Goal: Task Accomplishment & Management: Manage account settings

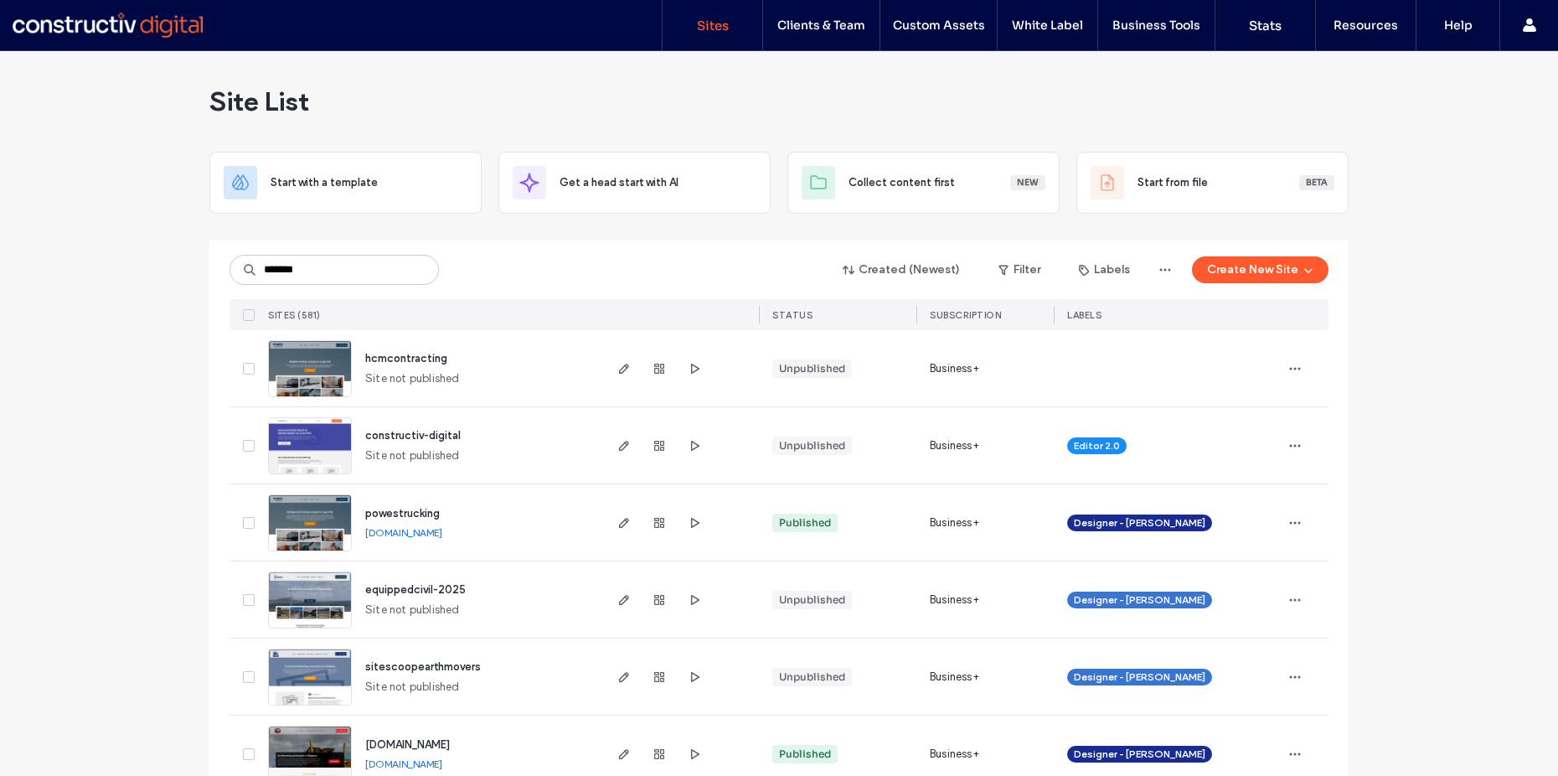
type input "*******"
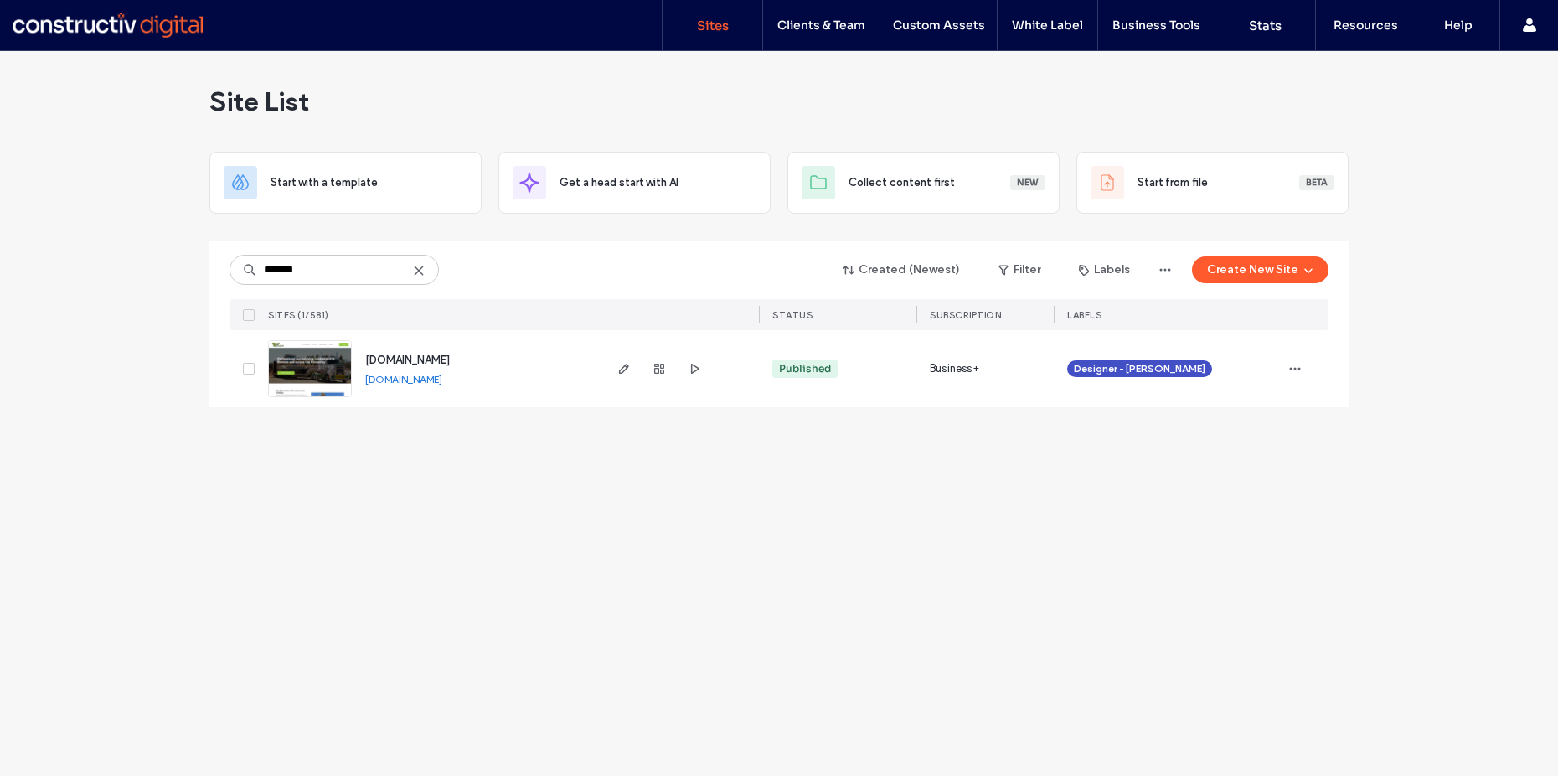
click at [442, 382] on link "www.mccorrybrownearthmoving.com.au" at bounding box center [403, 379] width 77 height 13
click at [450, 356] on span "www.mccorrybrownearthmoving.com.au" at bounding box center [407, 360] width 85 height 13
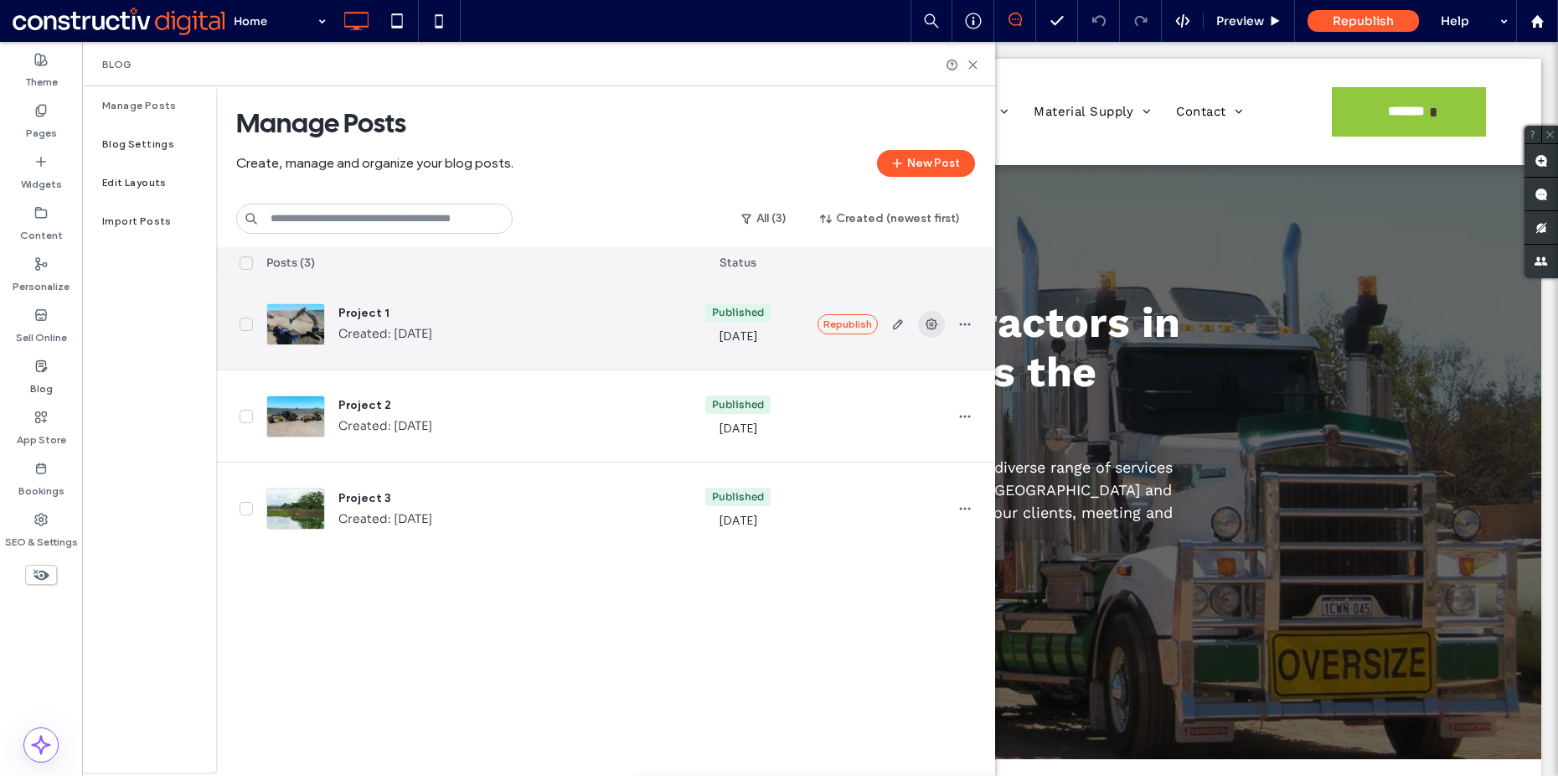
click at [933, 323] on icon "button" at bounding box center [931, 323] width 13 height 13
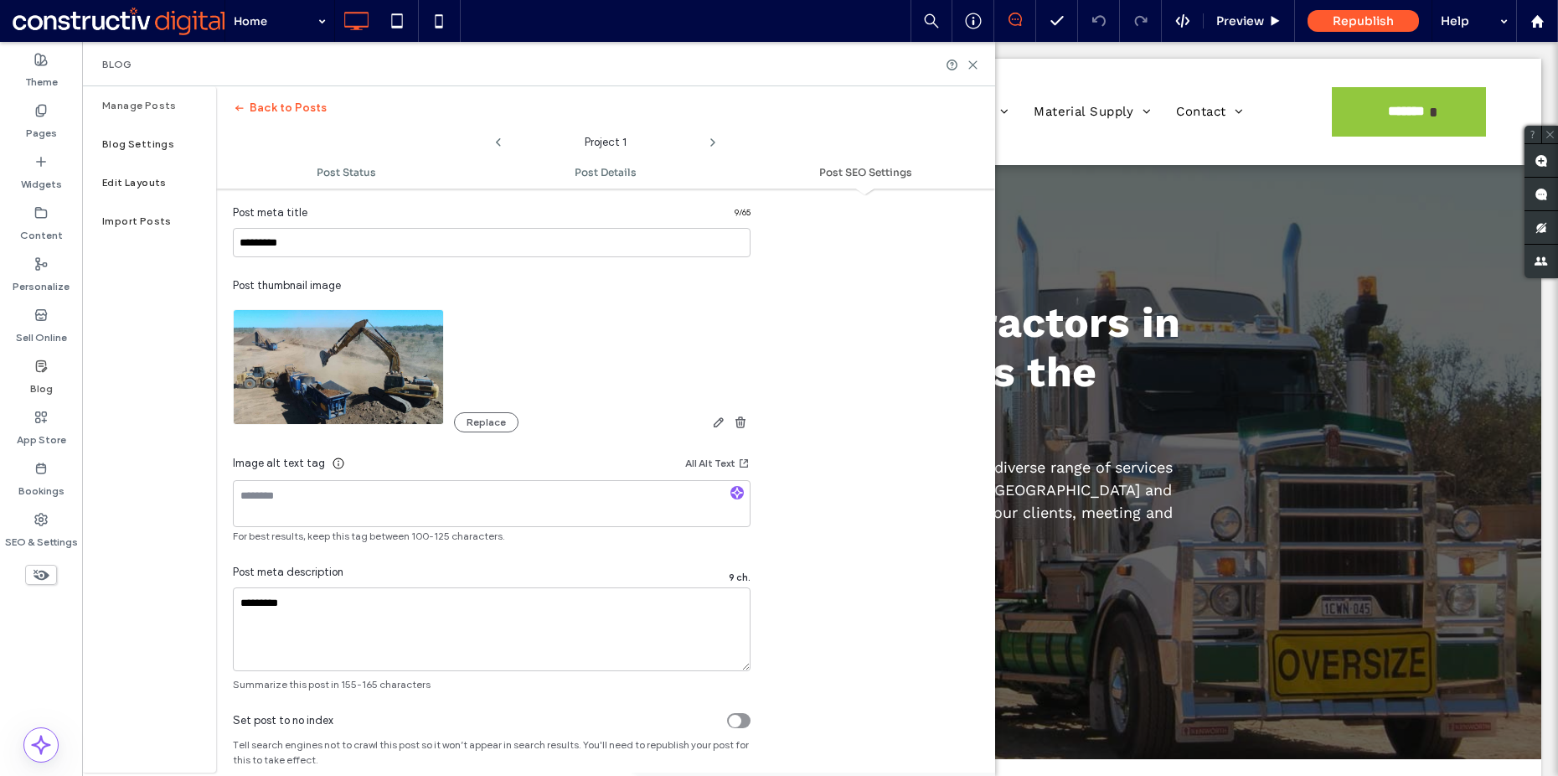
scroll to position [994, 0]
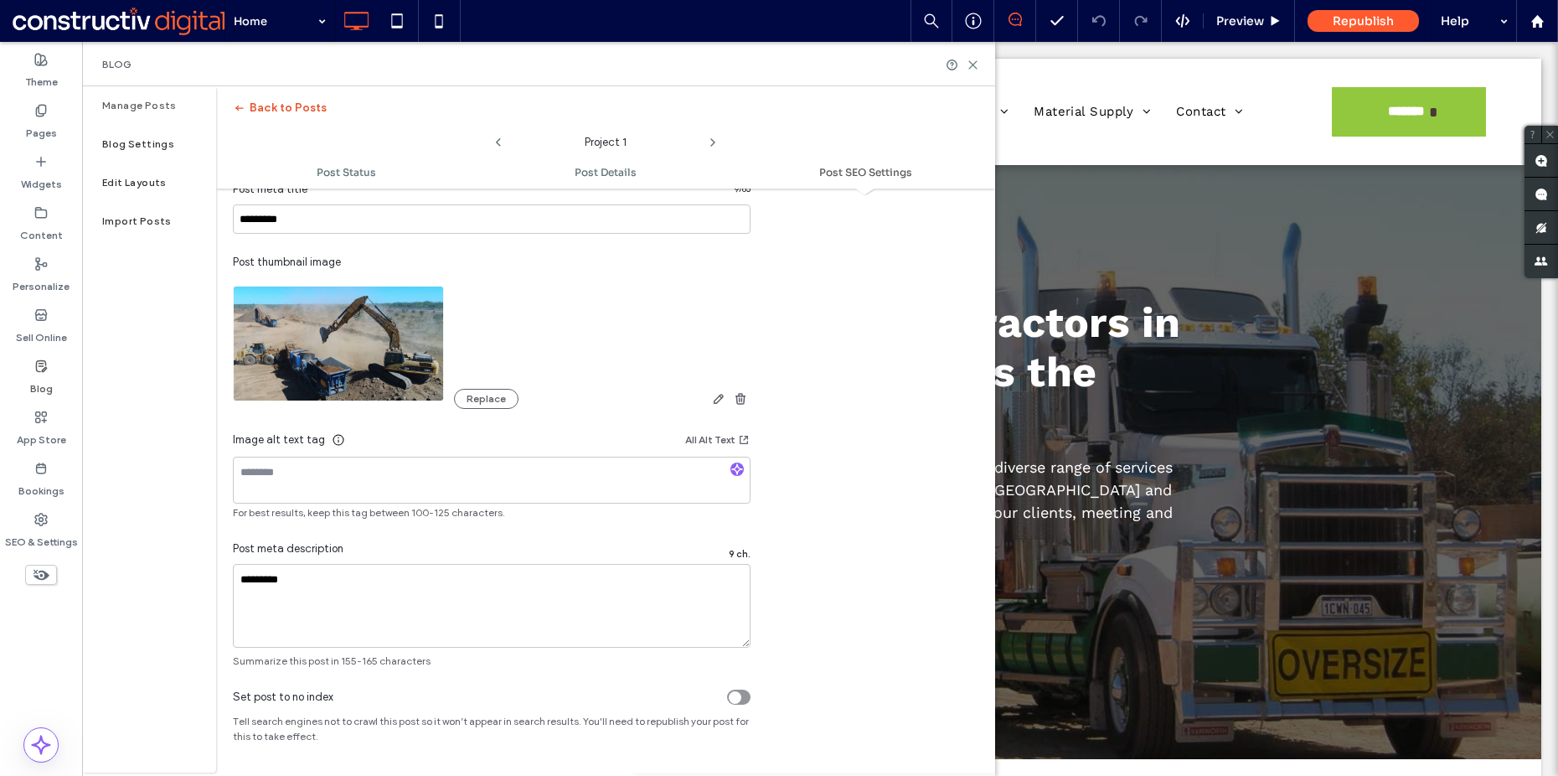
click at [264, 106] on button "Back to Posts" at bounding box center [280, 108] width 94 height 27
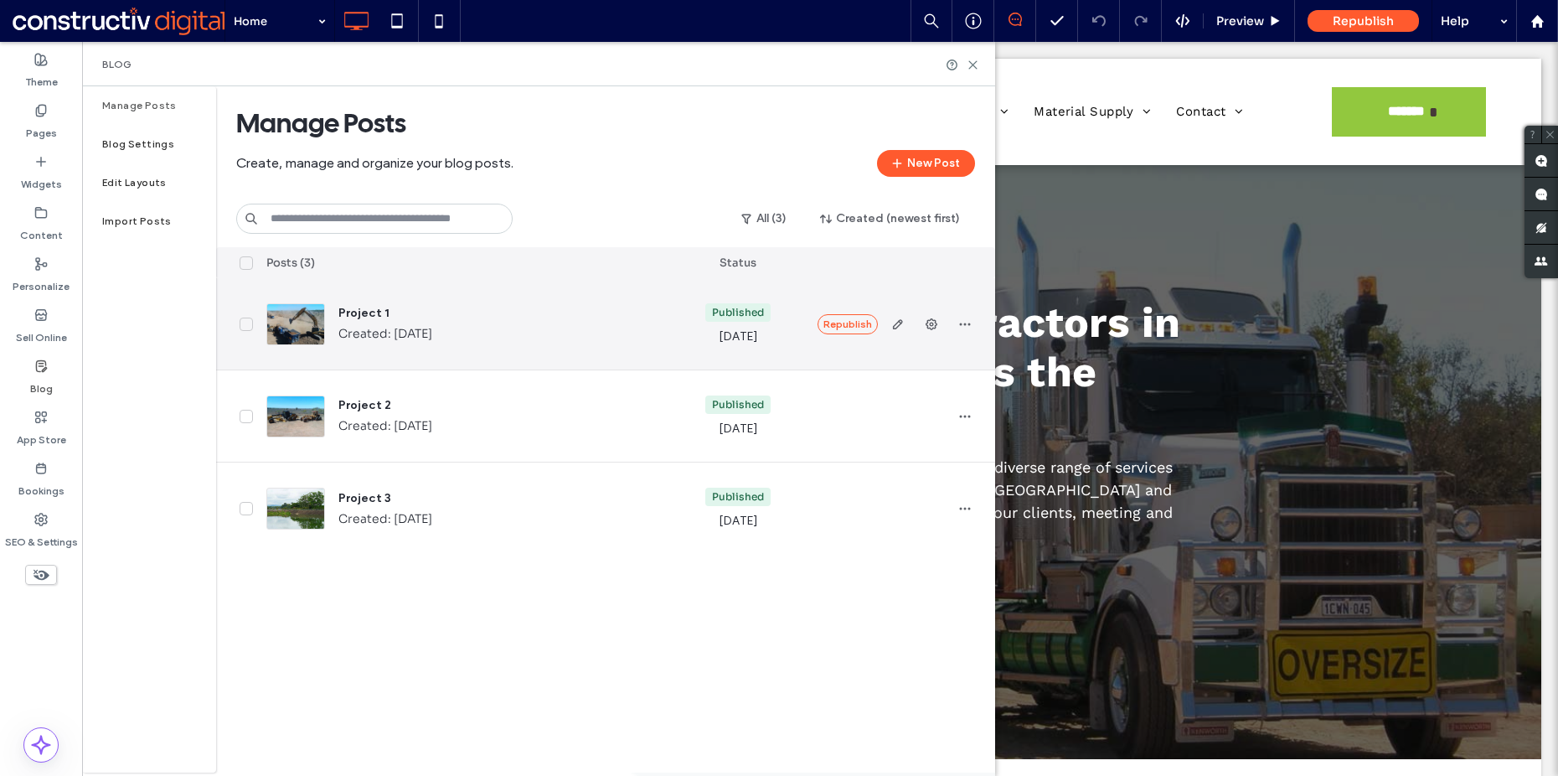
click at [366, 309] on span "Project 1" at bounding box center [500, 313] width 324 height 17
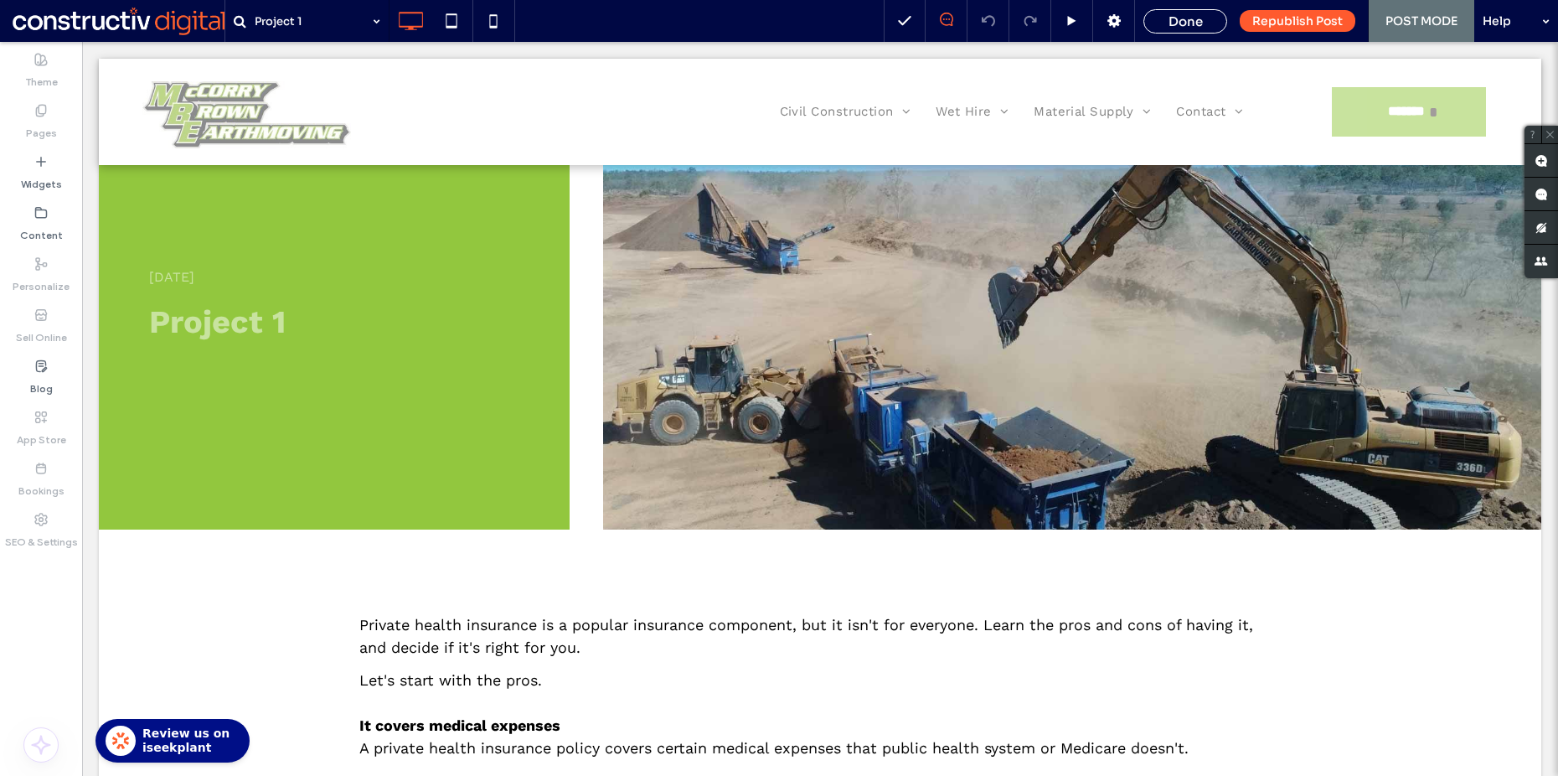
click at [1159, 16] on div "Done" at bounding box center [1185, 21] width 82 height 16
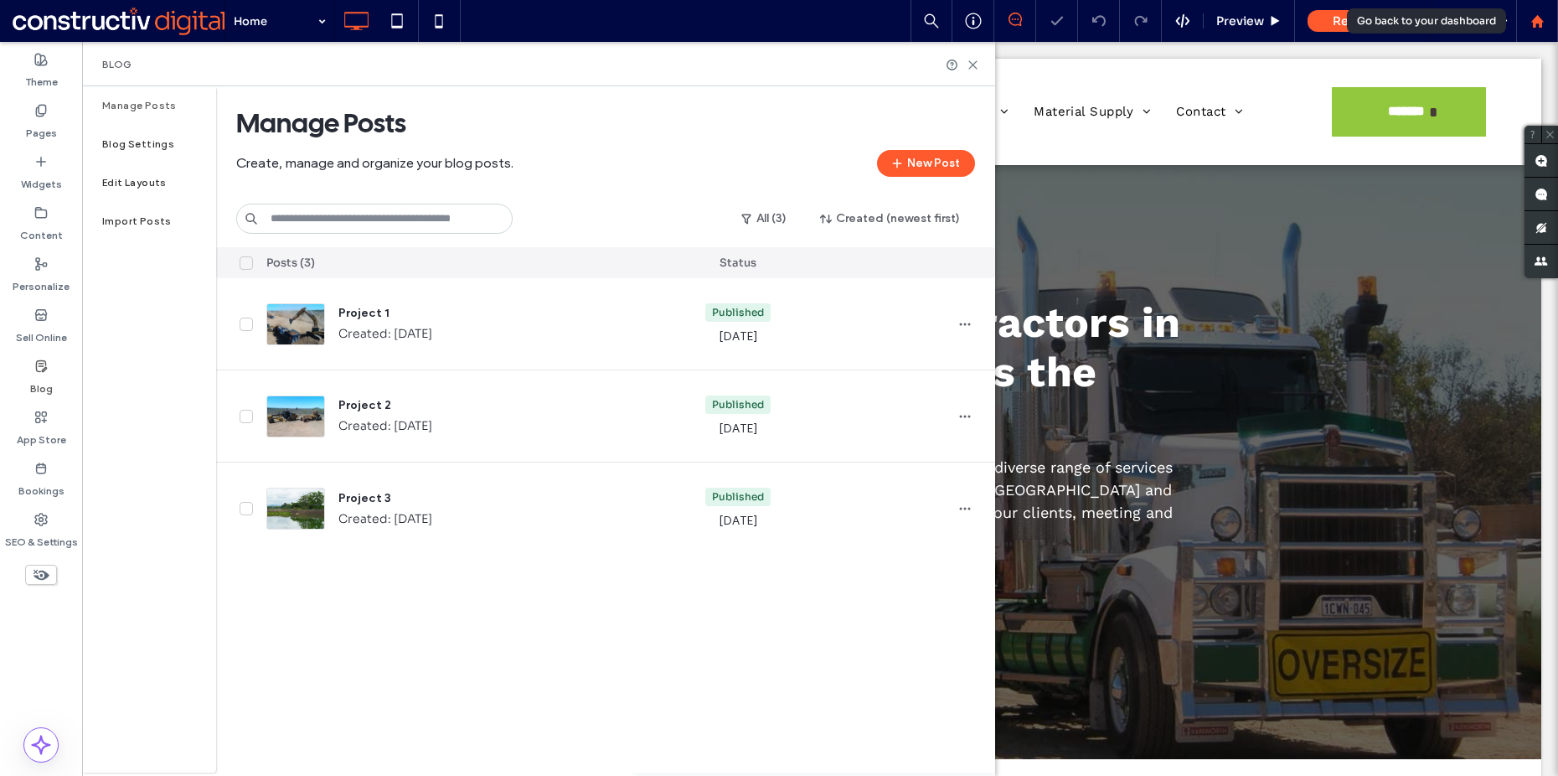
click at [1531, 22] on icon at bounding box center [1538, 21] width 14 height 14
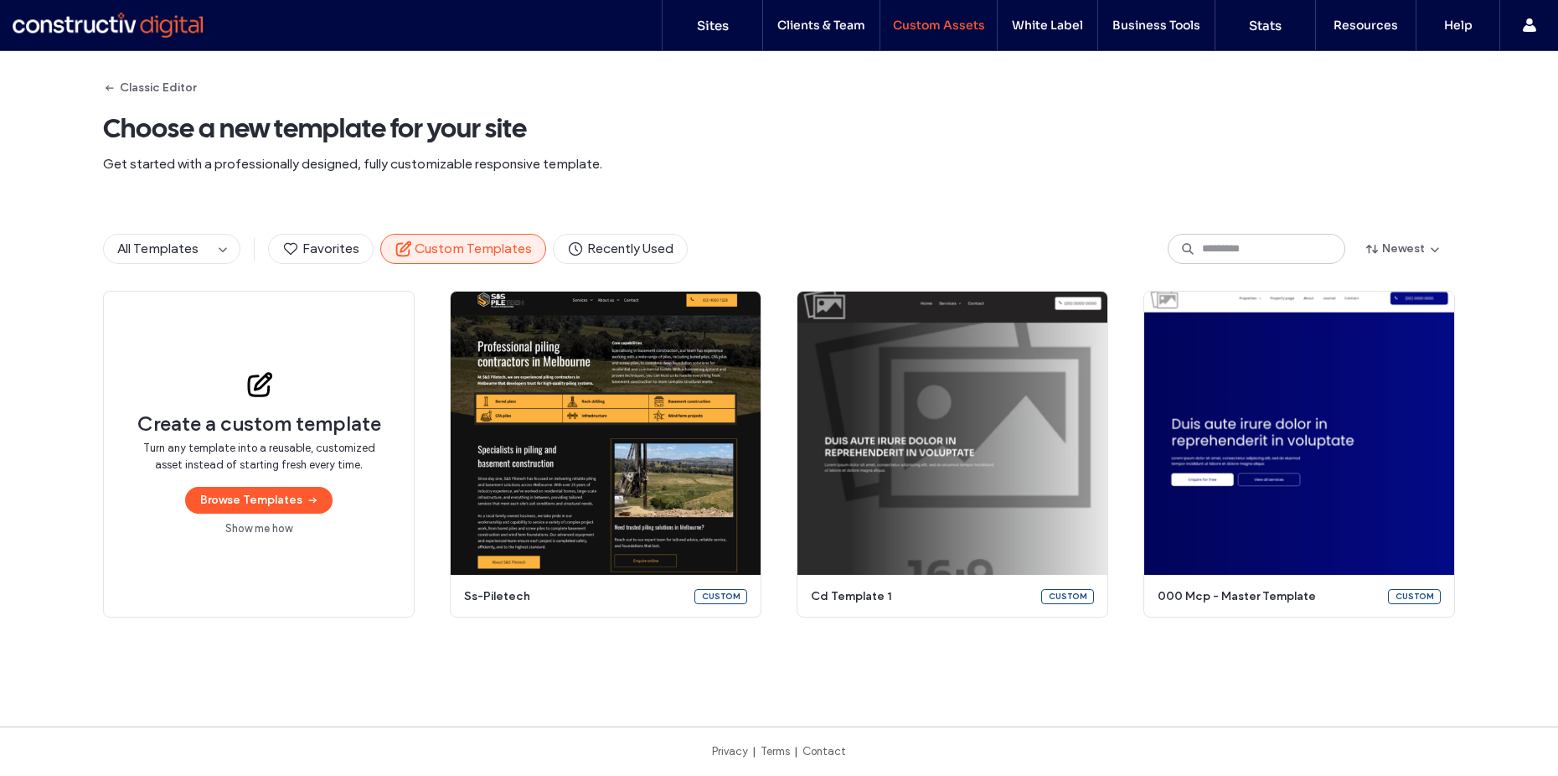
click at [704, 152] on div "Classic Editor Choose a new template for your site Get started with a professio…" at bounding box center [779, 129] width 1352 height 156
click at [703, 28] on label "Sites" at bounding box center [713, 26] width 32 height 16
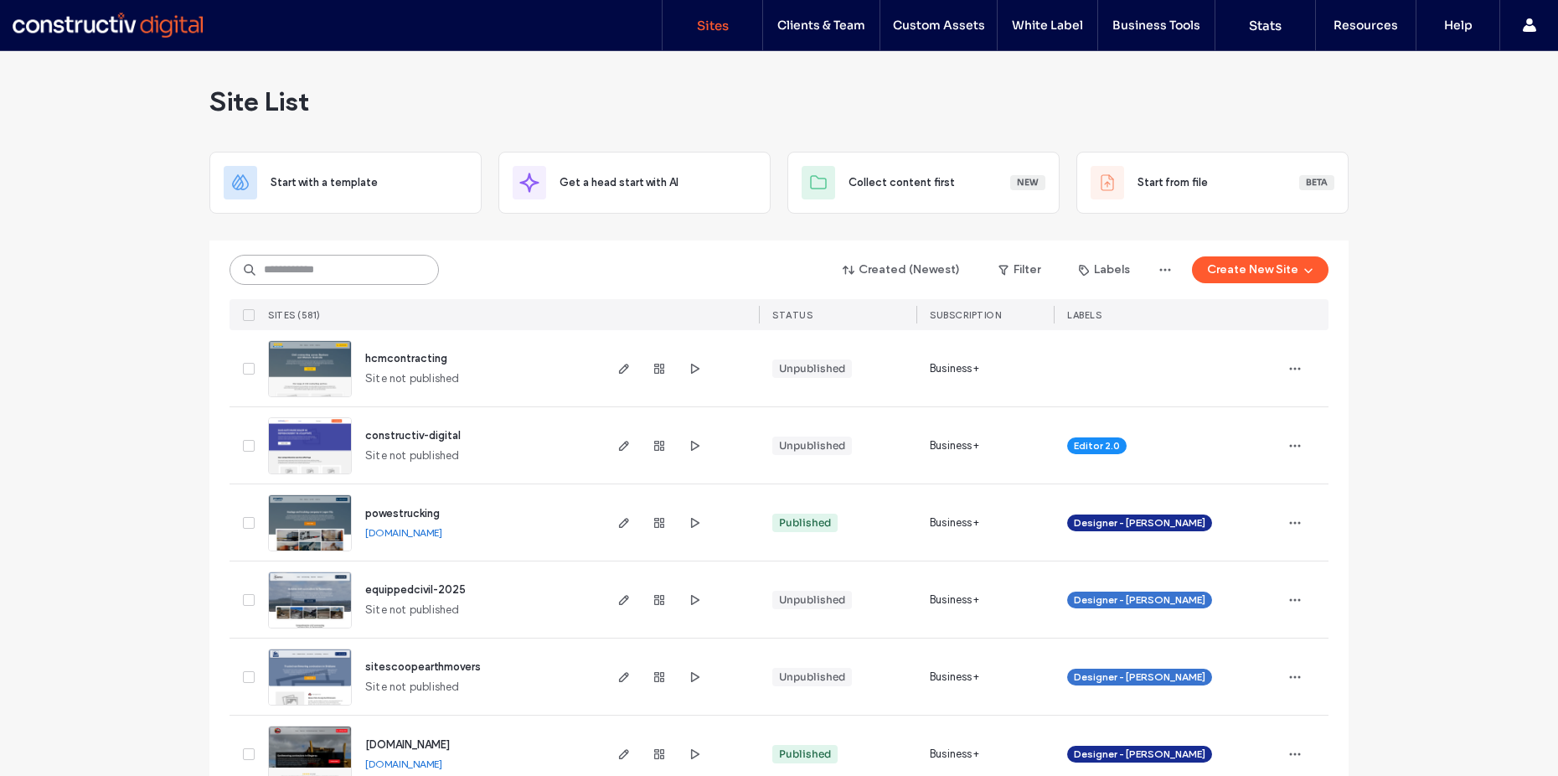
click at [297, 267] on input at bounding box center [334, 270] width 209 height 30
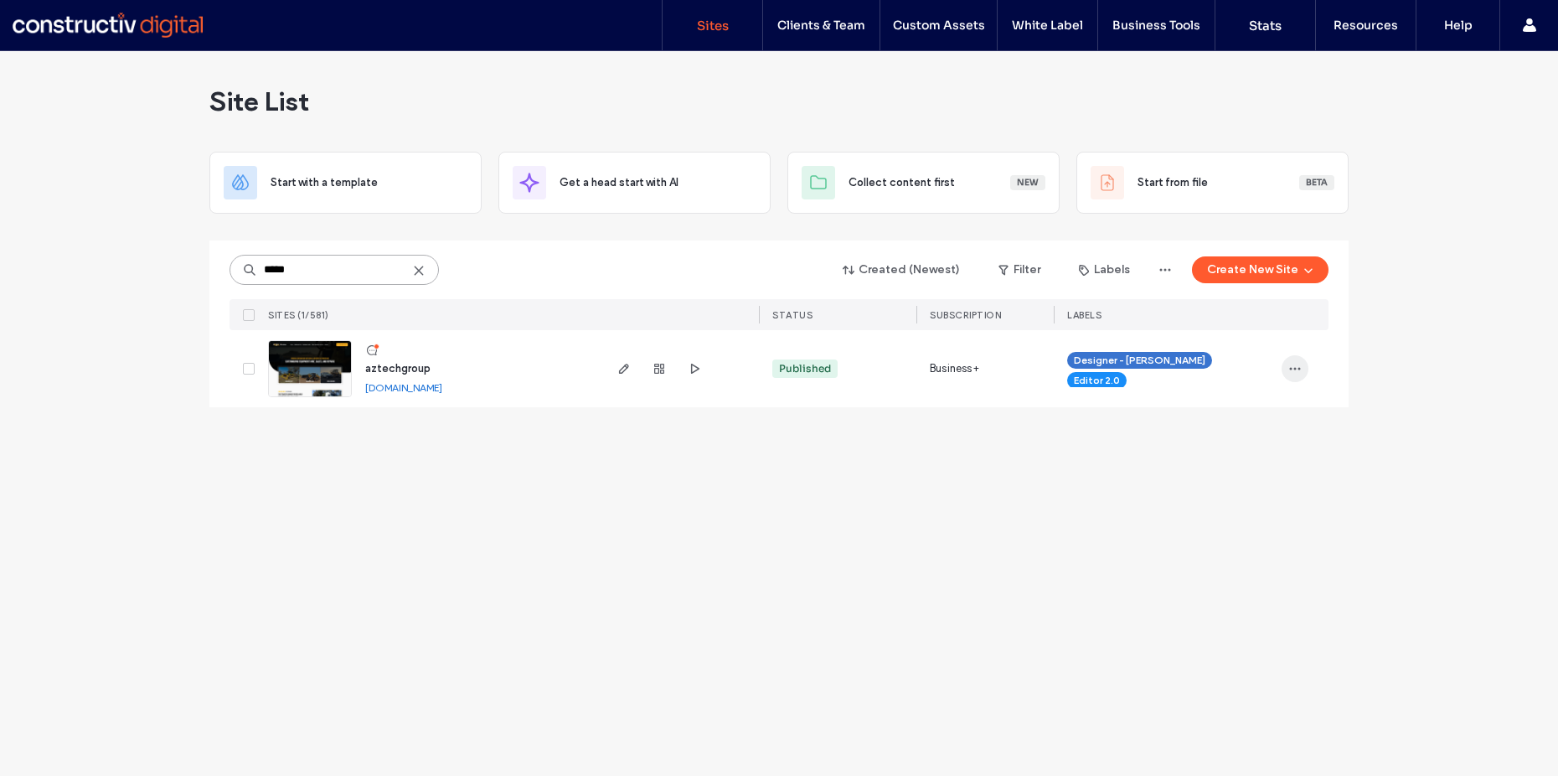
type input "*****"
click at [1296, 366] on icon "button" at bounding box center [1294, 368] width 13 height 13
click at [1231, 447] on span "Save as Template" at bounding box center [1235, 444] width 90 height 17
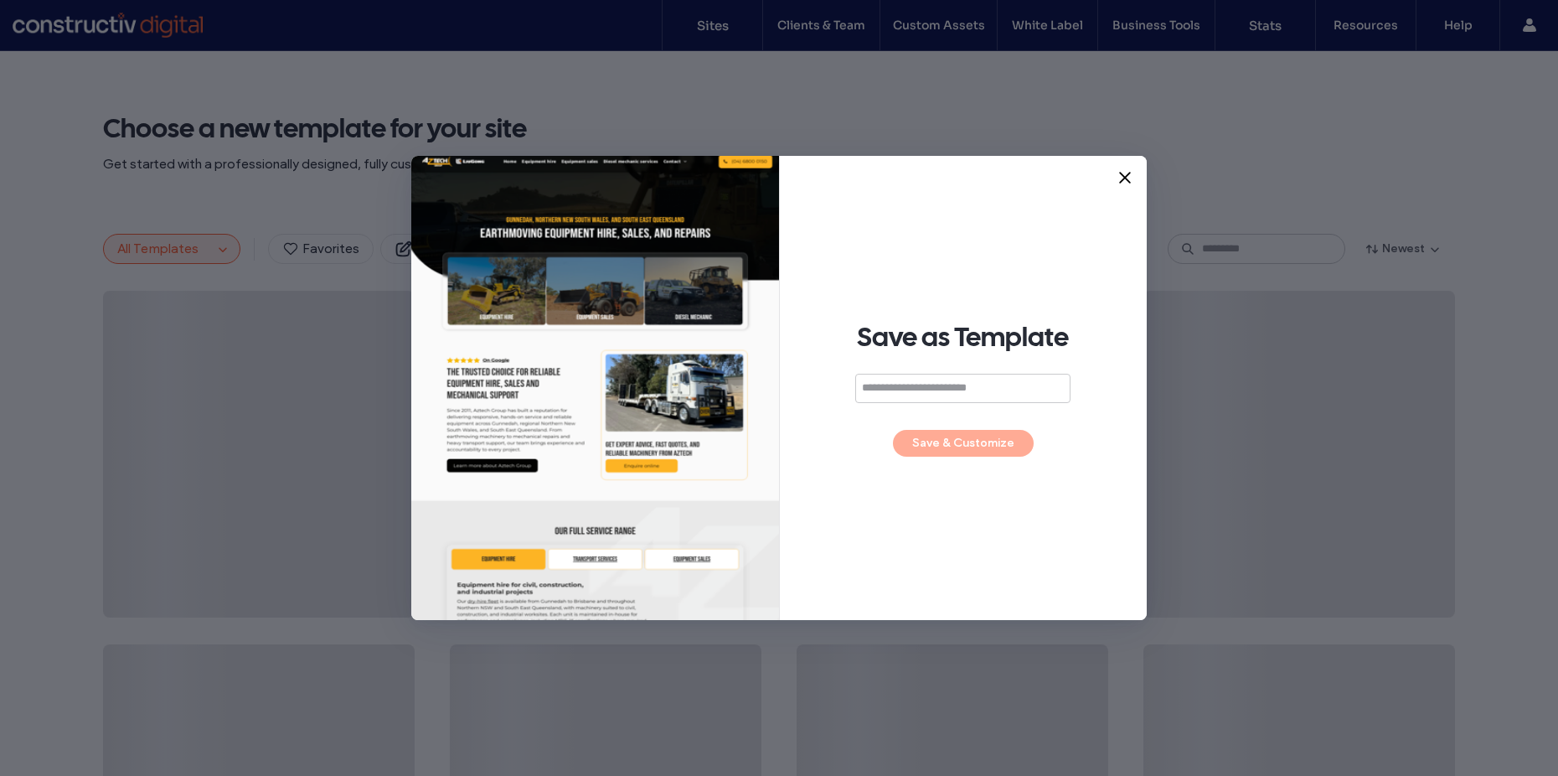
click at [941, 387] on input at bounding box center [962, 388] width 215 height 29
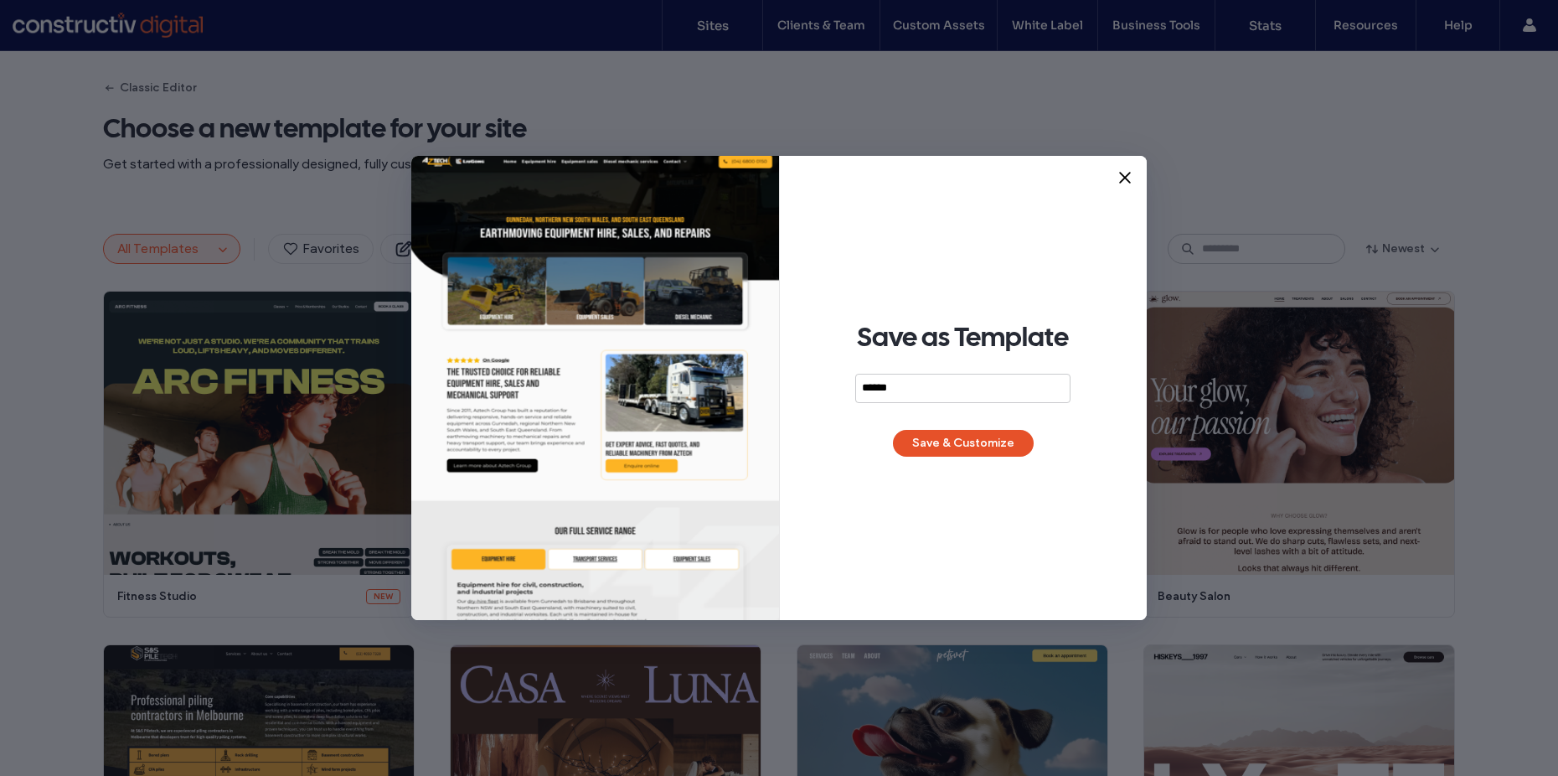
type input "******"
click at [978, 444] on button "Save & Customize" at bounding box center [963, 443] width 141 height 27
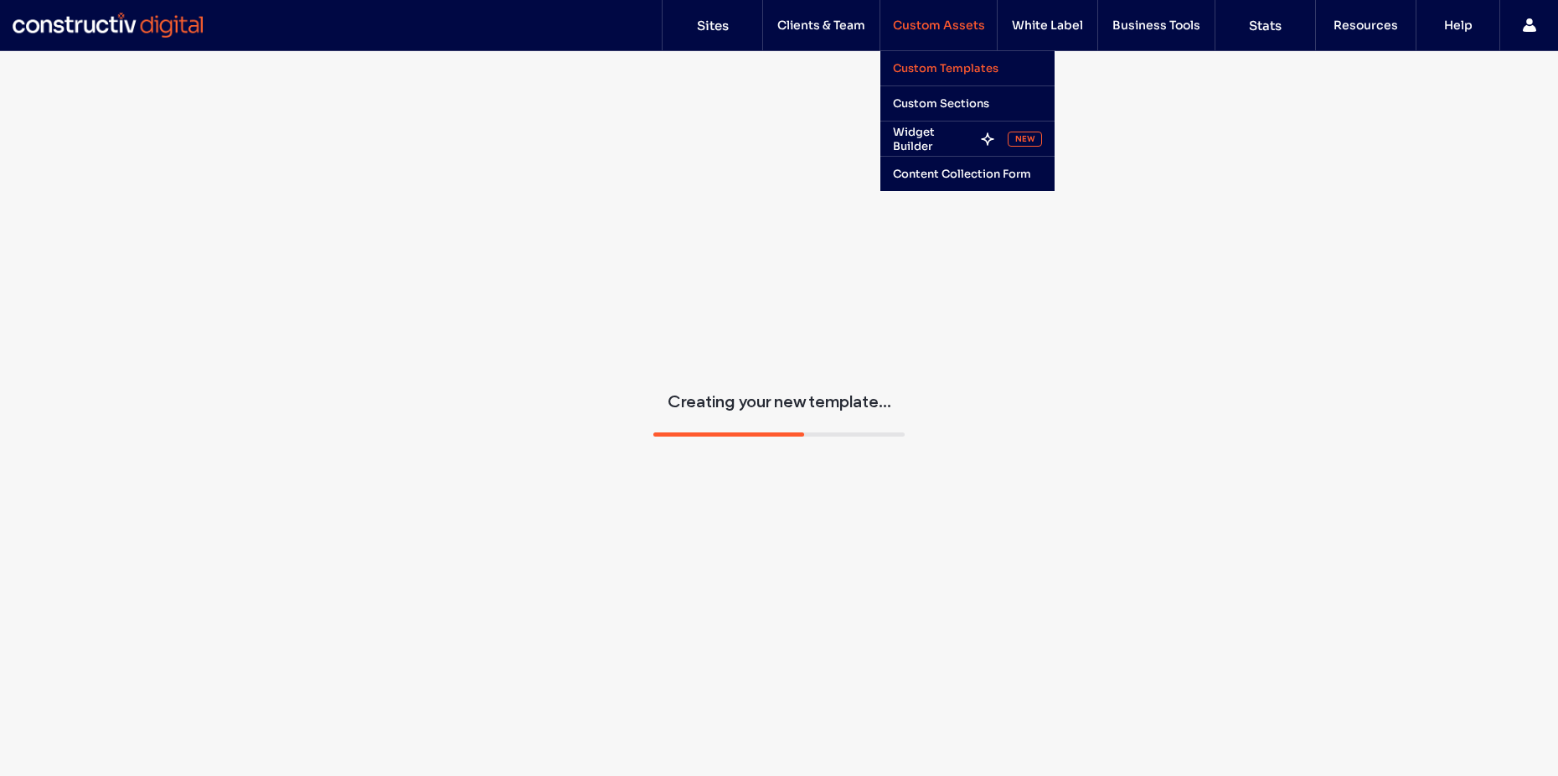
click at [953, 69] on label "Custom Templates" at bounding box center [946, 68] width 106 height 14
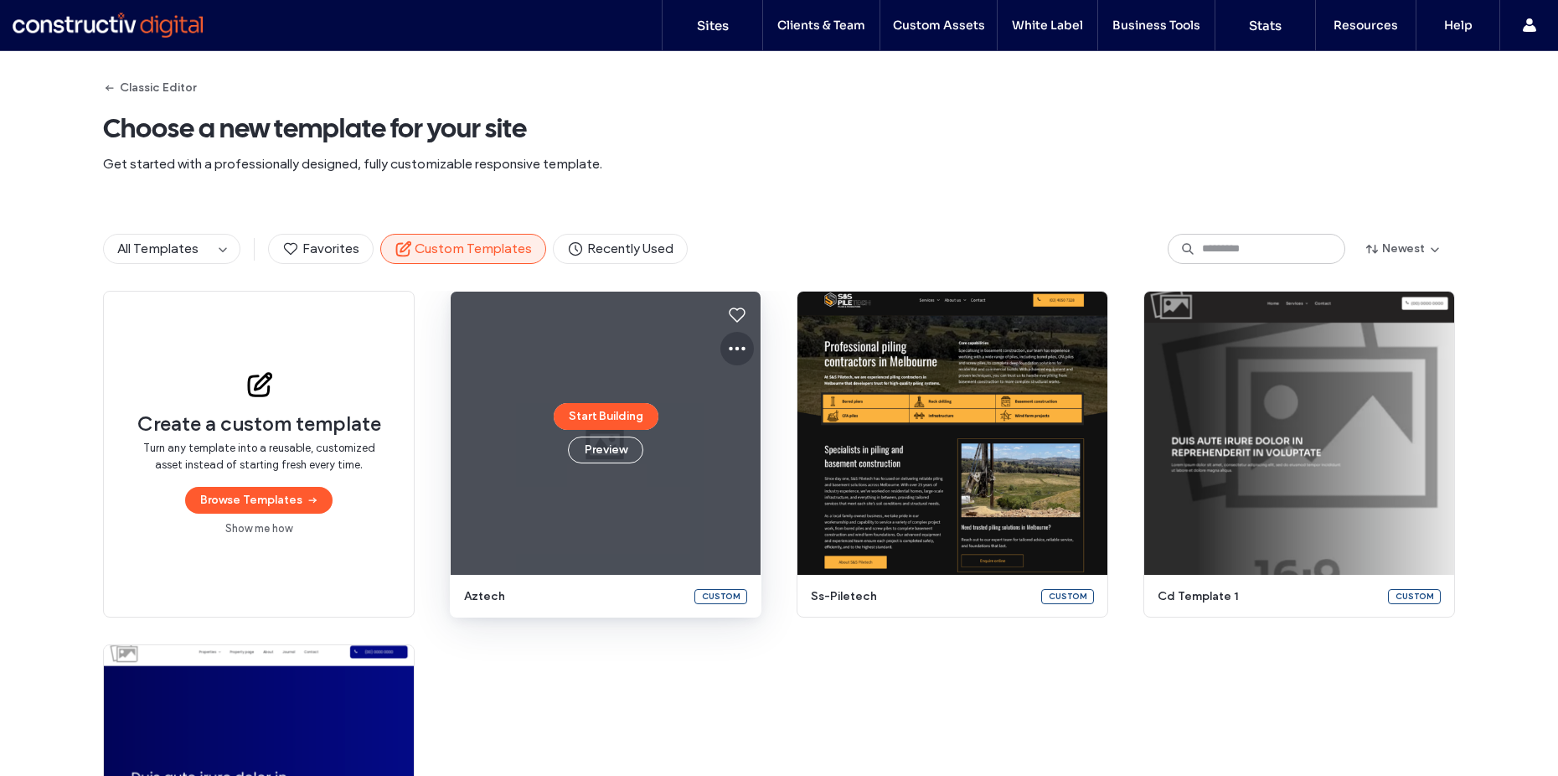
click at [730, 352] on icon at bounding box center [737, 348] width 20 height 20
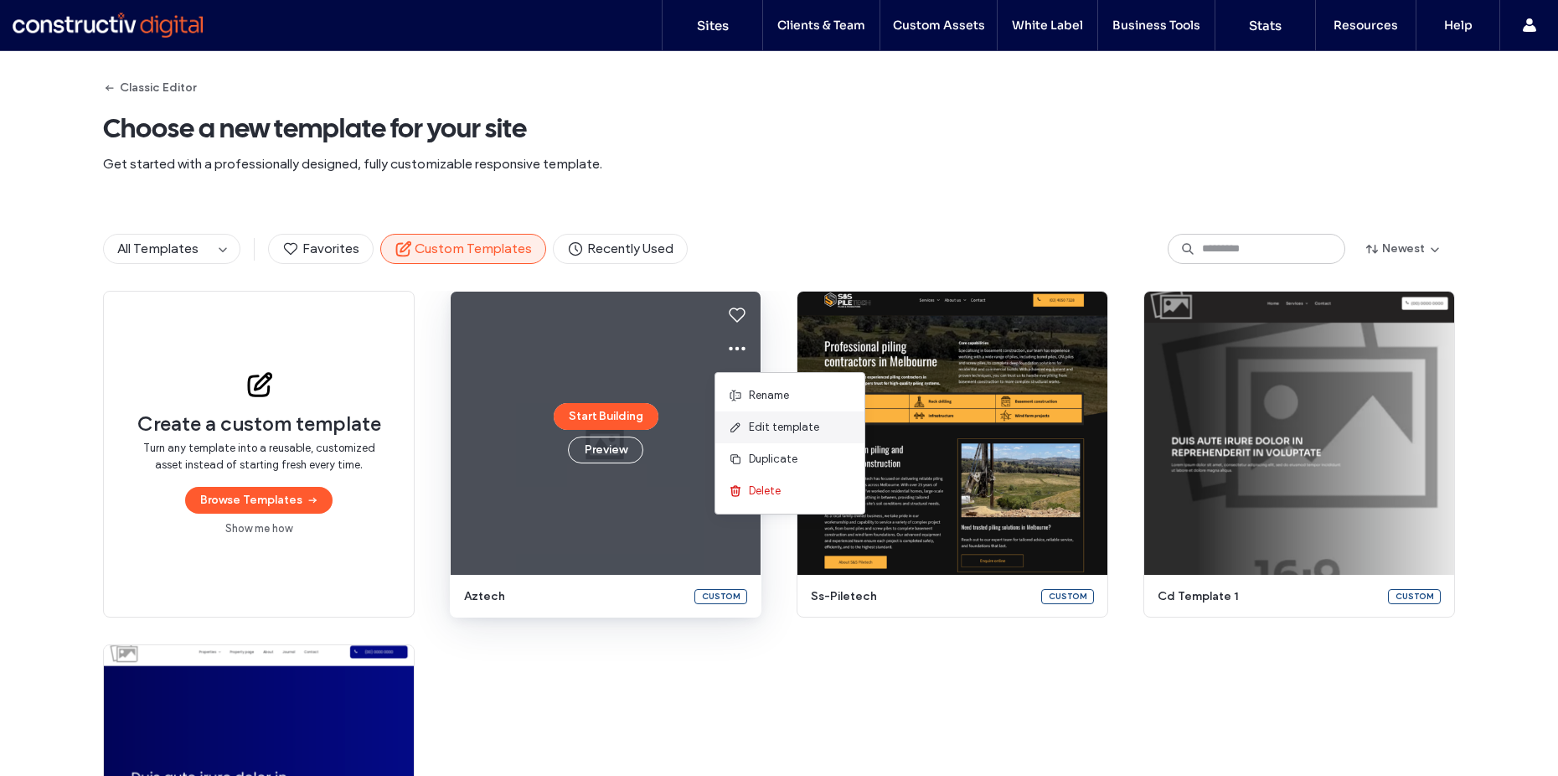
click at [787, 433] on span "Edit template" at bounding box center [784, 427] width 70 height 17
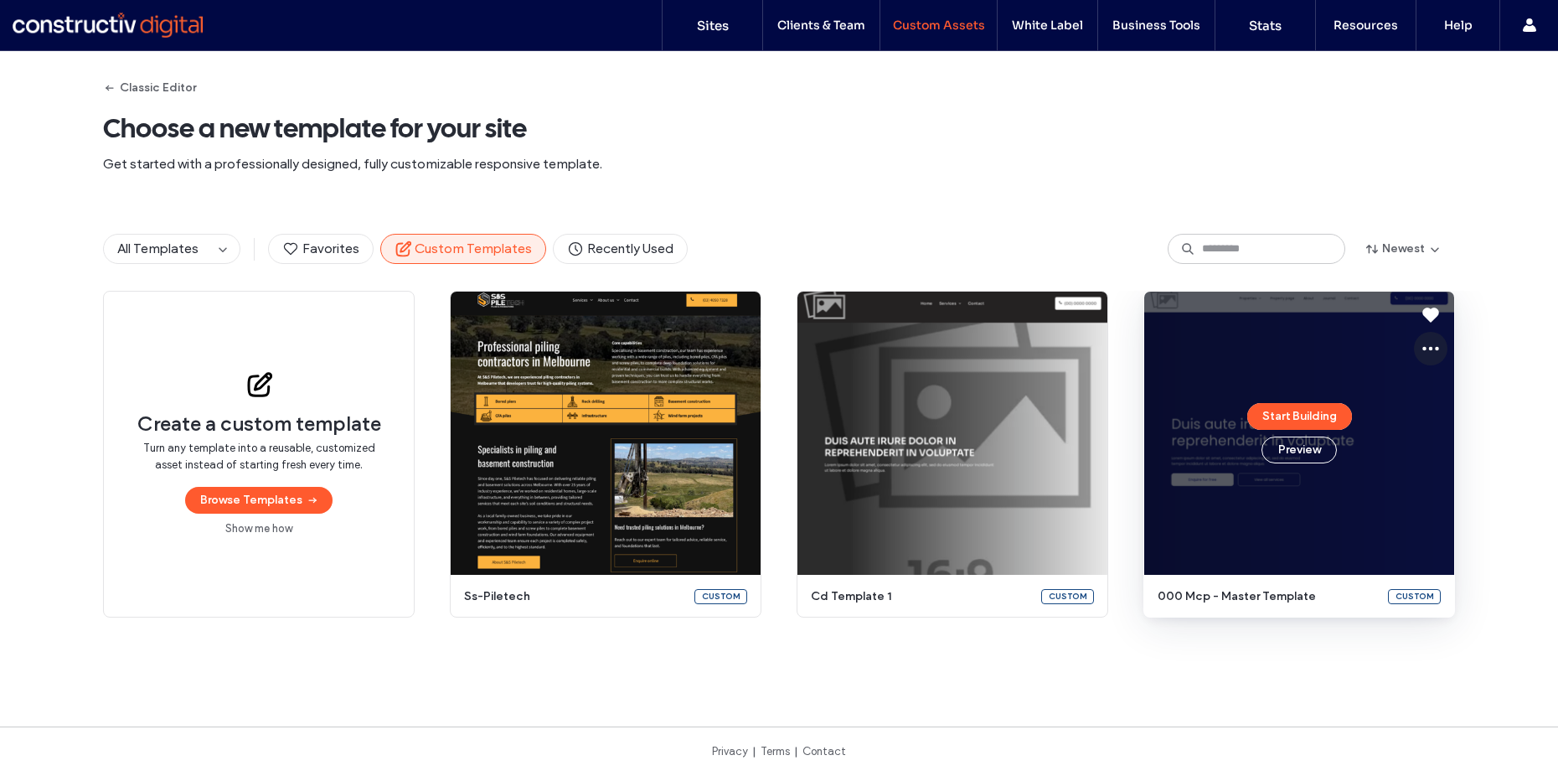
click at [1427, 344] on icon at bounding box center [1431, 348] width 20 height 20
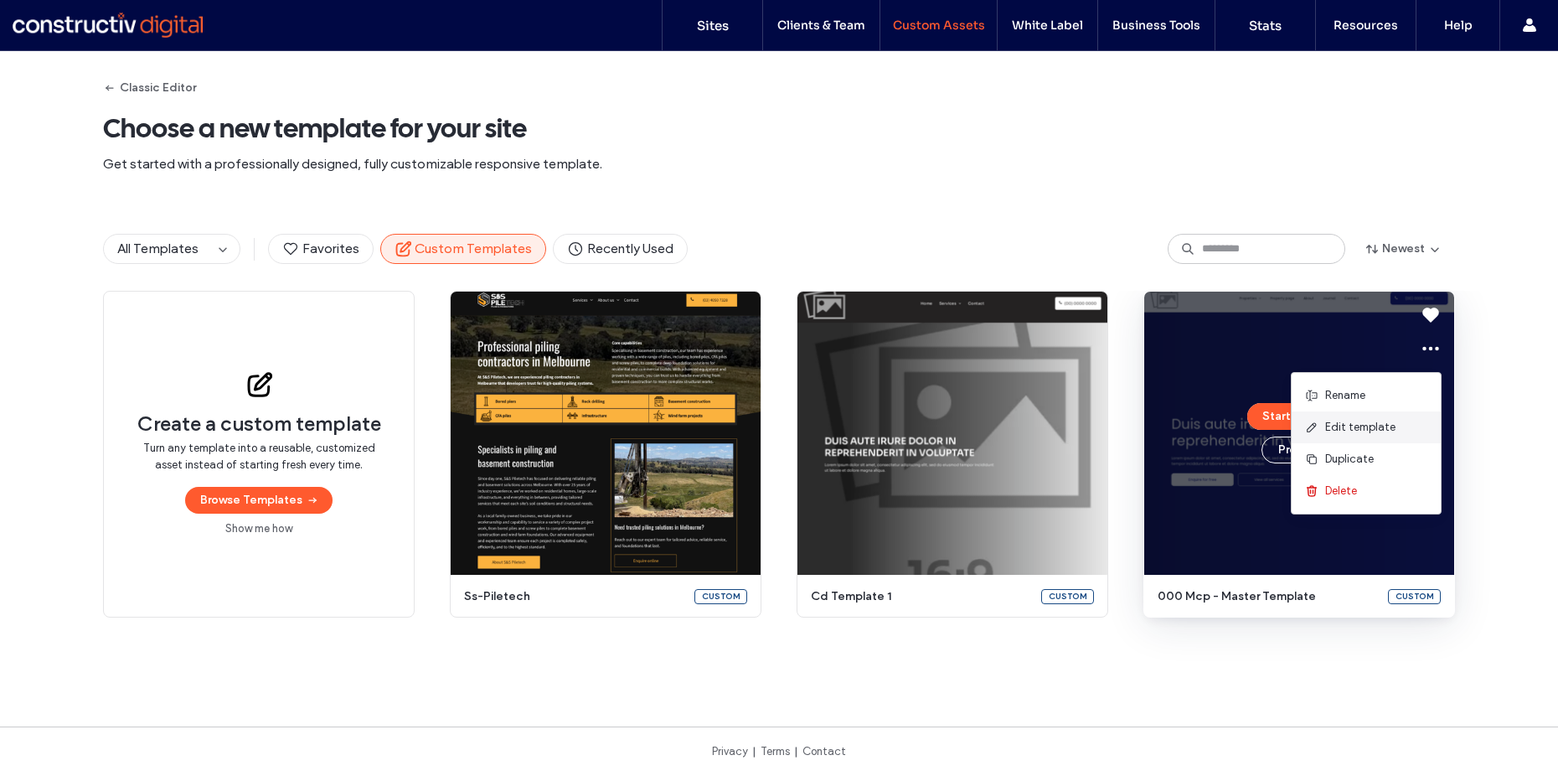
click at [1358, 428] on span "Edit template" at bounding box center [1360, 427] width 70 height 17
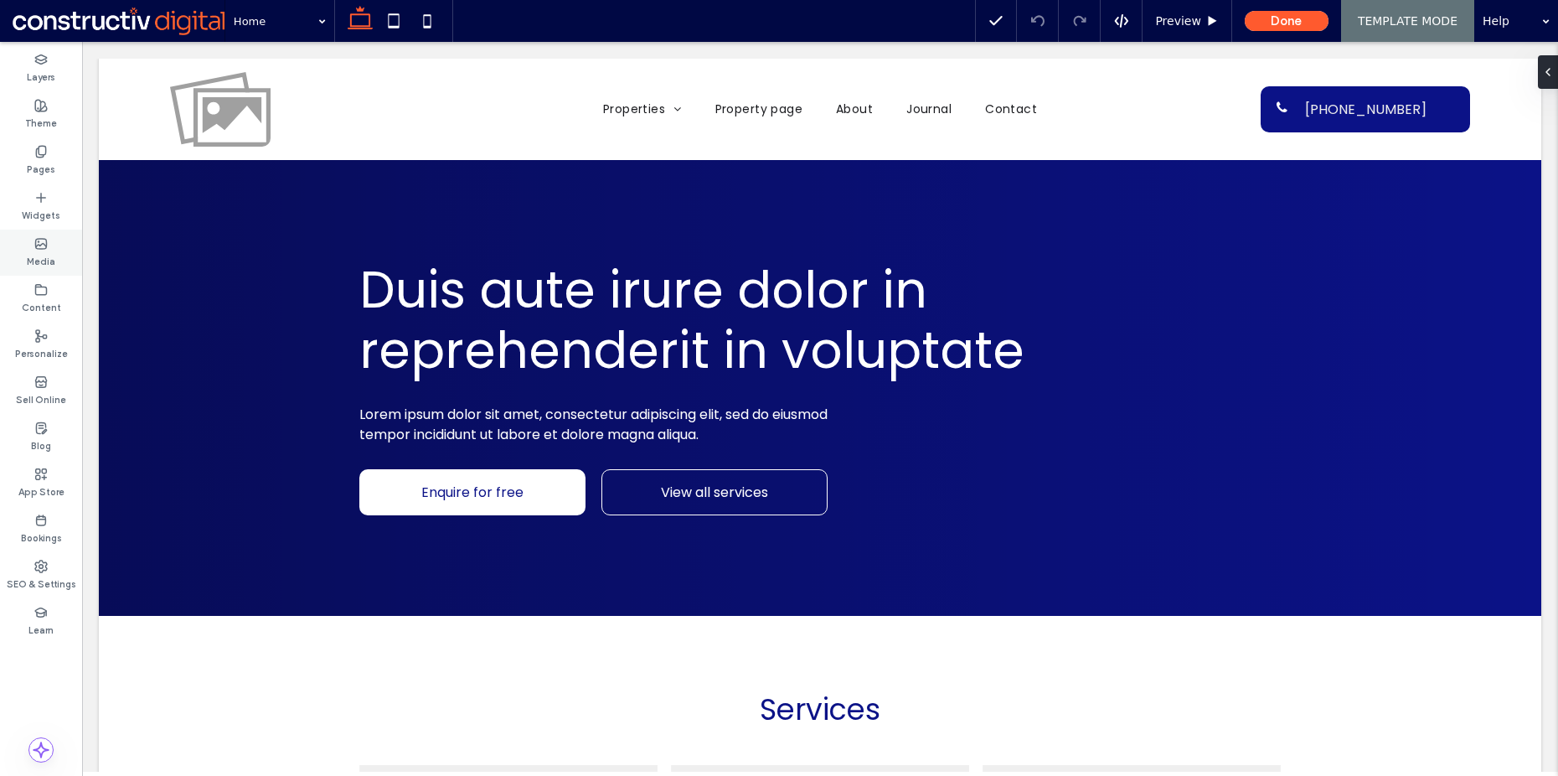
click at [46, 256] on label "Media" at bounding box center [41, 259] width 28 height 18
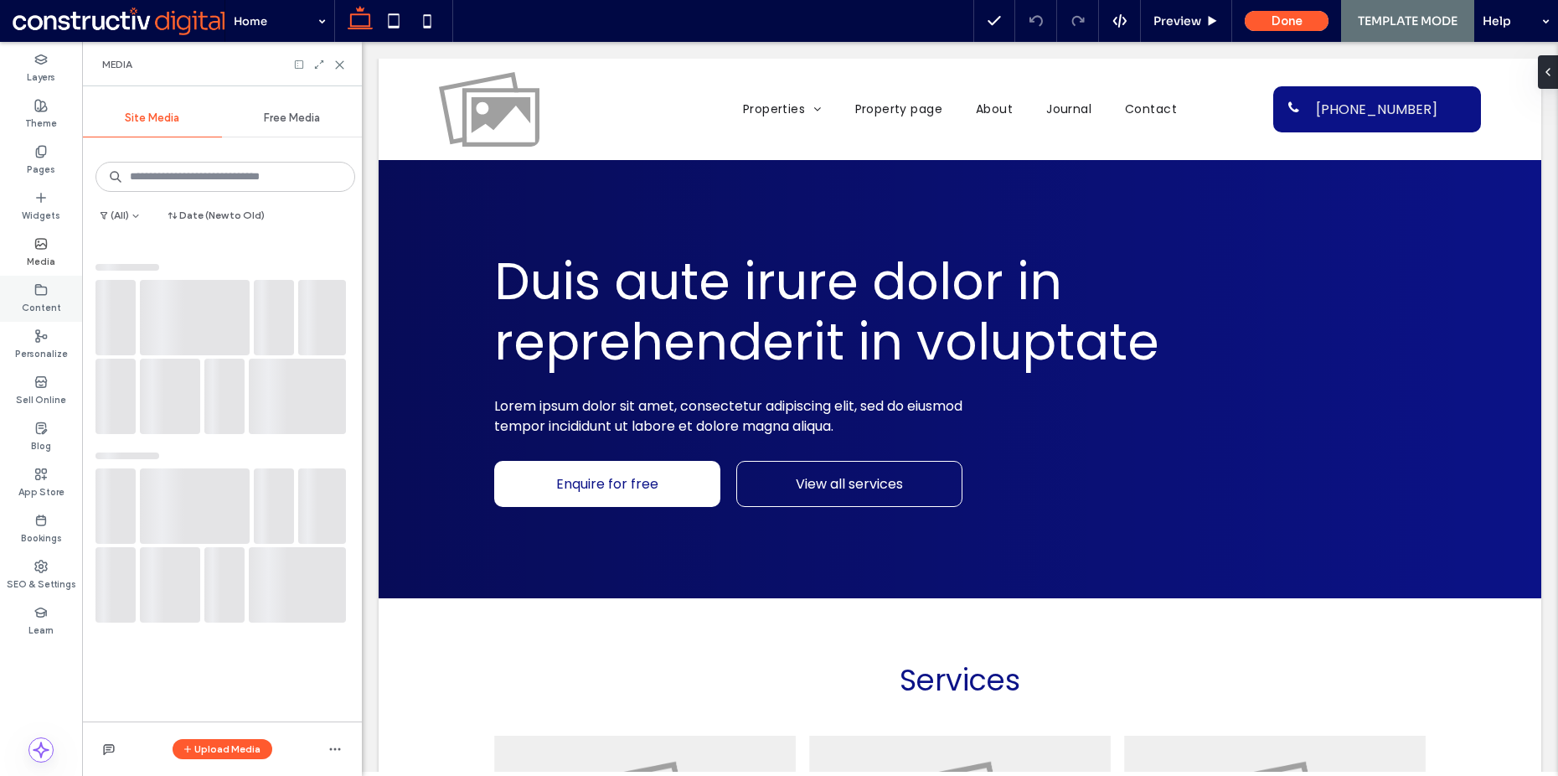
click at [41, 292] on icon at bounding box center [40, 289] width 13 height 13
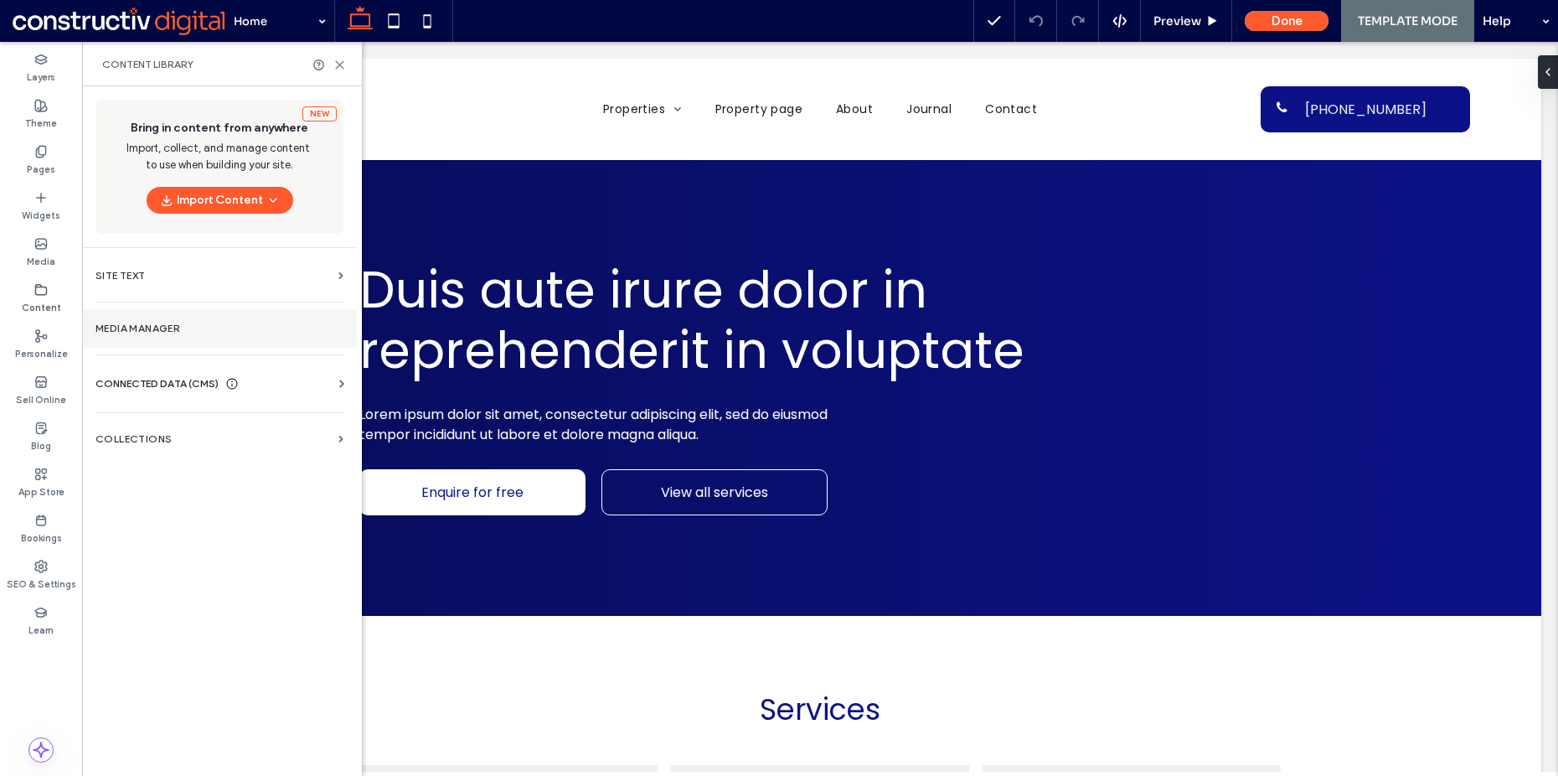
click at [176, 329] on label "Media Manager" at bounding box center [219, 329] width 248 height 12
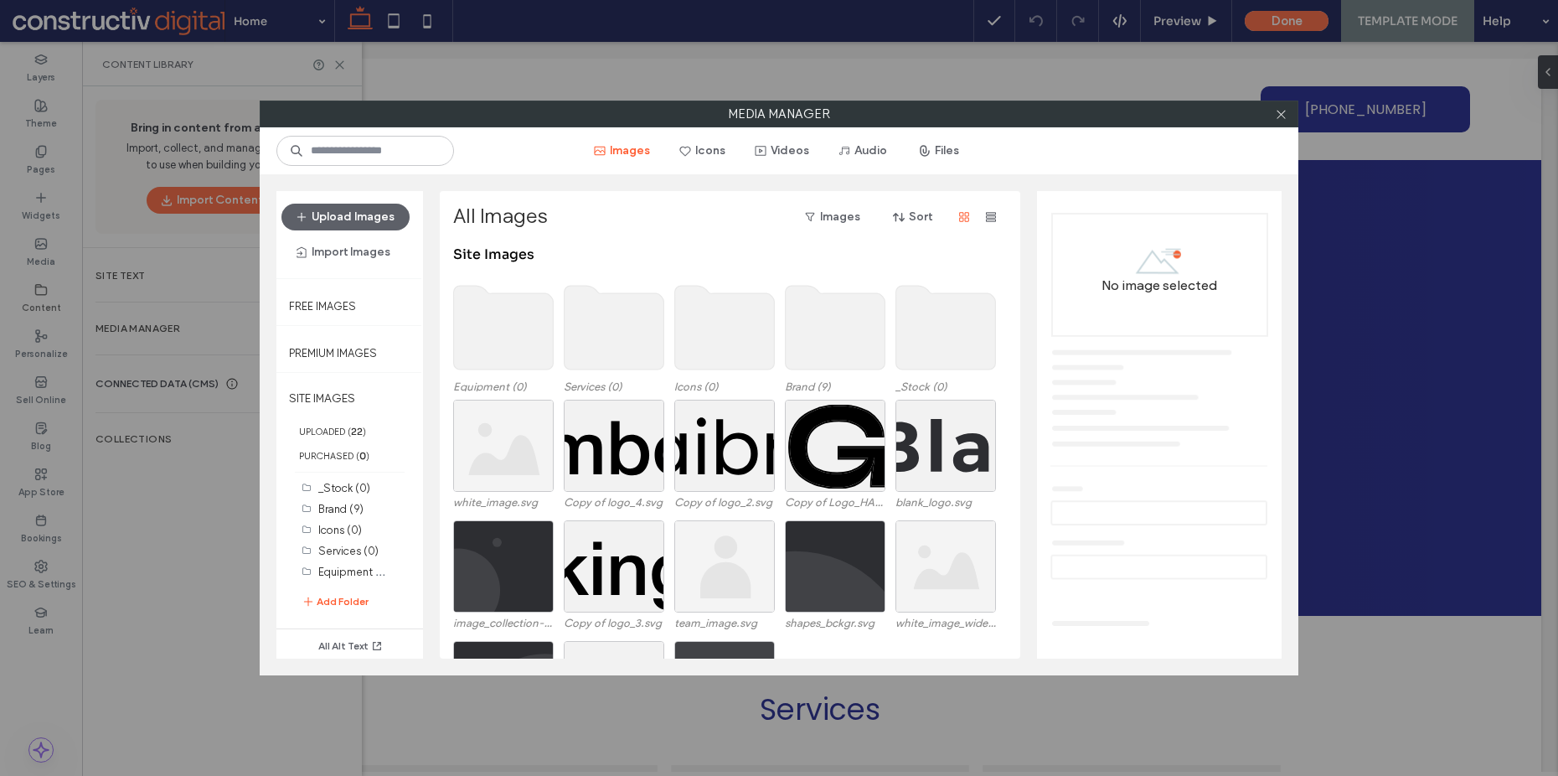
click at [175, 396] on div "Media Manager Images Icons Videos Audio Files Upload Images Import Images Free …" at bounding box center [779, 388] width 1558 height 776
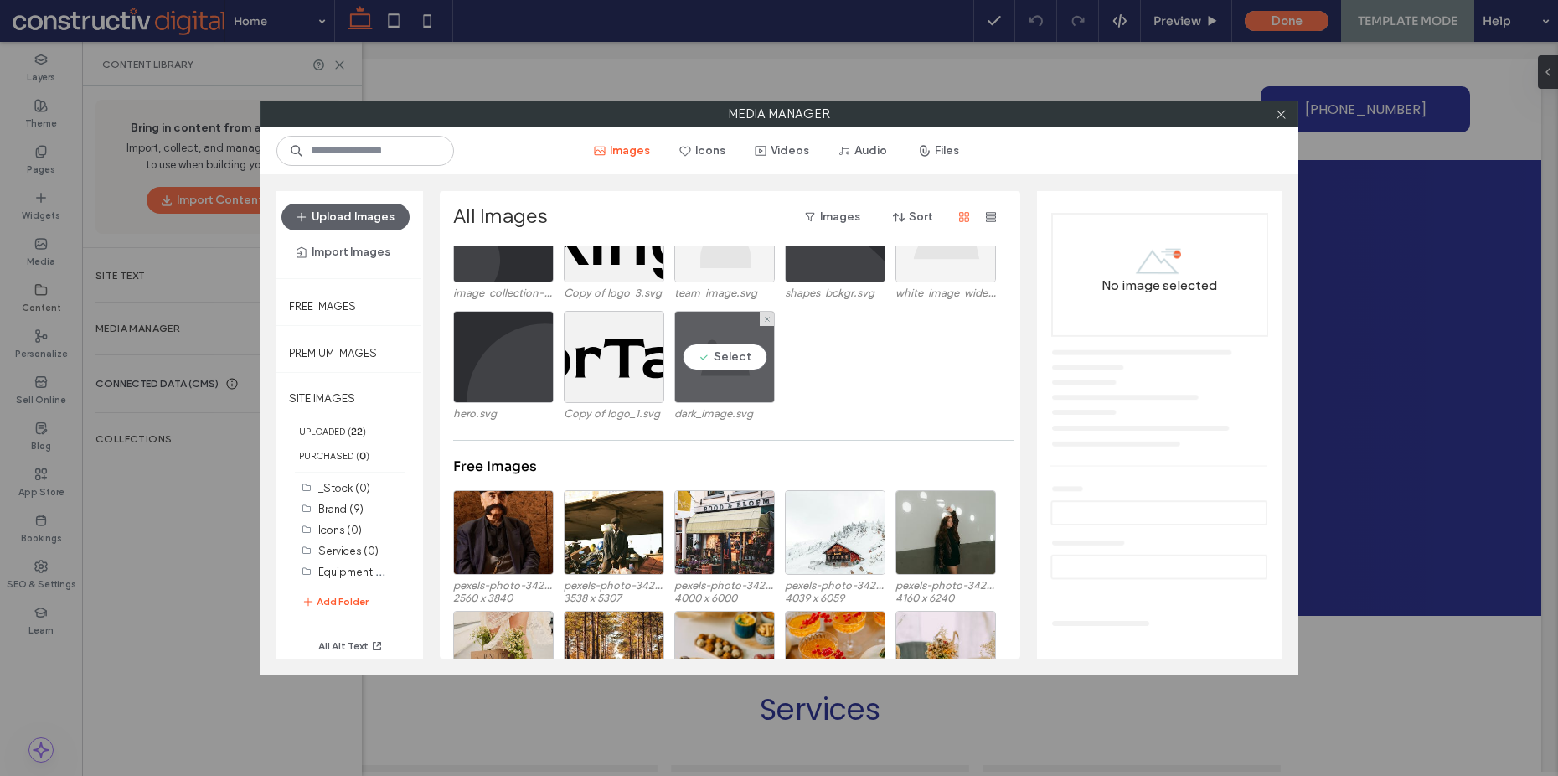
click at [725, 354] on div "Select" at bounding box center [724, 357] width 101 height 92
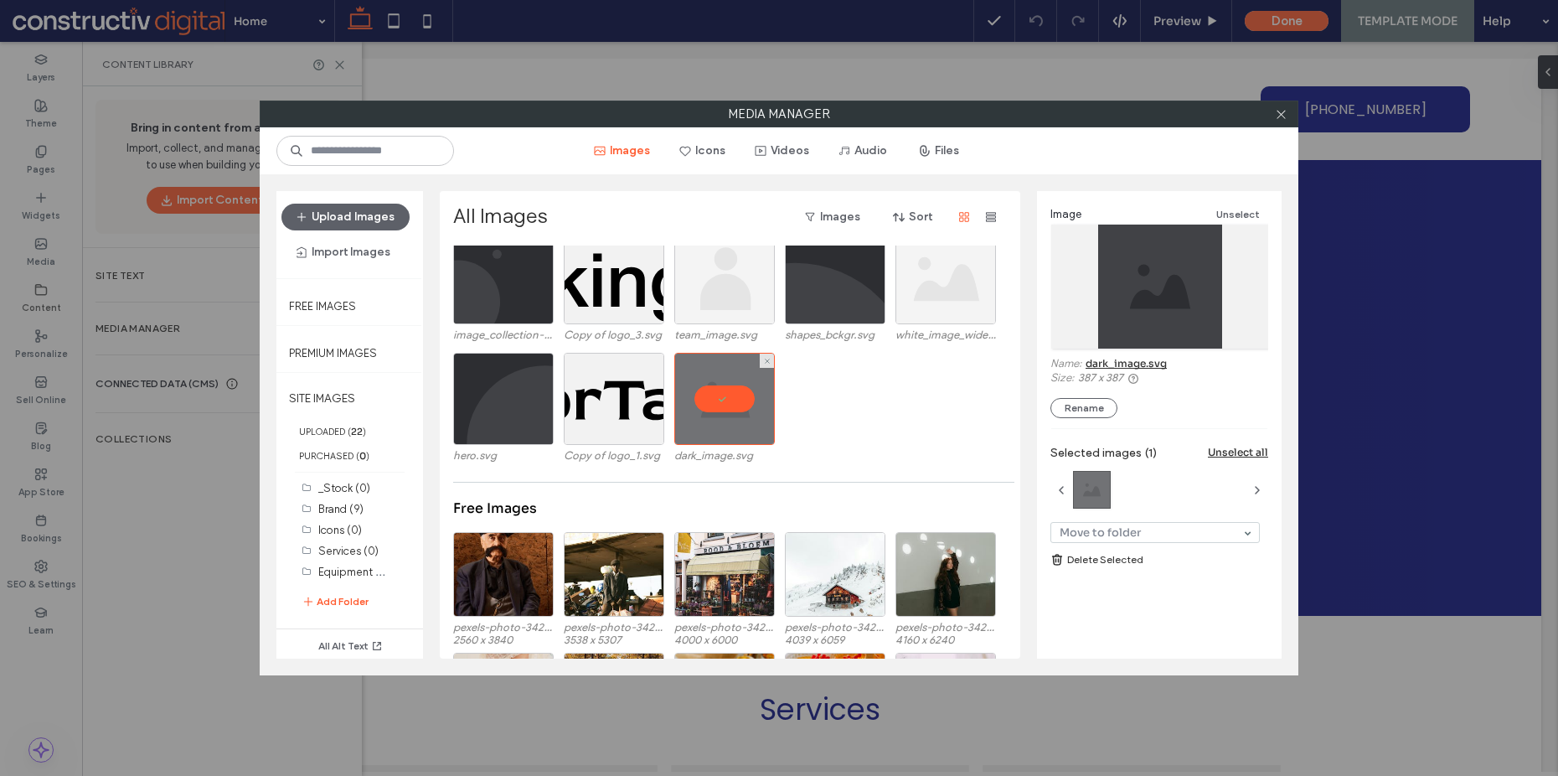
scroll to position [38, 0]
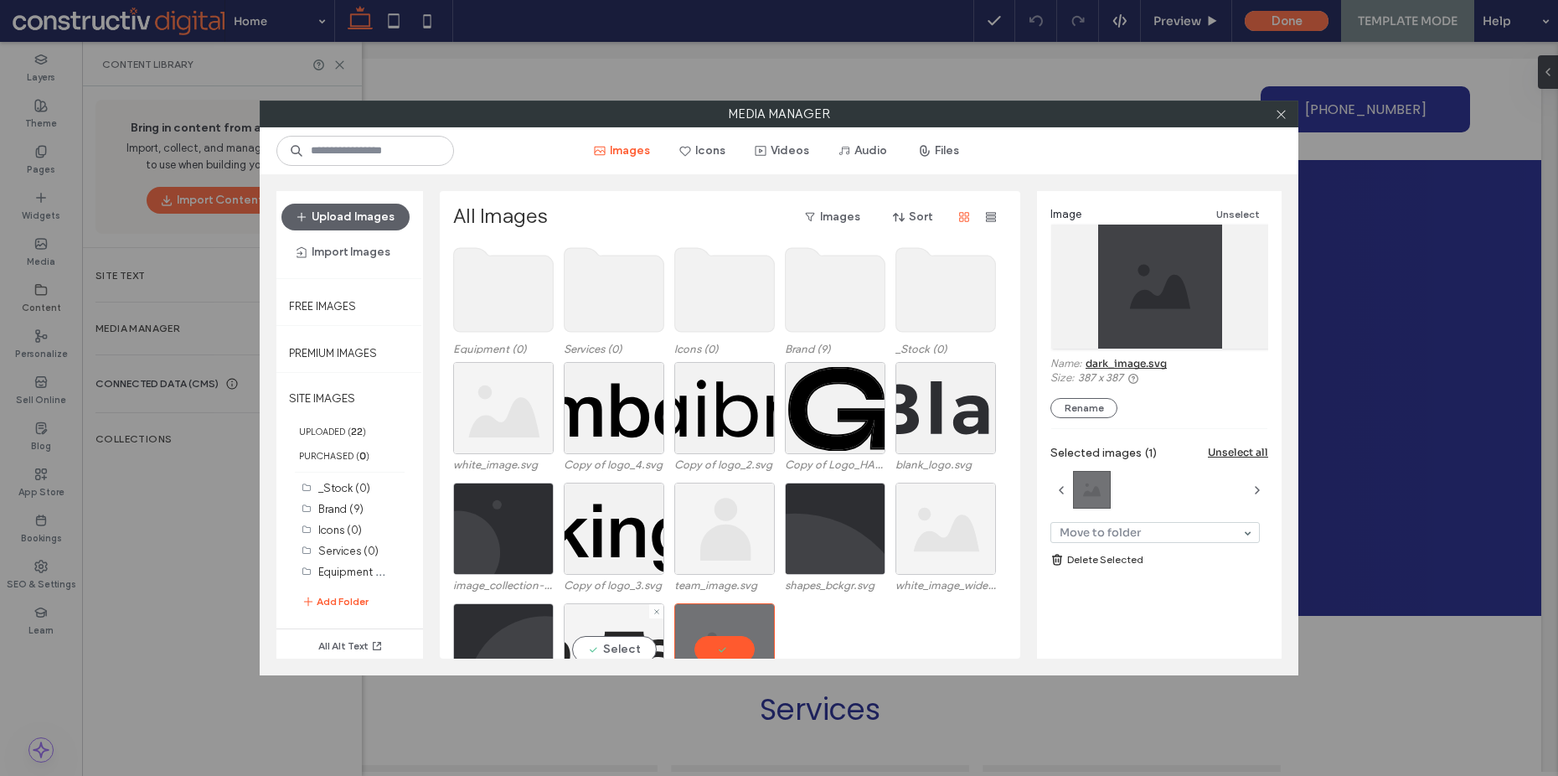
click at [612, 630] on div "Select" at bounding box center [614, 649] width 101 height 92
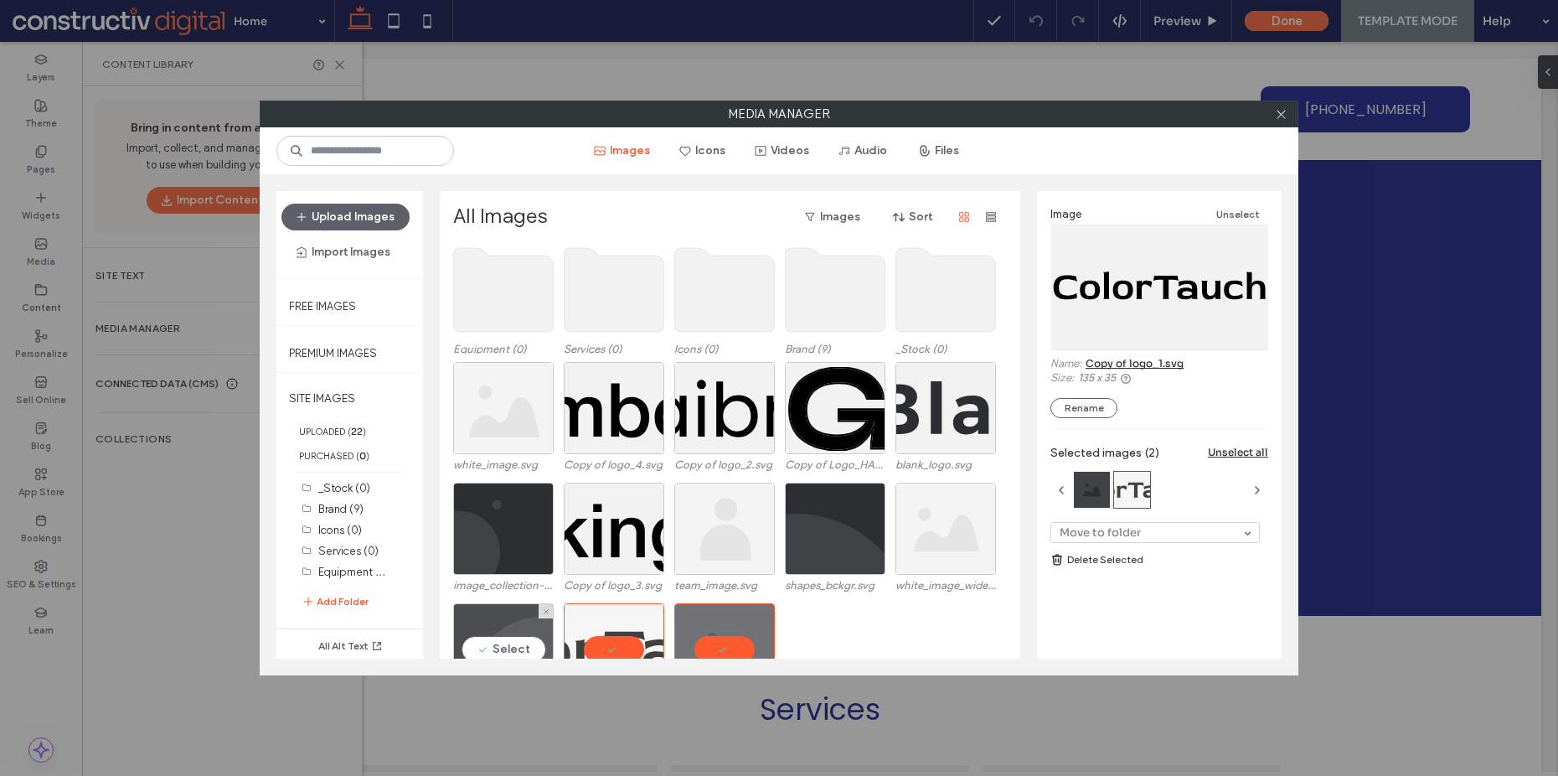
click at [499, 614] on div "Select" at bounding box center [503, 649] width 101 height 92
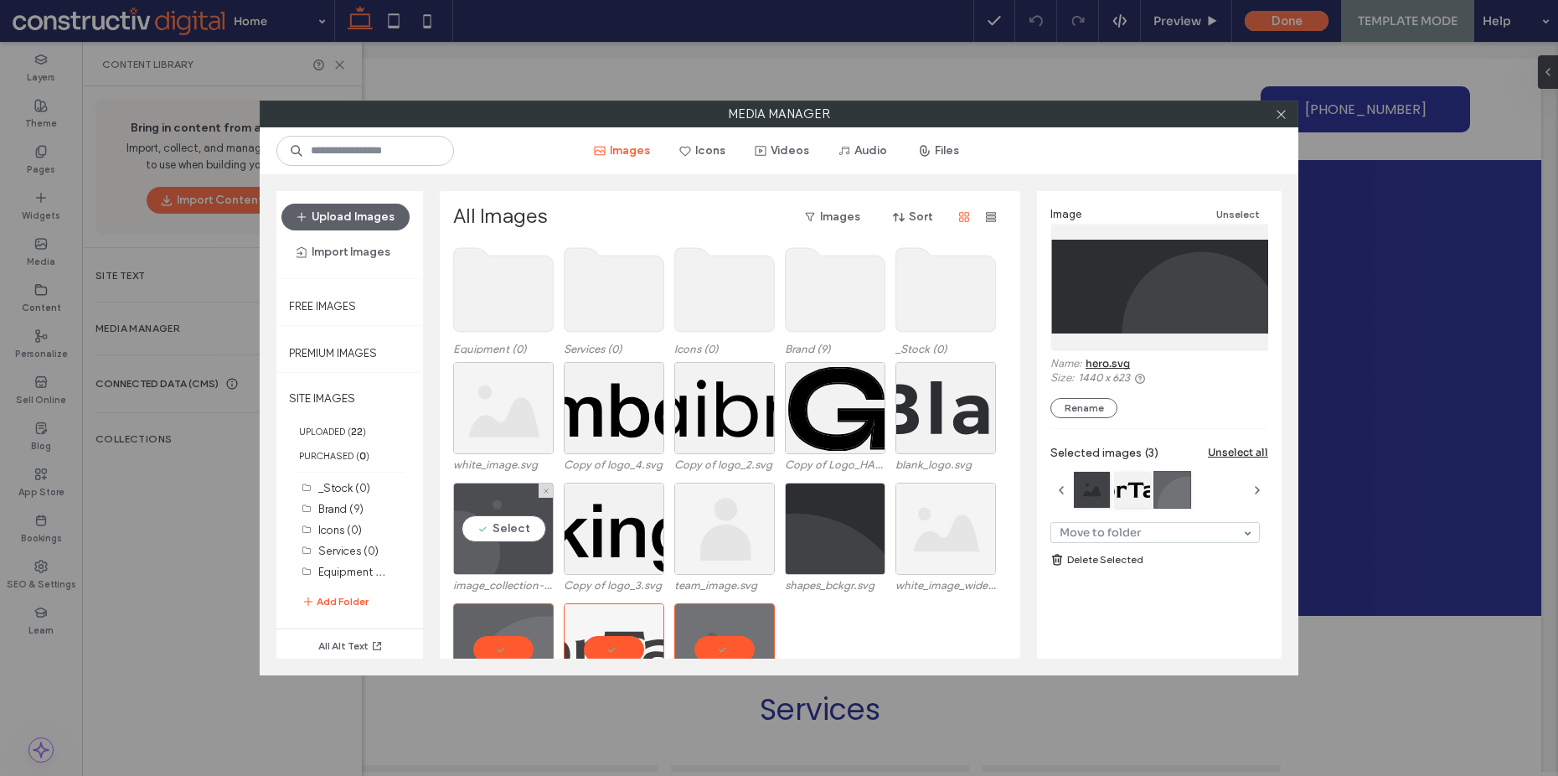
click at [508, 520] on div "Select" at bounding box center [503, 529] width 101 height 92
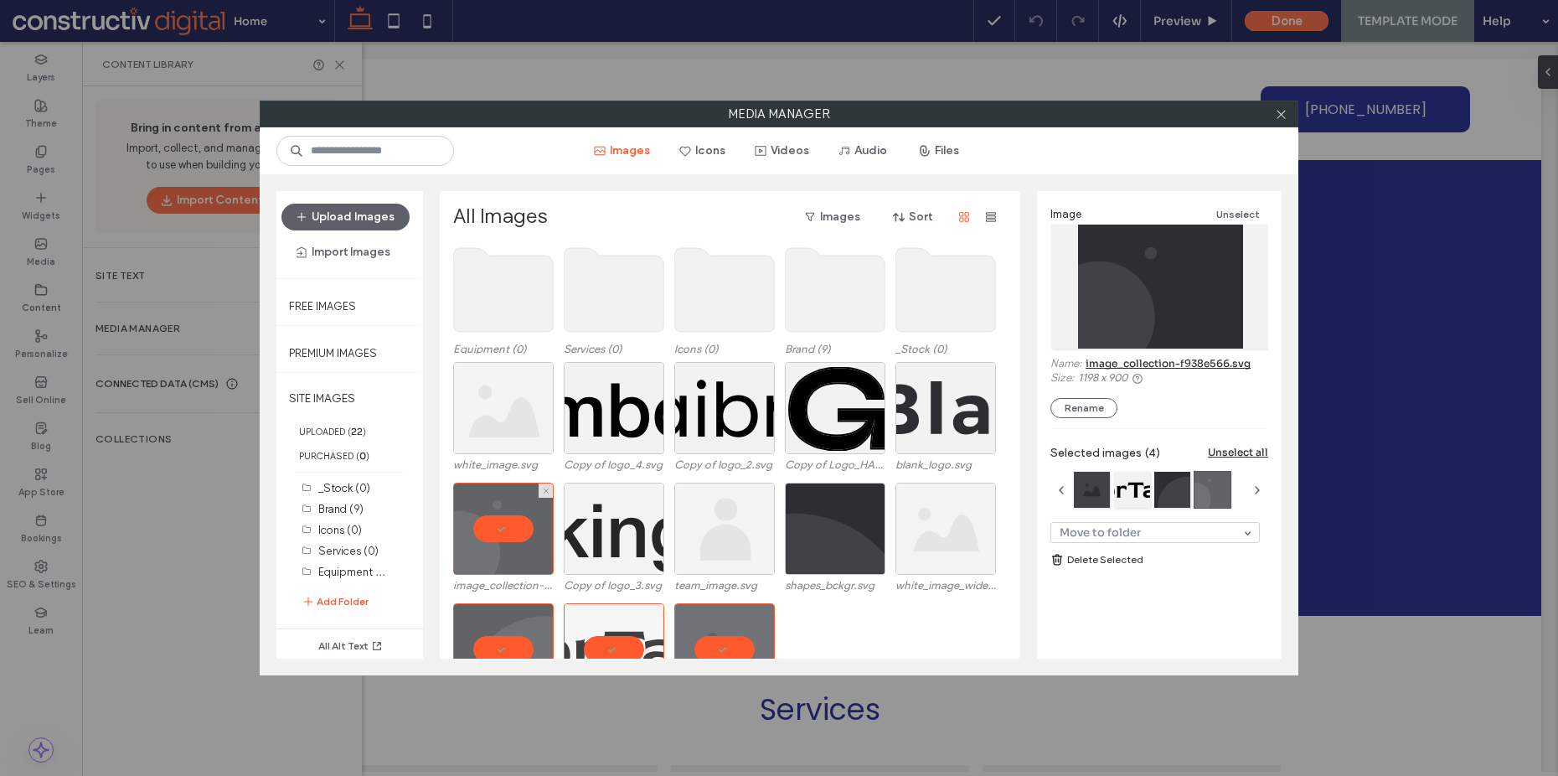
click at [622, 518] on div at bounding box center [614, 529] width 101 height 92
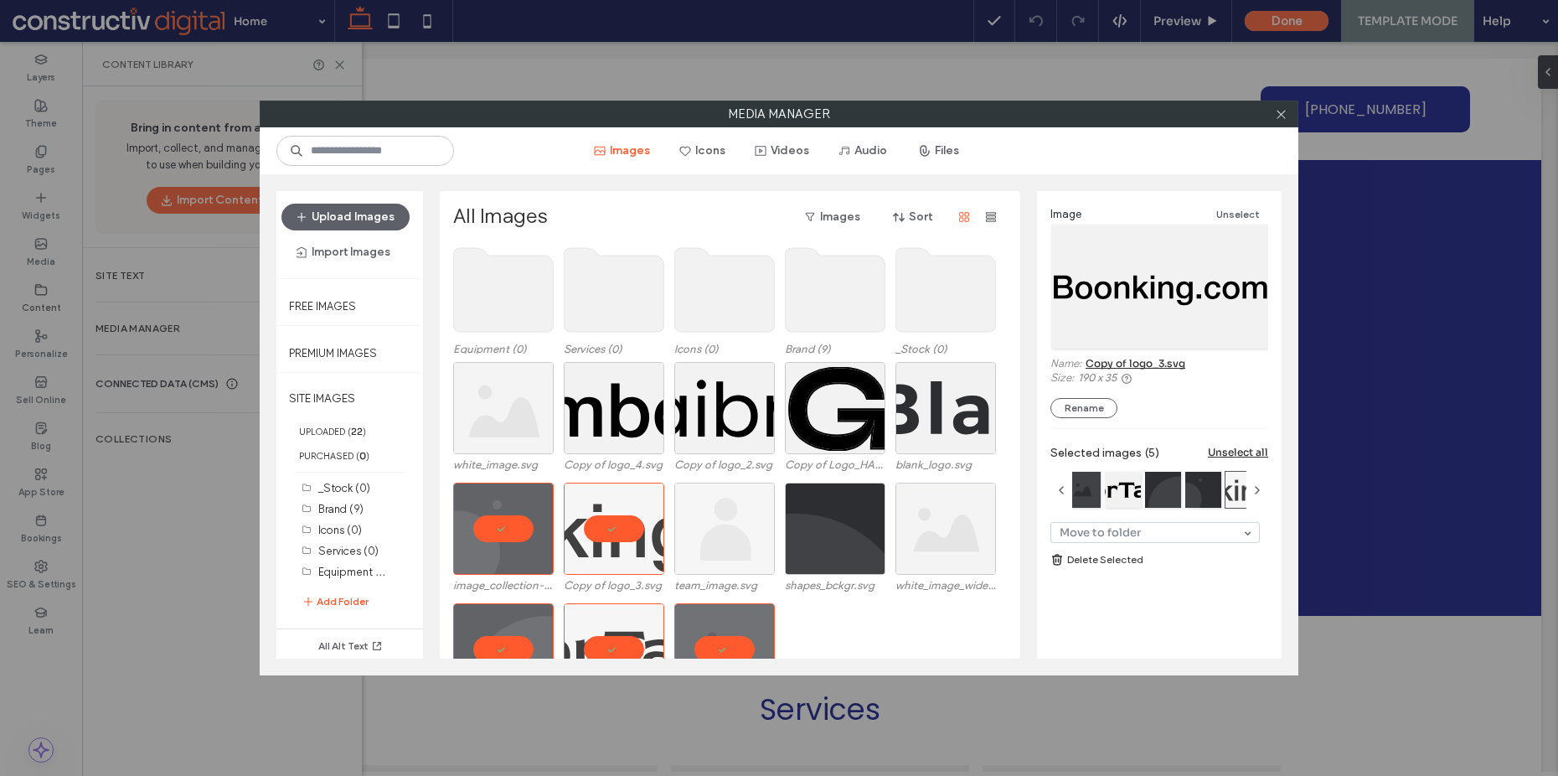
click at [749, 526] on div at bounding box center [724, 529] width 101 height 92
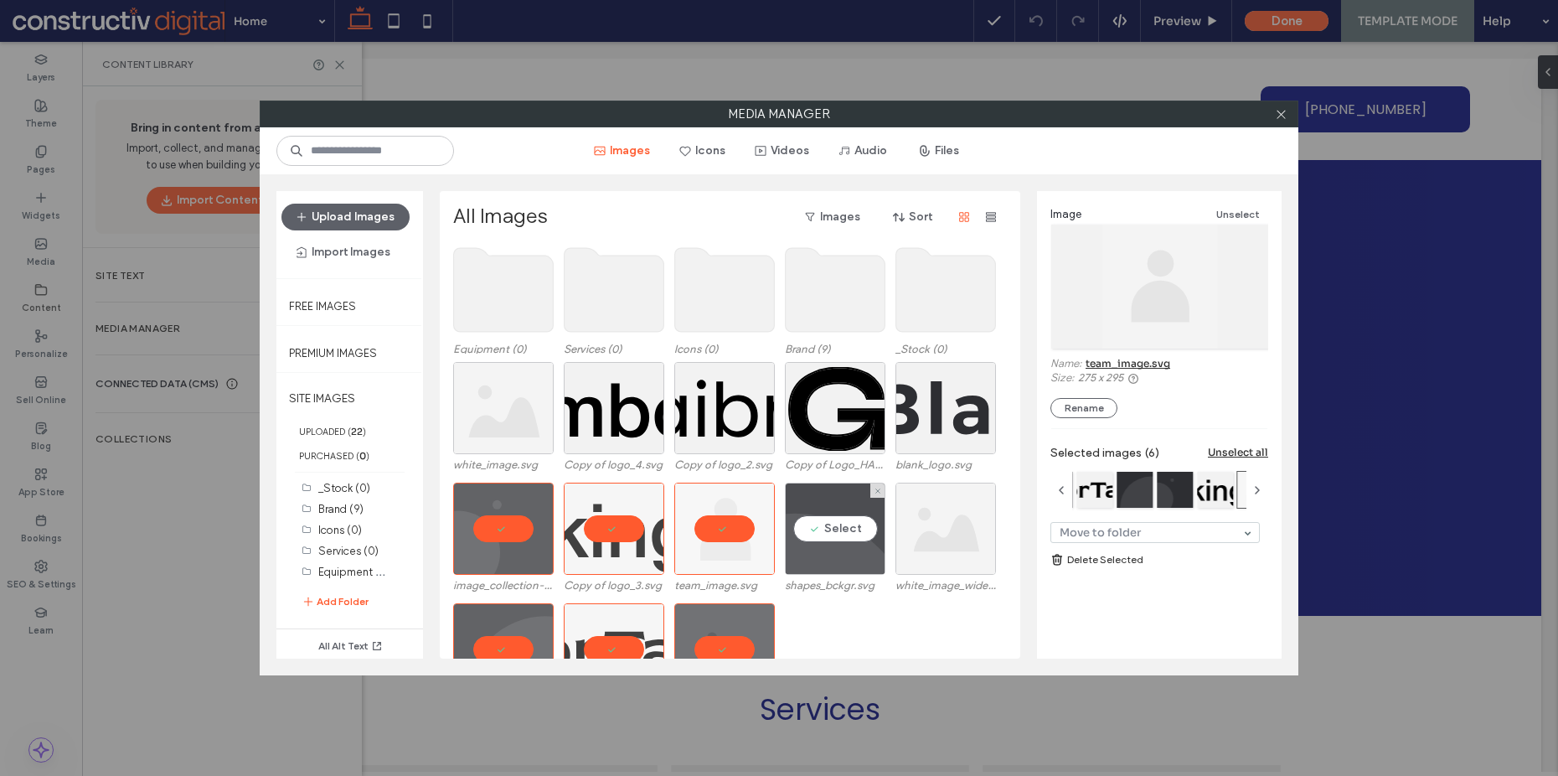
click at [871, 532] on div "Select" at bounding box center [835, 529] width 101 height 92
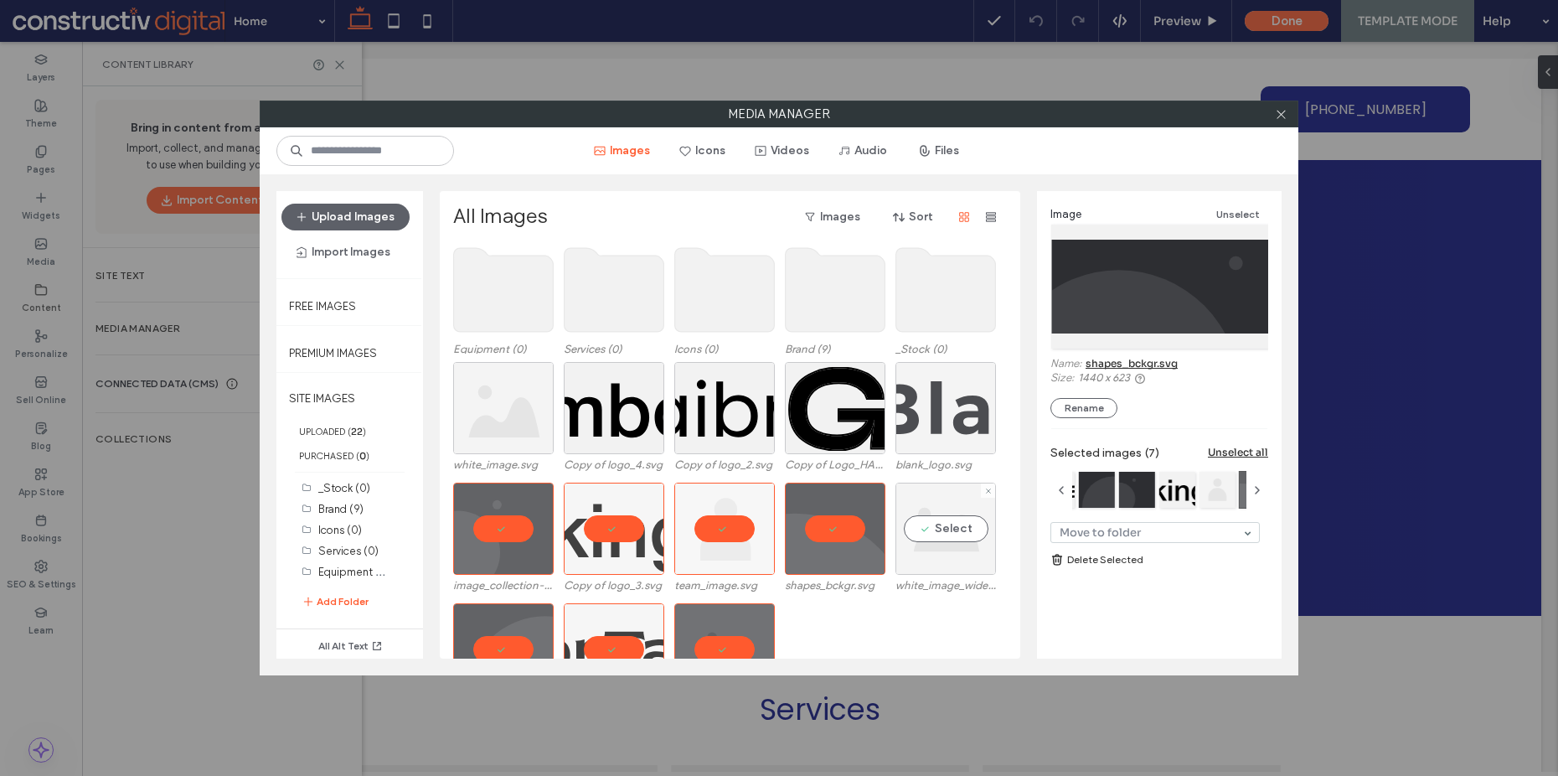
drag, startPoint x: 945, startPoint y: 528, endPoint x: 933, endPoint y: 432, distance: 96.2
click at [945, 527] on div "Select" at bounding box center [946, 529] width 101 height 92
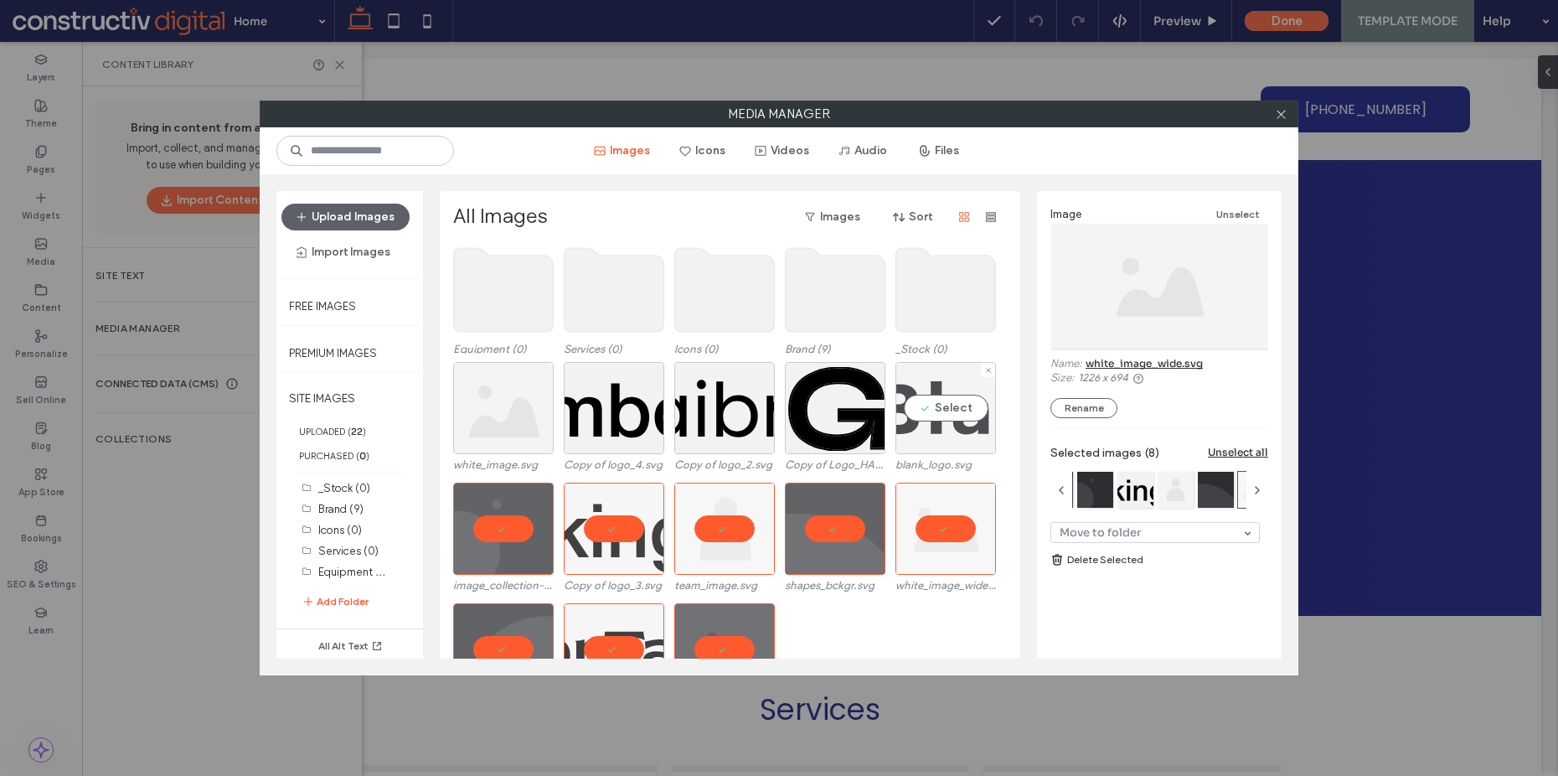
click at [932, 426] on div "Select" at bounding box center [946, 408] width 101 height 92
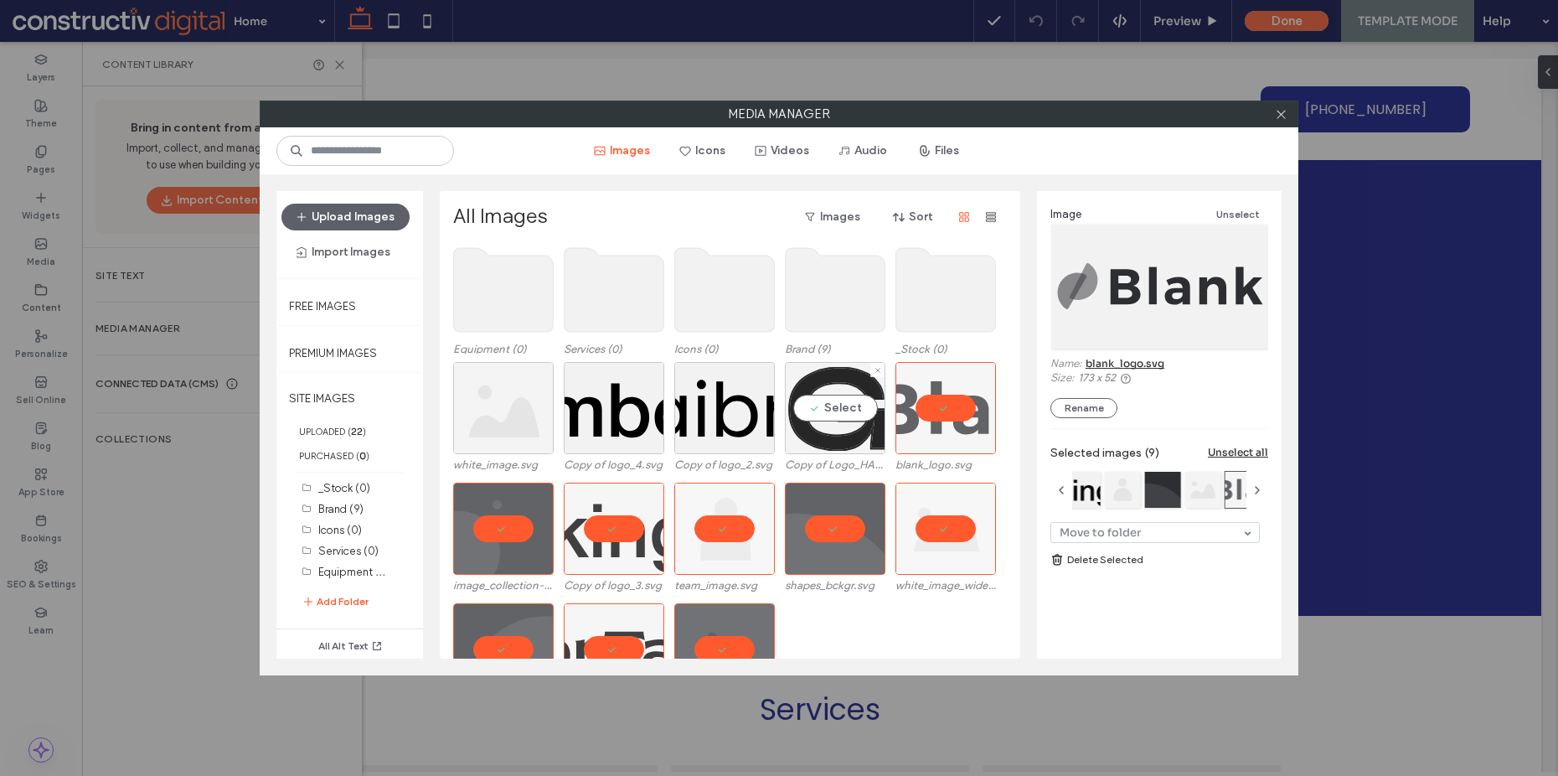
click at [826, 410] on div "Select" at bounding box center [835, 408] width 101 height 92
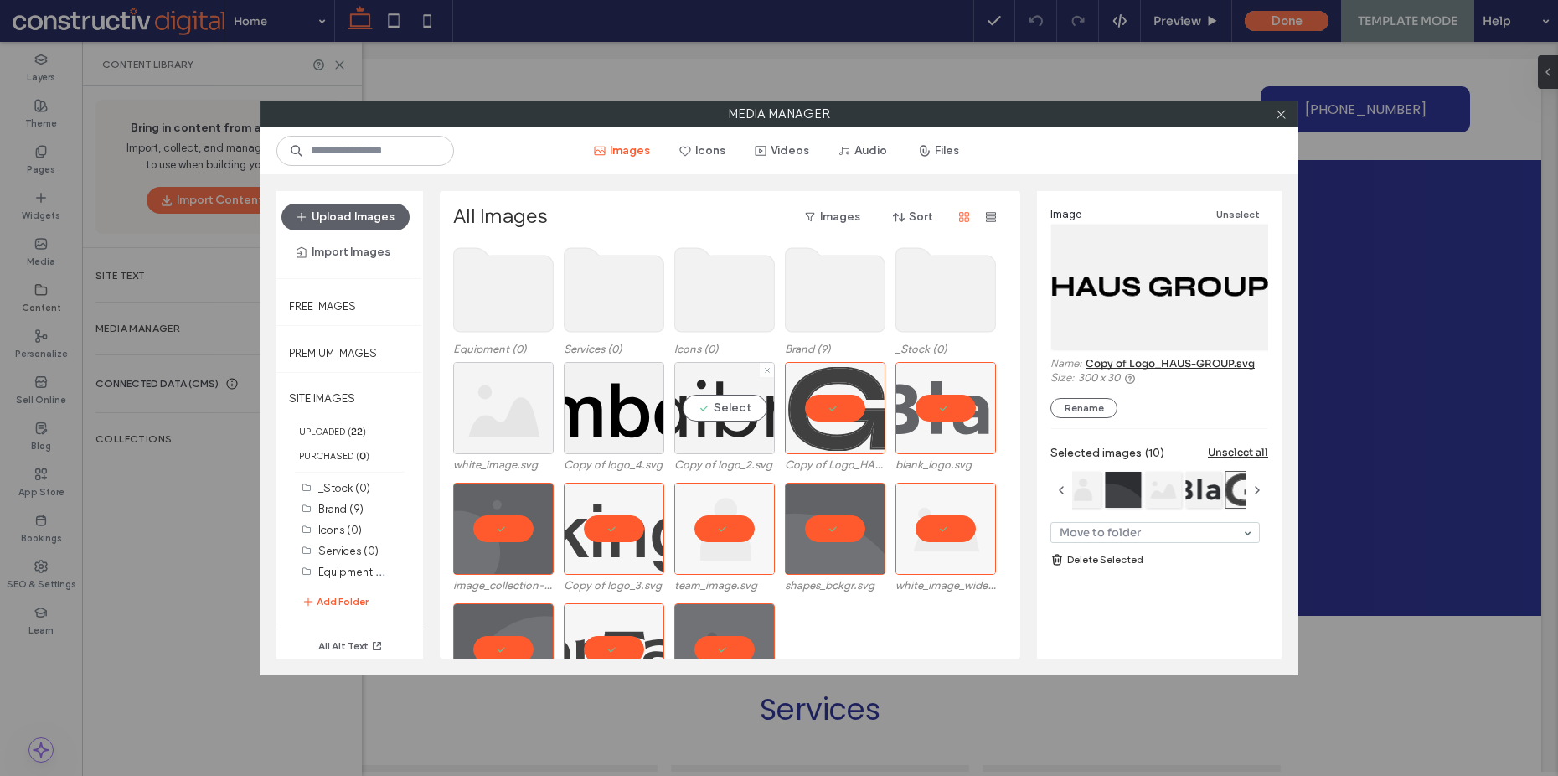
click at [721, 414] on div "Select" at bounding box center [724, 408] width 101 height 92
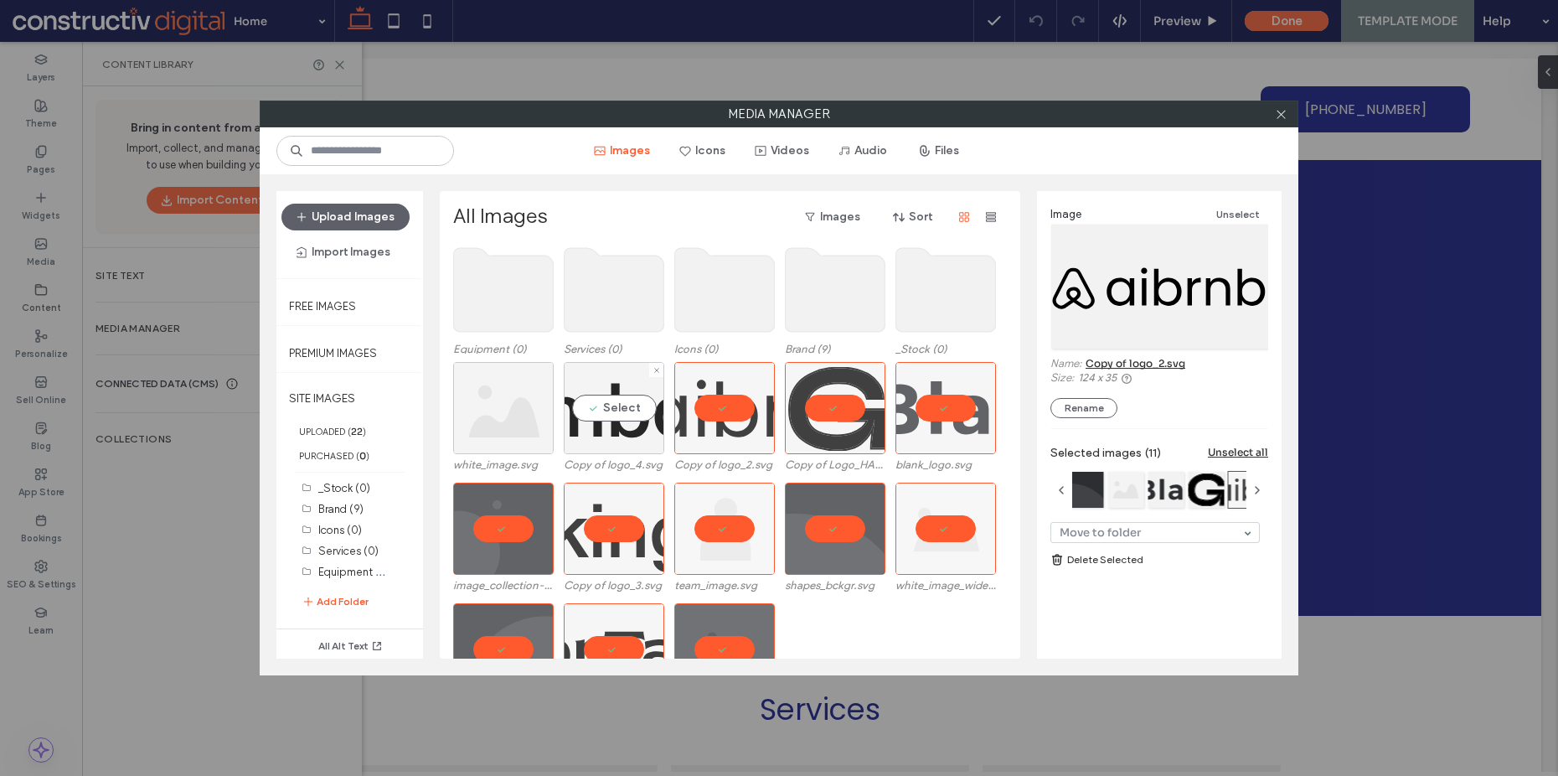
click at [611, 417] on div "Select" at bounding box center [614, 408] width 101 height 92
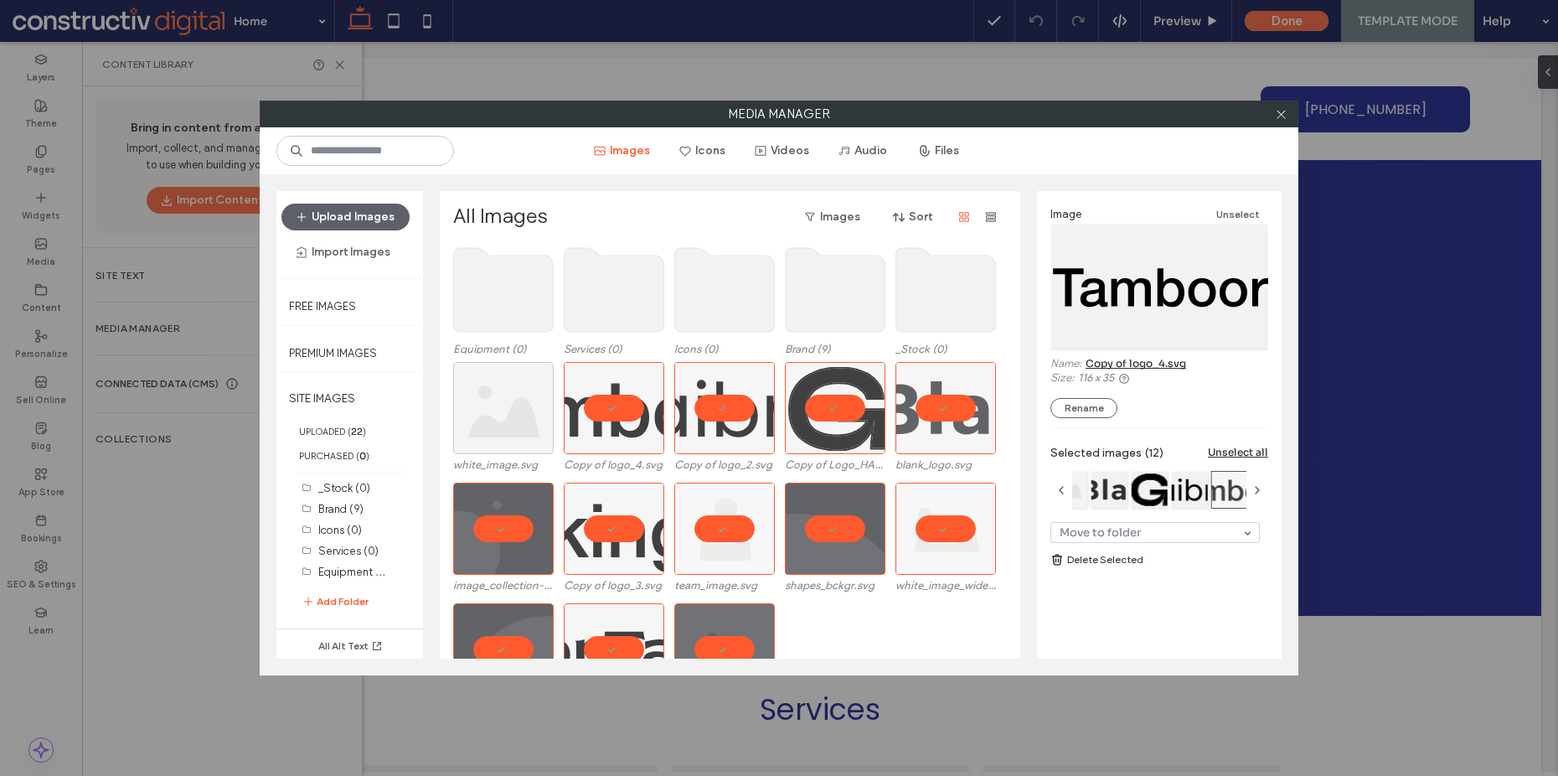
click at [1106, 558] on link "Delete Selected" at bounding box center [1159, 559] width 218 height 17
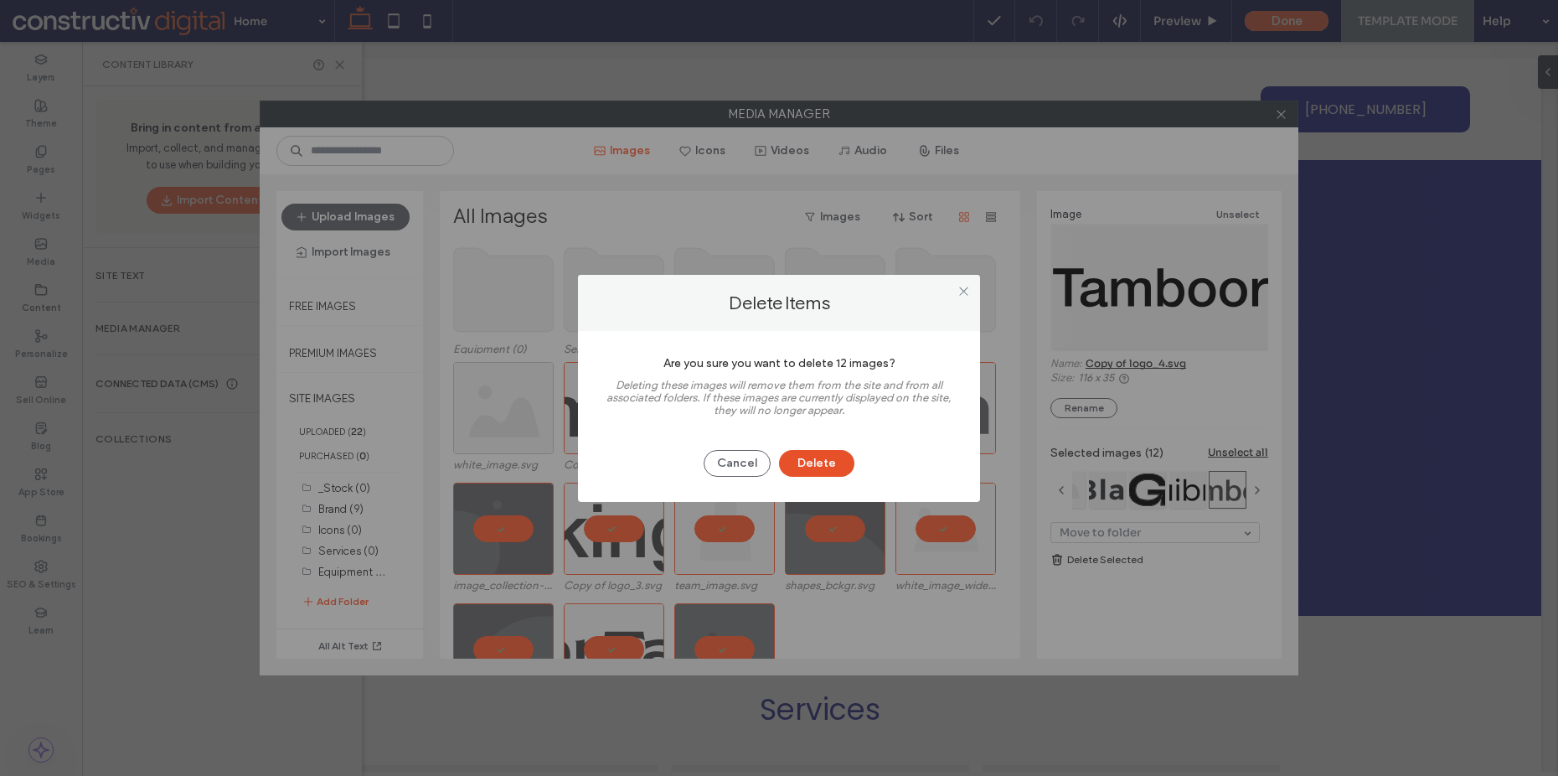
click at [822, 453] on button "Delete" at bounding box center [816, 463] width 75 height 27
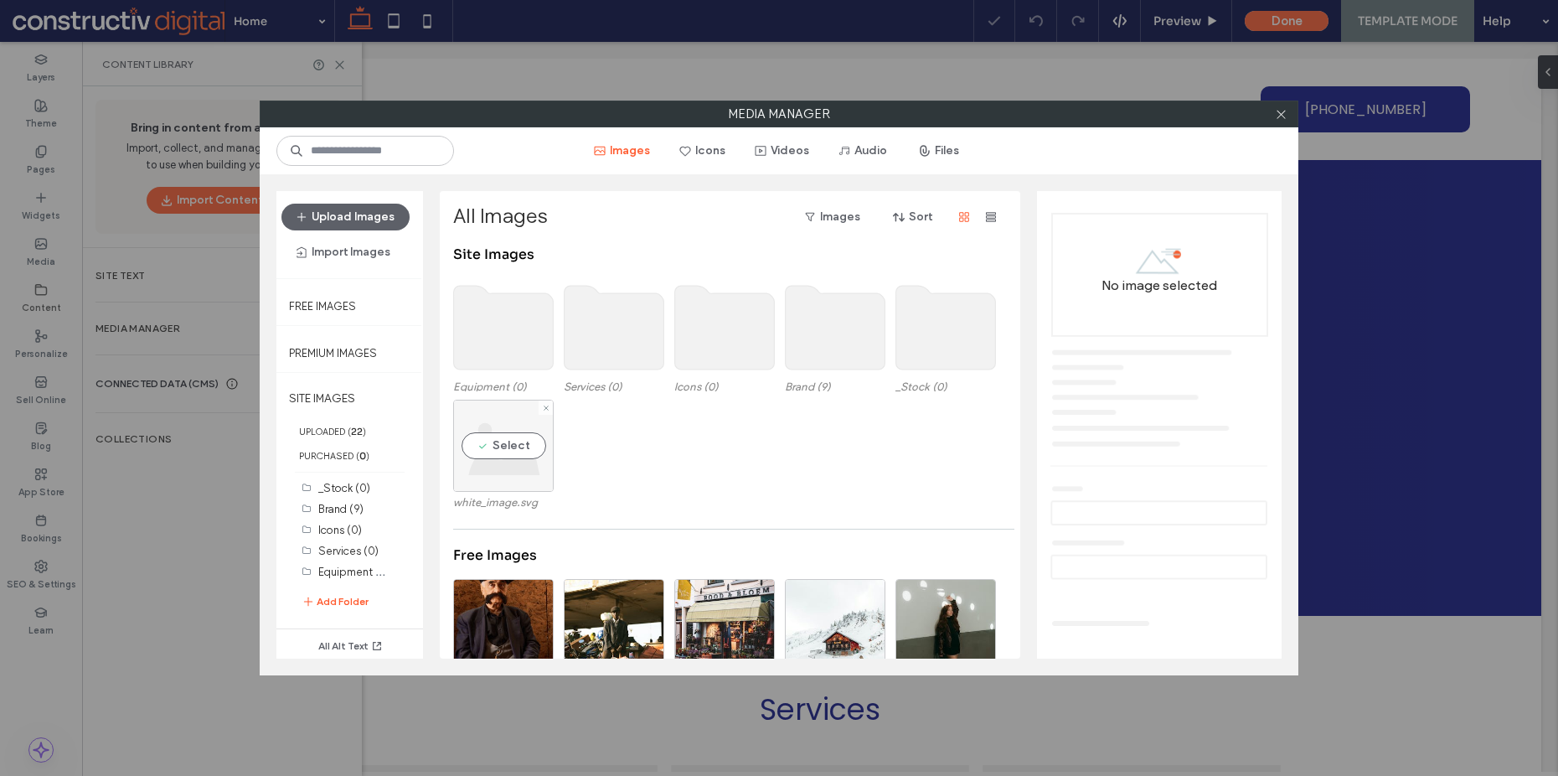
click at [511, 453] on div "Select" at bounding box center [503, 446] width 101 height 92
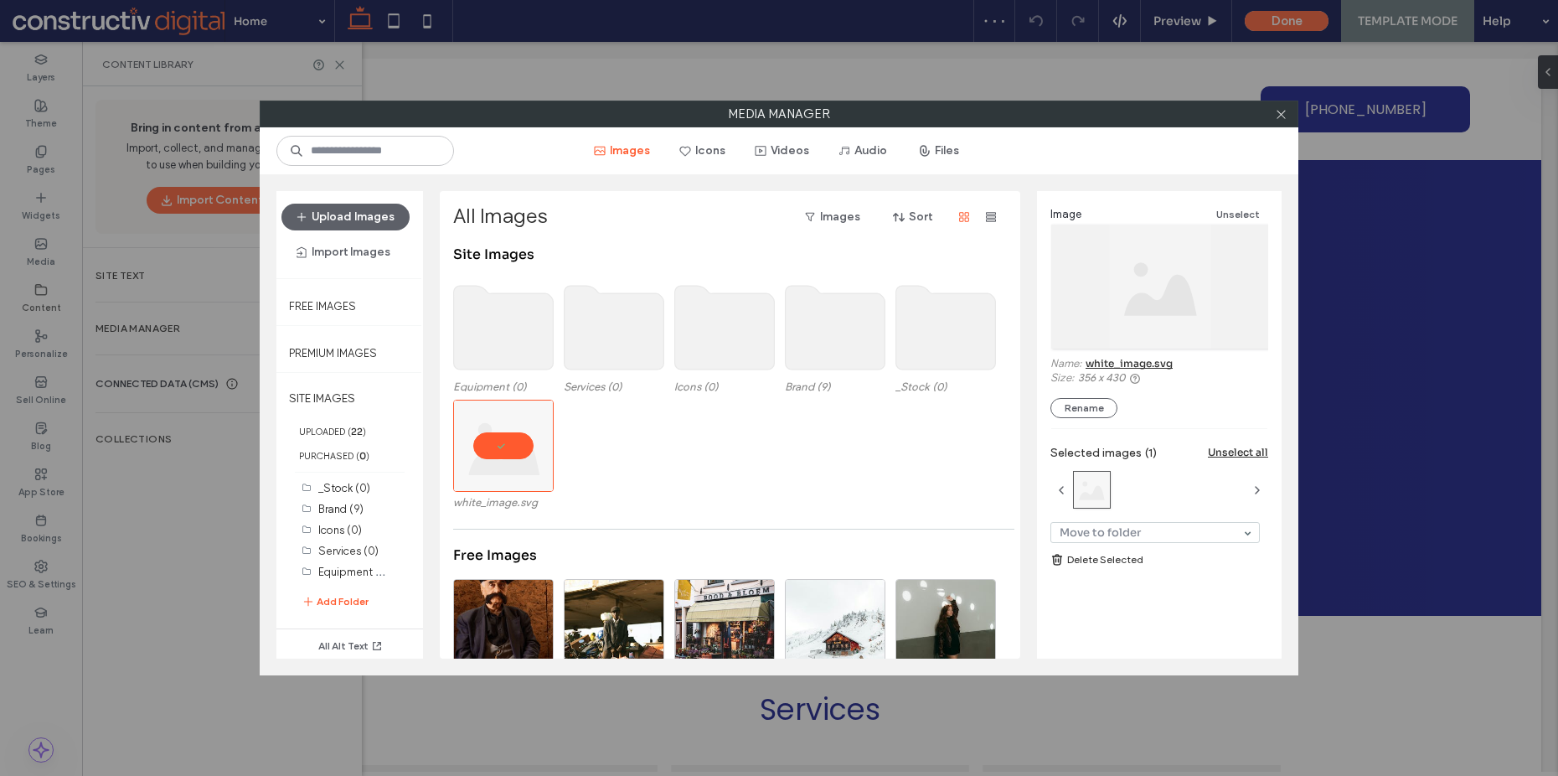
click at [1118, 555] on link "Delete Selected" at bounding box center [1159, 559] width 218 height 17
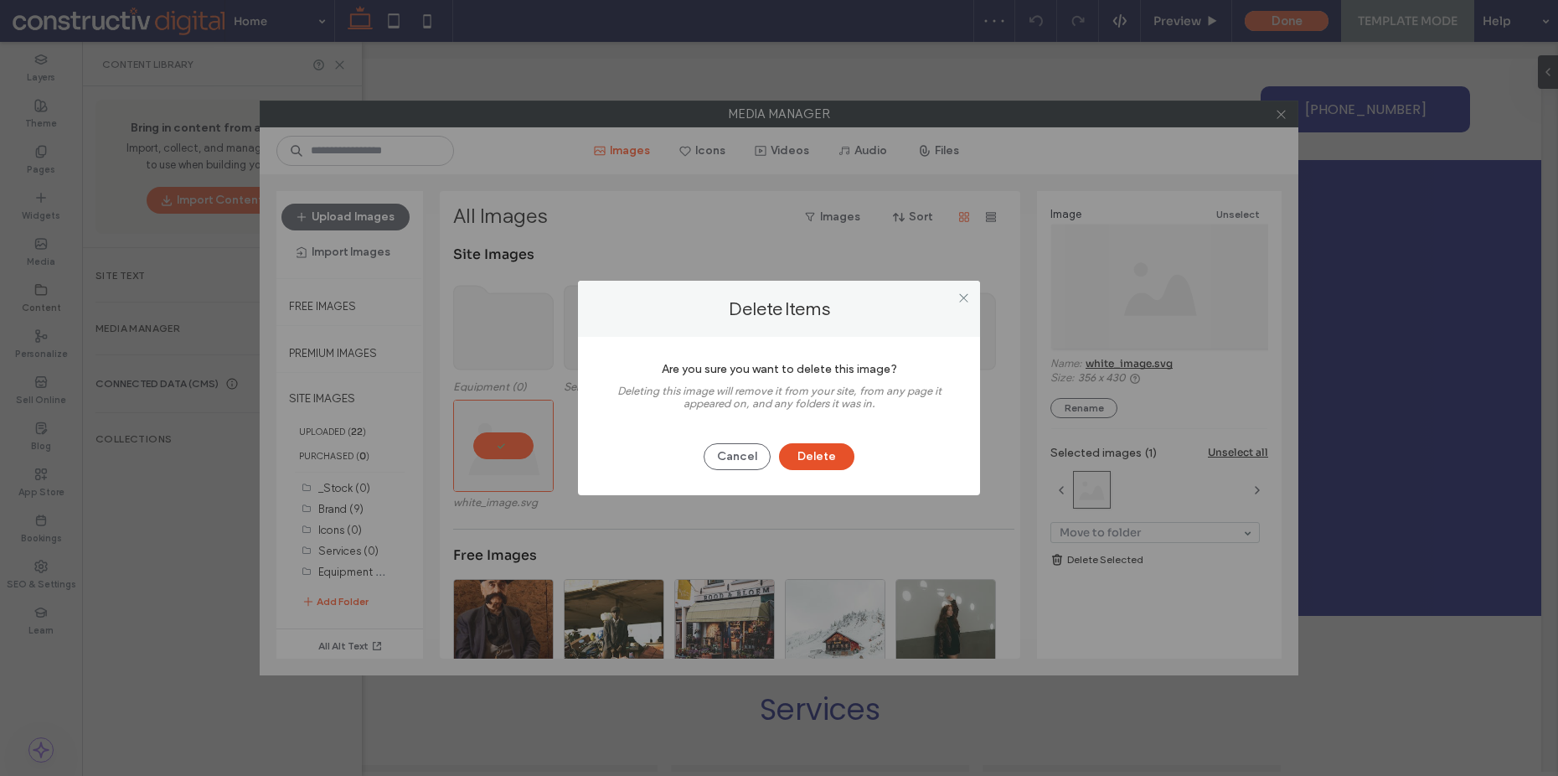
click at [839, 452] on button "Delete" at bounding box center [816, 456] width 75 height 27
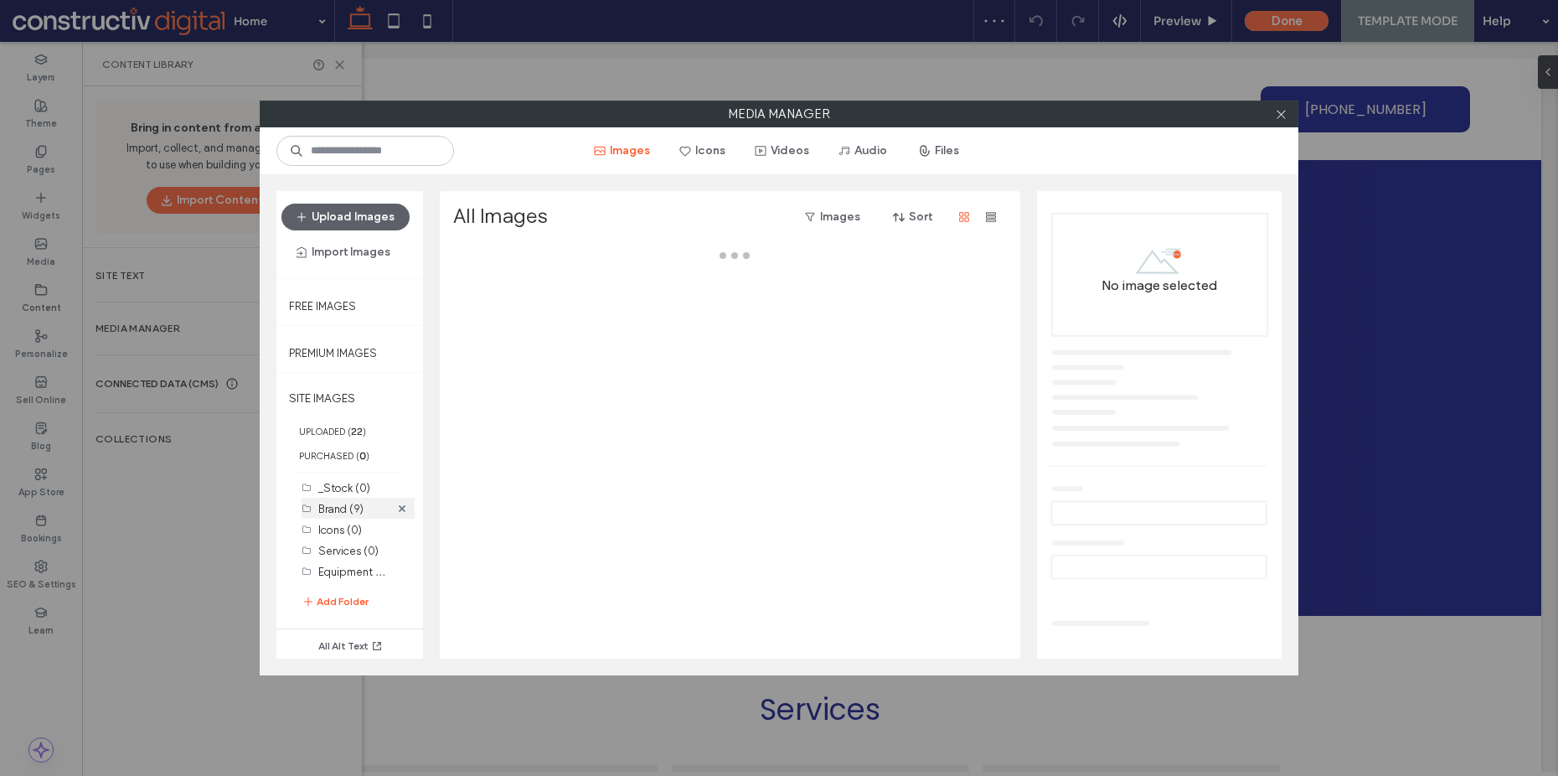
click at [348, 508] on label "Brand (9)" at bounding box center [340, 509] width 45 height 13
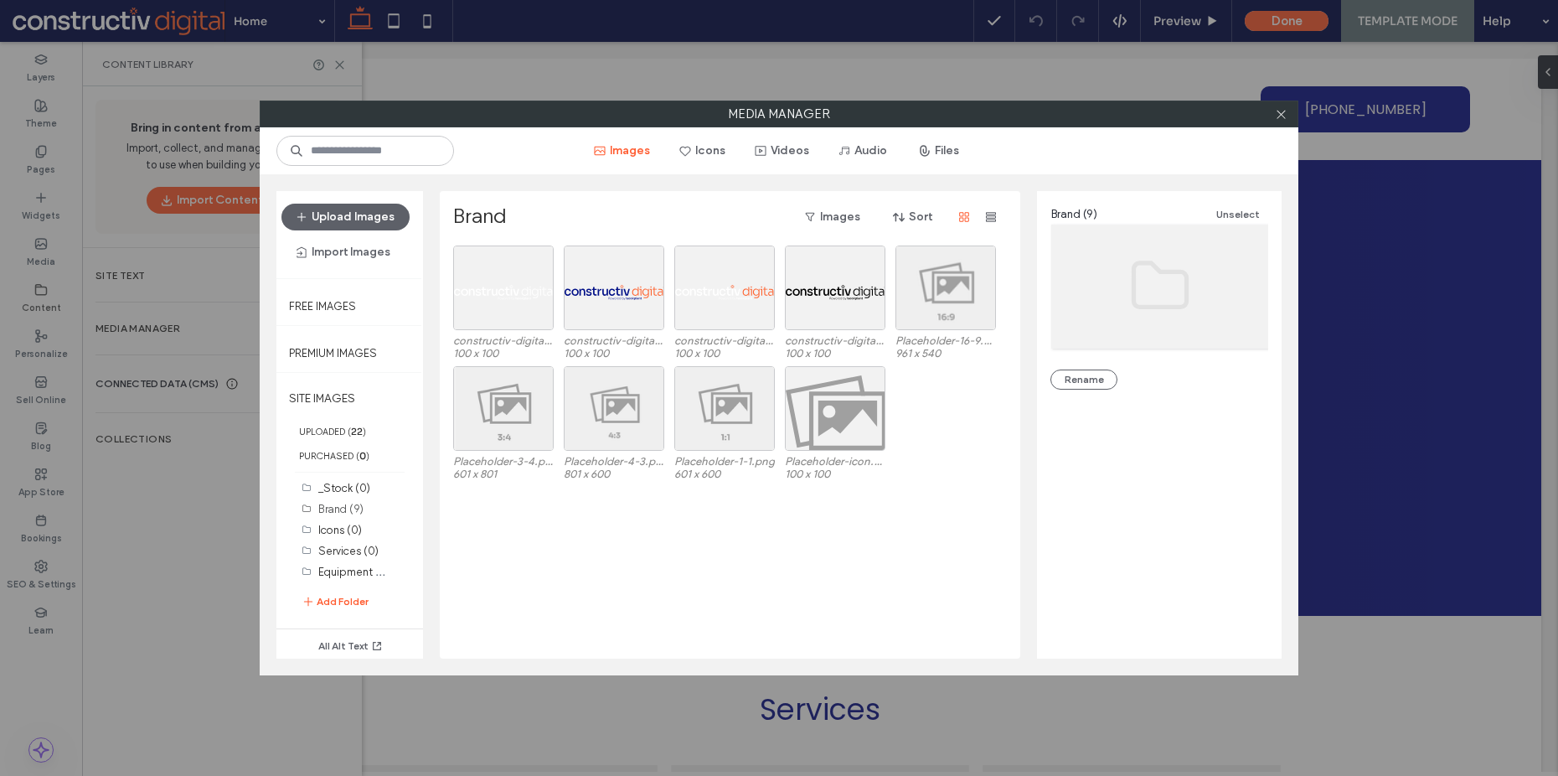
click at [145, 494] on div "Media Manager Images Icons Videos Audio Files Upload Images Import Images Free …" at bounding box center [779, 388] width 1558 height 776
click at [1280, 116] on icon at bounding box center [1281, 114] width 13 height 13
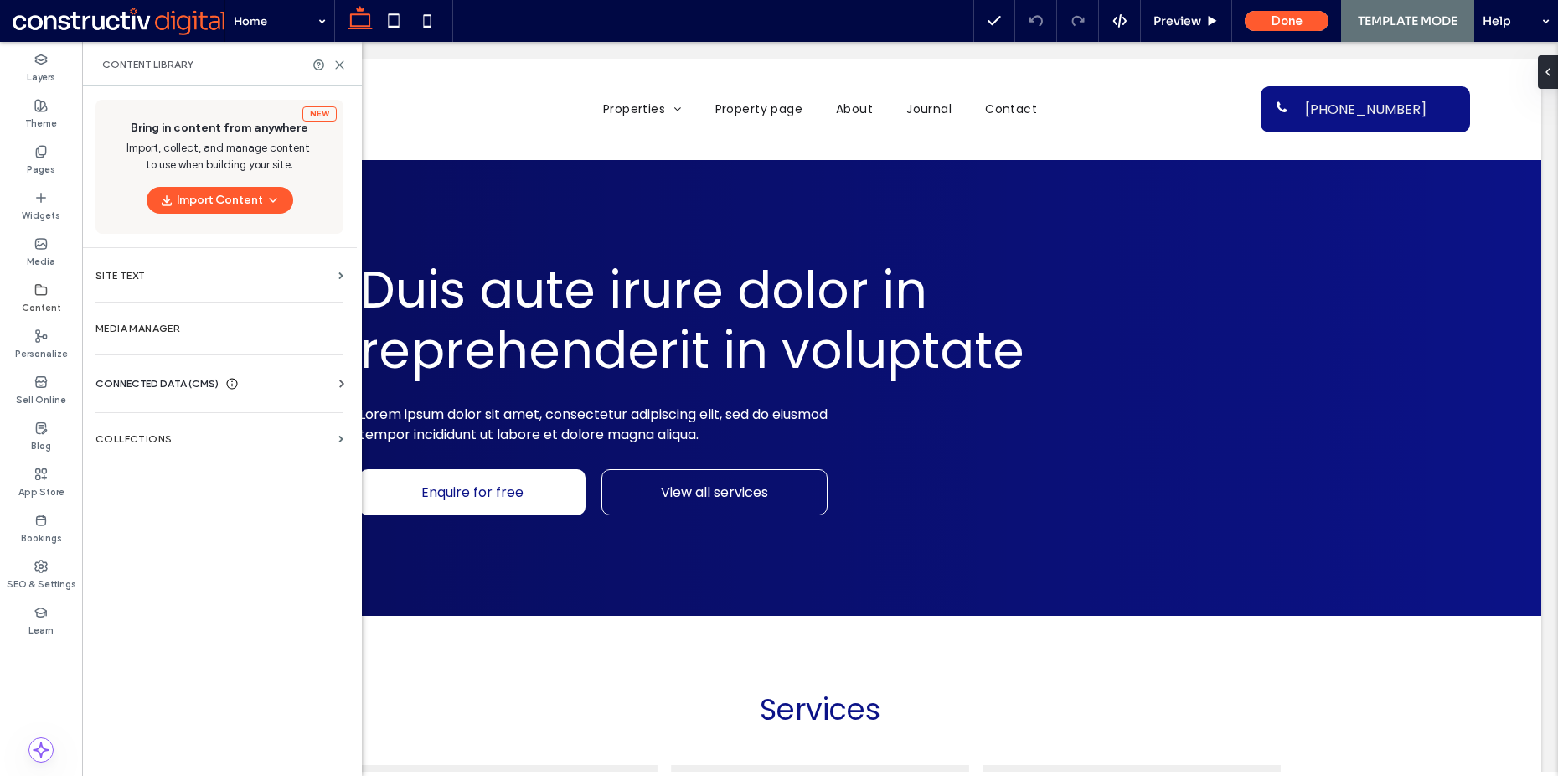
click at [147, 378] on span "CONNECTED DATA (CMS)" at bounding box center [156, 383] width 123 height 17
click at [159, 431] on section "Business Info" at bounding box center [222, 424] width 255 height 39
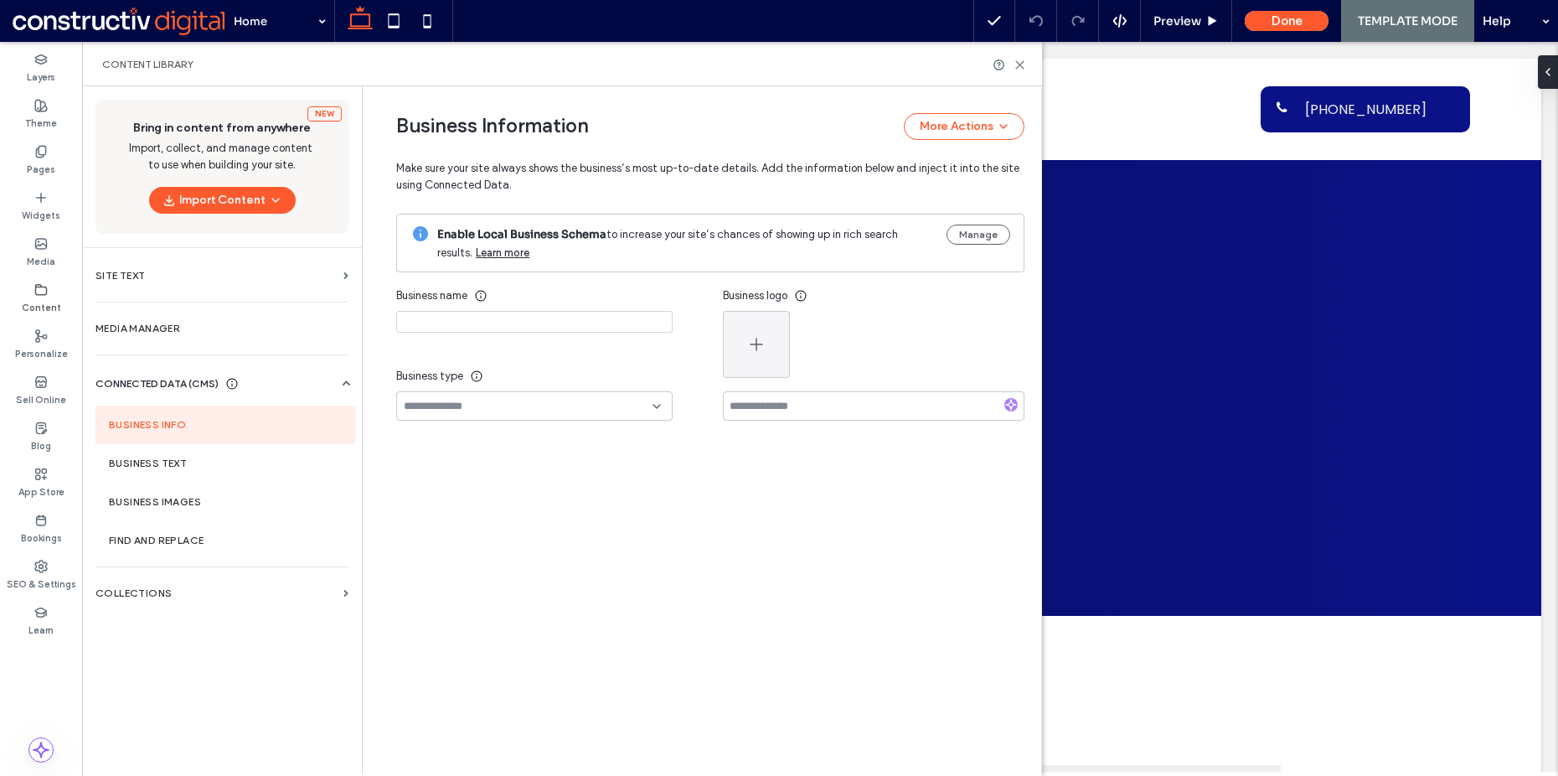
type input "**********"
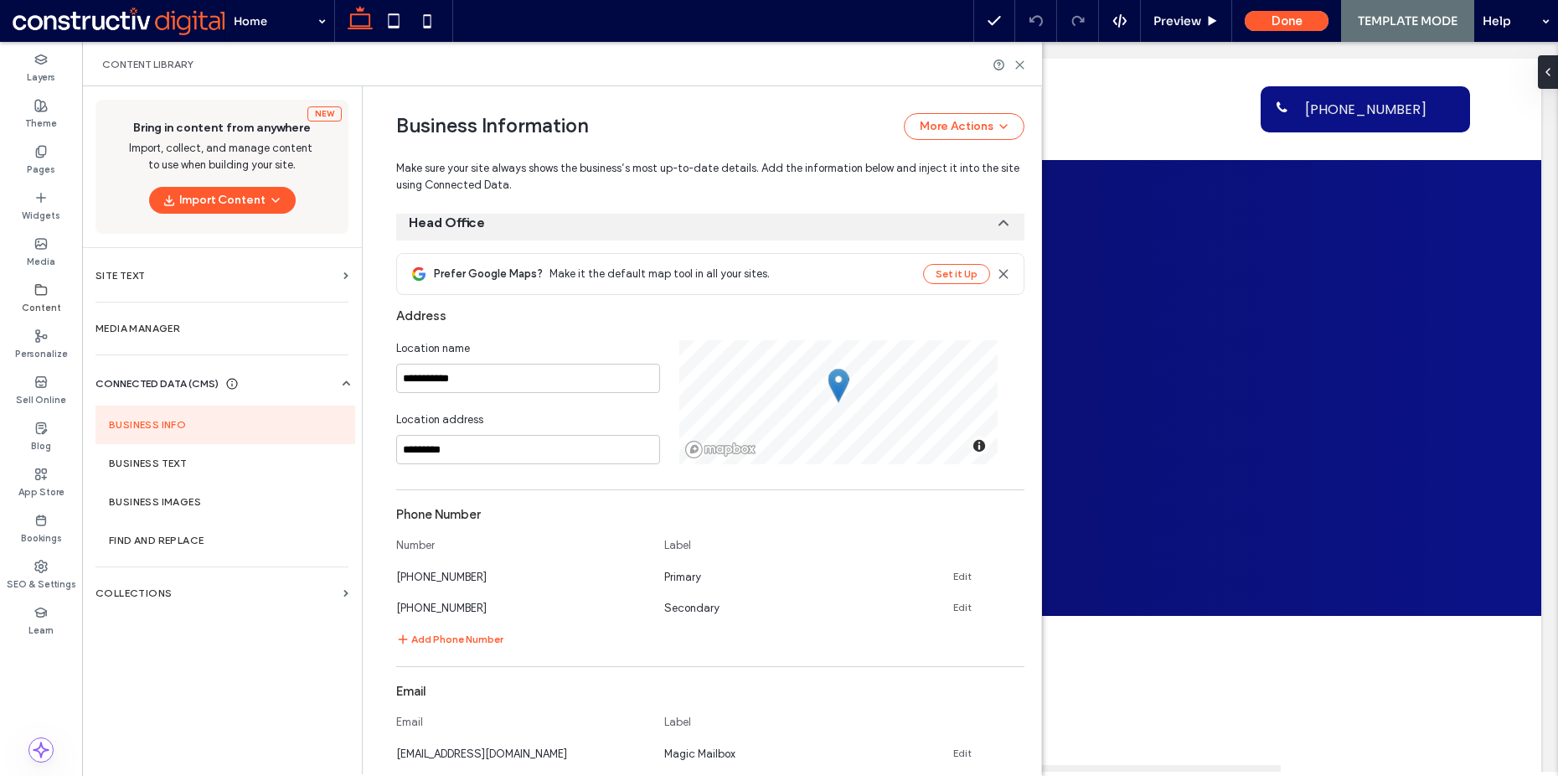
scroll to position [0, 0]
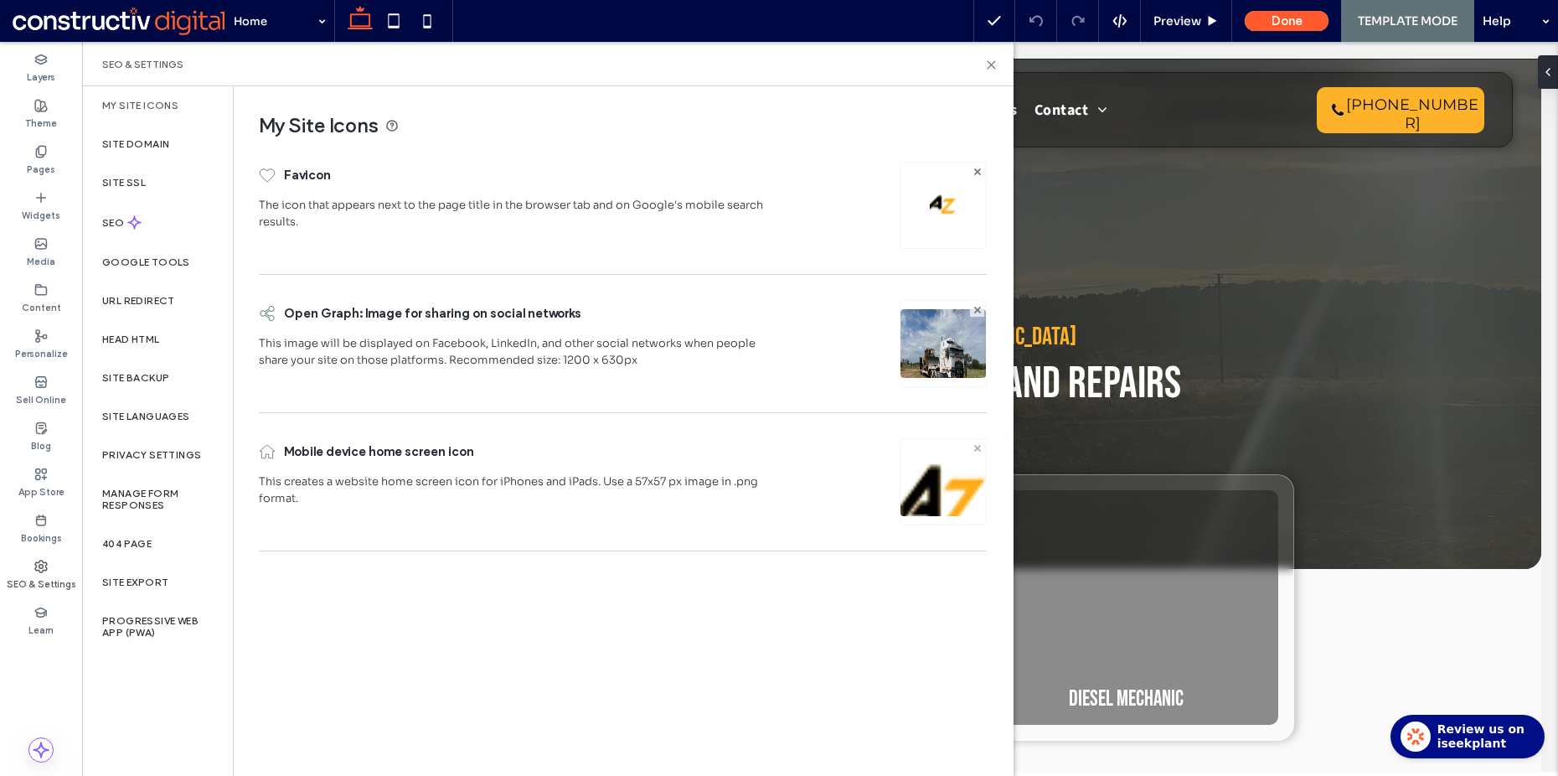
click at [978, 447] on icon at bounding box center [977, 448] width 7 height 7
click at [977, 307] on icon at bounding box center [977, 310] width 7 height 7
click at [974, 168] on icon at bounding box center [977, 171] width 7 height 7
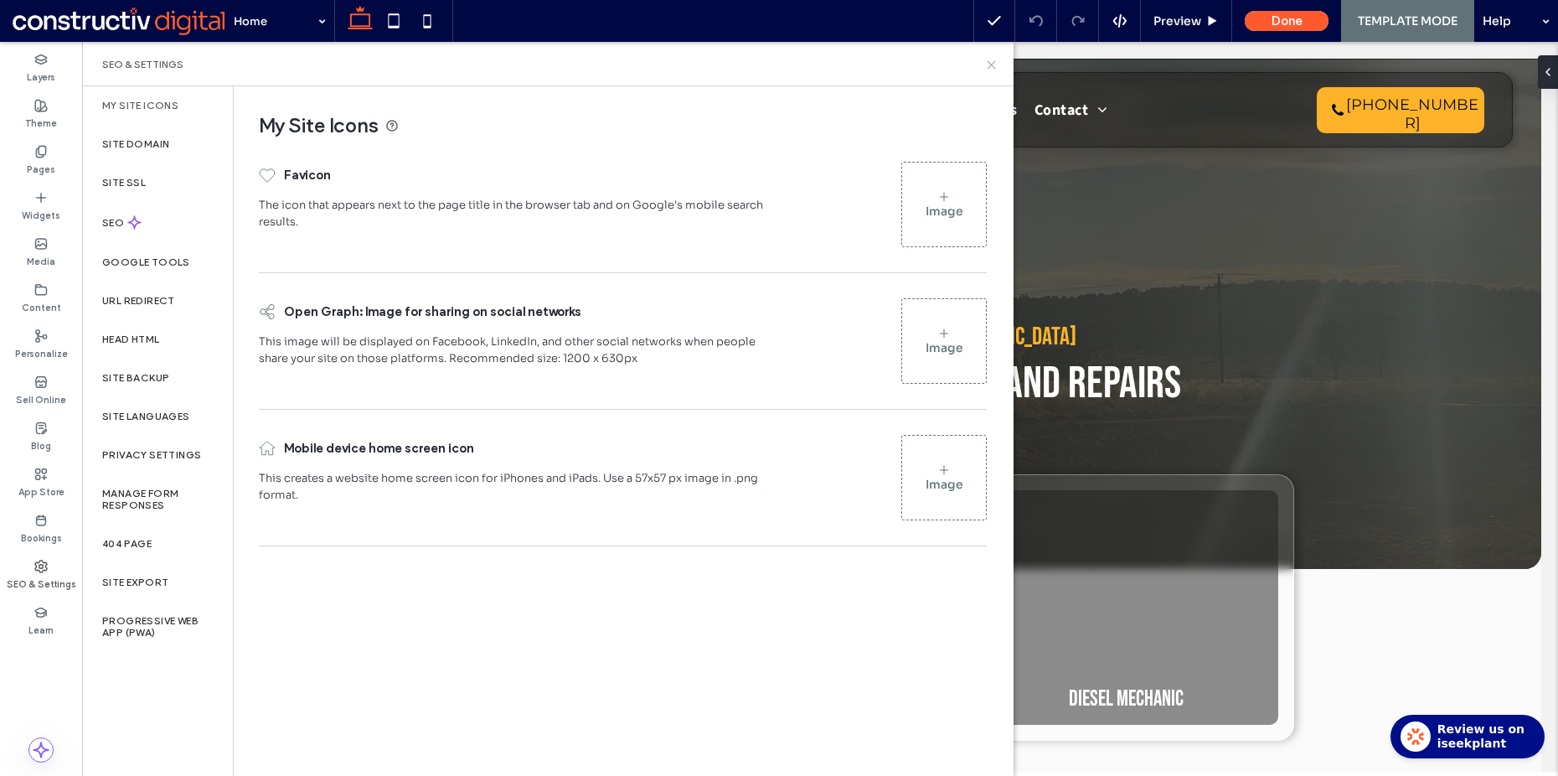
click at [989, 60] on icon at bounding box center [991, 65] width 13 height 13
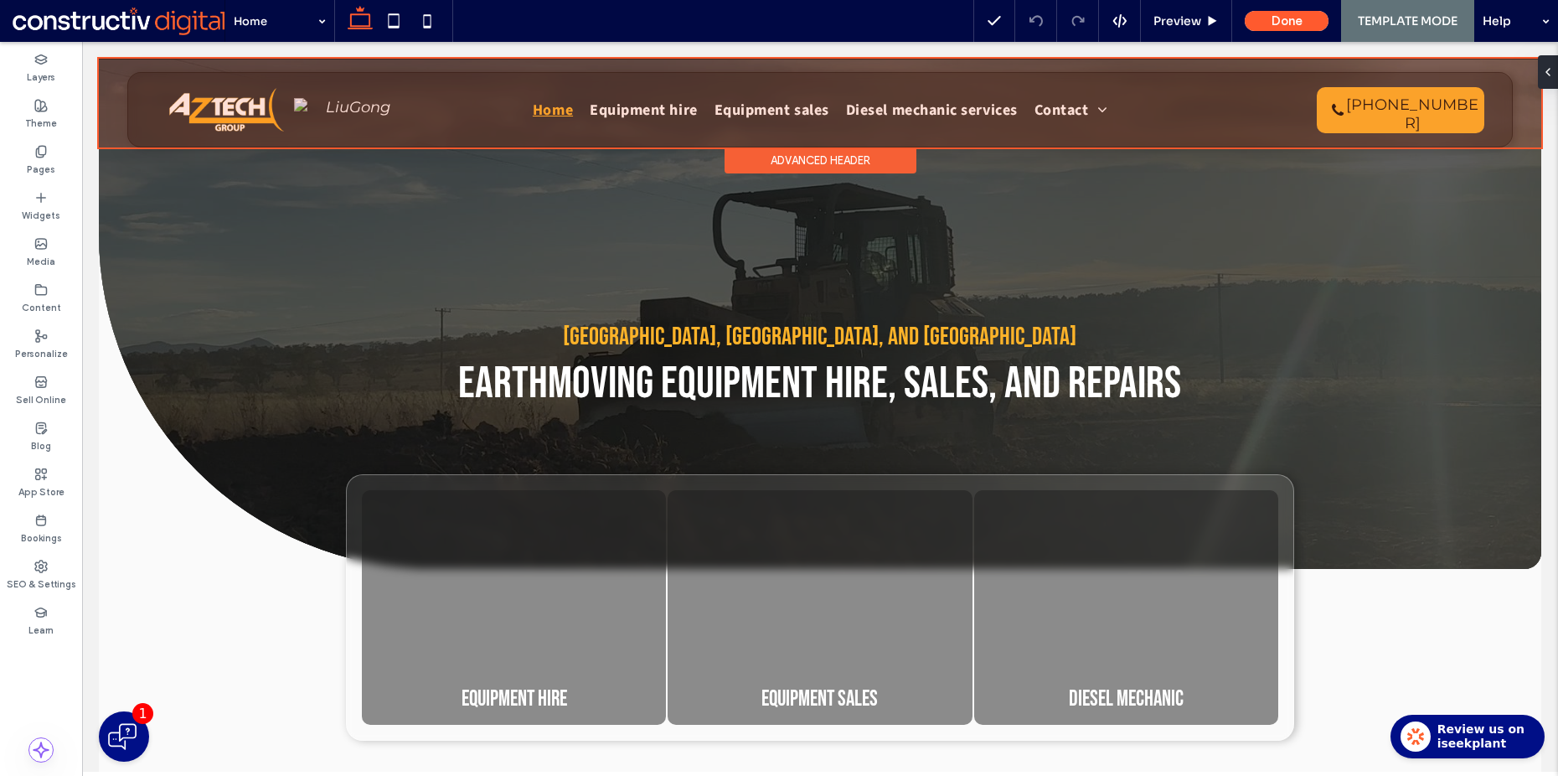
click at [354, 105] on div at bounding box center [820, 103] width 1443 height 89
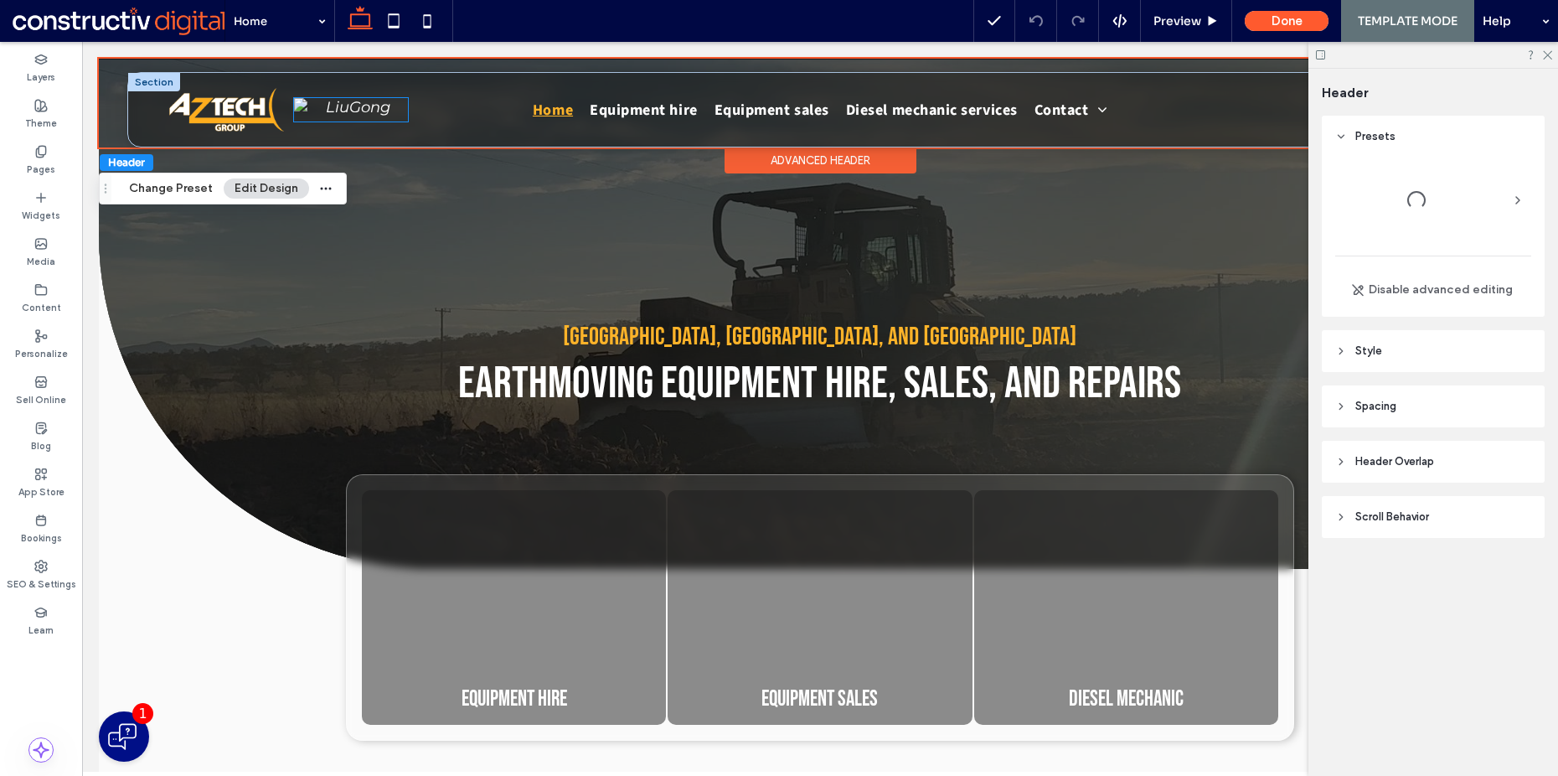
click at [344, 116] on img at bounding box center [351, 110] width 115 height 24
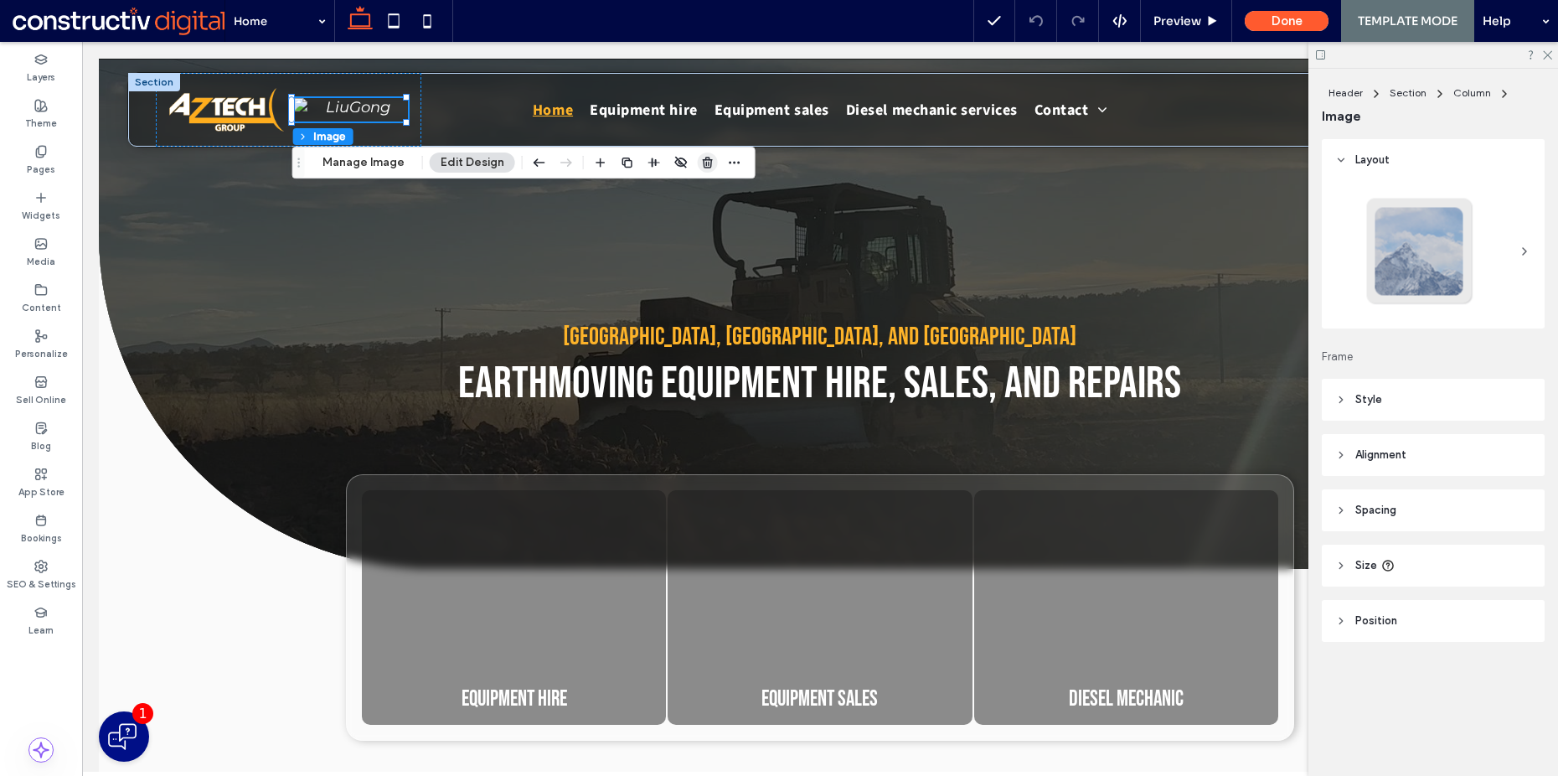
click at [703, 163] on use "button" at bounding box center [708, 162] width 10 height 11
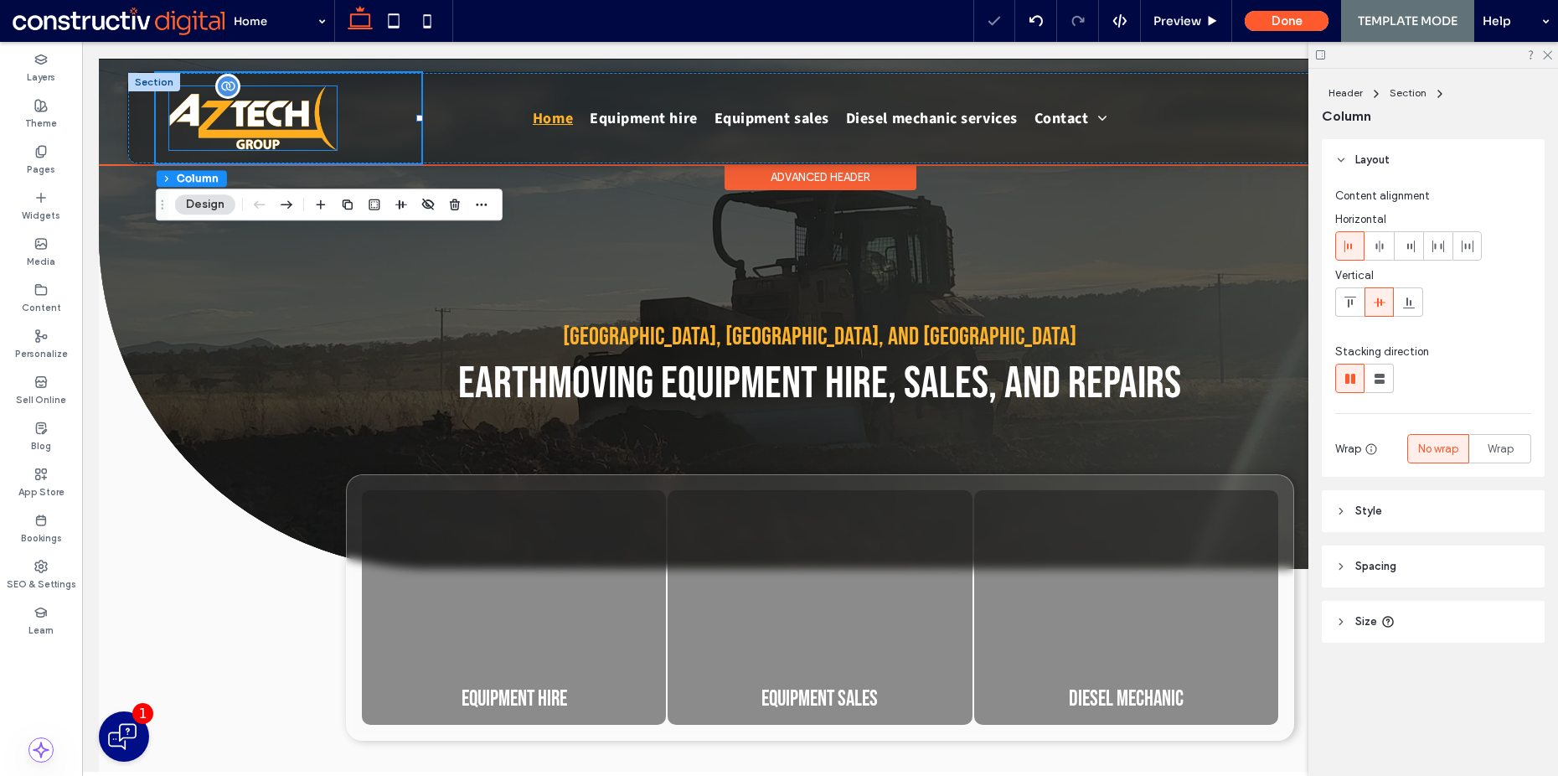
click at [292, 146] on img at bounding box center [253, 118] width 168 height 64
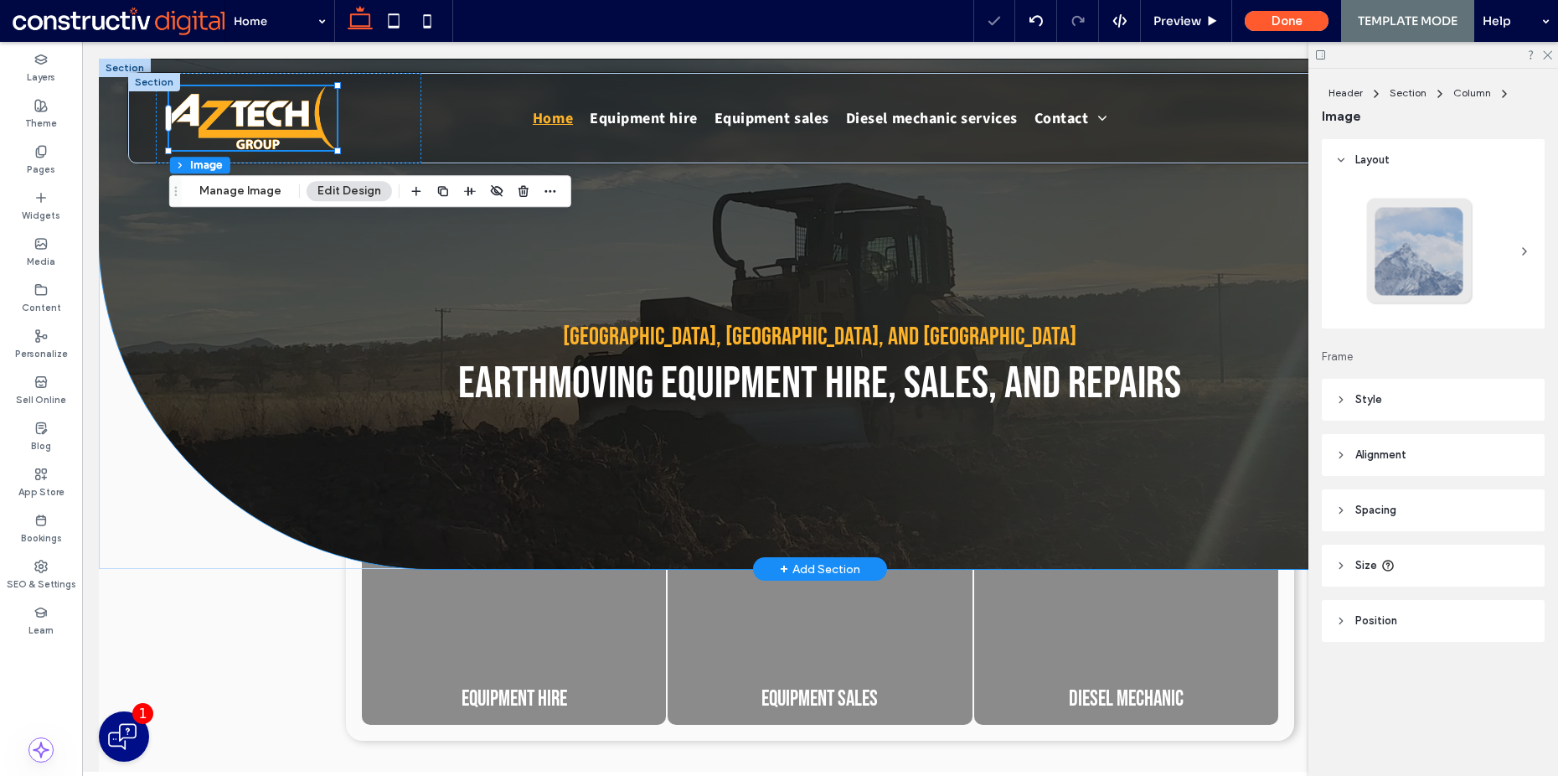
click at [1230, 249] on div "[GEOGRAPHIC_DATA], [GEOGRAPHIC_DATA], and [GEOGRAPHIC_DATA] Earthmoving equipme…" at bounding box center [819, 314] width 1005 height 510
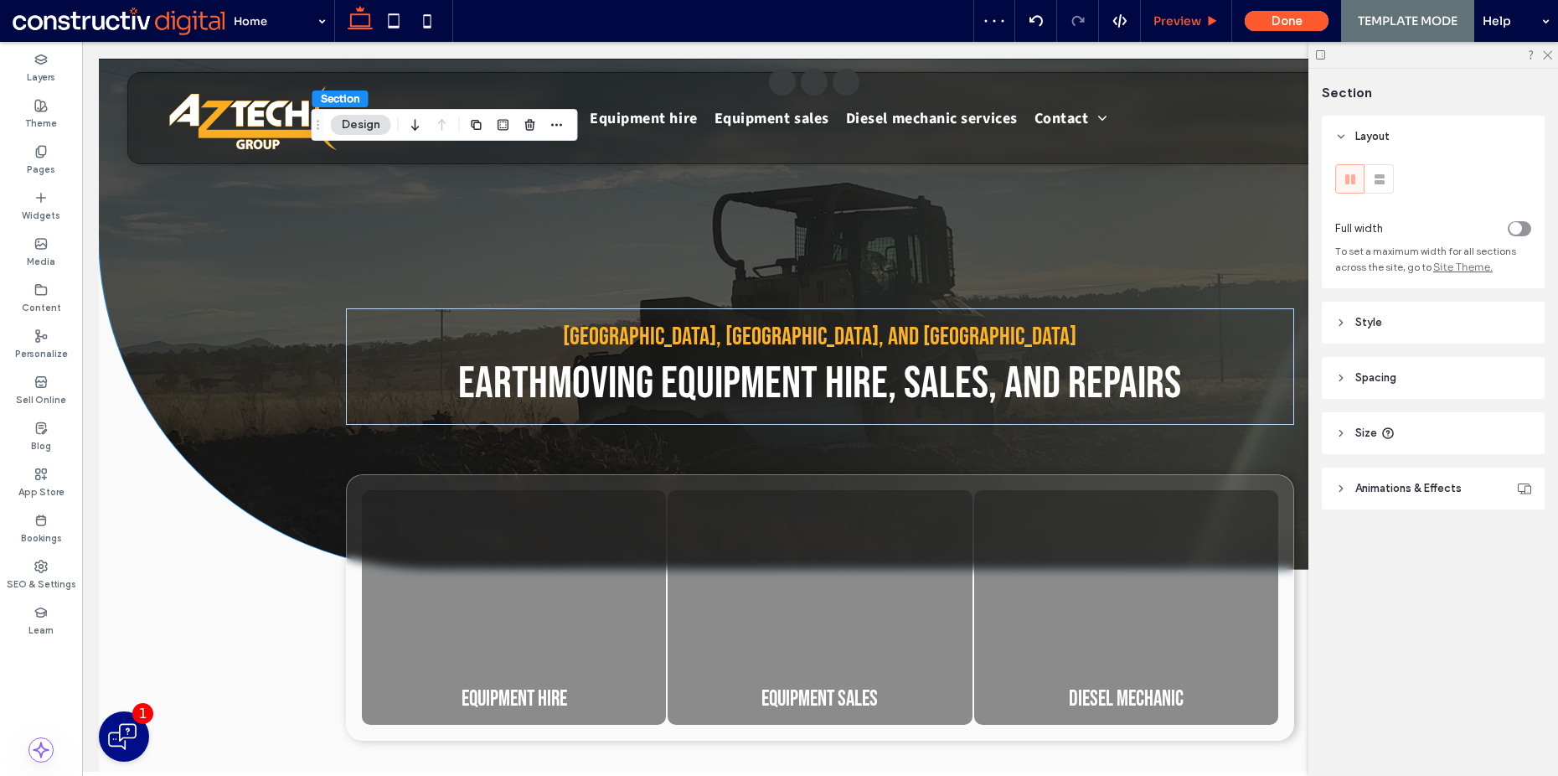
click at [1181, 21] on span "Preview" at bounding box center [1178, 20] width 48 height 15
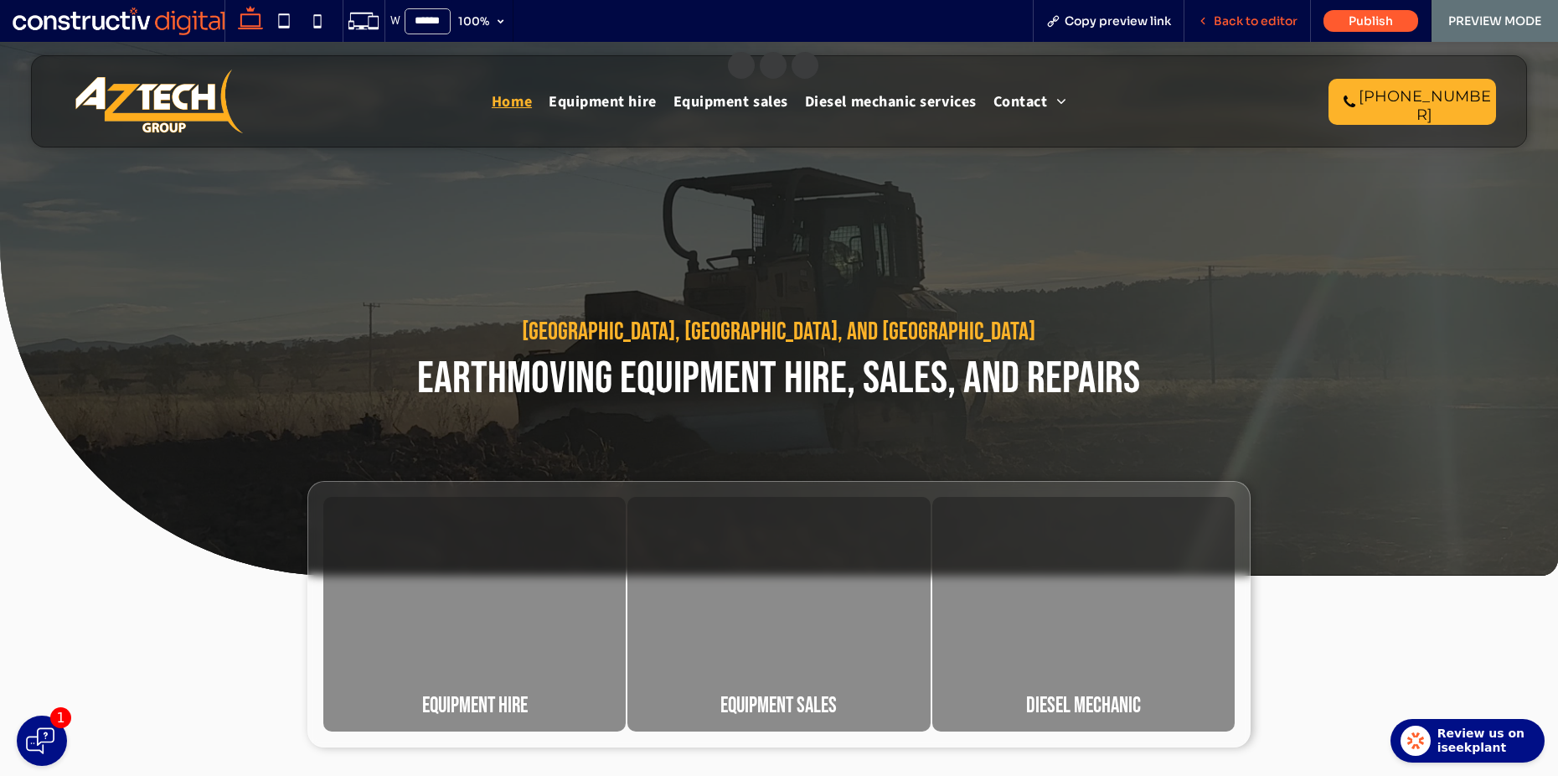
click at [1247, 19] on span "Back to editor" at bounding box center [1256, 20] width 84 height 15
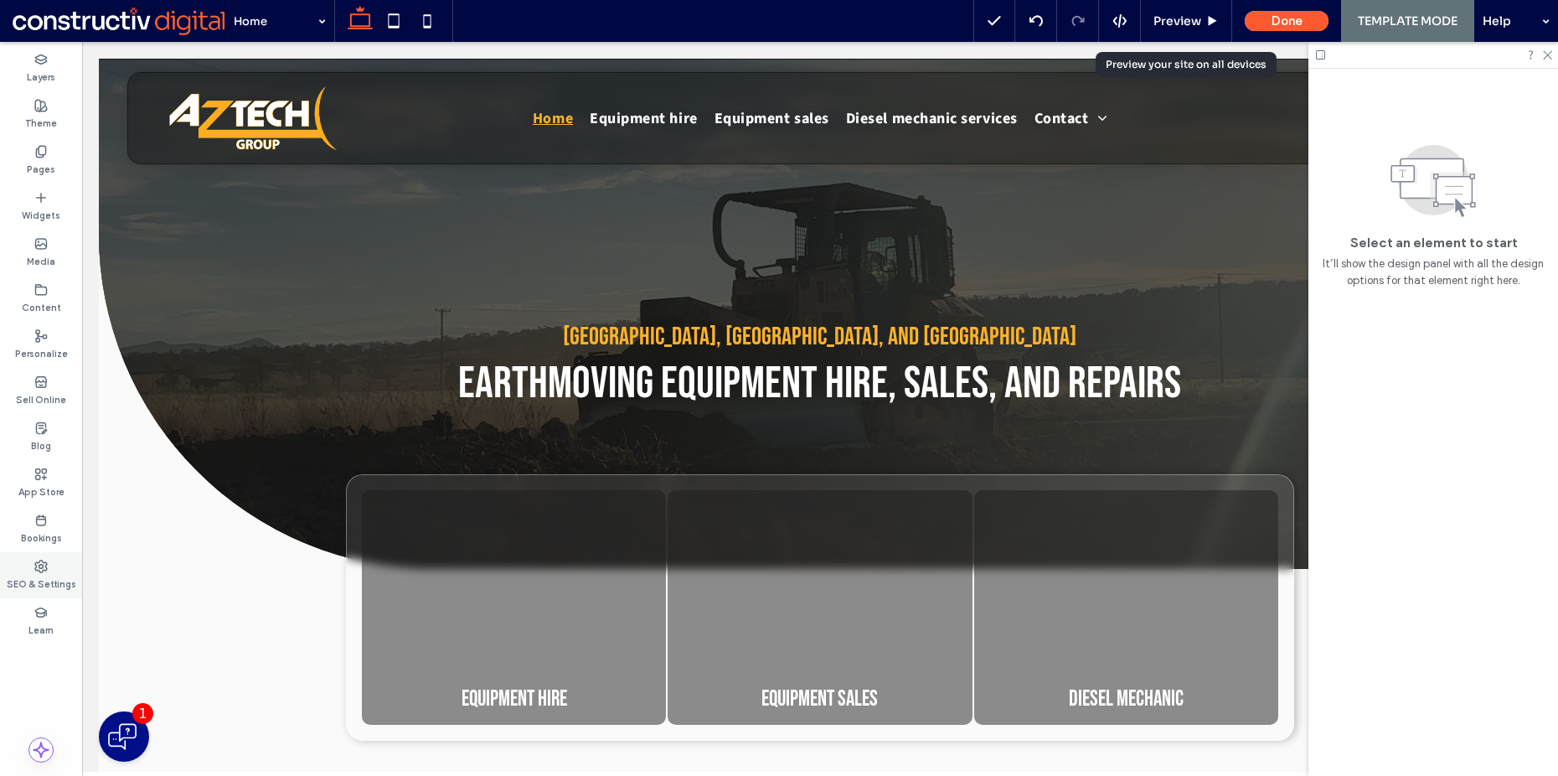
click at [40, 571] on use at bounding box center [41, 566] width 12 height 12
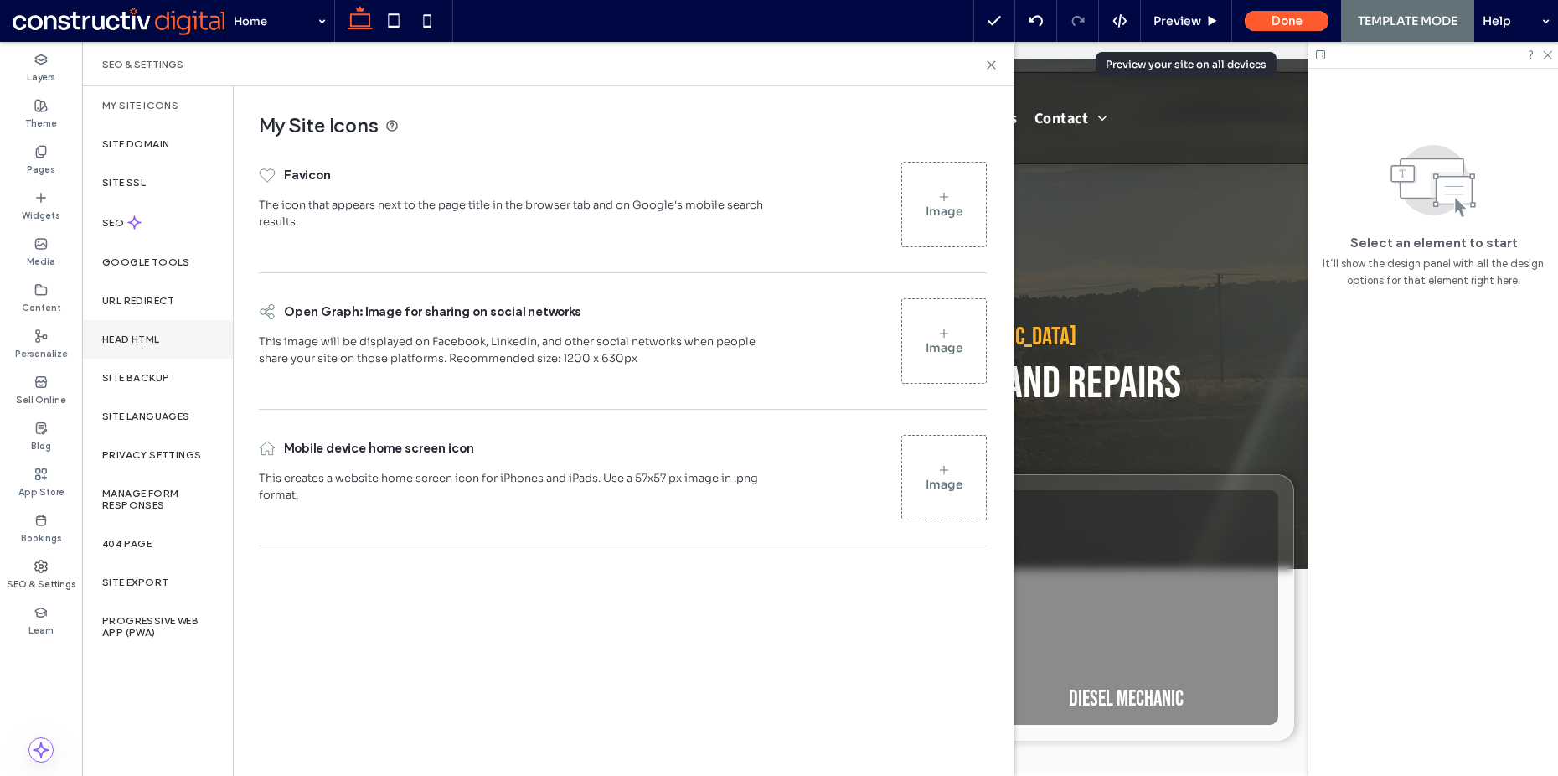
click at [169, 337] on div "Head HTML" at bounding box center [157, 339] width 151 height 39
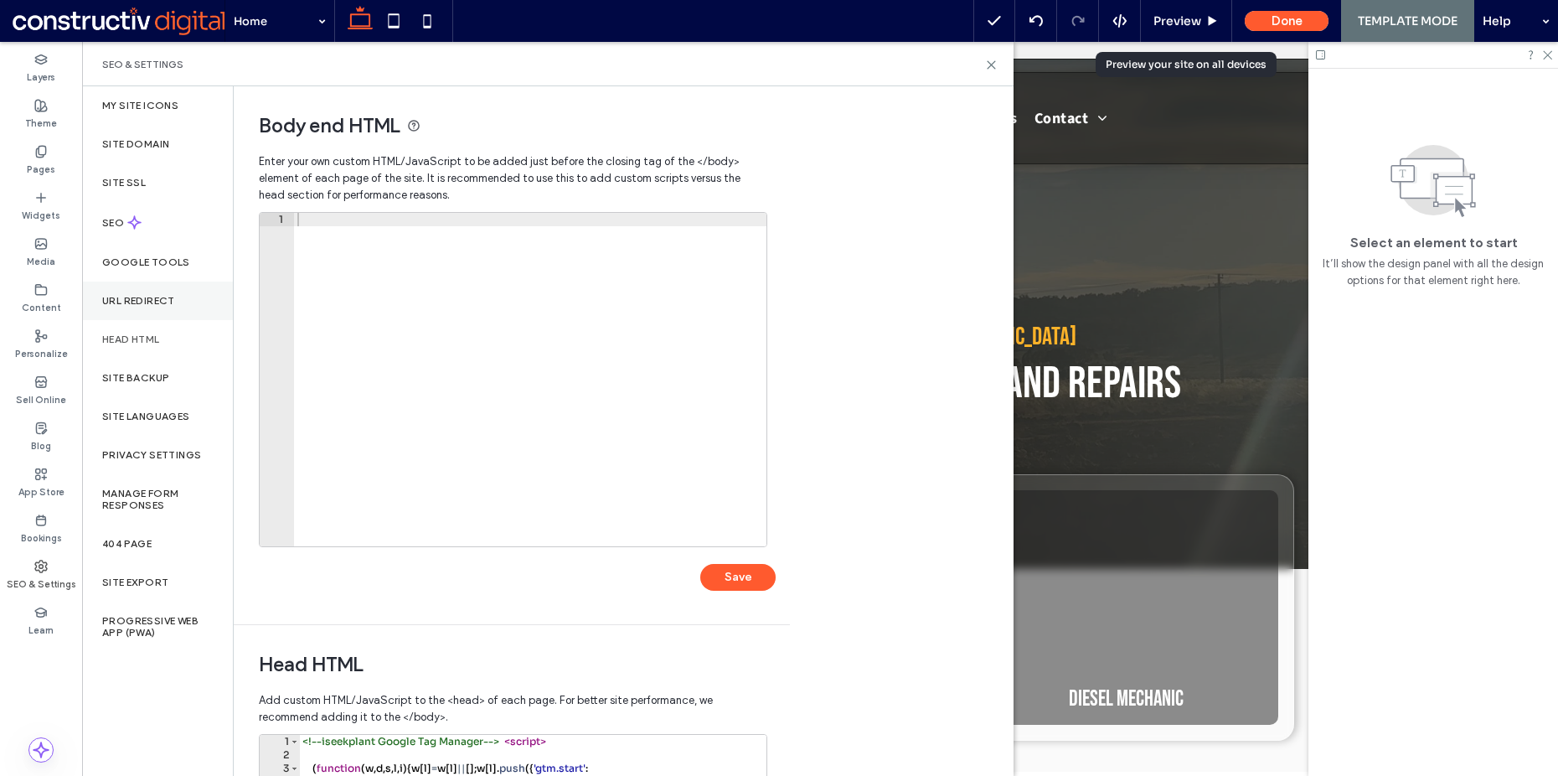
click at [174, 308] on div "URL Redirect" at bounding box center [157, 300] width 151 height 39
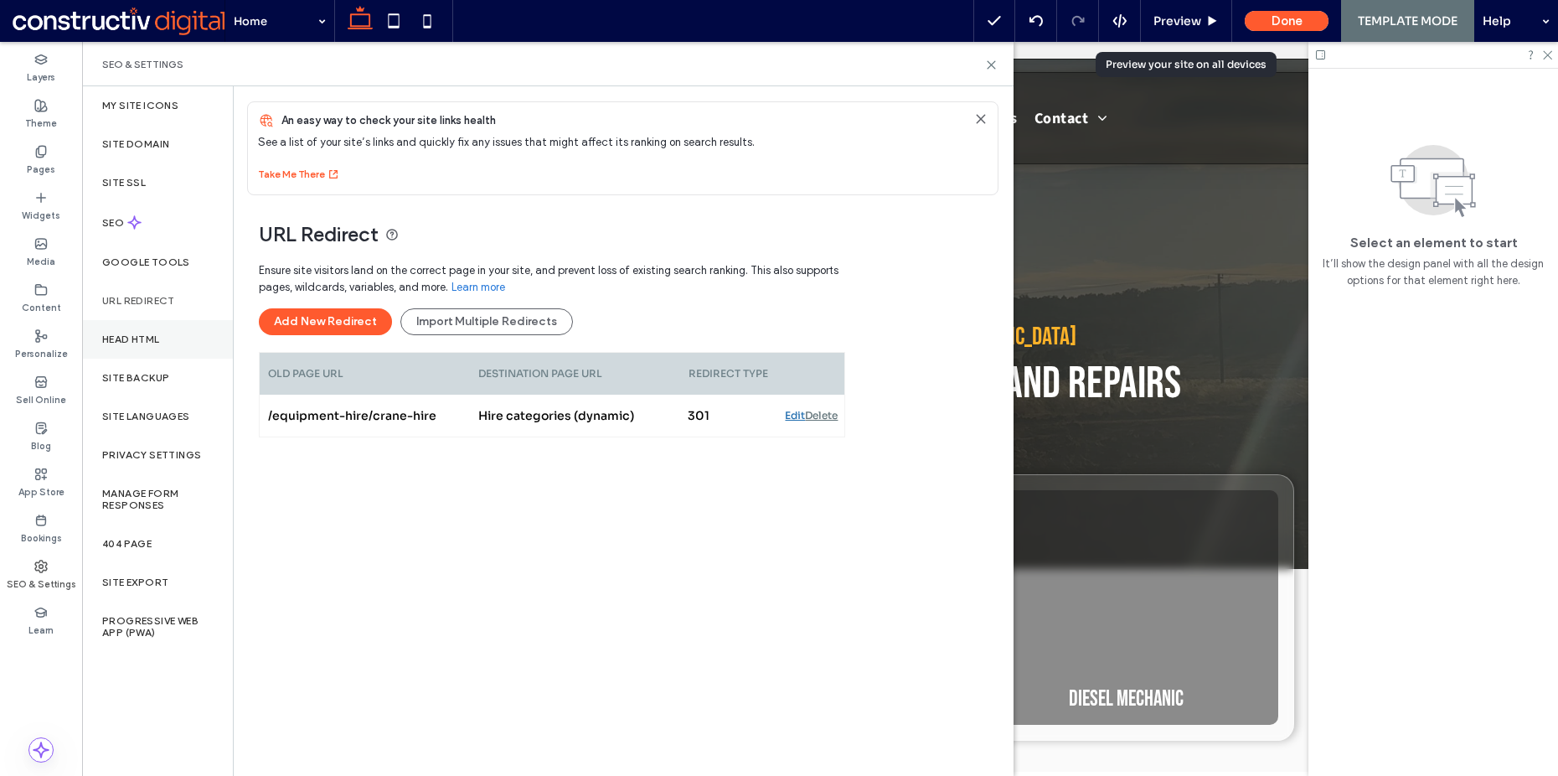
click at [168, 356] on div "Head HTML" at bounding box center [157, 339] width 151 height 39
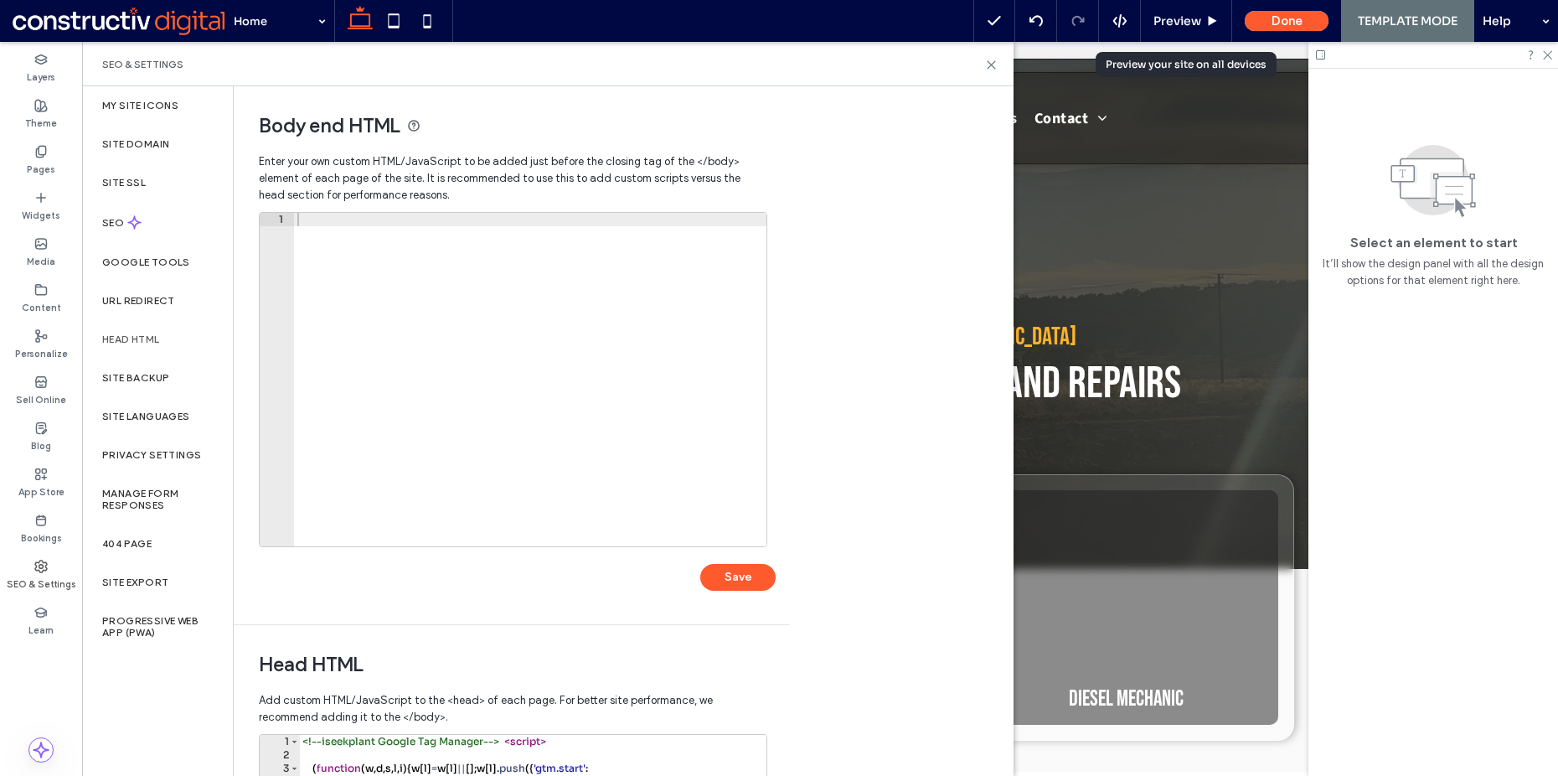
scroll to position [372, 0]
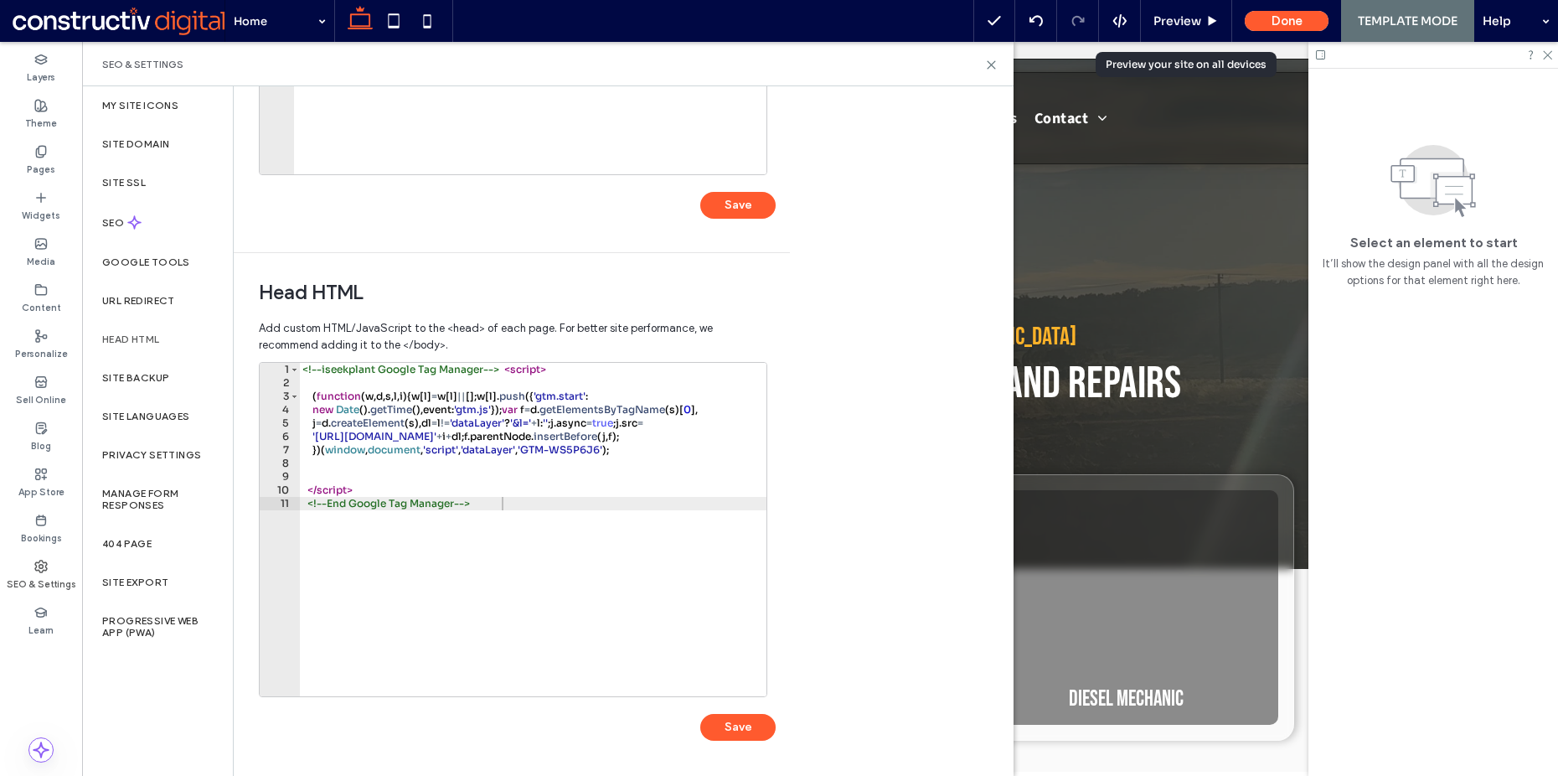
click at [588, 473] on div "<!-- iseekplant Google Tag Manager --> < script > ( function ( w , d , s , l , …" at bounding box center [561, 537] width 525 height 348
click at [129, 281] on div "URL Redirect" at bounding box center [157, 300] width 151 height 39
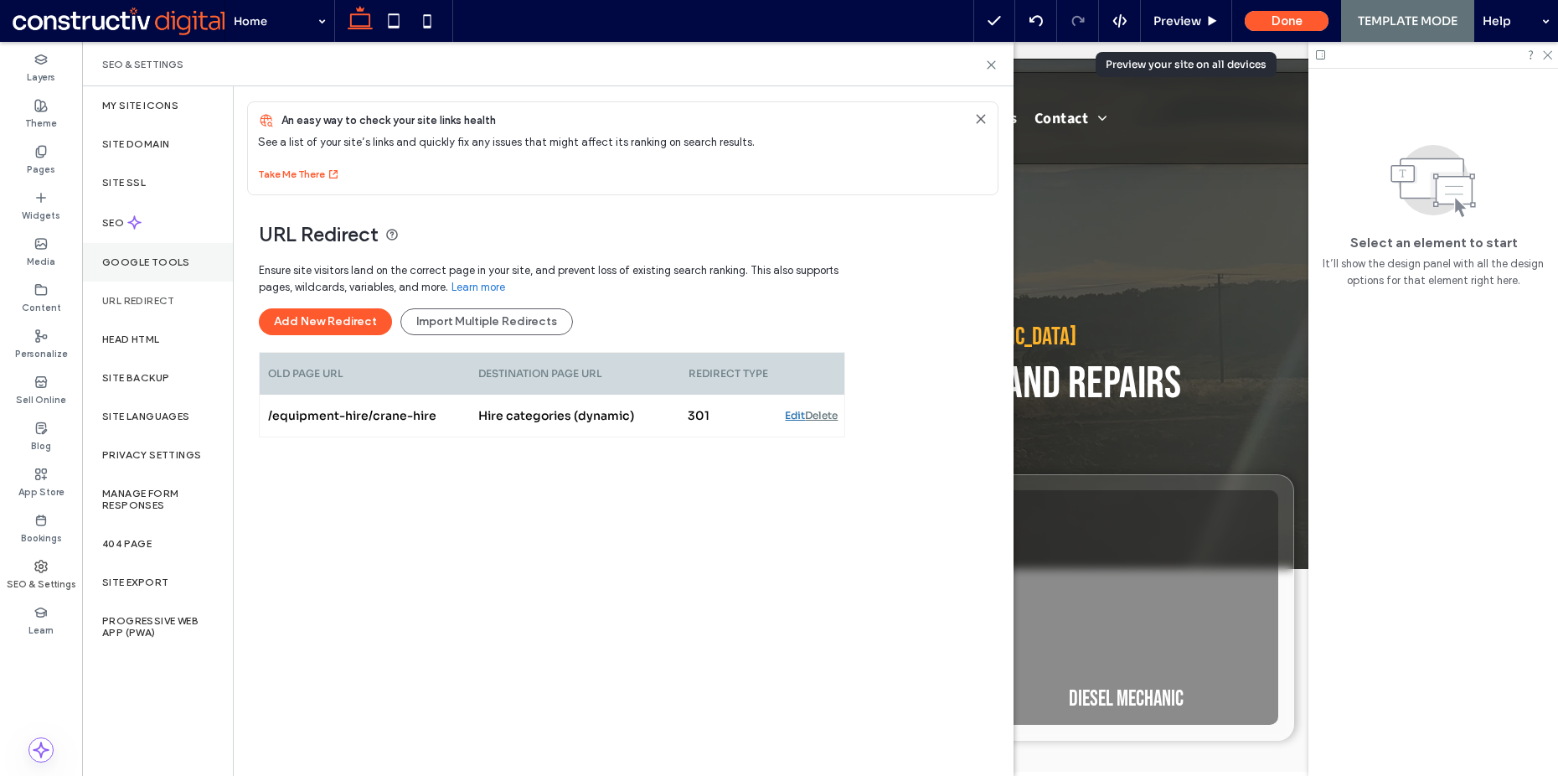
click at [171, 261] on label "Google Tools" at bounding box center [146, 262] width 88 height 12
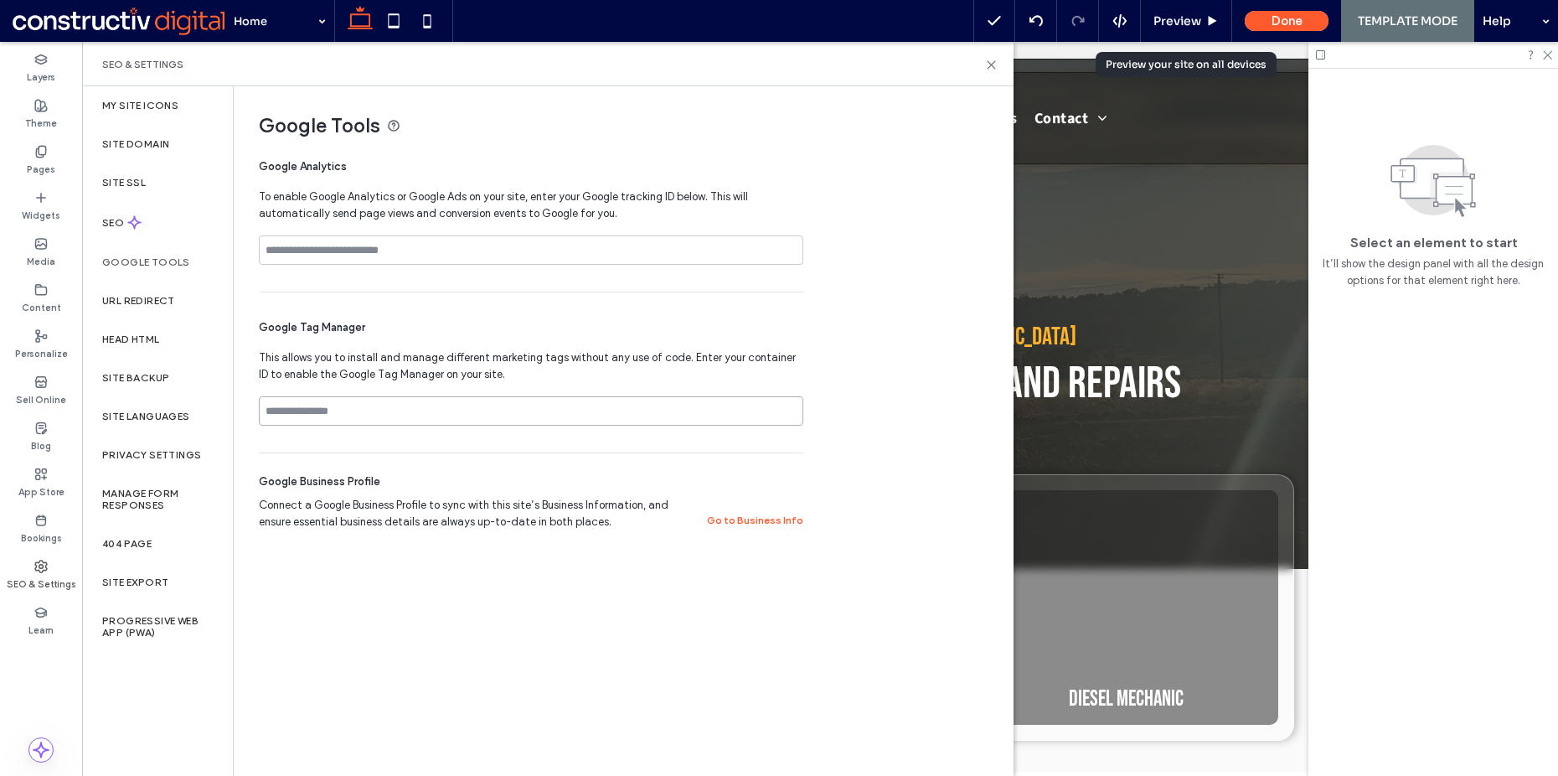
click at [402, 405] on input at bounding box center [531, 410] width 545 height 29
click at [409, 249] on input at bounding box center [531, 249] width 545 height 29
click at [421, 307] on div "Google Tag Manager This allows you to install and manage different marketing ta…" at bounding box center [531, 372] width 545 height 160
click at [169, 173] on div "Site SSL" at bounding box center [157, 182] width 151 height 39
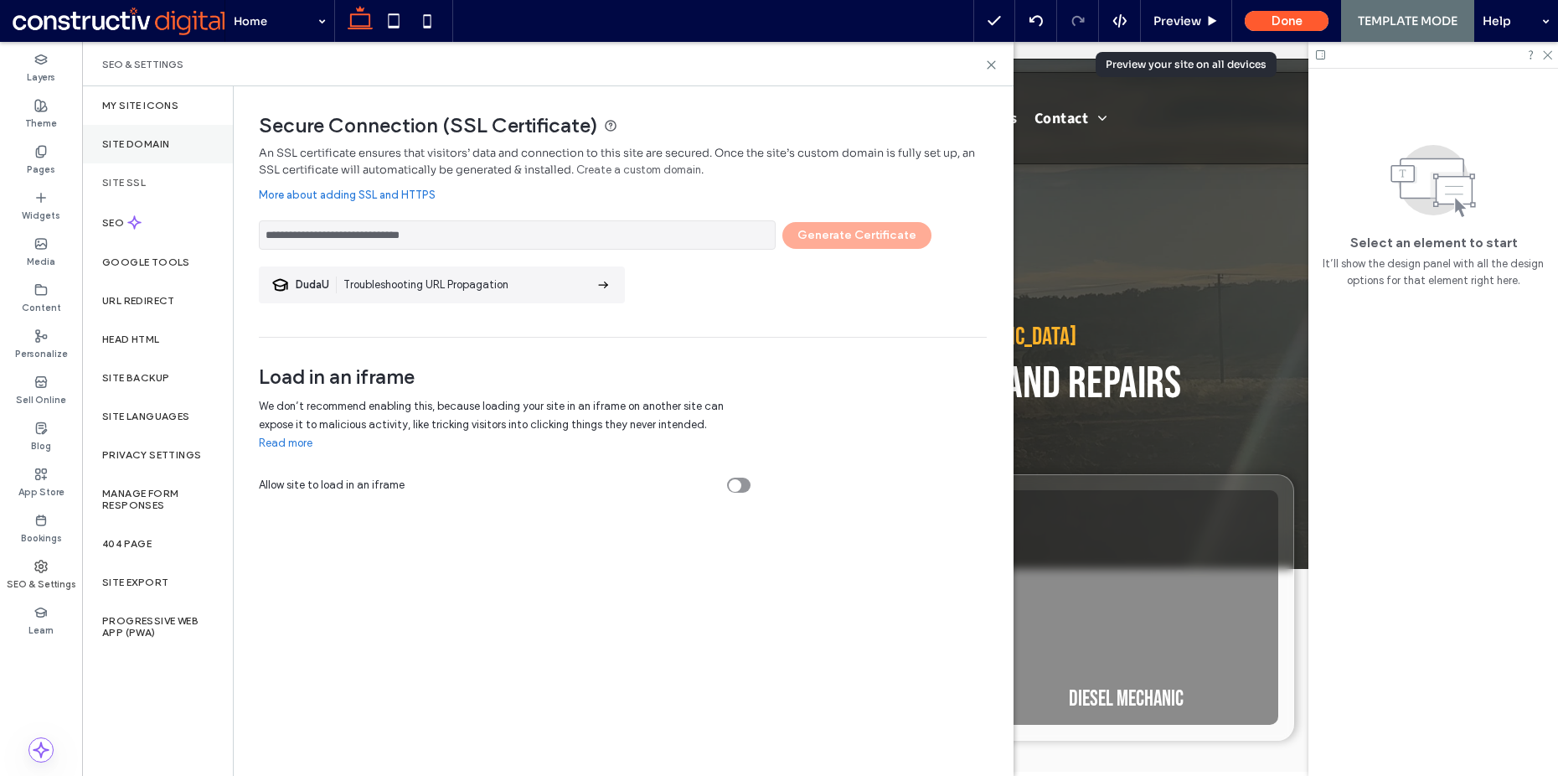
click at [144, 161] on div "Site Domain" at bounding box center [157, 144] width 151 height 39
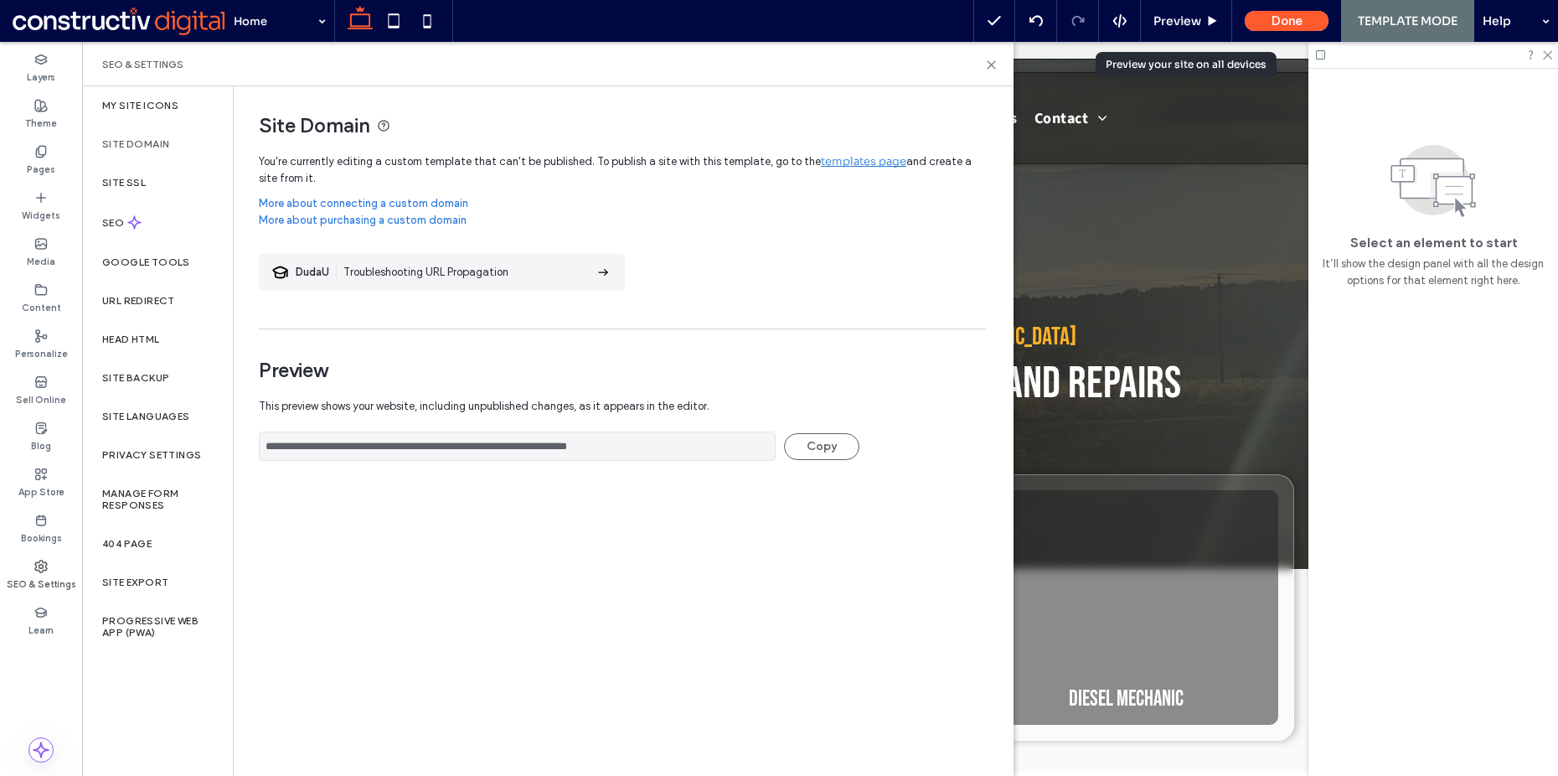
click at [750, 223] on link "More about purchasing a custom domain" at bounding box center [623, 224] width 728 height 25
click at [992, 63] on use at bounding box center [992, 65] width 8 height 8
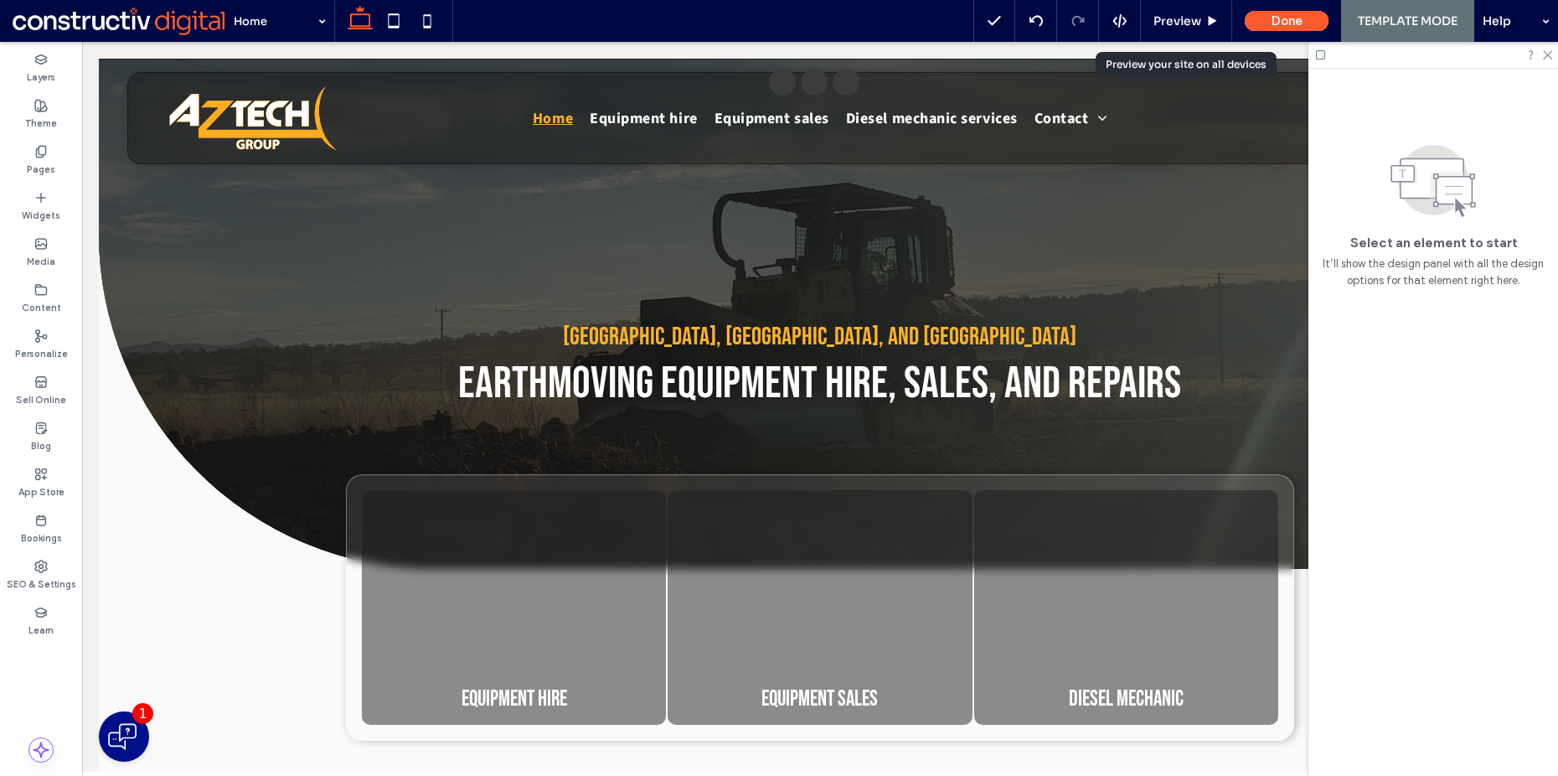
click at [49, 677] on div "Layers Theme Pages Widgets Media Content Personalize Sell Online Blog App Store…" at bounding box center [41, 409] width 82 height 734
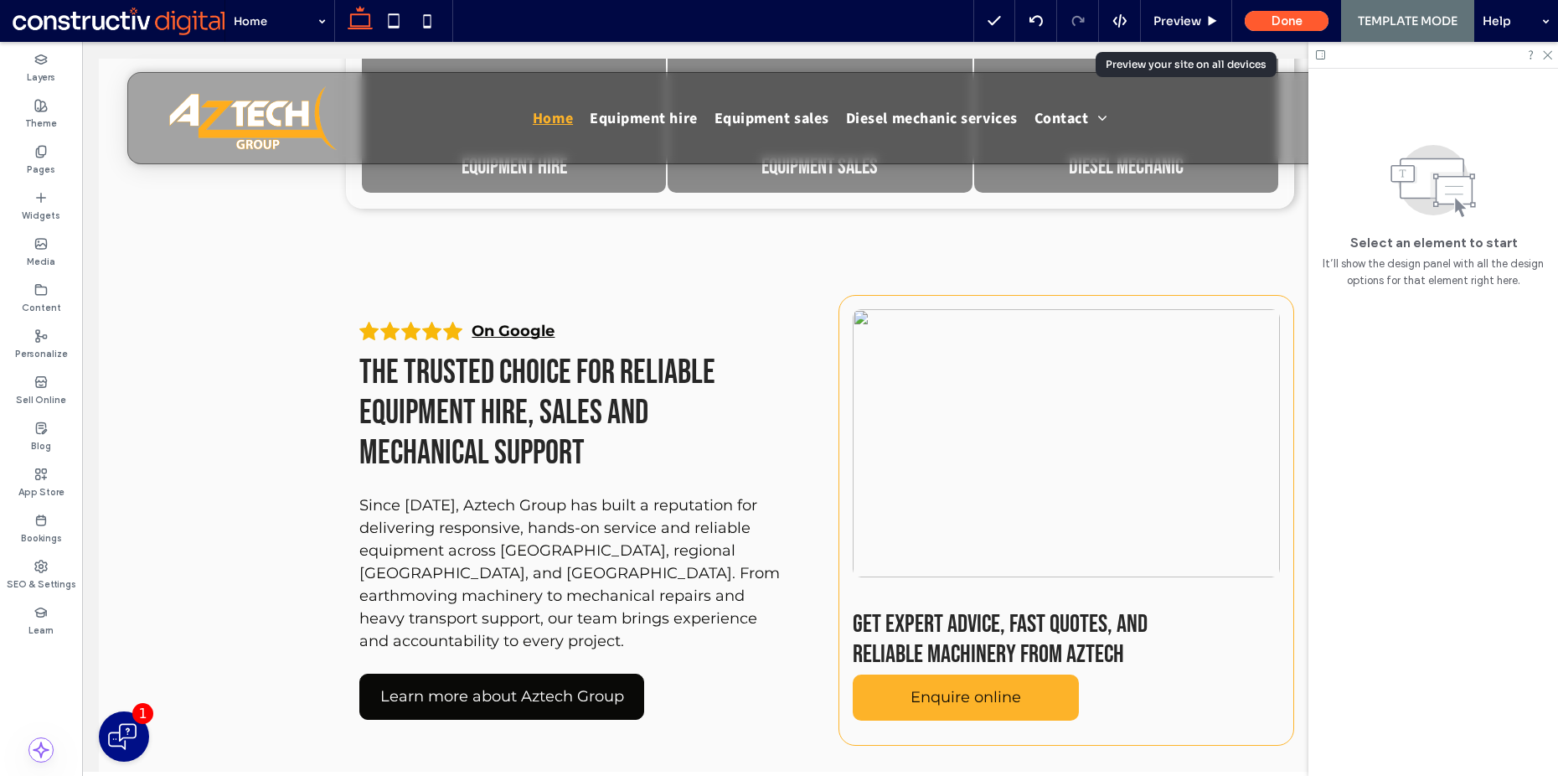
scroll to position [3316, 0]
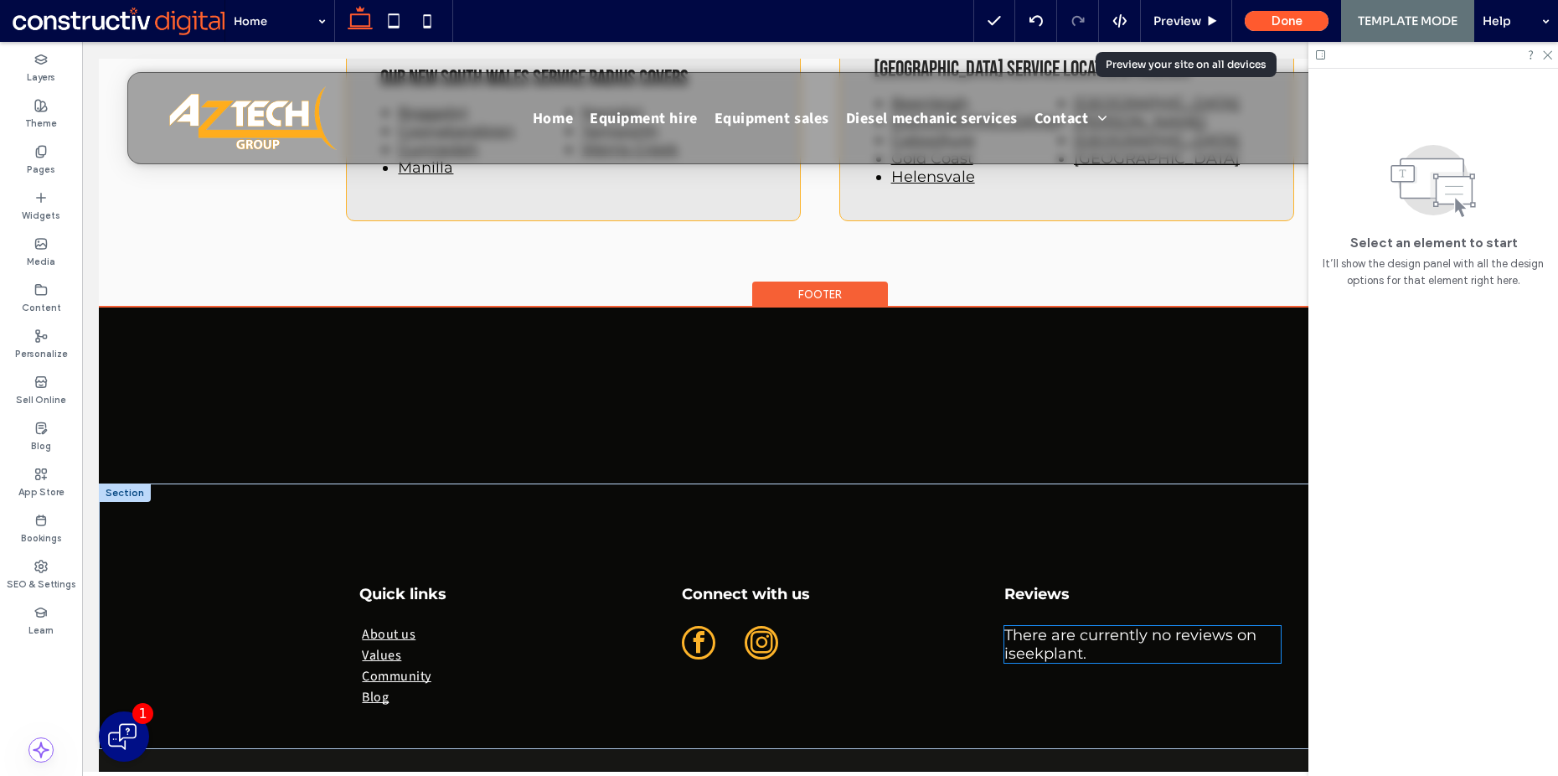
click at [1058, 626] on div "There are currently no reviews on iseekplant." at bounding box center [1142, 644] width 276 height 37
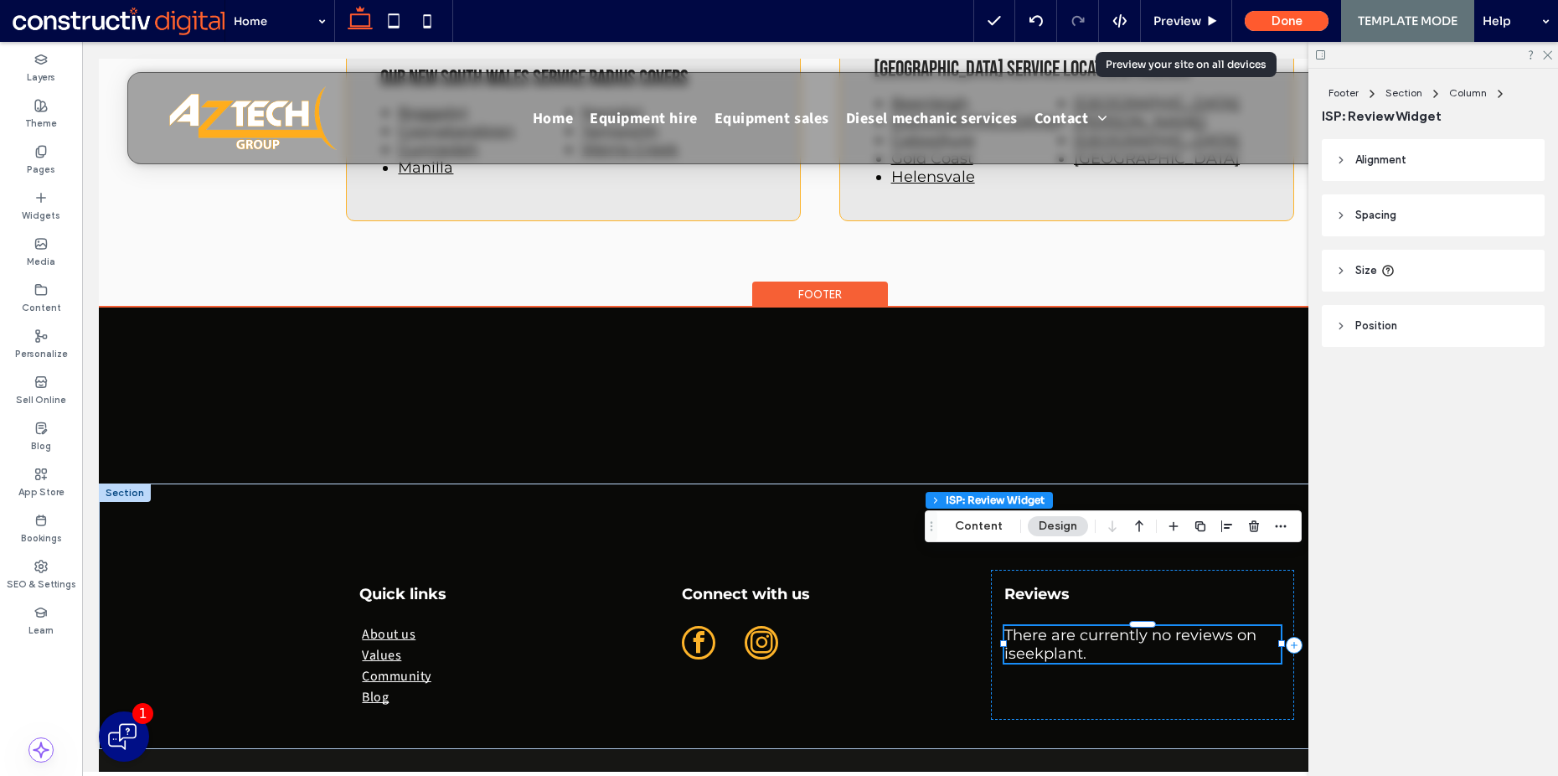
click at [1117, 626] on div "There are currently no reviews on iseekplant." at bounding box center [1142, 644] width 276 height 37
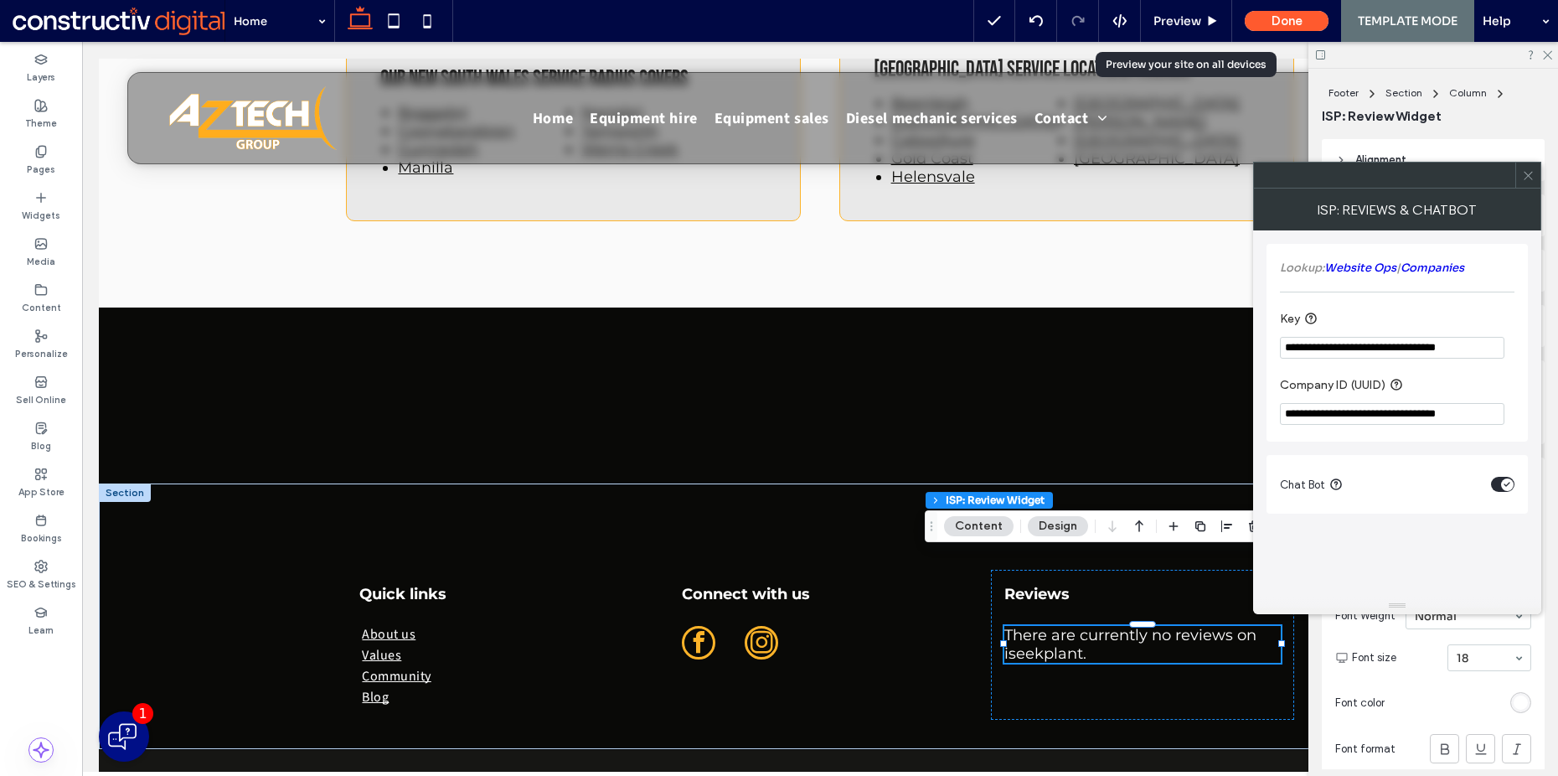
click at [1462, 350] on input "**********" at bounding box center [1392, 348] width 225 height 22
click at [1403, 397] on section "**********" at bounding box center [1397, 400] width 235 height 66
click at [1395, 409] on input "**********" at bounding box center [1392, 414] width 225 height 22
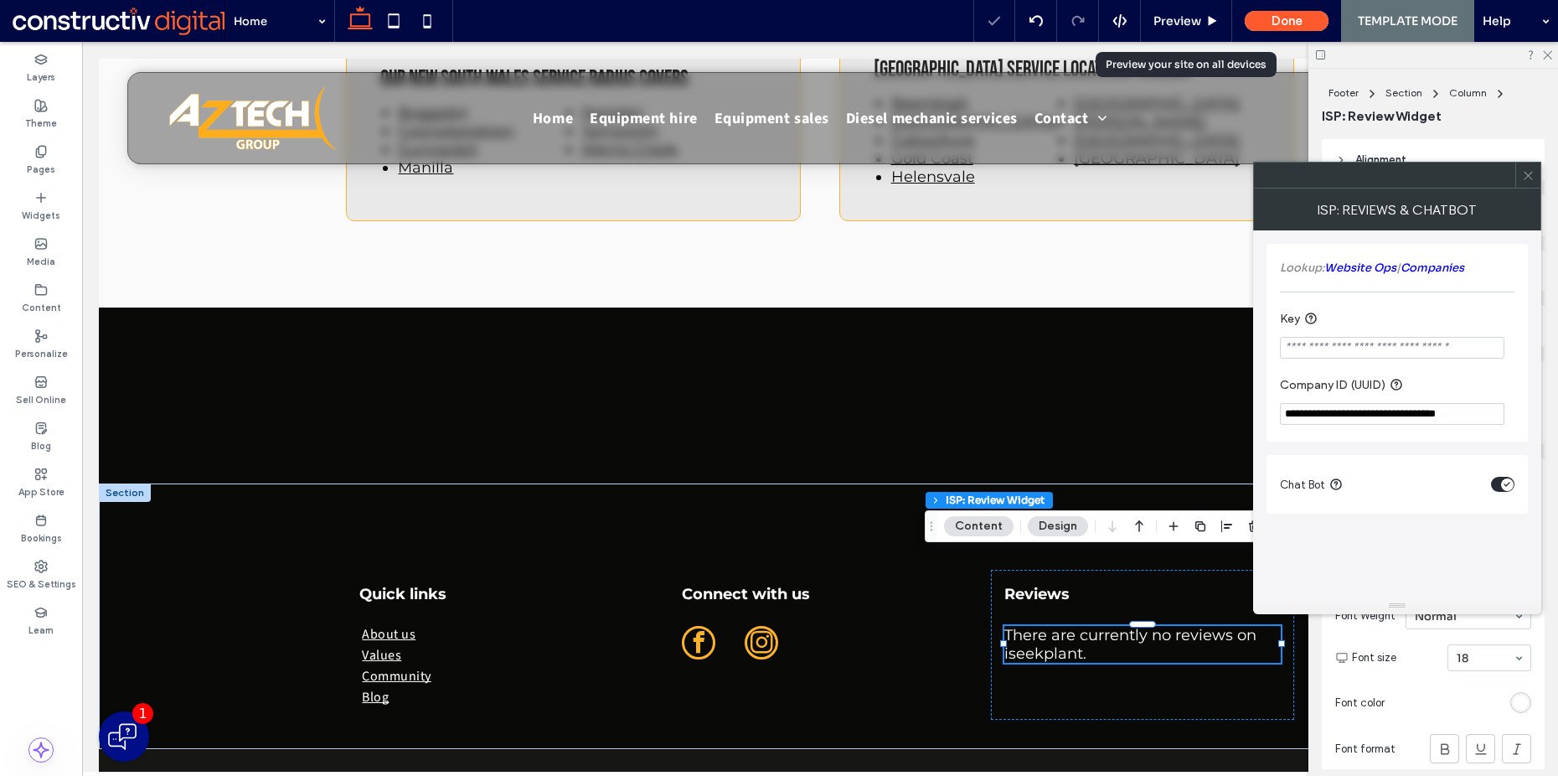
click at [1395, 409] on input "**********" at bounding box center [1392, 414] width 225 height 22
click at [1453, 371] on section "Company ID (UUID)" at bounding box center [1397, 400] width 235 height 66
click at [1529, 175] on use at bounding box center [1528, 175] width 8 height 8
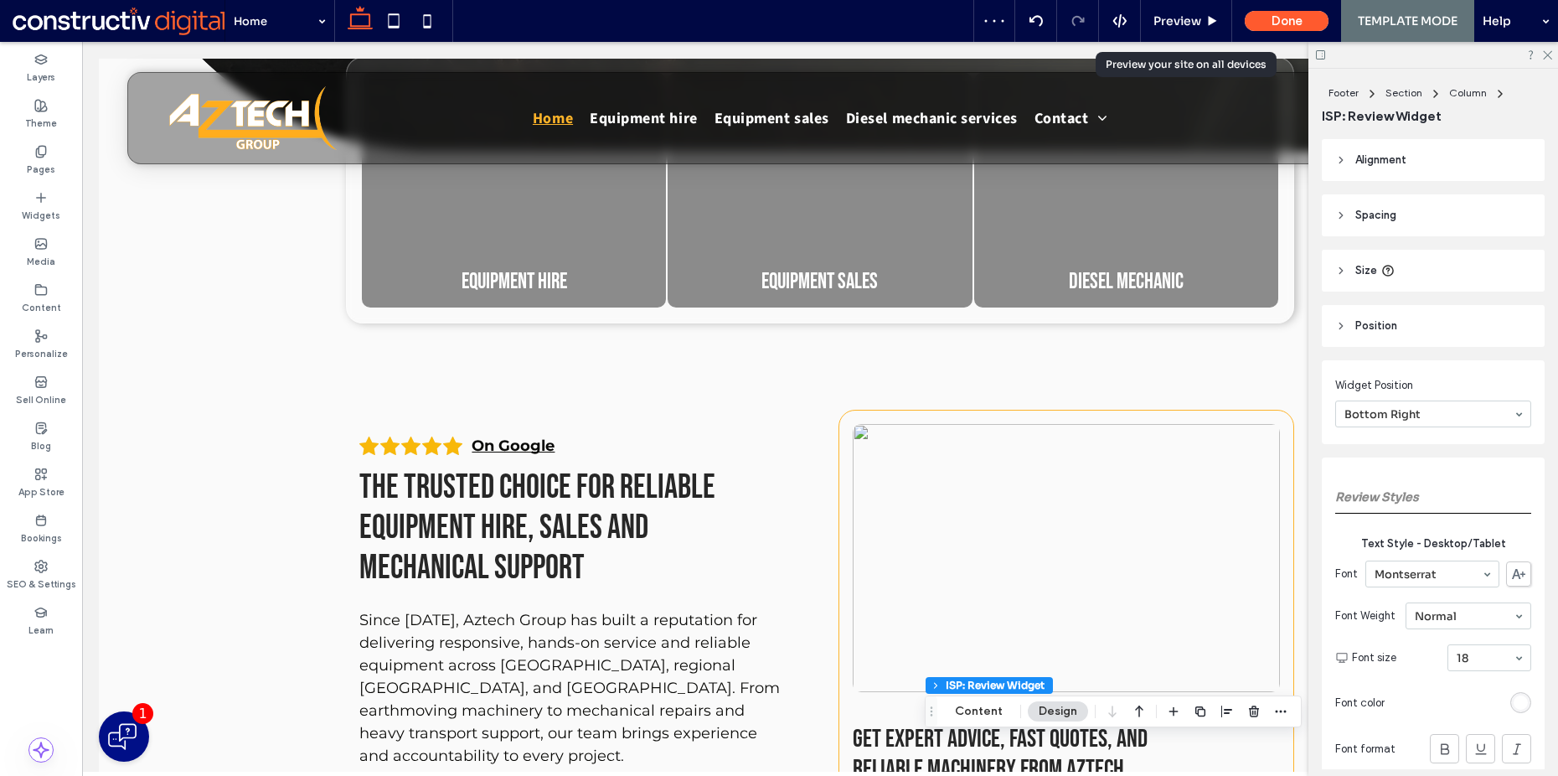
scroll to position [0, 0]
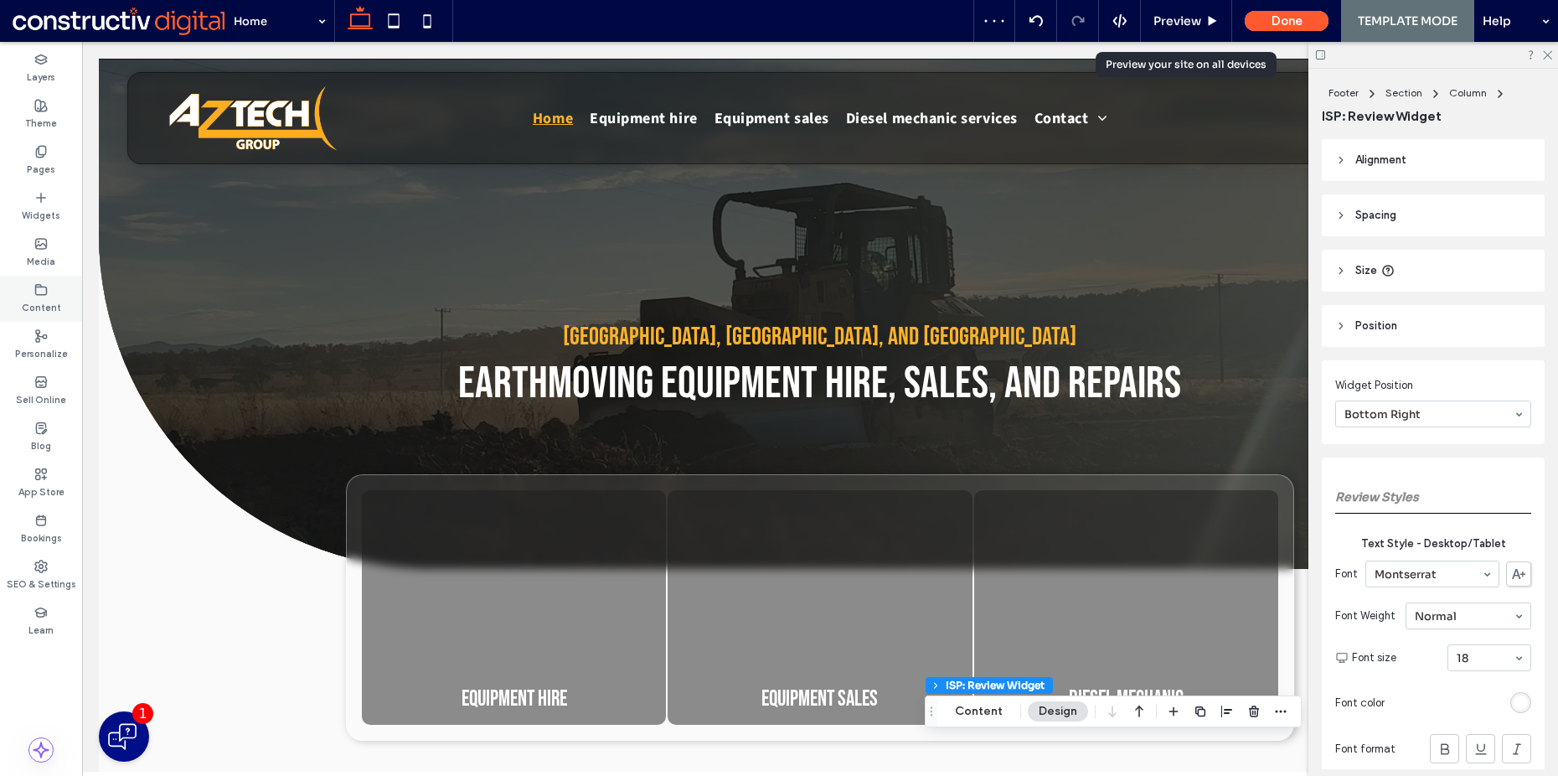
click at [44, 288] on icon at bounding box center [40, 289] width 13 height 13
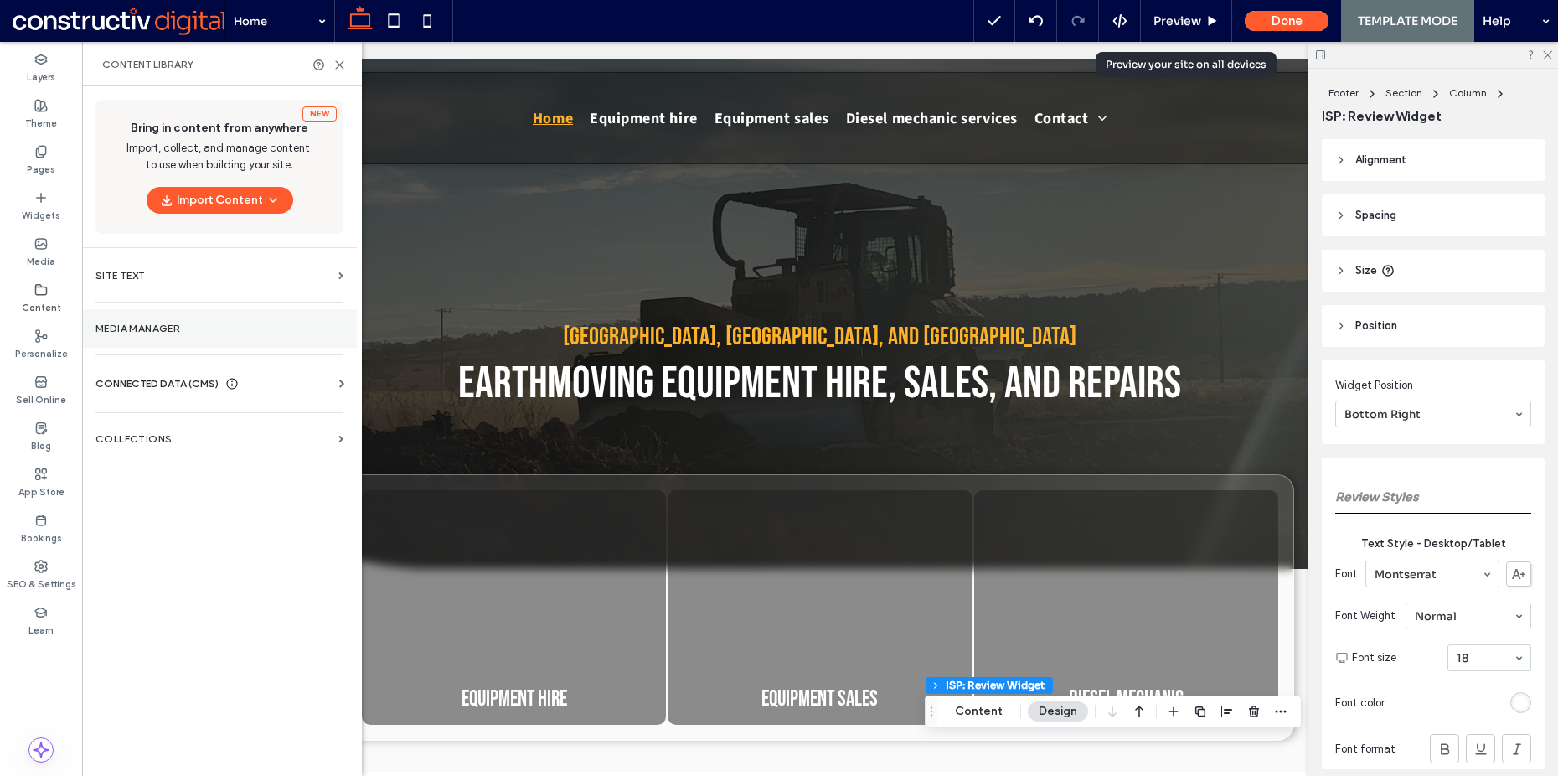
click at [182, 323] on label "Media Manager" at bounding box center [219, 329] width 248 height 12
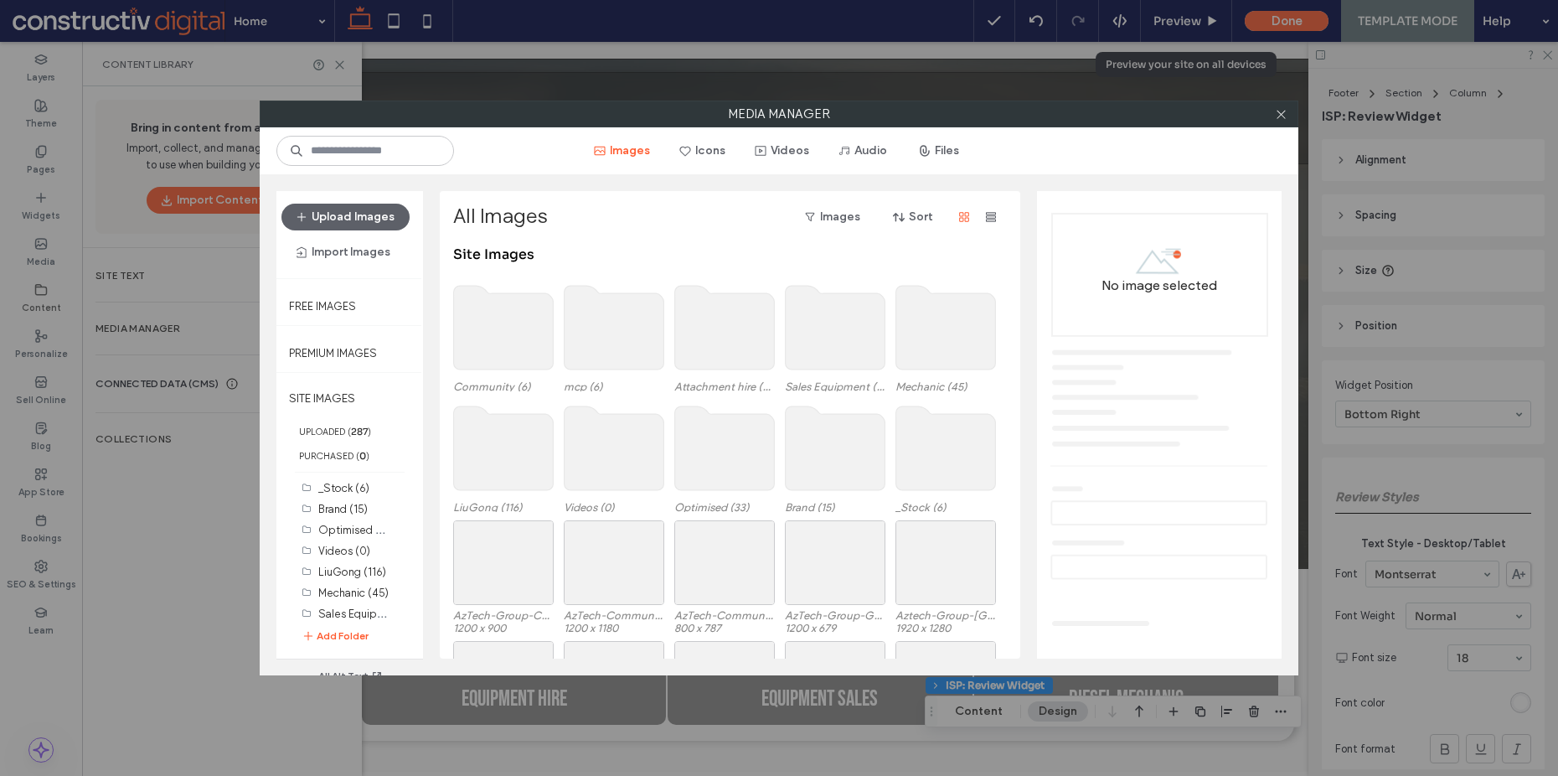
click at [213, 526] on div "Media Manager Images Icons Videos Audio Files Upload Images Import Images Free …" at bounding box center [779, 388] width 1558 height 776
click at [366, 488] on label "_Stock (6)" at bounding box center [343, 488] width 51 height 13
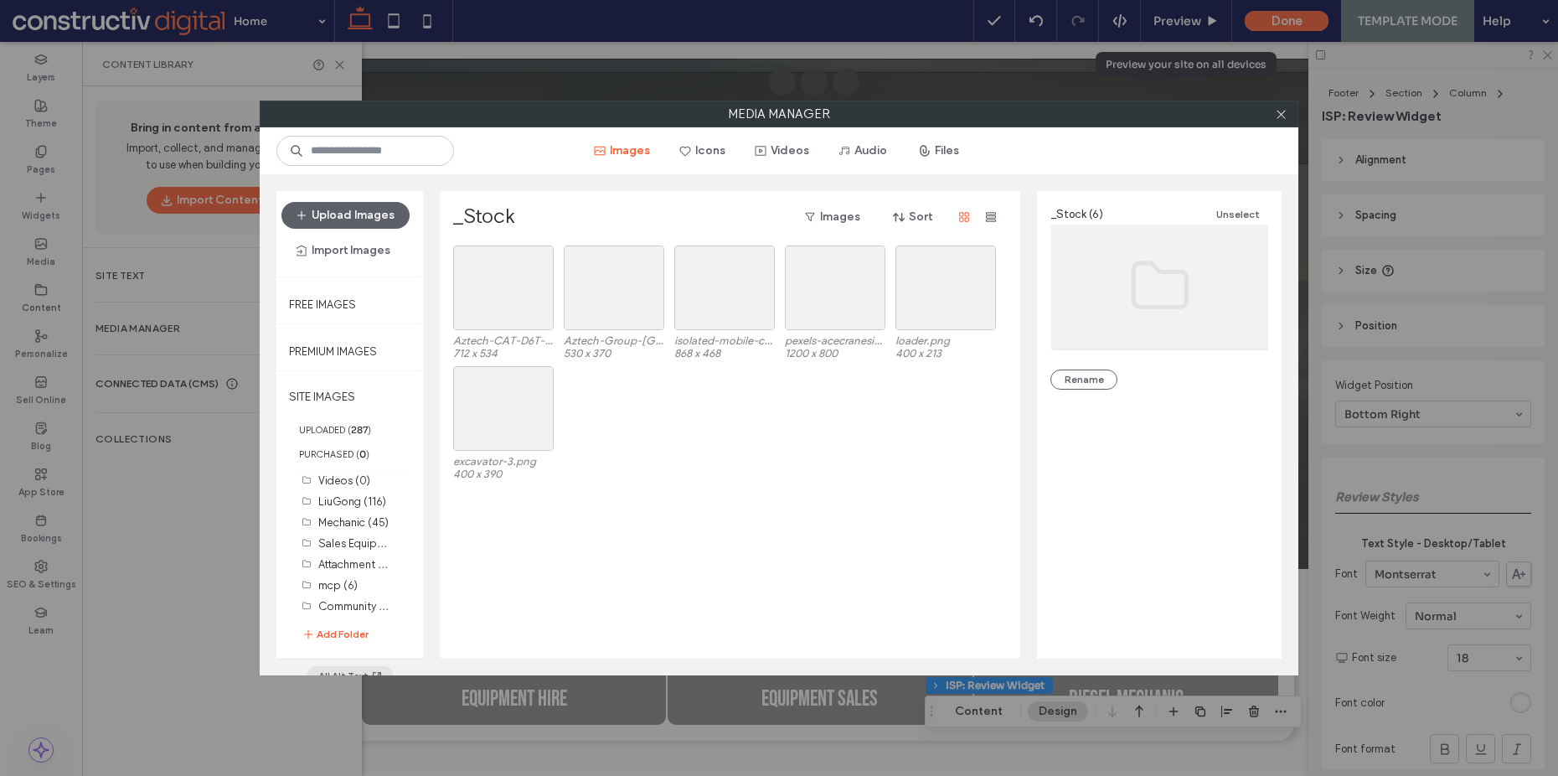
scroll to position [3, 0]
click at [508, 295] on div "Select" at bounding box center [503, 287] width 101 height 85
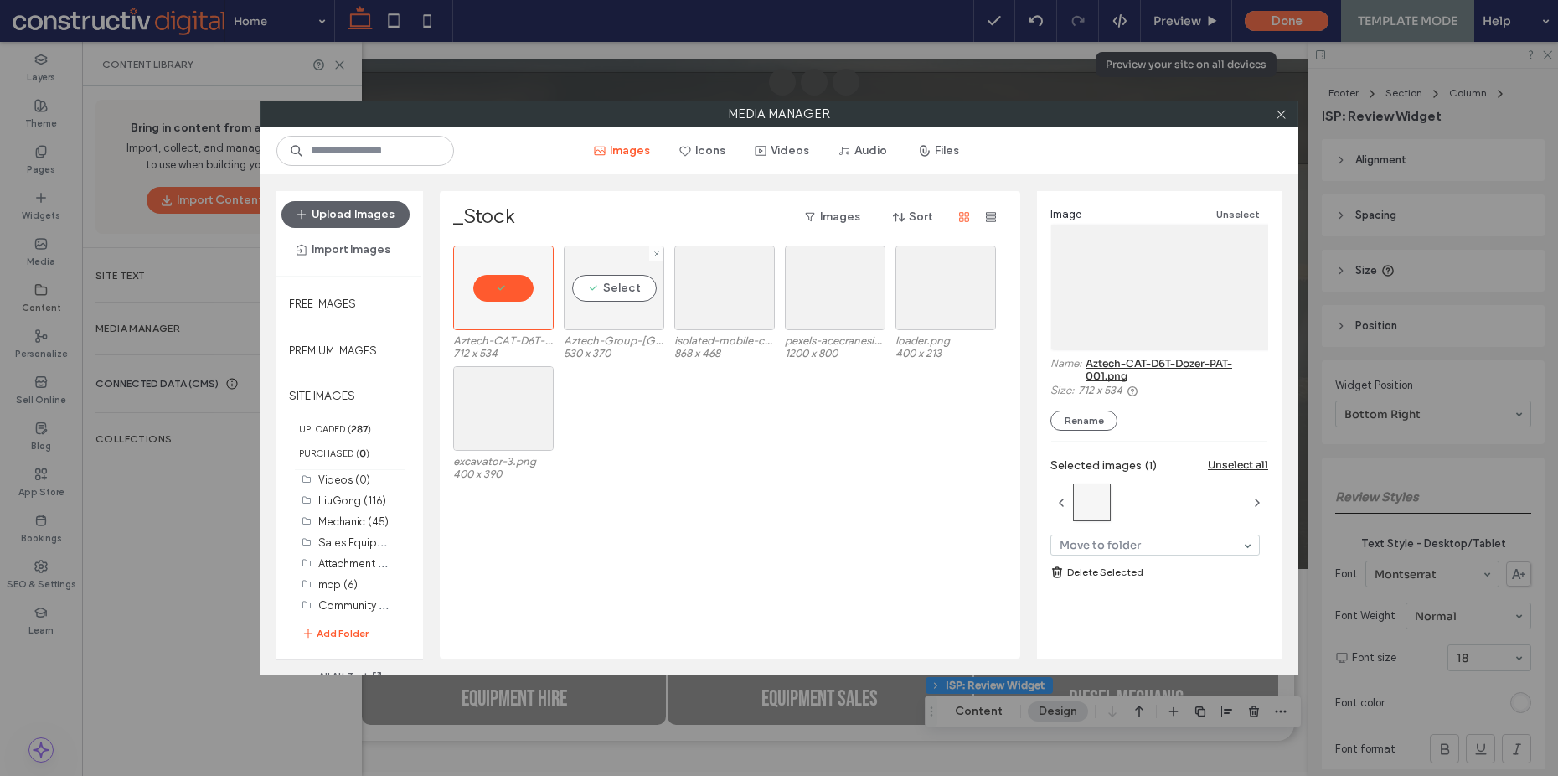
click at [631, 286] on div "Select" at bounding box center [614, 287] width 101 height 85
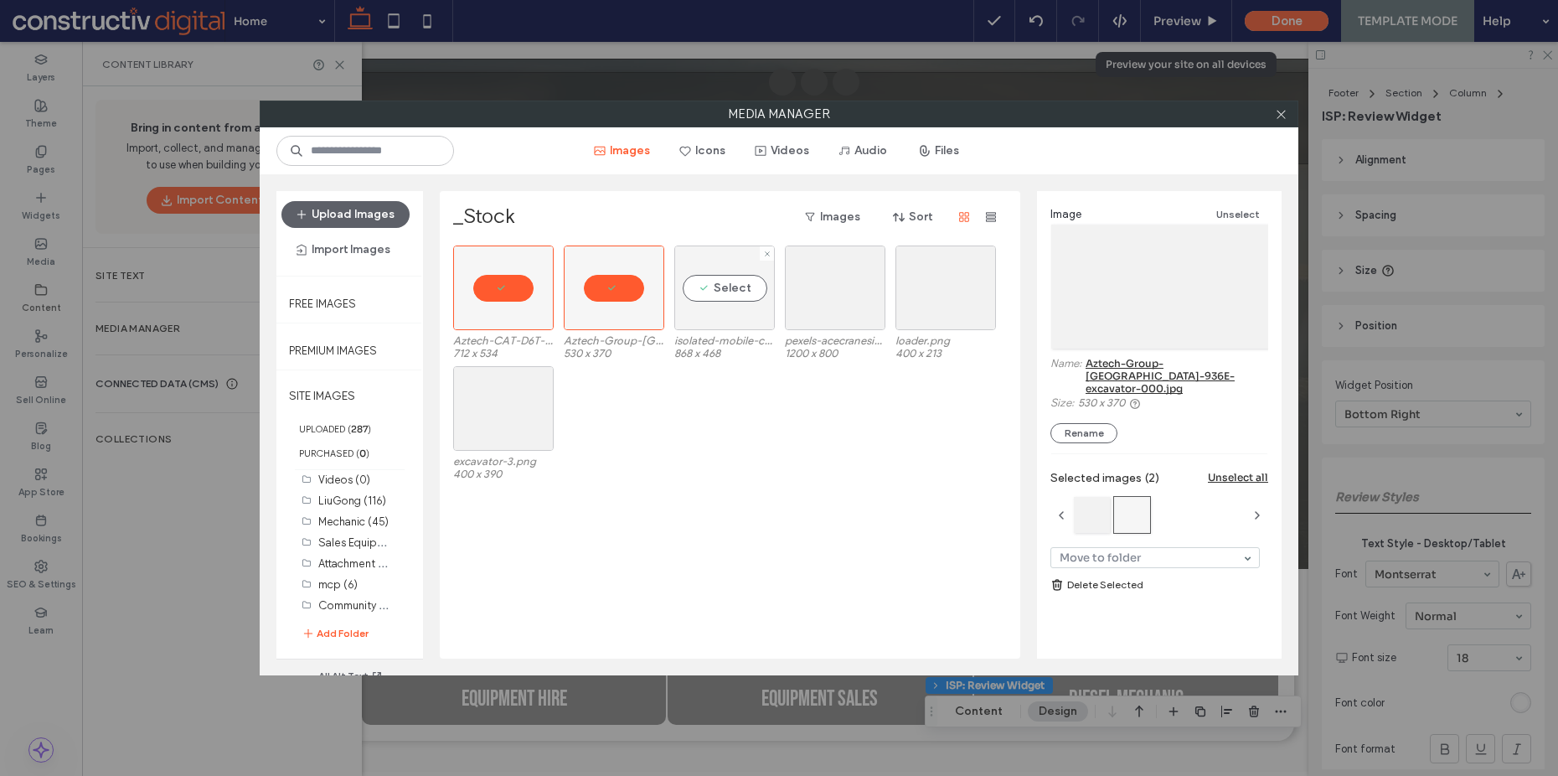
click at [764, 284] on div "Select" at bounding box center [724, 287] width 101 height 85
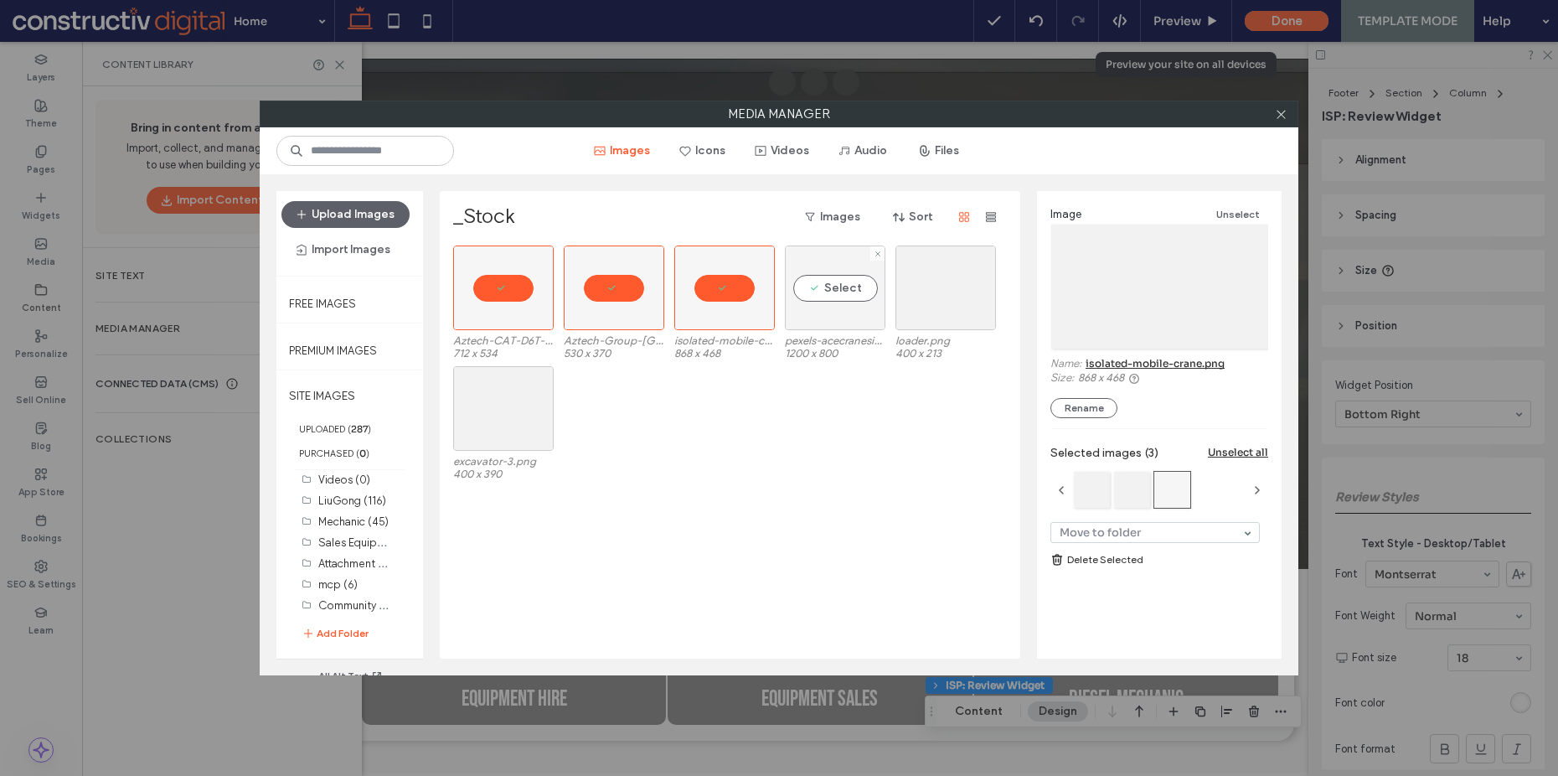
click at [858, 290] on div "Select" at bounding box center [835, 287] width 101 height 85
click at [948, 287] on div at bounding box center [946, 287] width 101 height 85
click at [498, 411] on div "Select" at bounding box center [503, 408] width 101 height 85
click at [1098, 557] on link "Delete Selected" at bounding box center [1159, 559] width 218 height 17
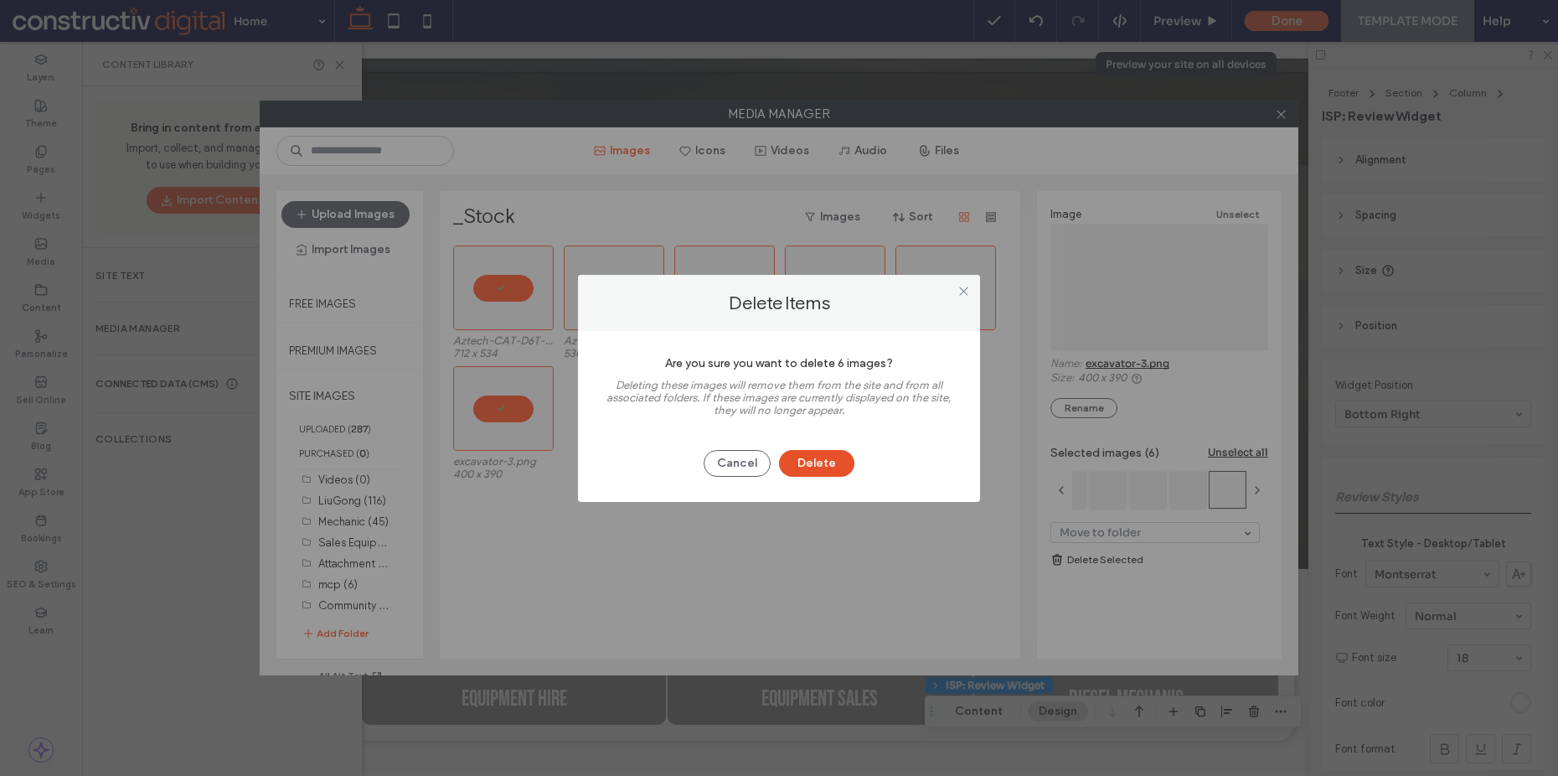
click at [807, 465] on button "Delete" at bounding box center [816, 463] width 75 height 27
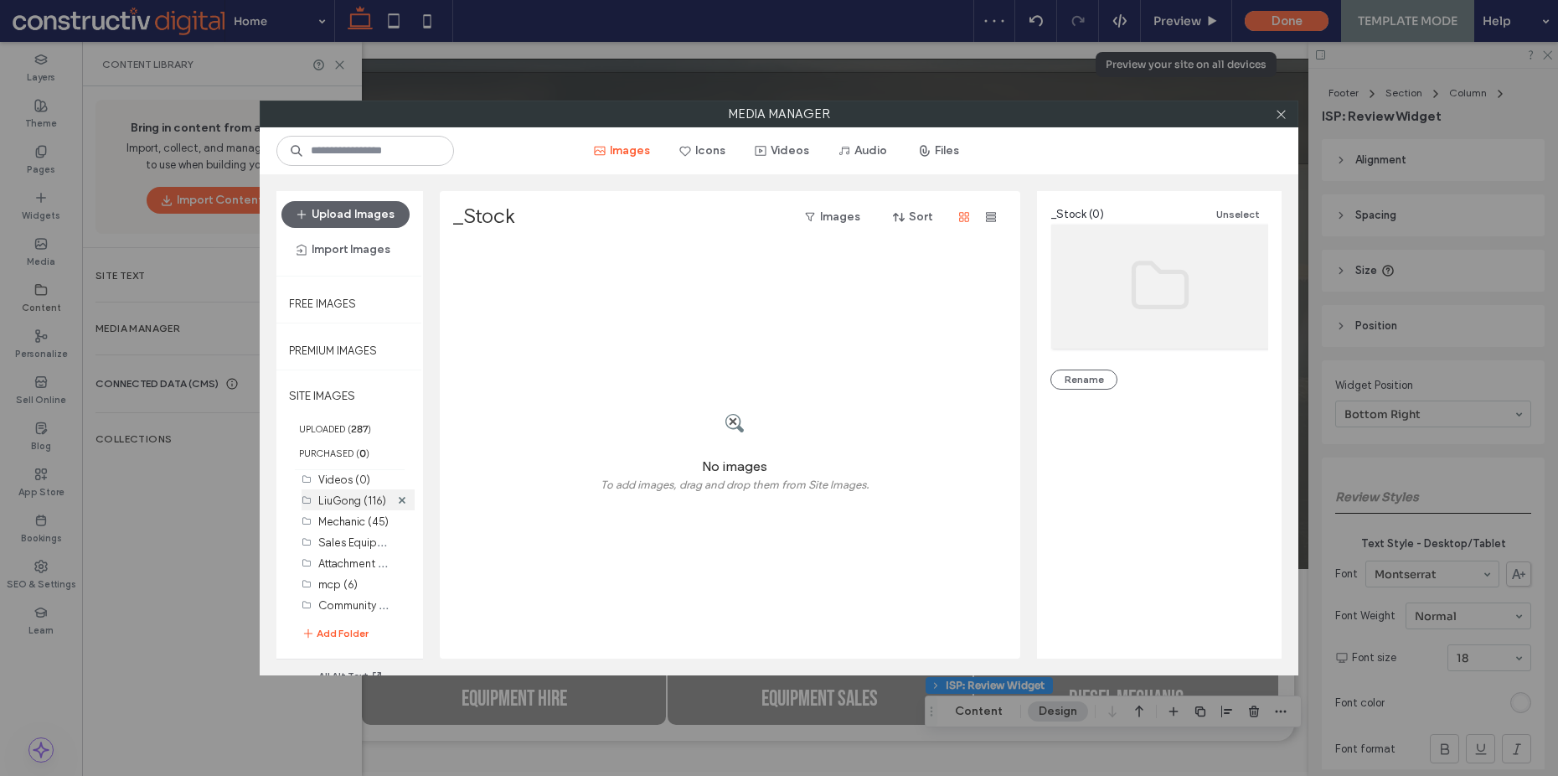
click at [348, 494] on label "LiuGong (116)" at bounding box center [352, 500] width 68 height 13
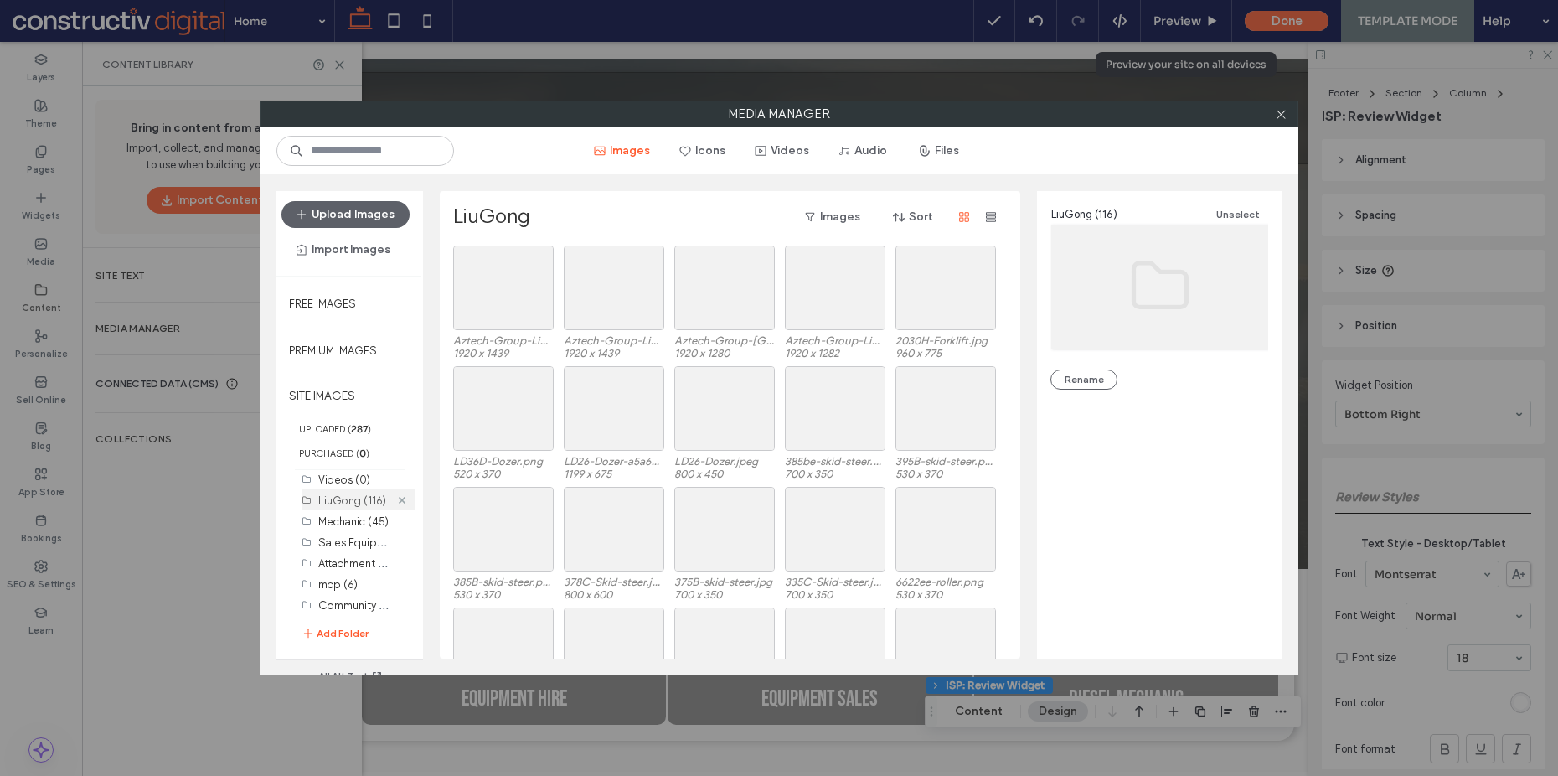
click at [399, 499] on icon at bounding box center [402, 500] width 7 height 7
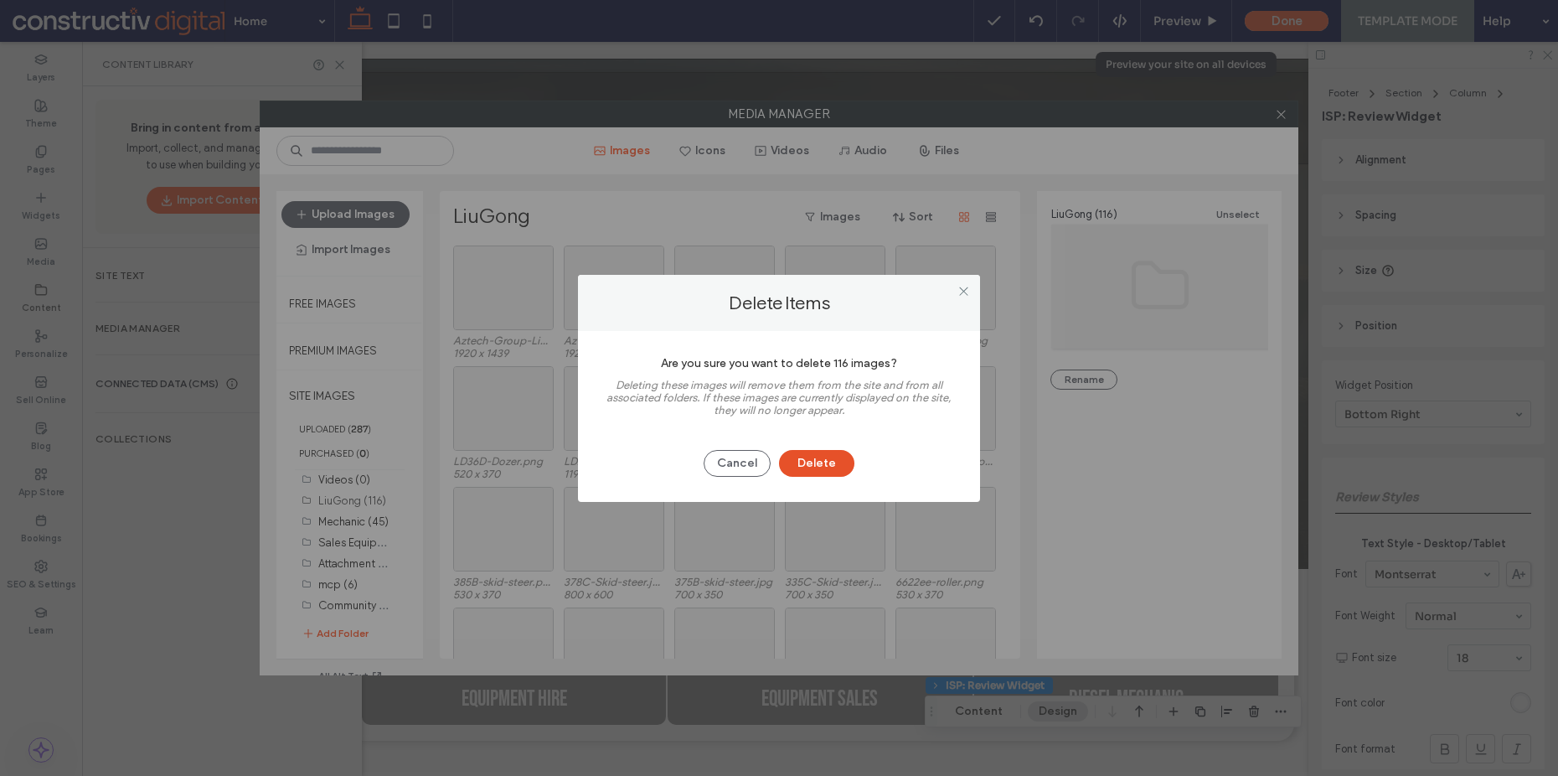
click at [807, 465] on button "Delete" at bounding box center [816, 463] width 75 height 27
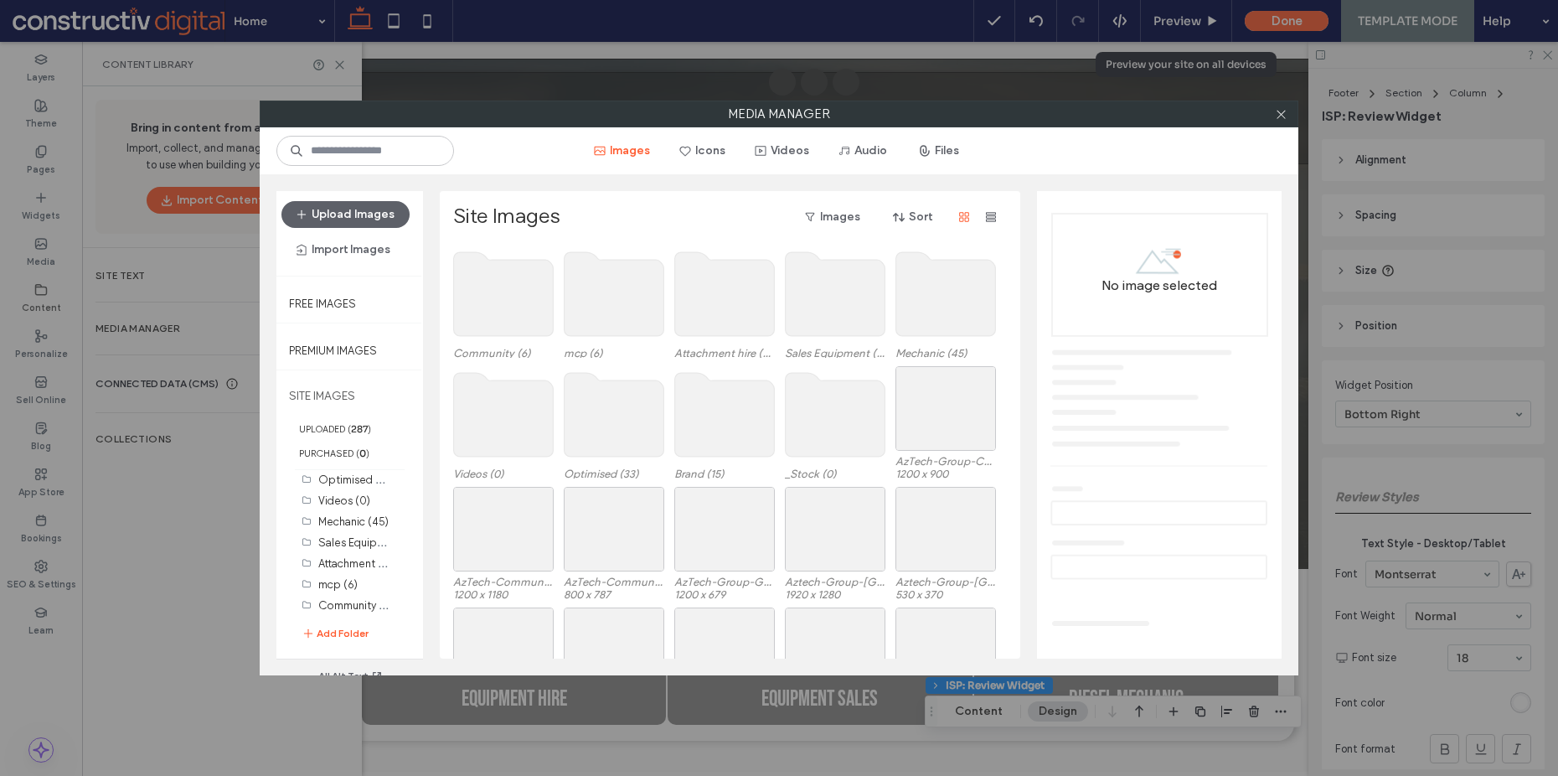
scroll to position [48, 0]
click at [343, 523] on label "Mechanic (45)" at bounding box center [353, 521] width 70 height 13
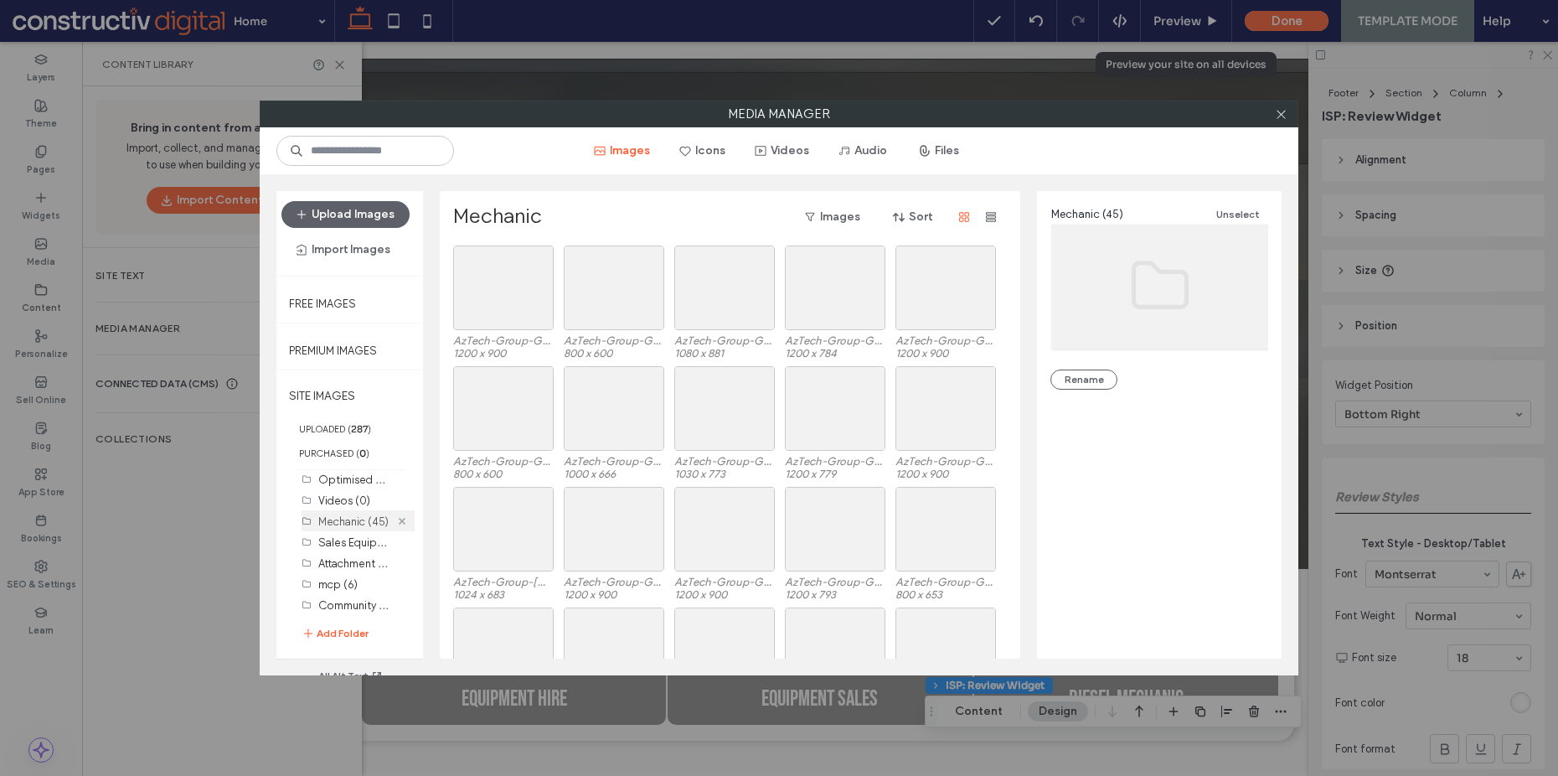
click at [399, 520] on use at bounding box center [402, 520] width 7 height 7
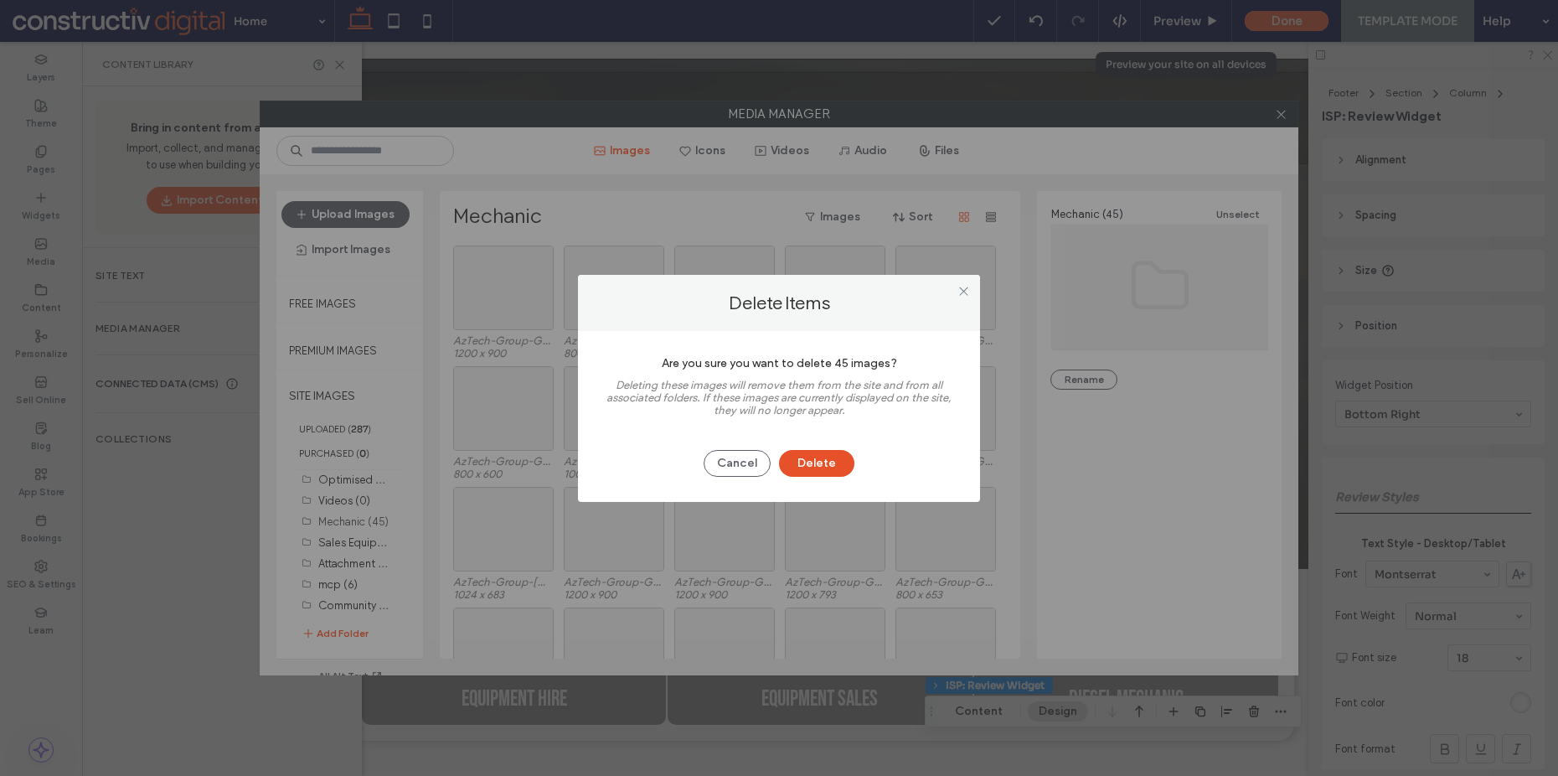
click at [789, 468] on button "Delete" at bounding box center [816, 463] width 75 height 27
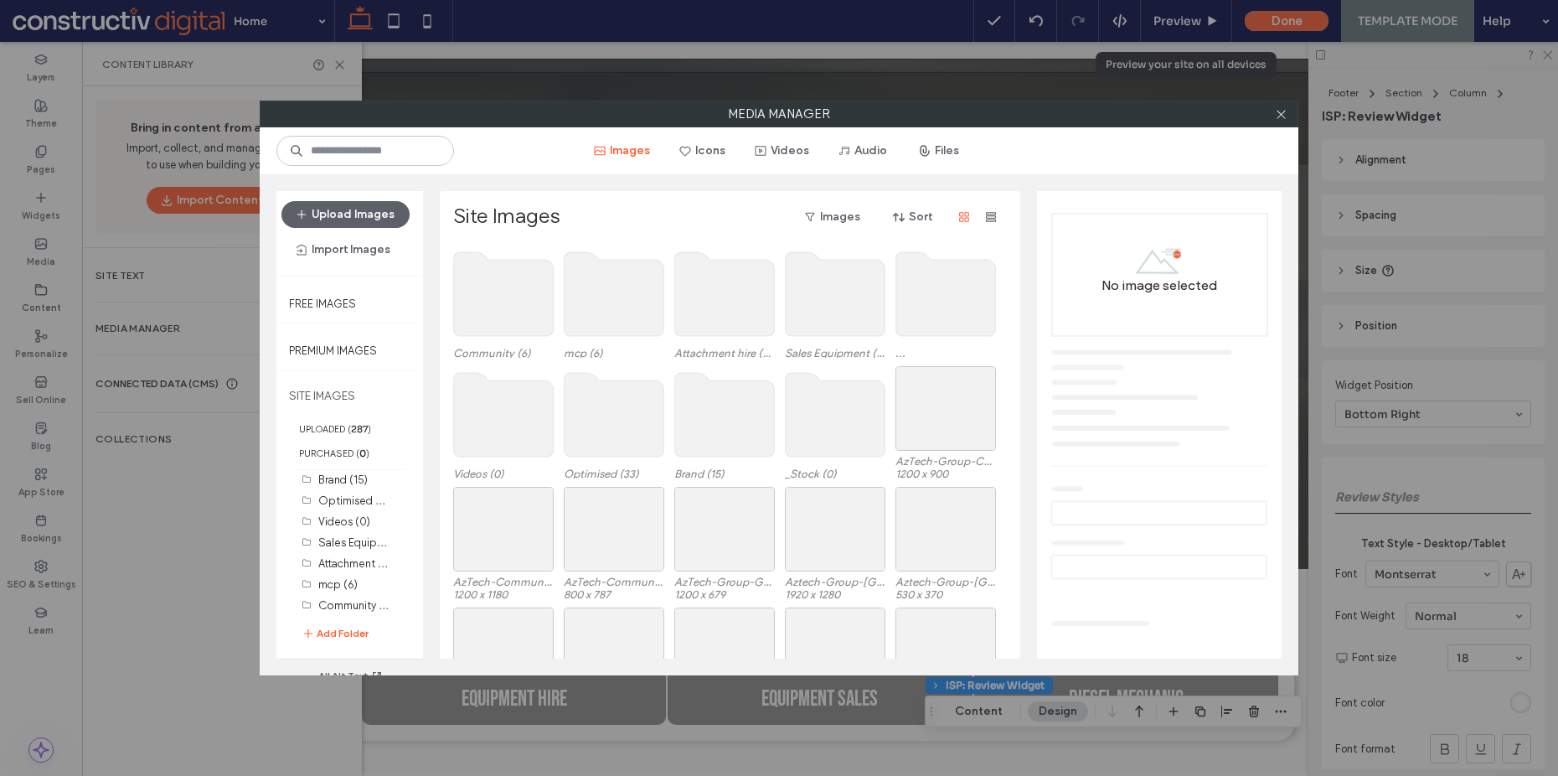
scroll to position [27, 0]
click at [944, 400] on div at bounding box center [946, 408] width 101 height 85
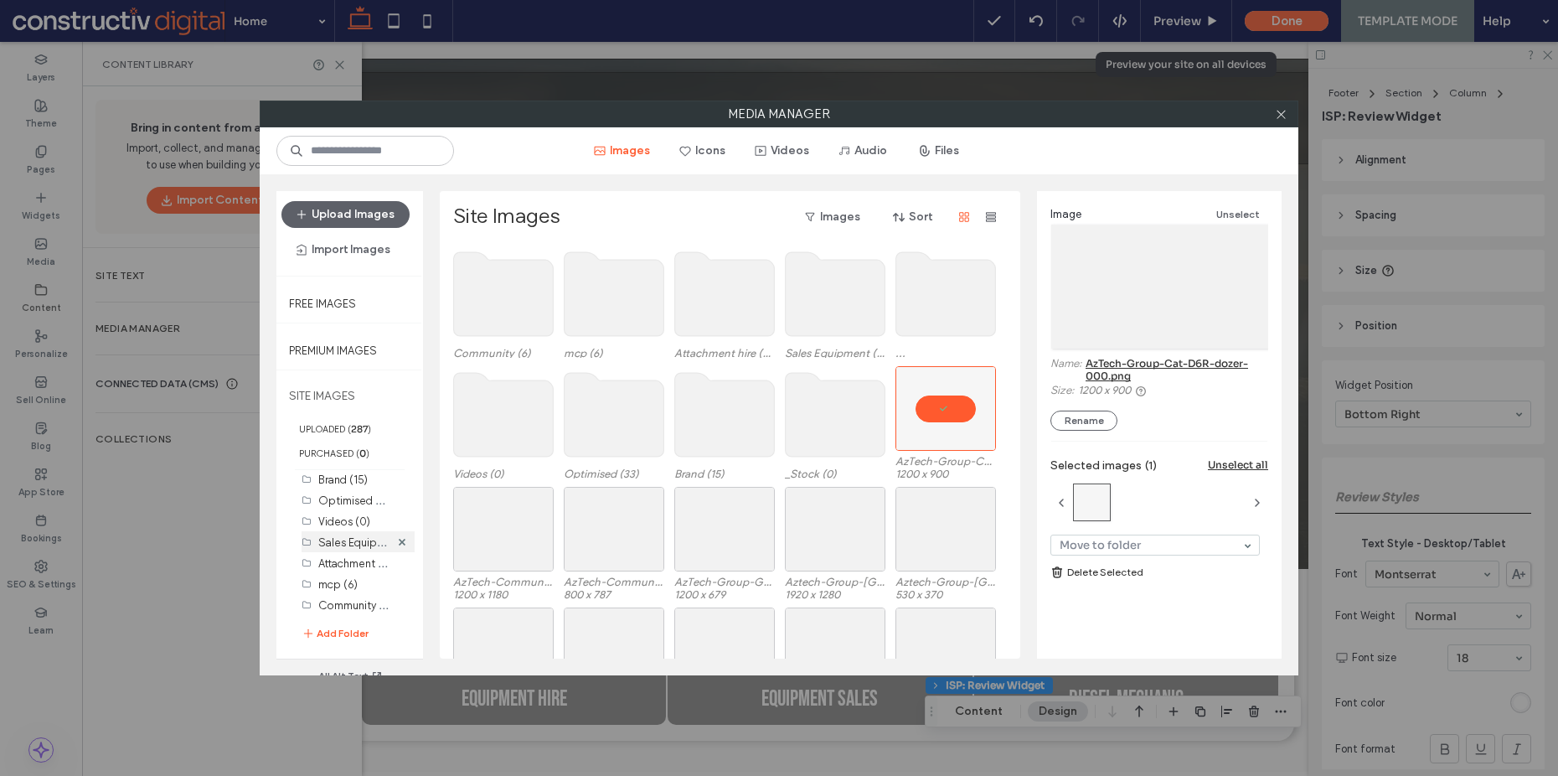
click at [352, 549] on div "Sales Equipment (8)" at bounding box center [353, 542] width 71 height 18
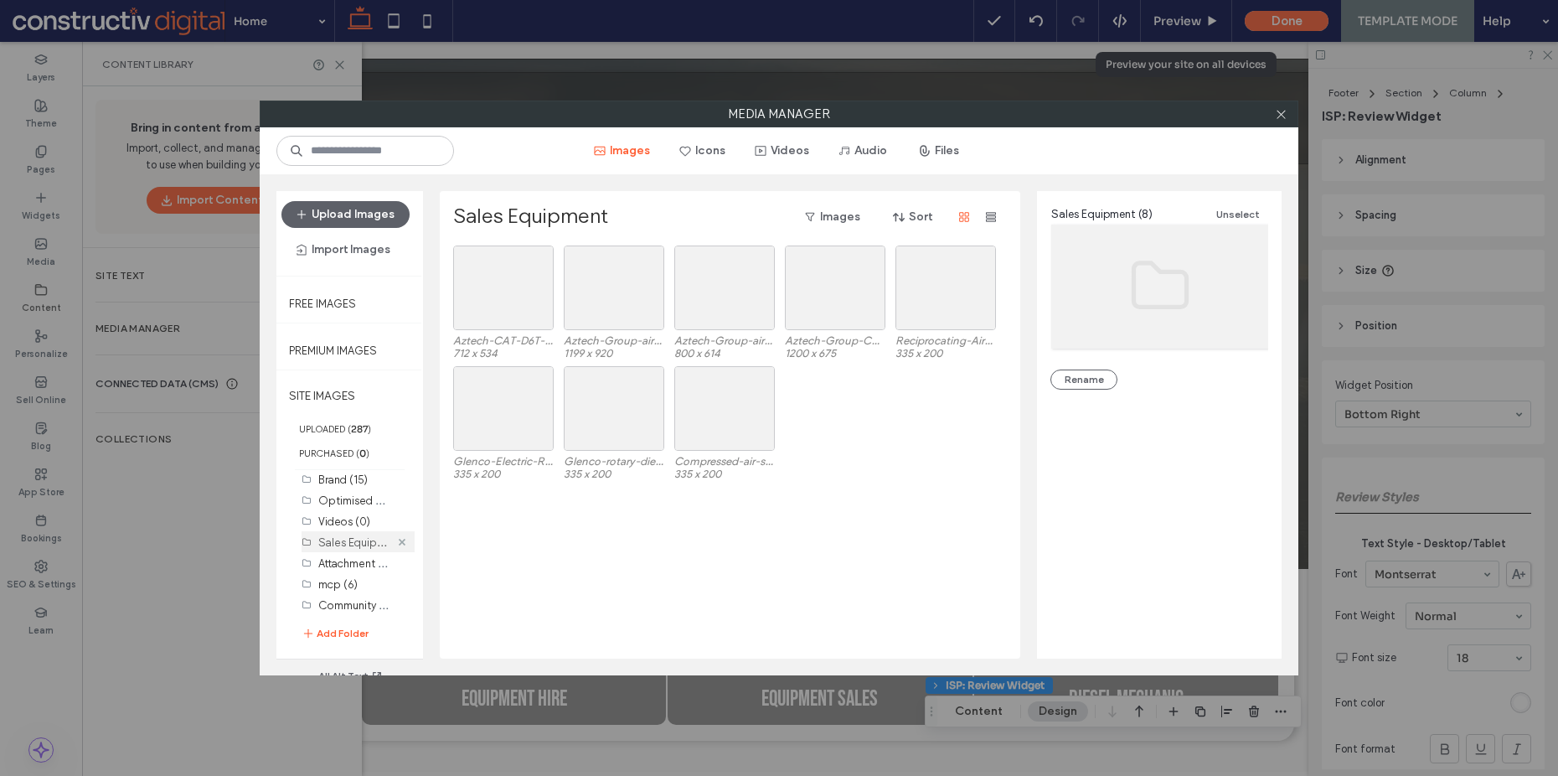
click at [399, 541] on icon at bounding box center [402, 542] width 7 height 7
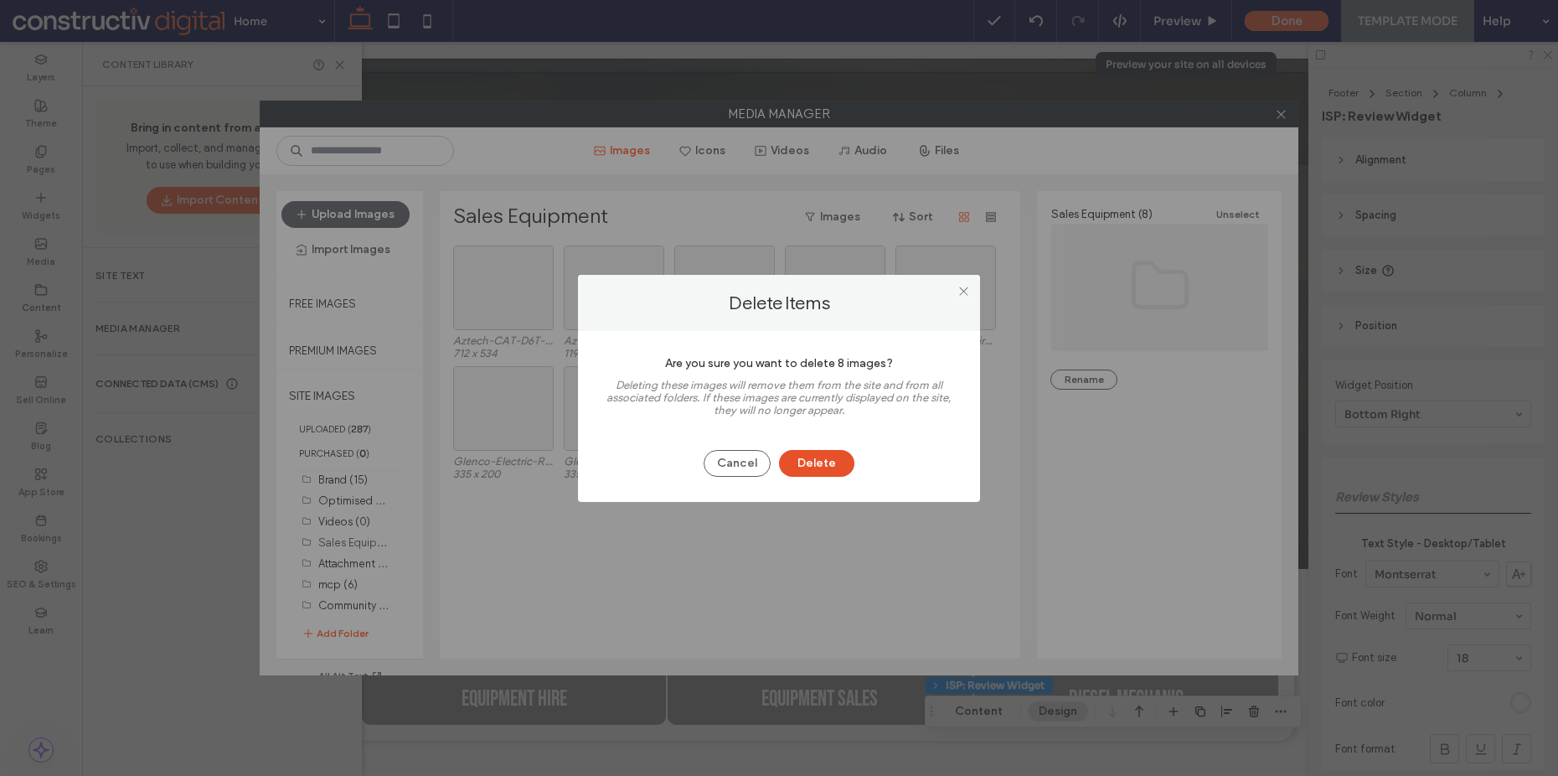
click at [818, 469] on button "Delete" at bounding box center [816, 463] width 75 height 27
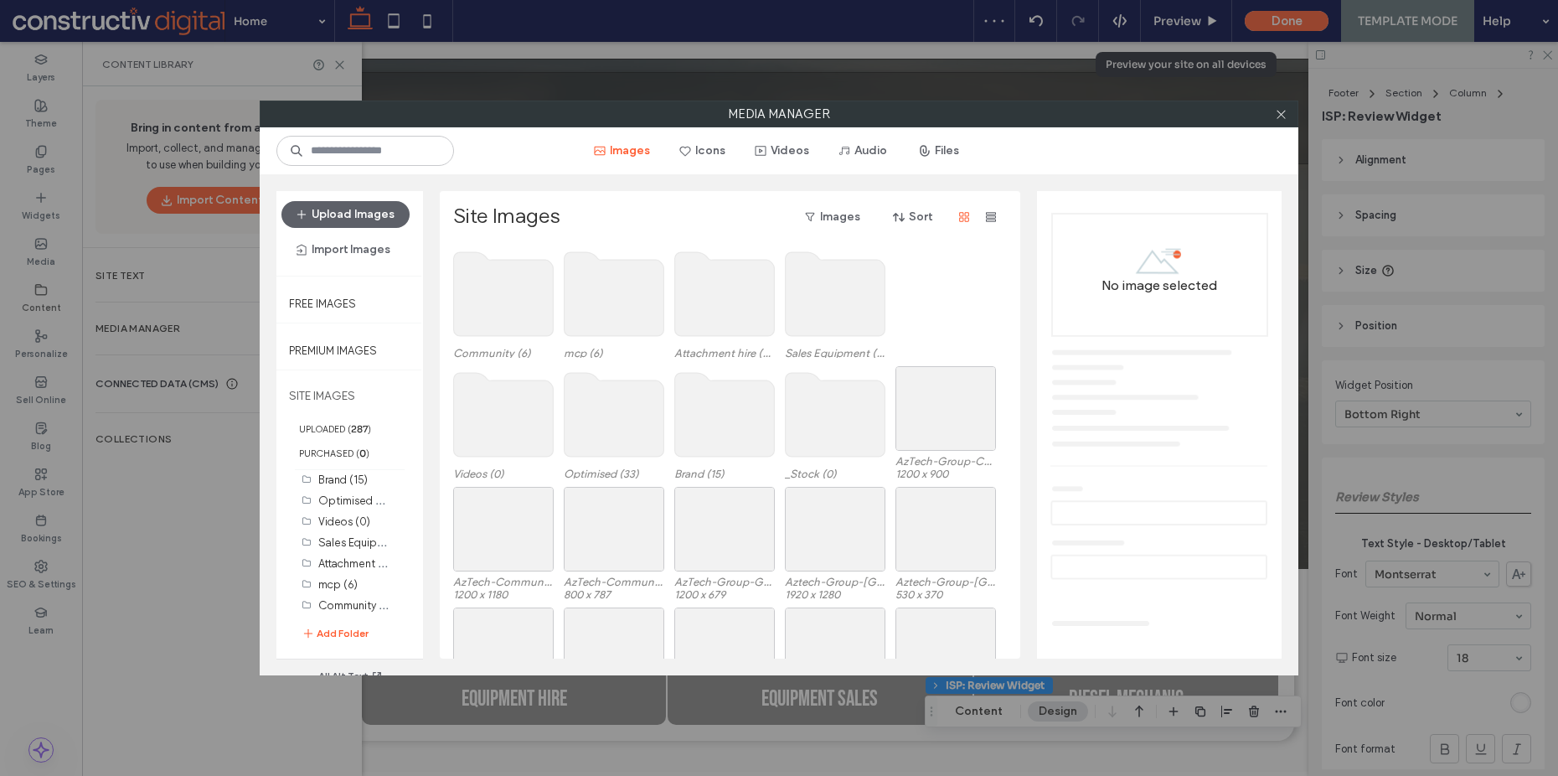
scroll to position [8, 0]
click at [399, 538] on use at bounding box center [402, 538] width 7 height 7
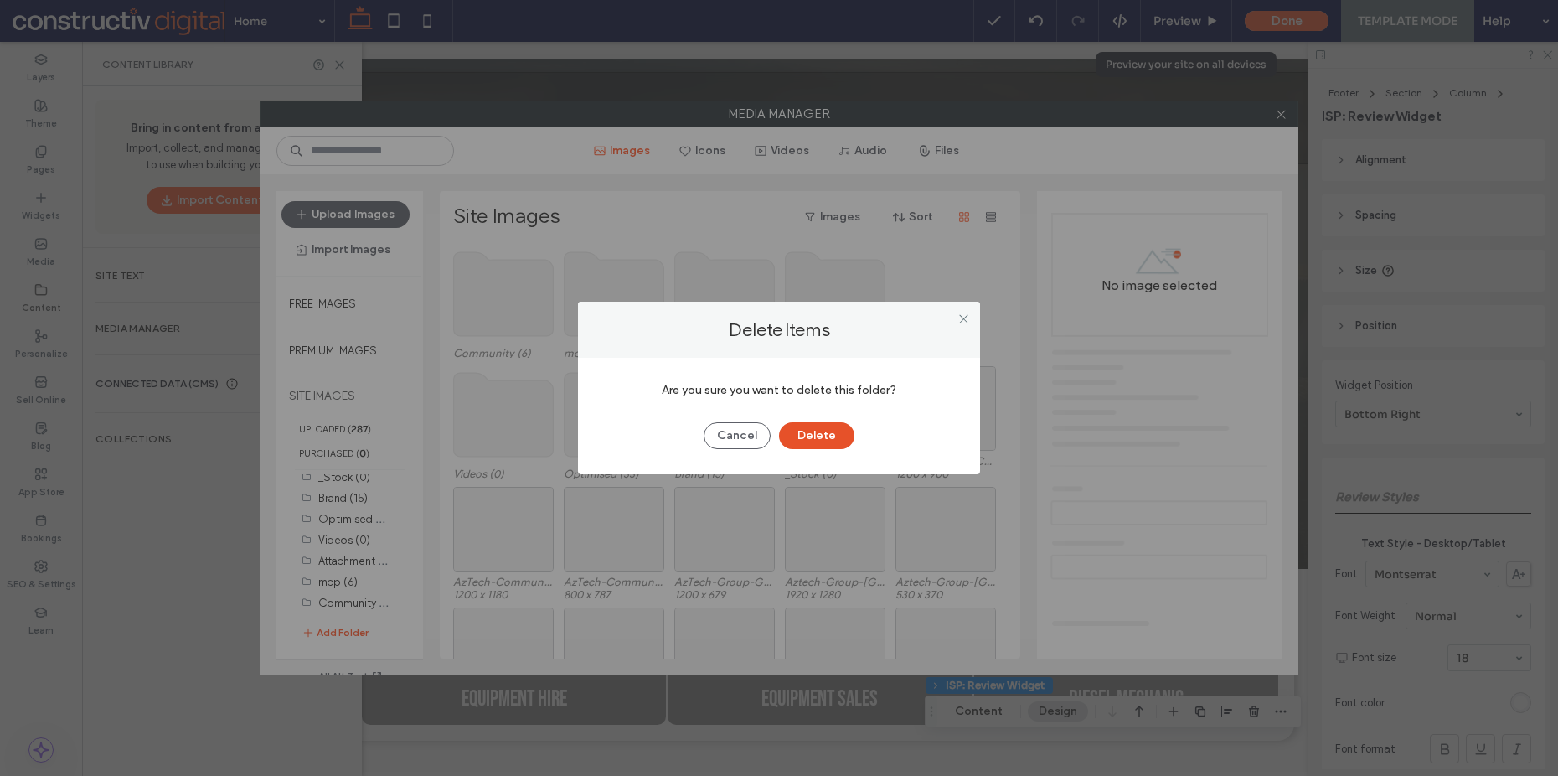
click at [823, 436] on button "Delete" at bounding box center [816, 435] width 75 height 27
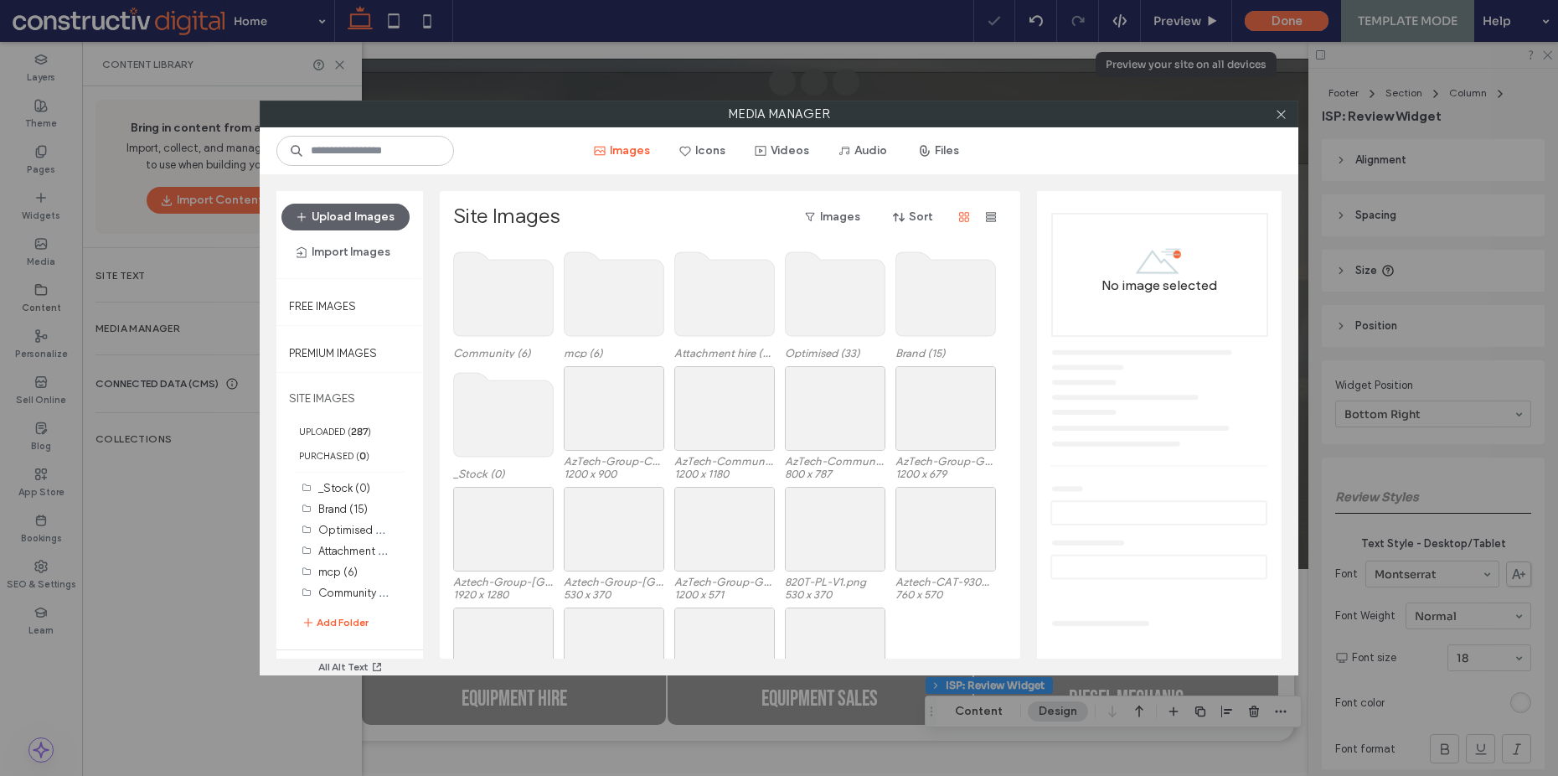
scroll to position [0, 0]
click at [364, 538] on div "Optimised (33)" at bounding box center [353, 529] width 71 height 18
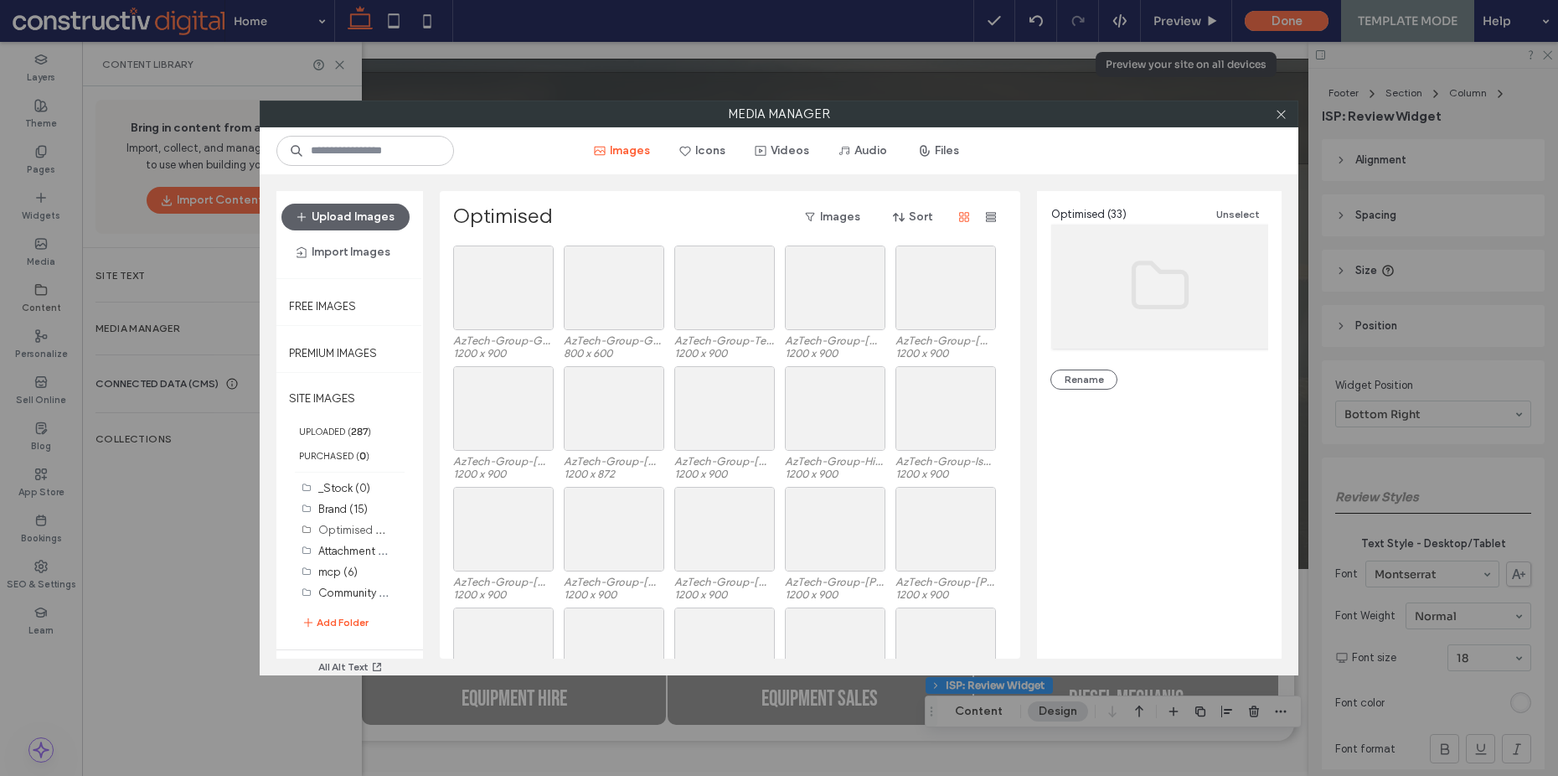
click at [526, 219] on label "Optimised" at bounding box center [503, 217] width 100 height 27
copy label "Optimised"
click at [366, 530] on div at bounding box center [779, 388] width 1558 height 776
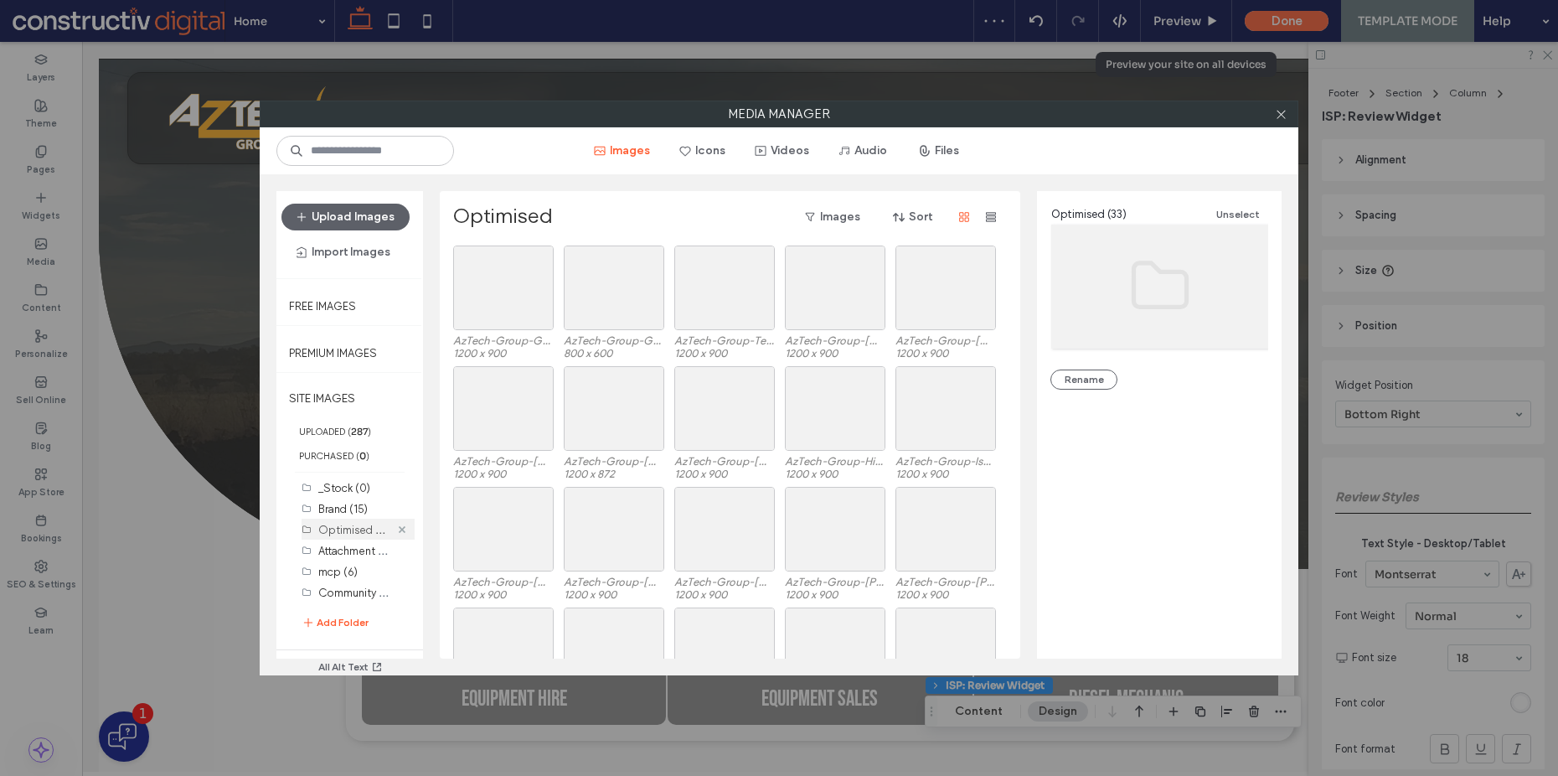
click at [400, 527] on use at bounding box center [402, 528] width 7 height 7
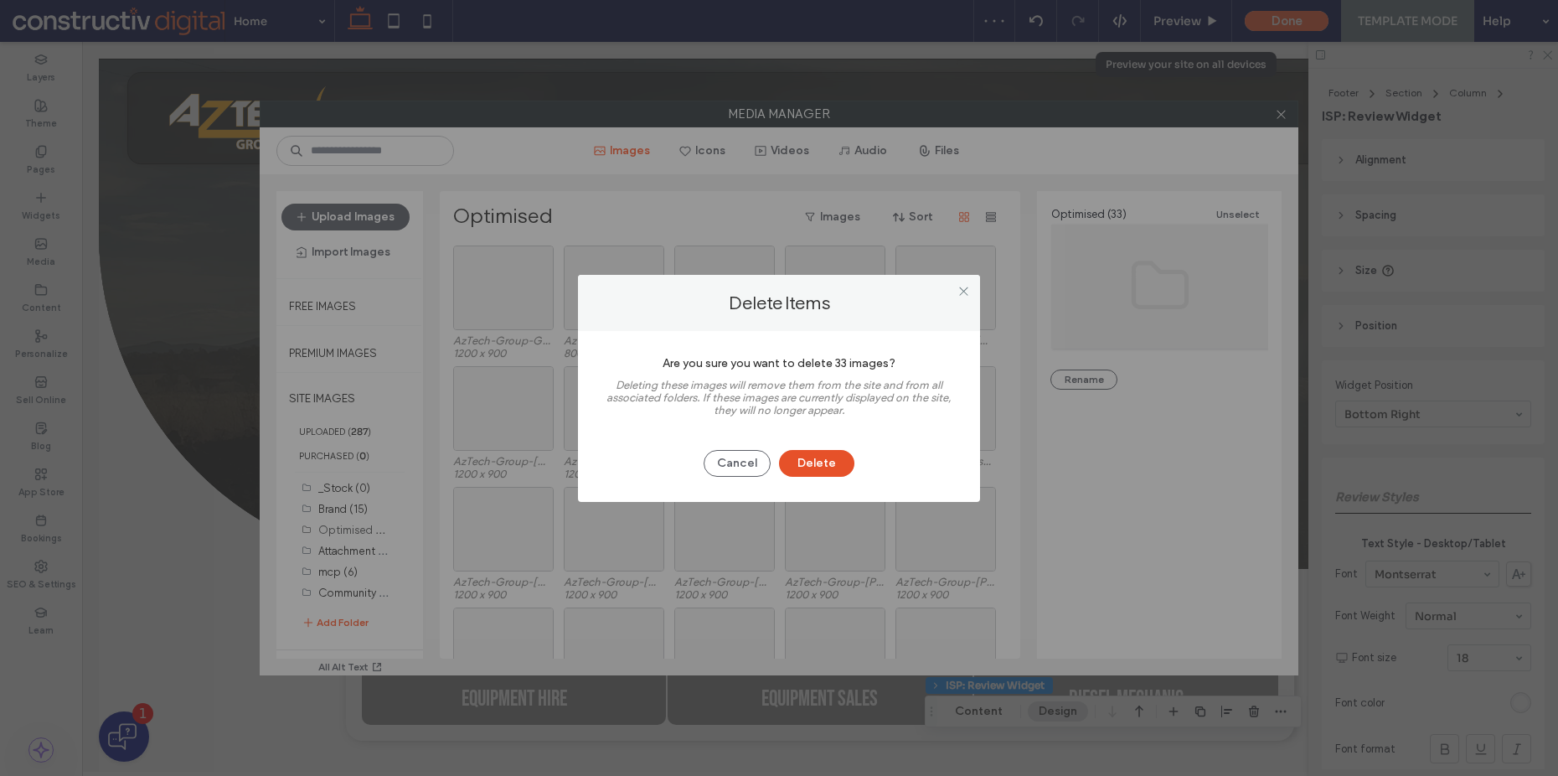
click at [817, 462] on button "Delete" at bounding box center [816, 463] width 75 height 27
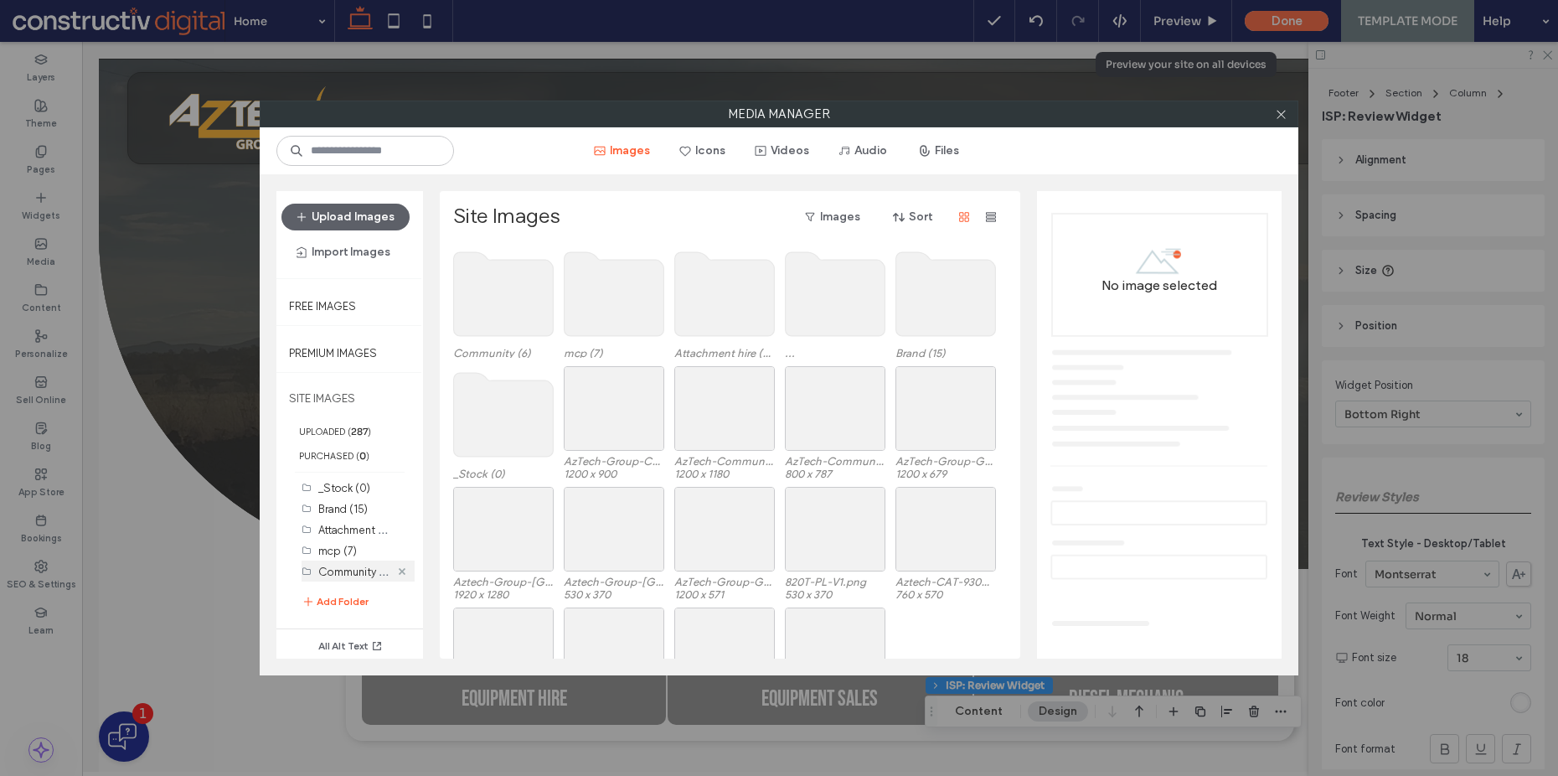
click at [403, 570] on use at bounding box center [402, 570] width 7 height 7
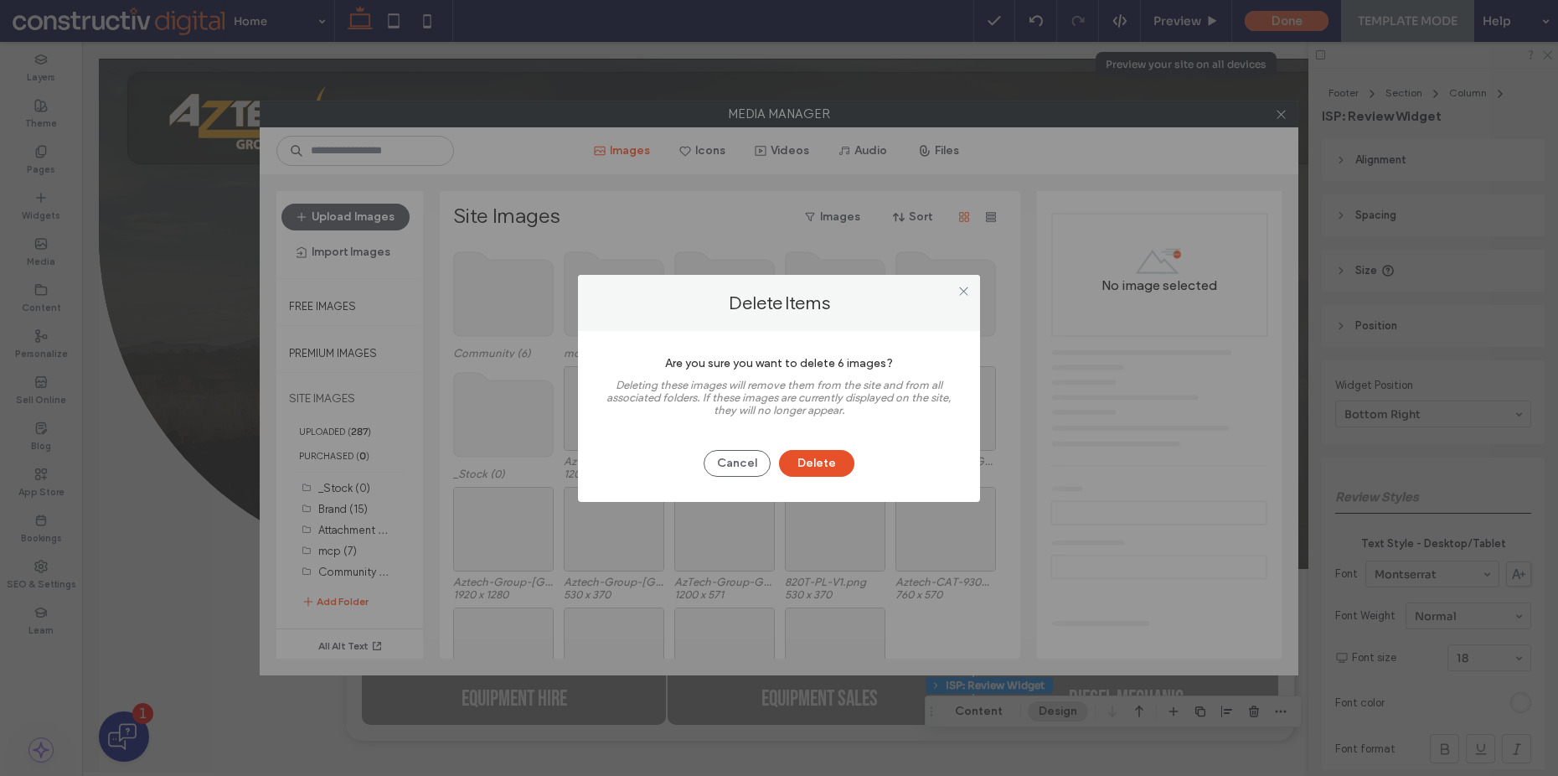
click at [823, 472] on button "Delete" at bounding box center [816, 463] width 75 height 27
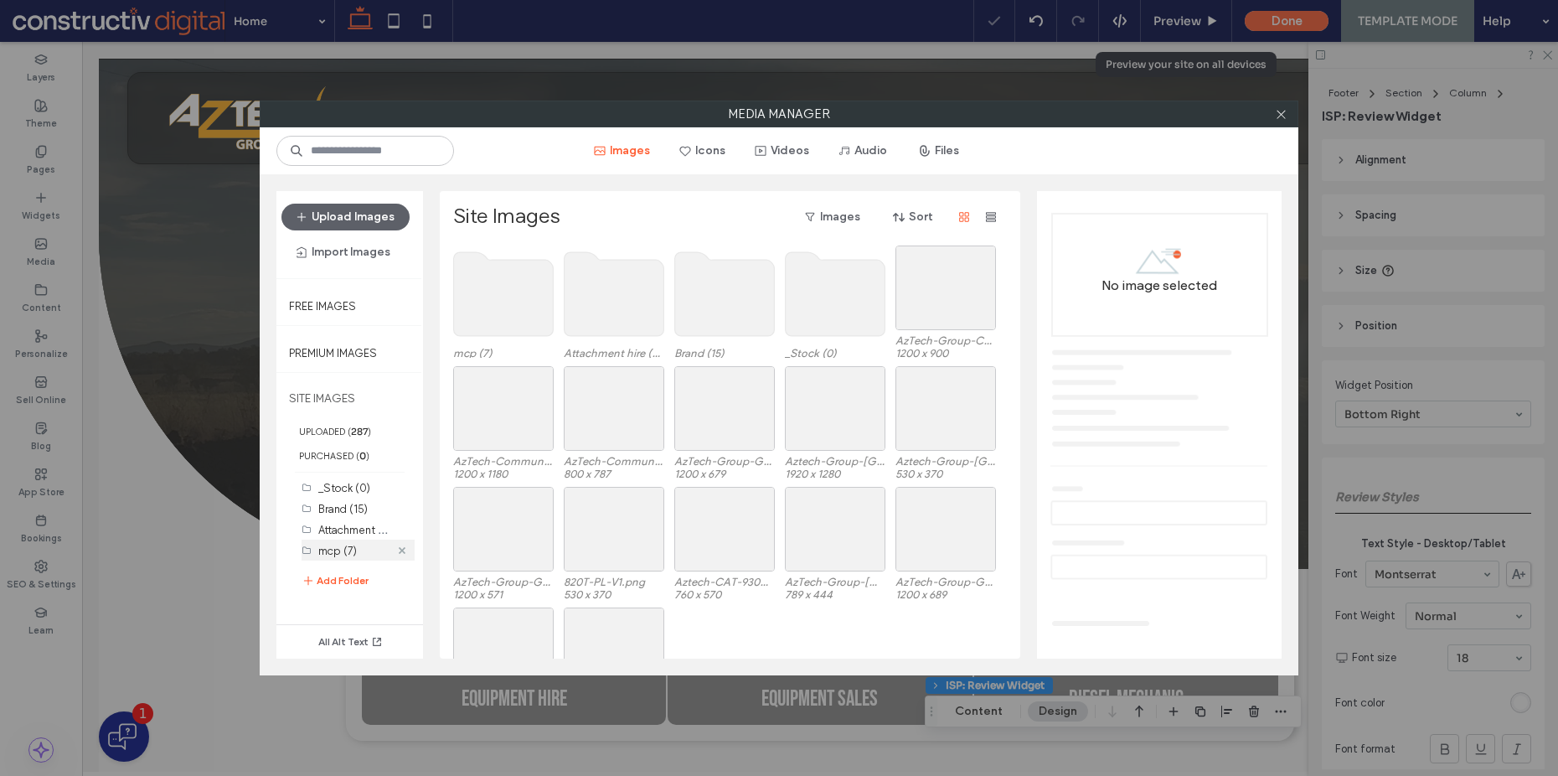
click at [402, 551] on icon at bounding box center [402, 550] width 7 height 7
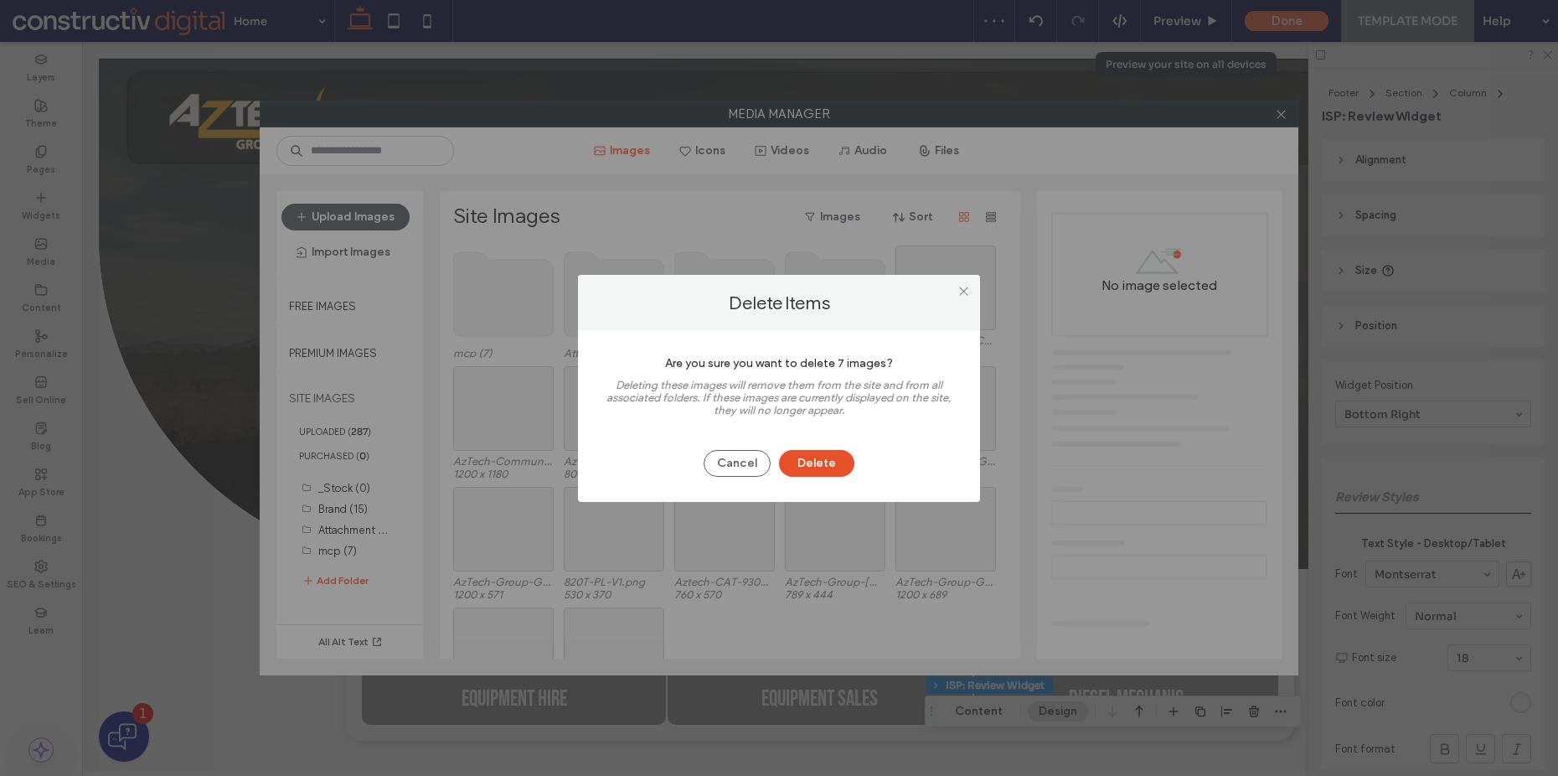
click at [819, 473] on button "Delete" at bounding box center [816, 463] width 75 height 27
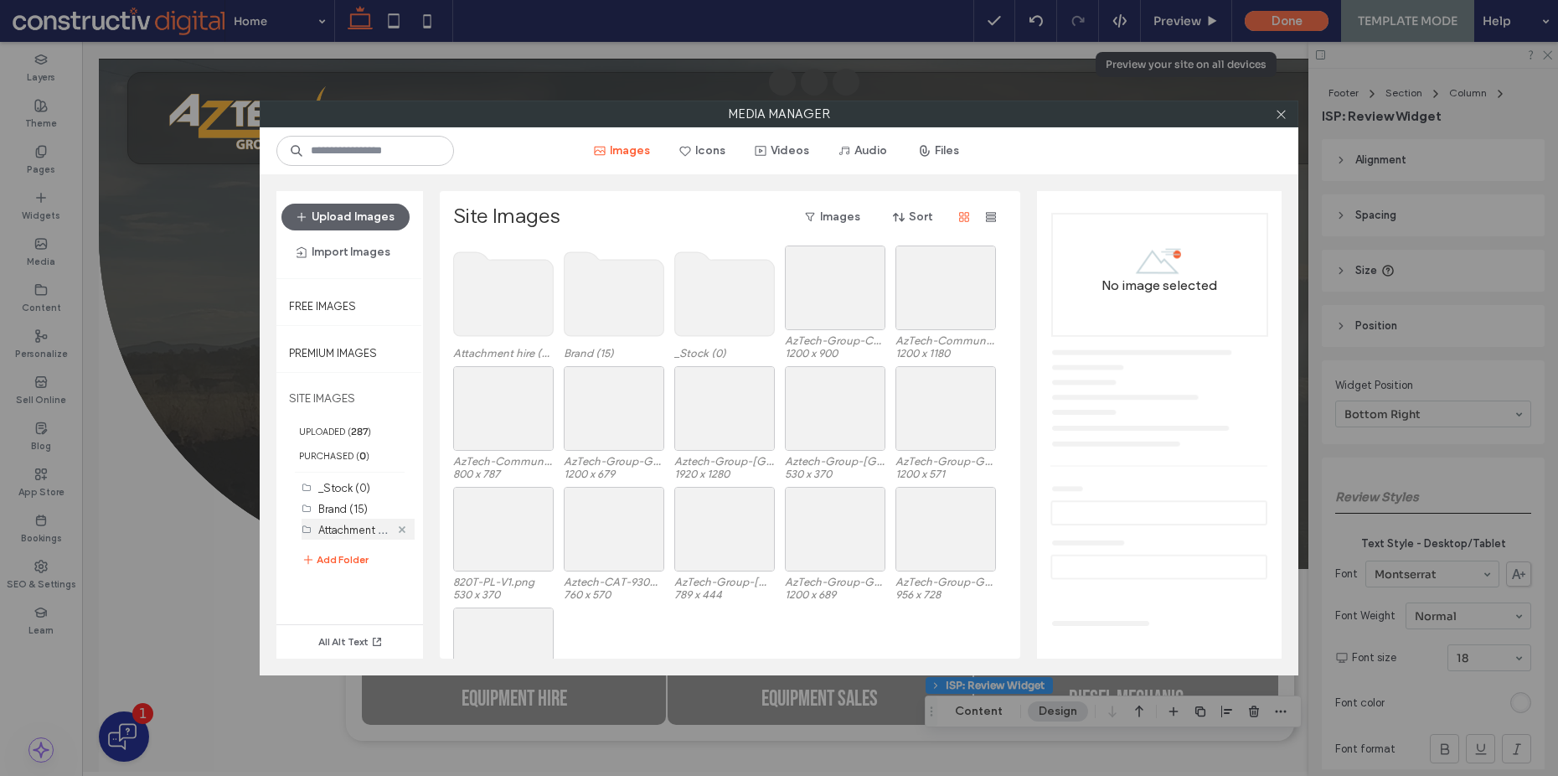
click at [402, 530] on use at bounding box center [402, 528] width 7 height 7
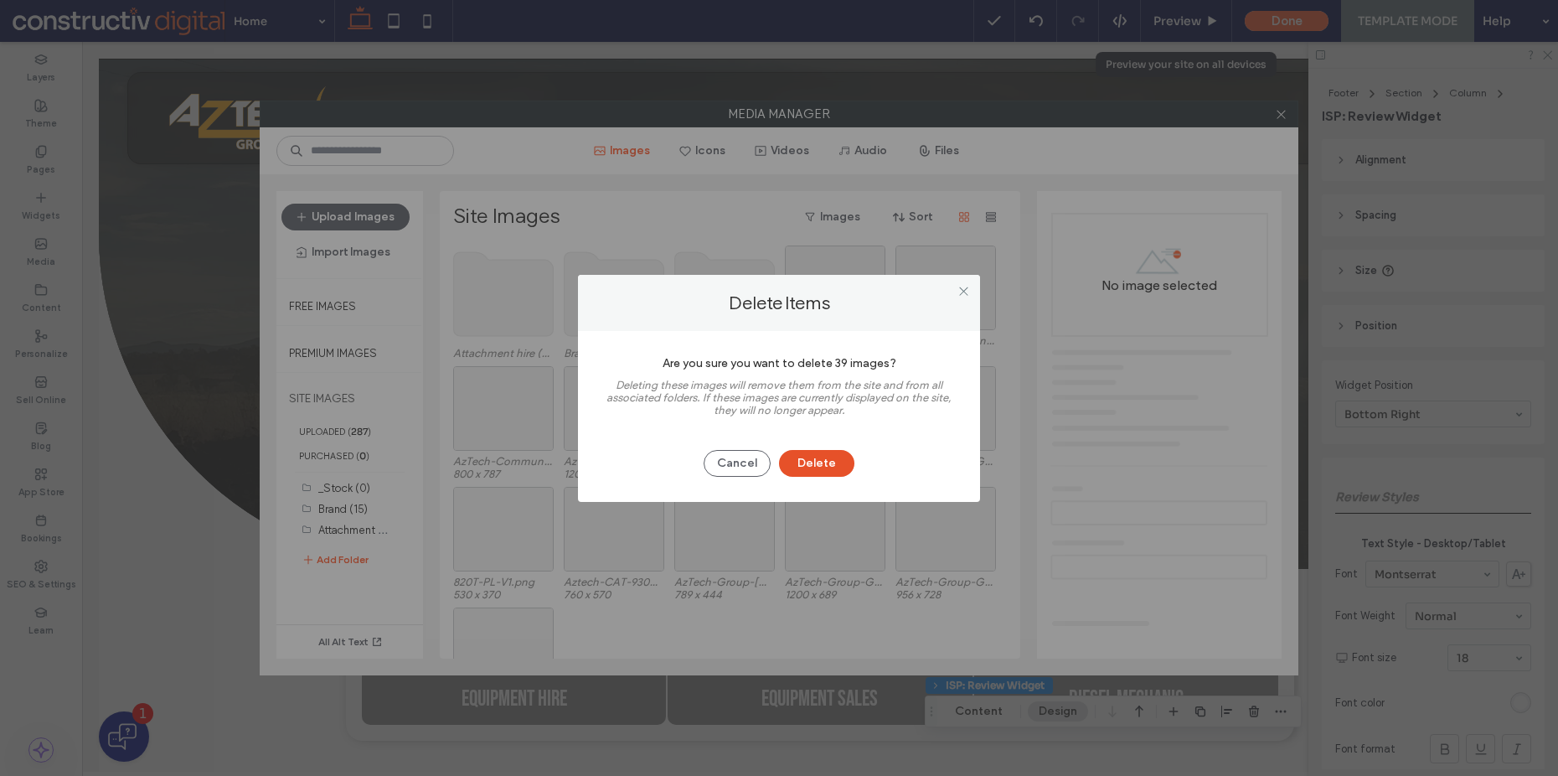
click at [813, 467] on button "Delete" at bounding box center [816, 463] width 75 height 27
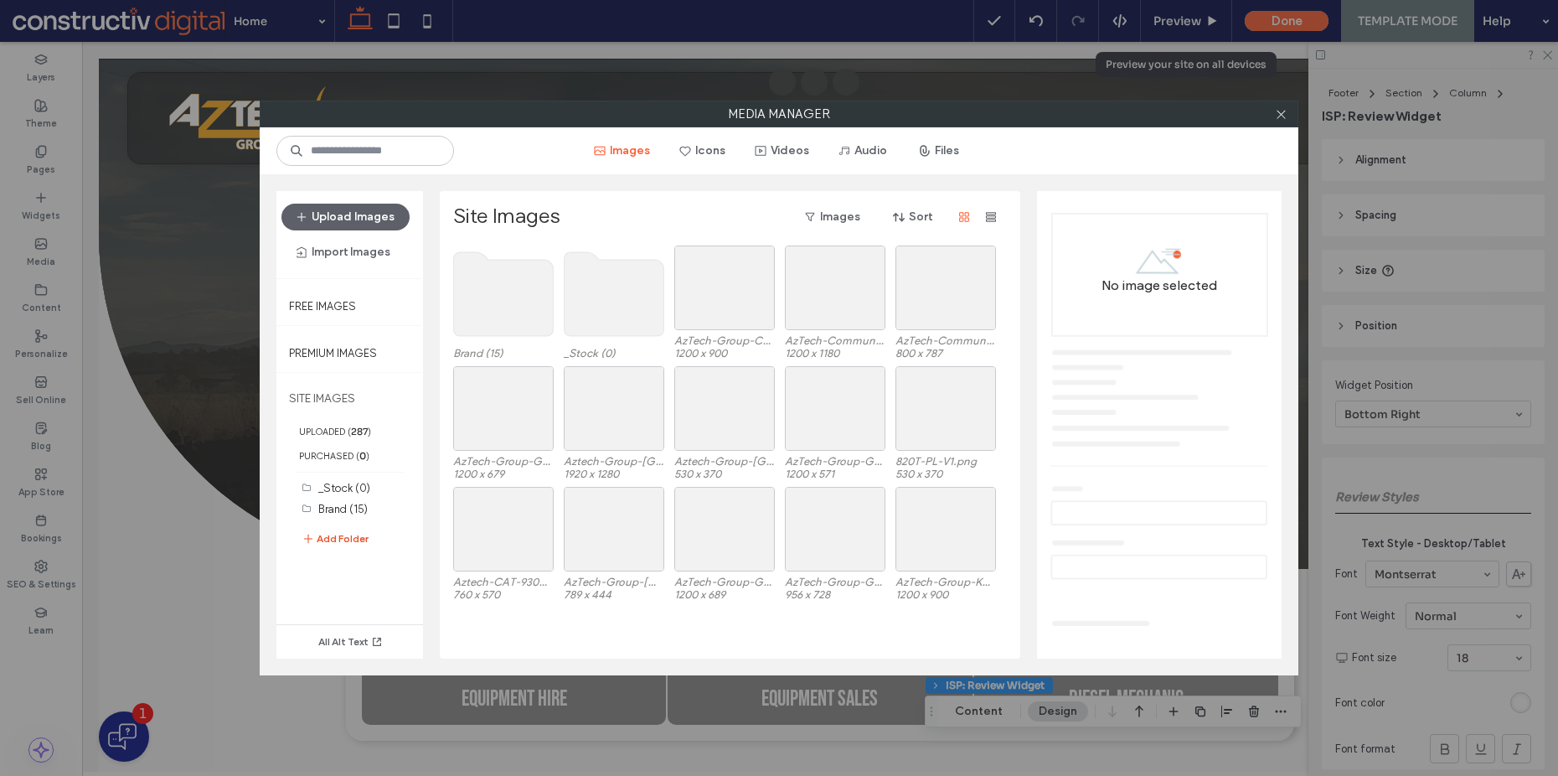
click at [345, 539] on button "Add Folder" at bounding box center [335, 539] width 67 height 20
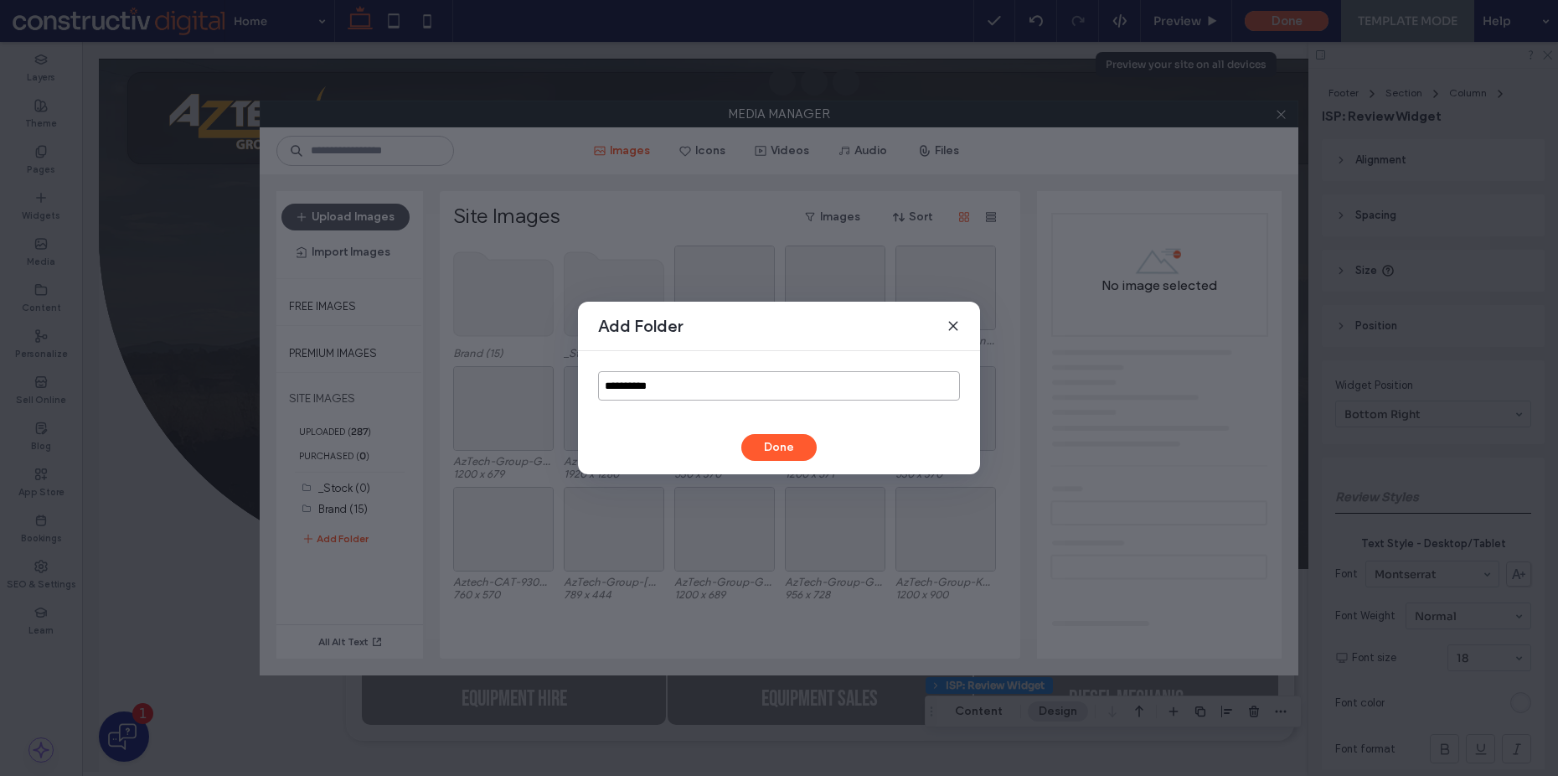
click at [746, 390] on input "**********" at bounding box center [779, 385] width 362 height 29
type input "*****"
click at [782, 447] on button "Done" at bounding box center [778, 447] width 75 height 27
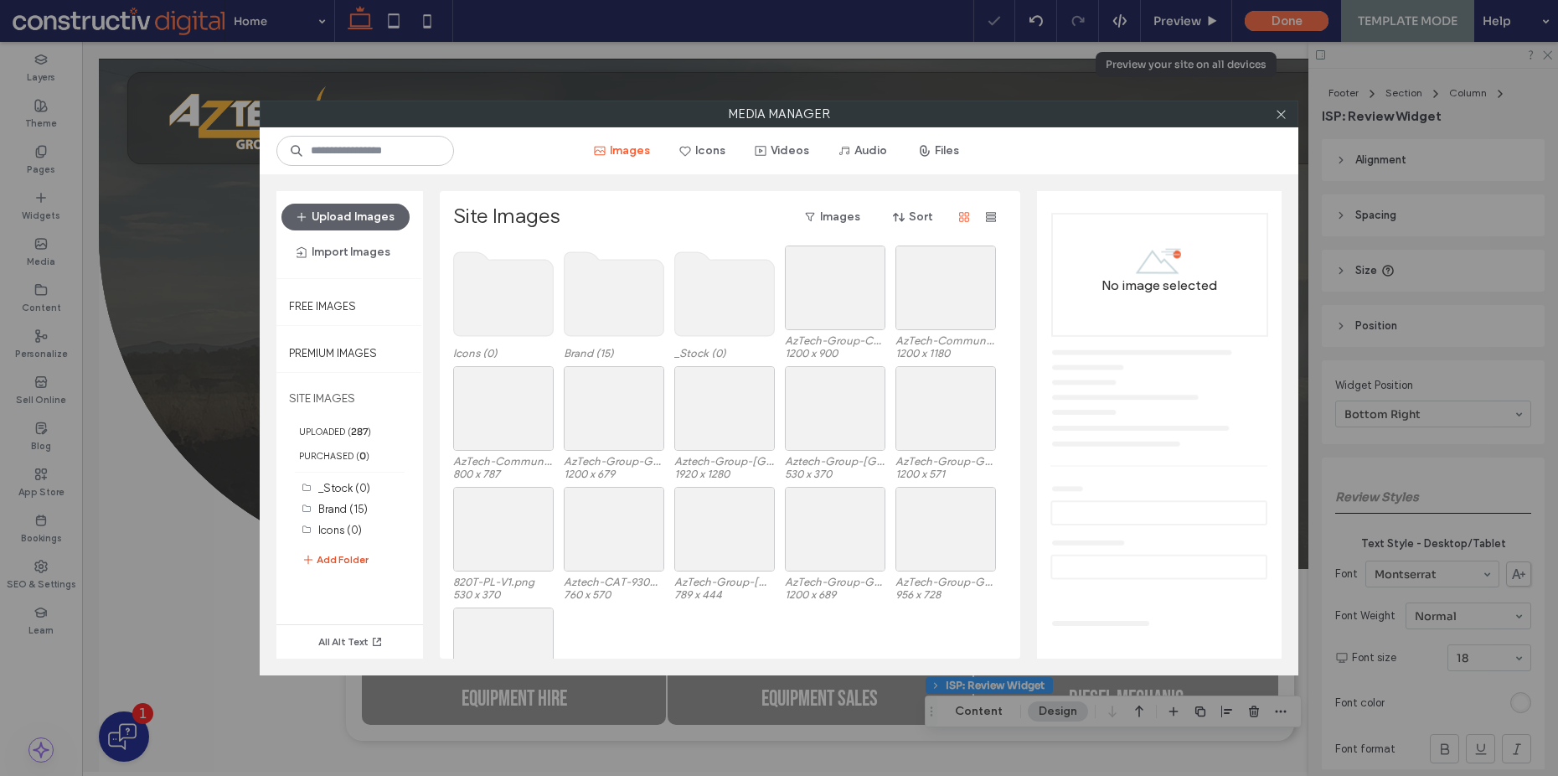
click at [345, 554] on button "Add Folder" at bounding box center [335, 560] width 67 height 20
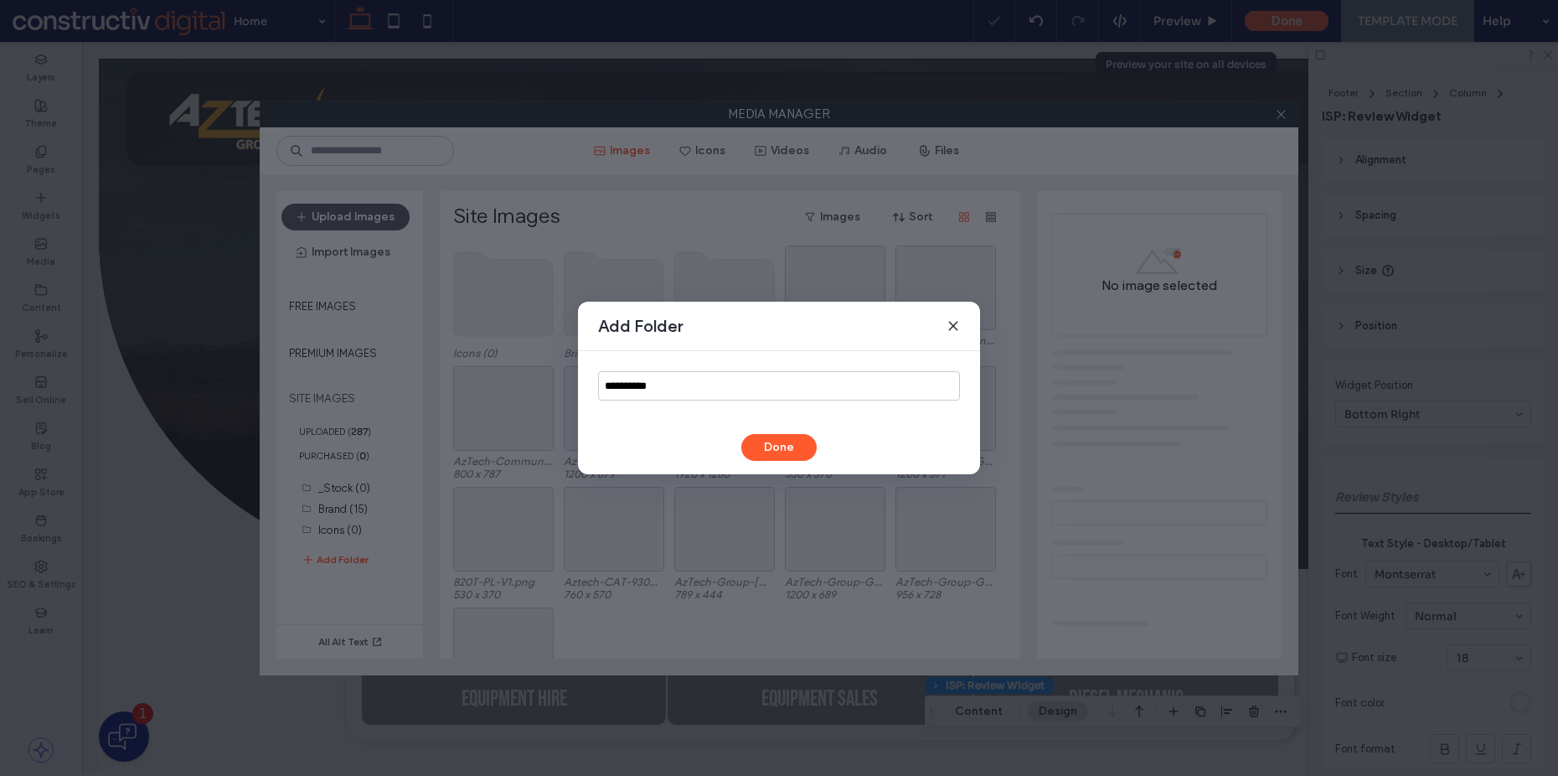
click at [666, 401] on div "**********" at bounding box center [779, 386] width 402 height 70
click at [686, 385] on input "**********" at bounding box center [779, 385] width 362 height 29
type input "********"
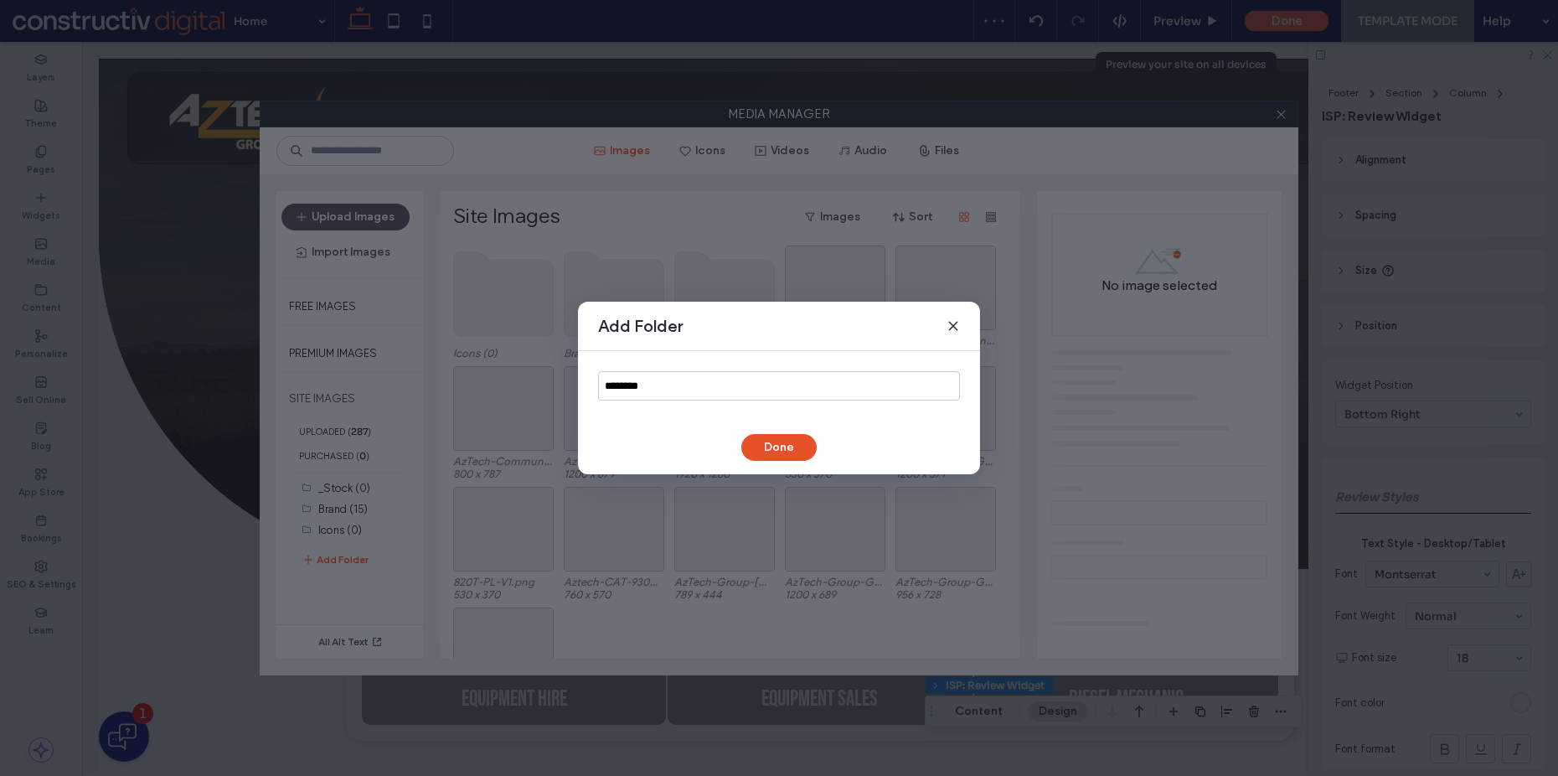
click at [776, 447] on button "Done" at bounding box center [778, 447] width 75 height 27
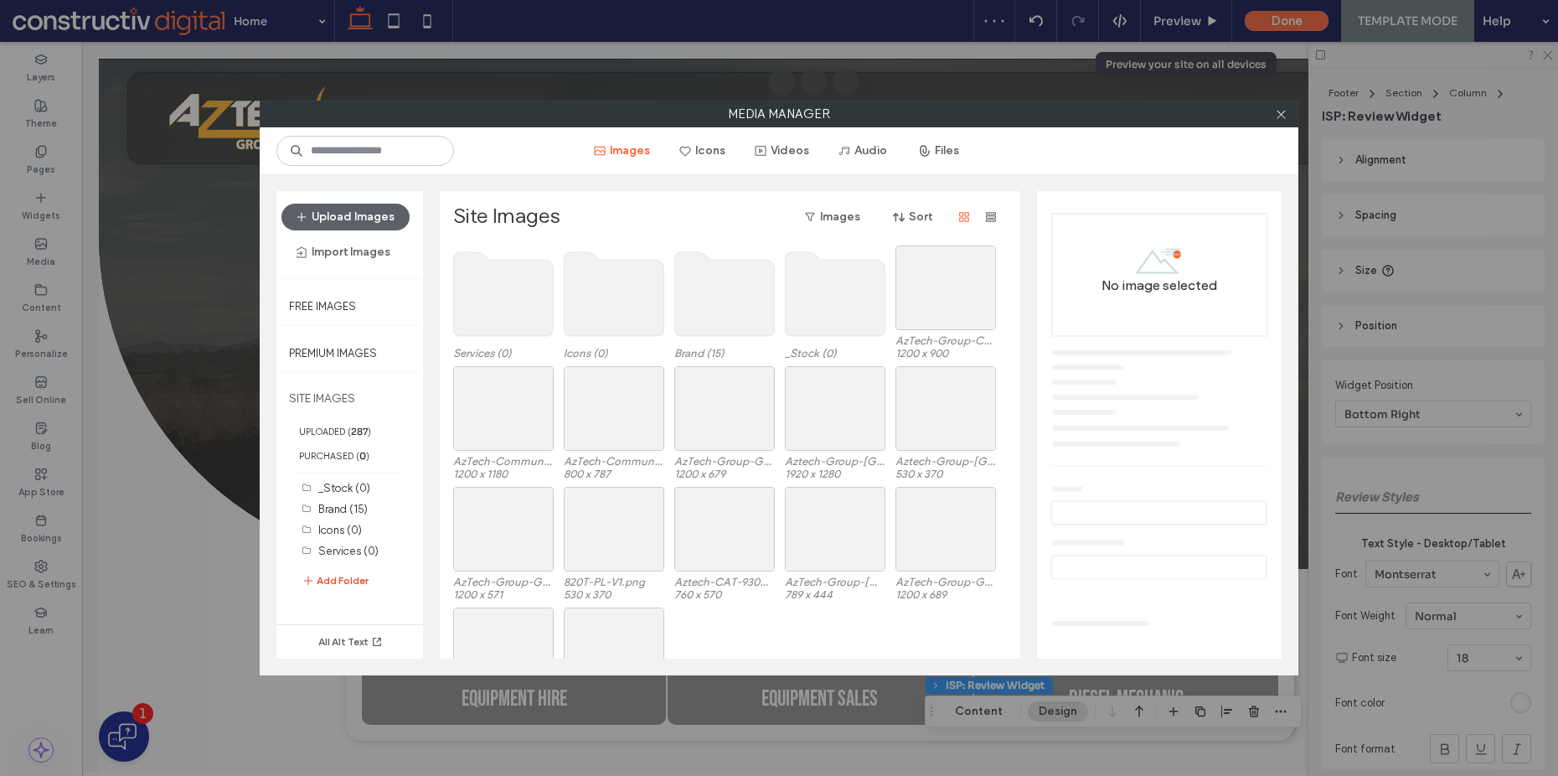
click at [343, 573] on button "Add Folder" at bounding box center [335, 580] width 67 height 20
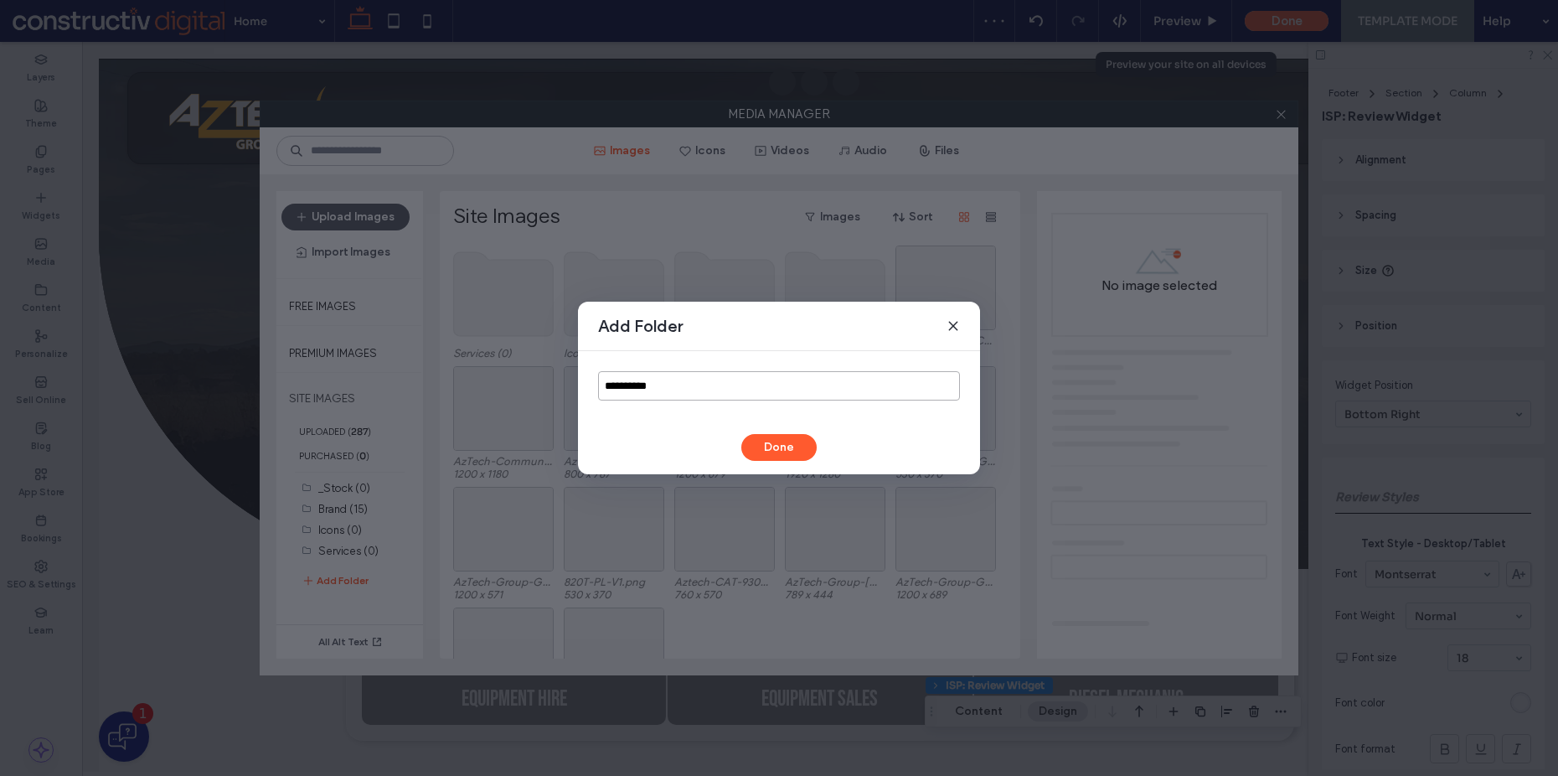
click at [673, 381] on input "**********" at bounding box center [779, 385] width 362 height 29
type input "*********"
click at [769, 445] on button "Done" at bounding box center [778, 447] width 75 height 27
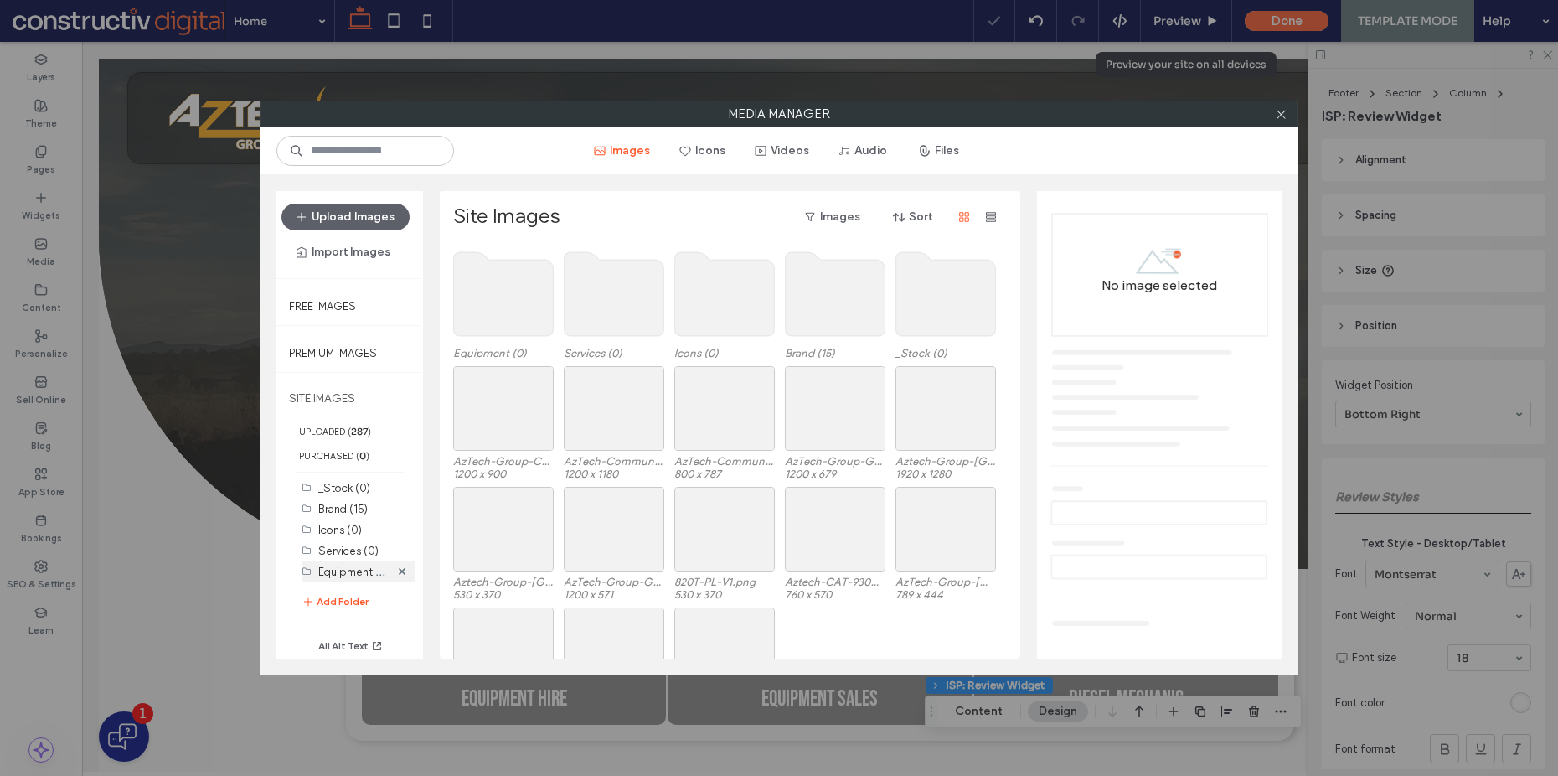
click at [342, 572] on label "Equipment (0)" at bounding box center [354, 571] width 72 height 18
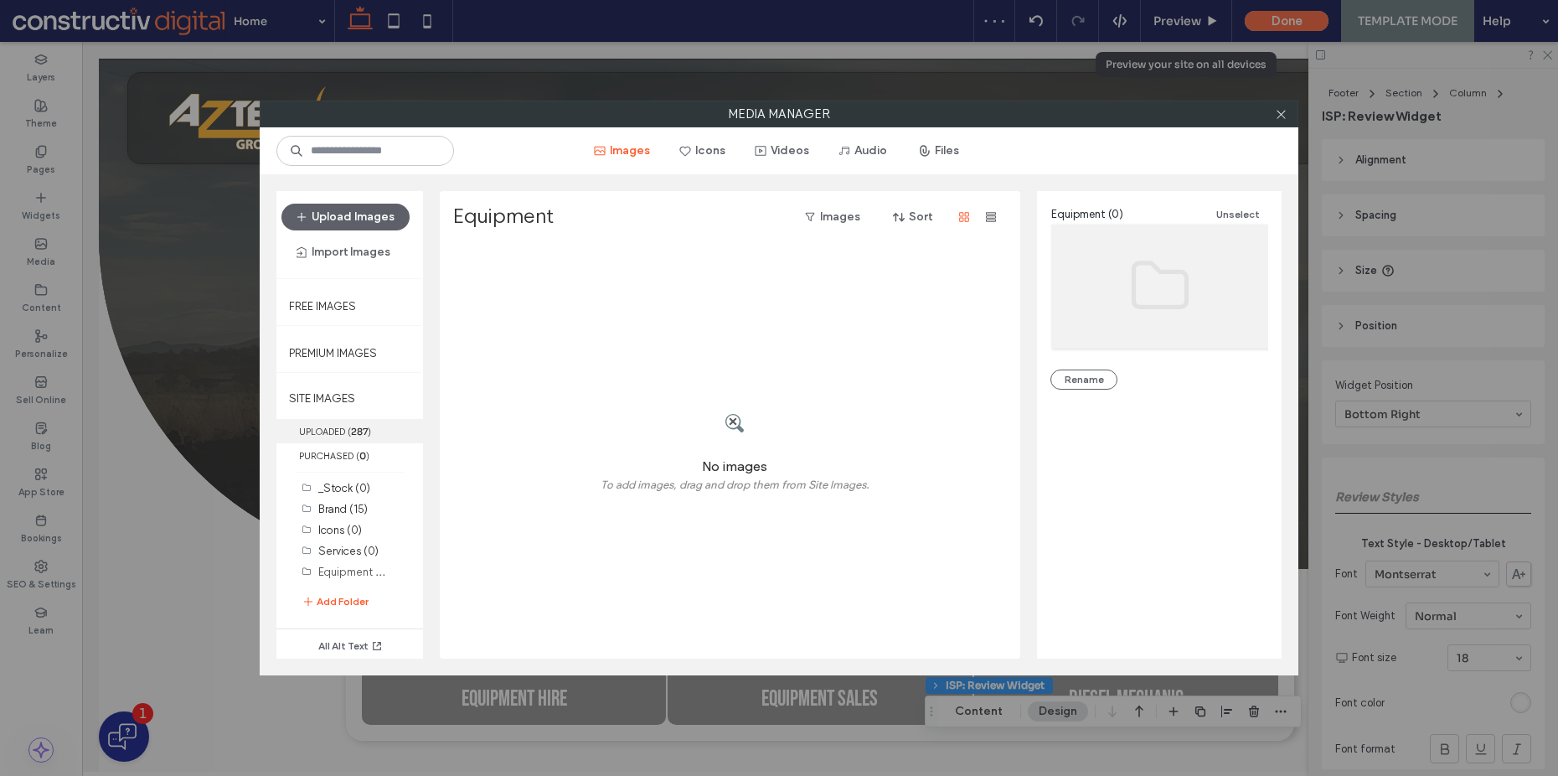
click at [345, 434] on label "UPLOADED ( 287 )" at bounding box center [349, 431] width 147 height 24
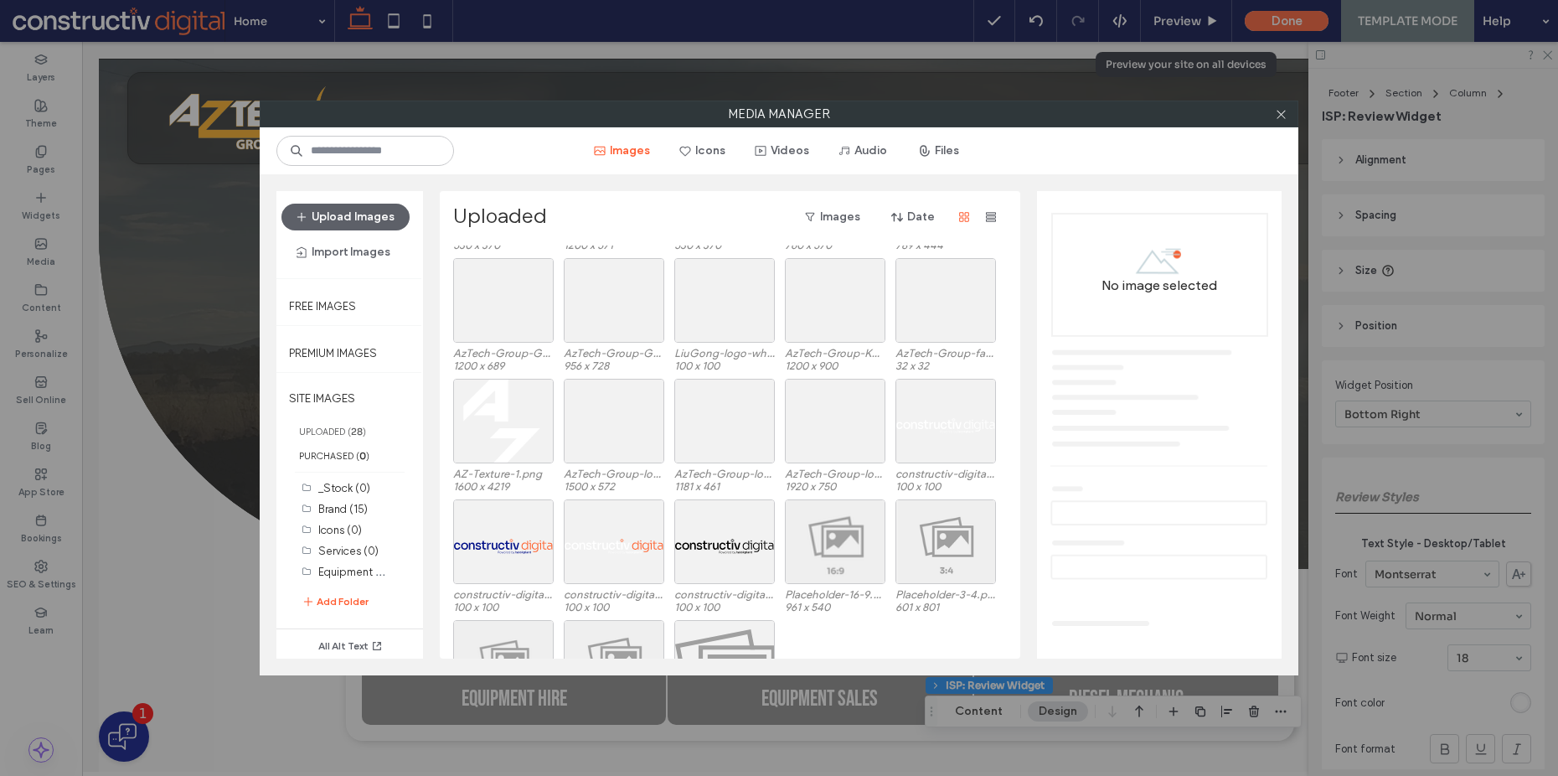
scroll to position [239, 0]
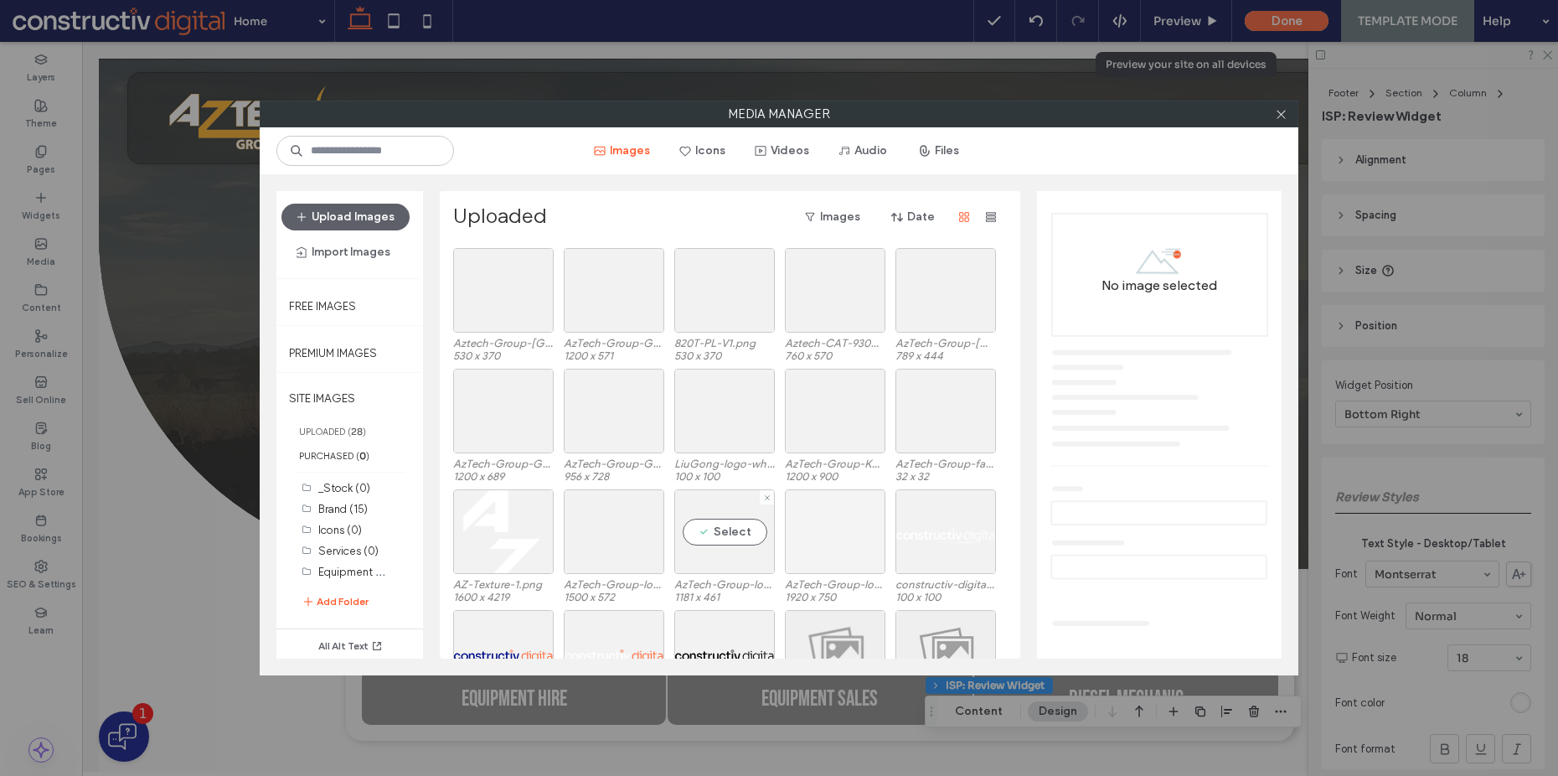
click at [837, 530] on div at bounding box center [835, 531] width 101 height 85
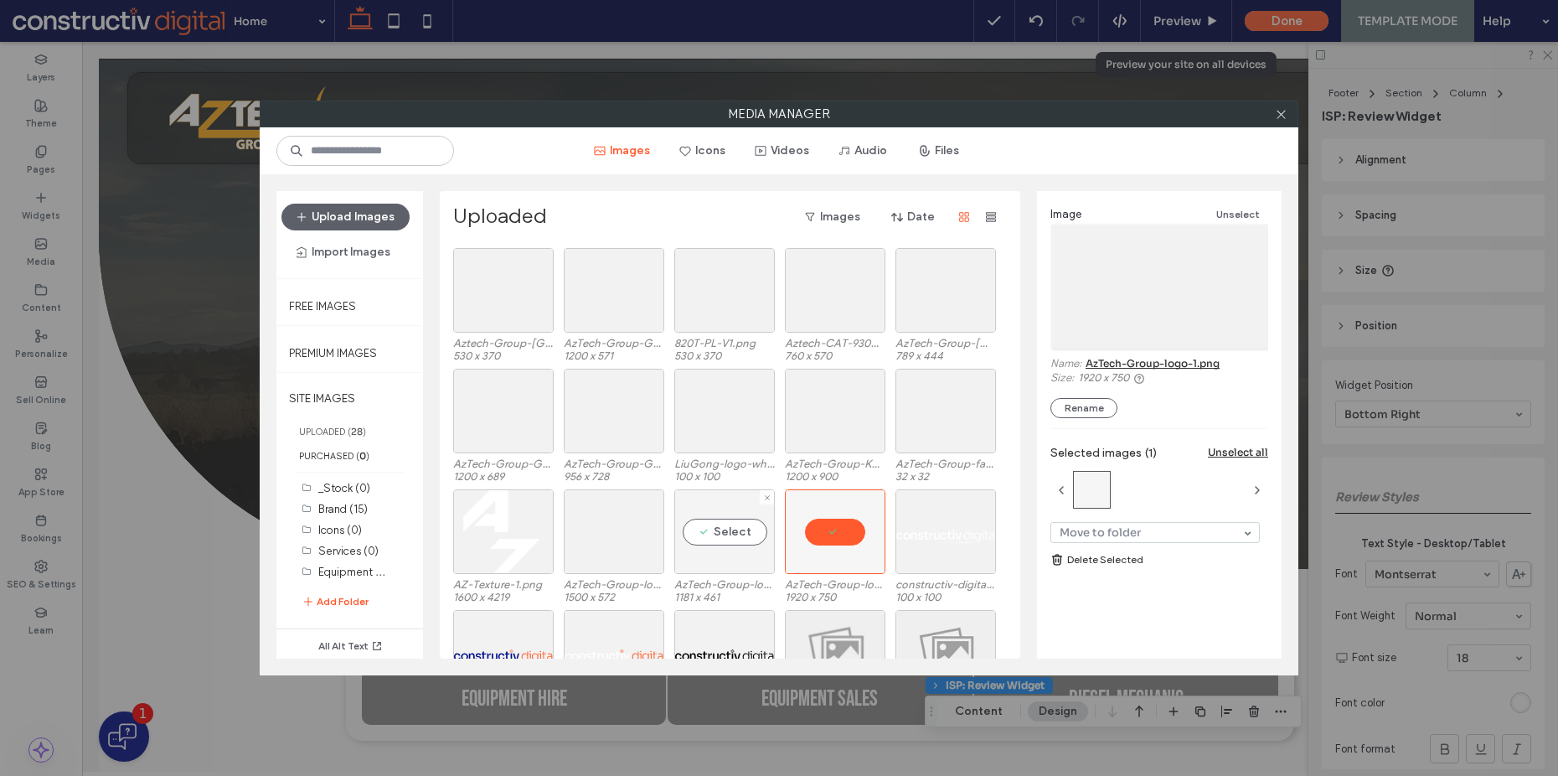
click at [736, 531] on div "Select" at bounding box center [724, 531] width 101 height 85
click at [536, 524] on div at bounding box center [503, 531] width 101 height 85
click at [928, 417] on div "Select" at bounding box center [946, 411] width 101 height 85
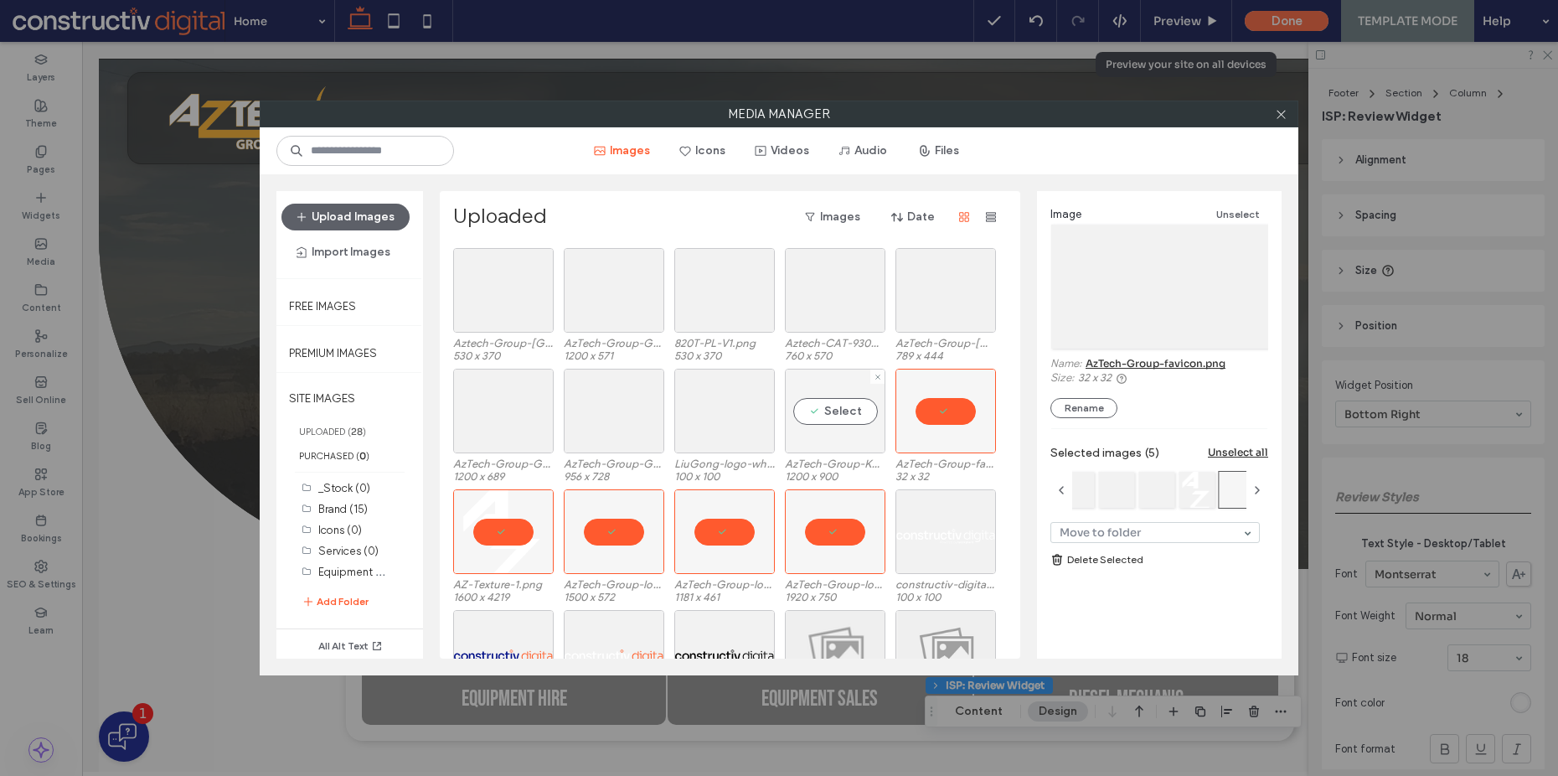
click at [817, 419] on div "Select" at bounding box center [835, 411] width 101 height 85
click at [720, 412] on div "Select" at bounding box center [724, 411] width 101 height 85
click at [589, 409] on div "Select" at bounding box center [614, 411] width 101 height 85
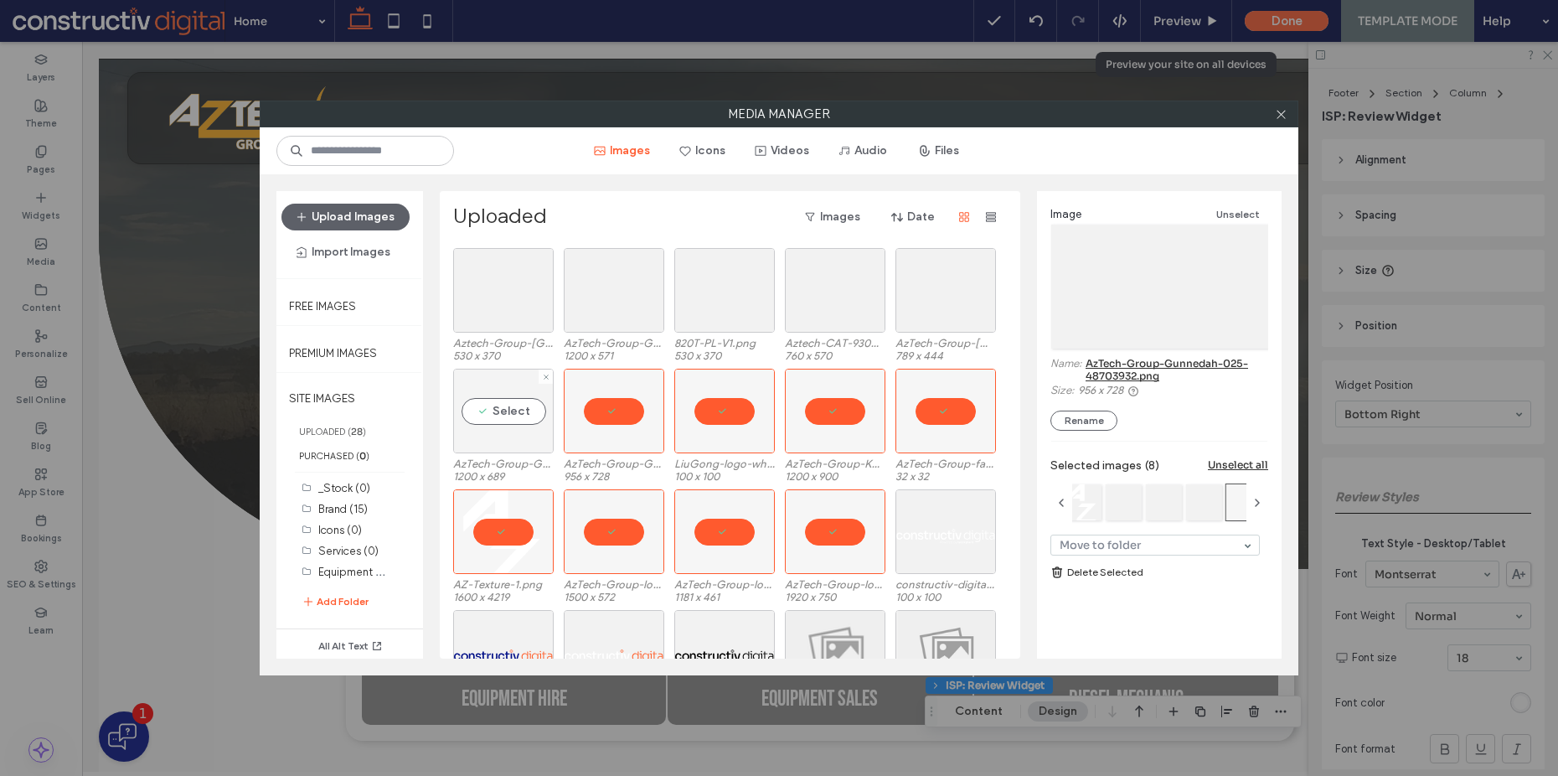
click at [517, 410] on div "Select" at bounding box center [503, 411] width 101 height 85
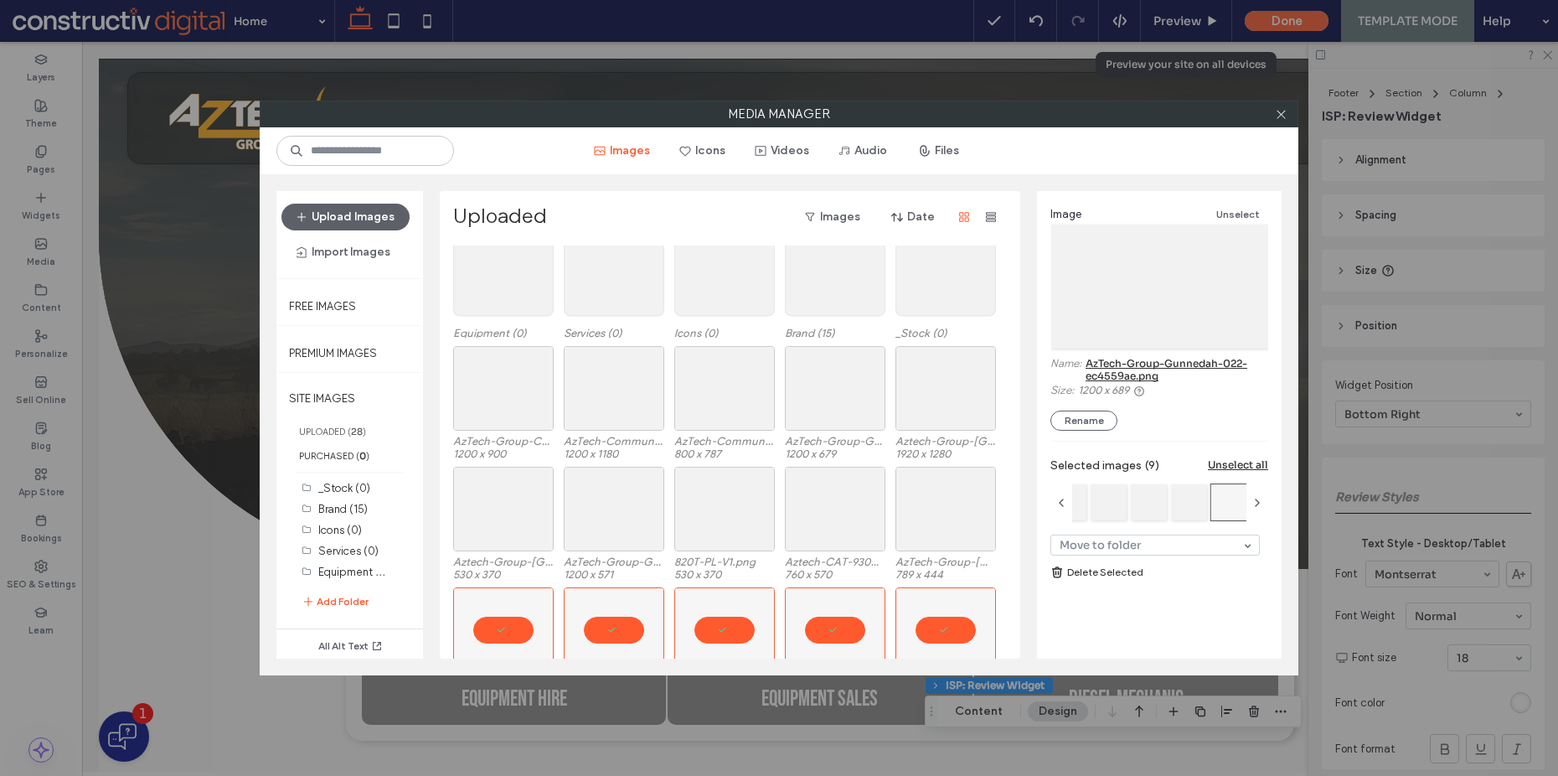
scroll to position [0, 0]
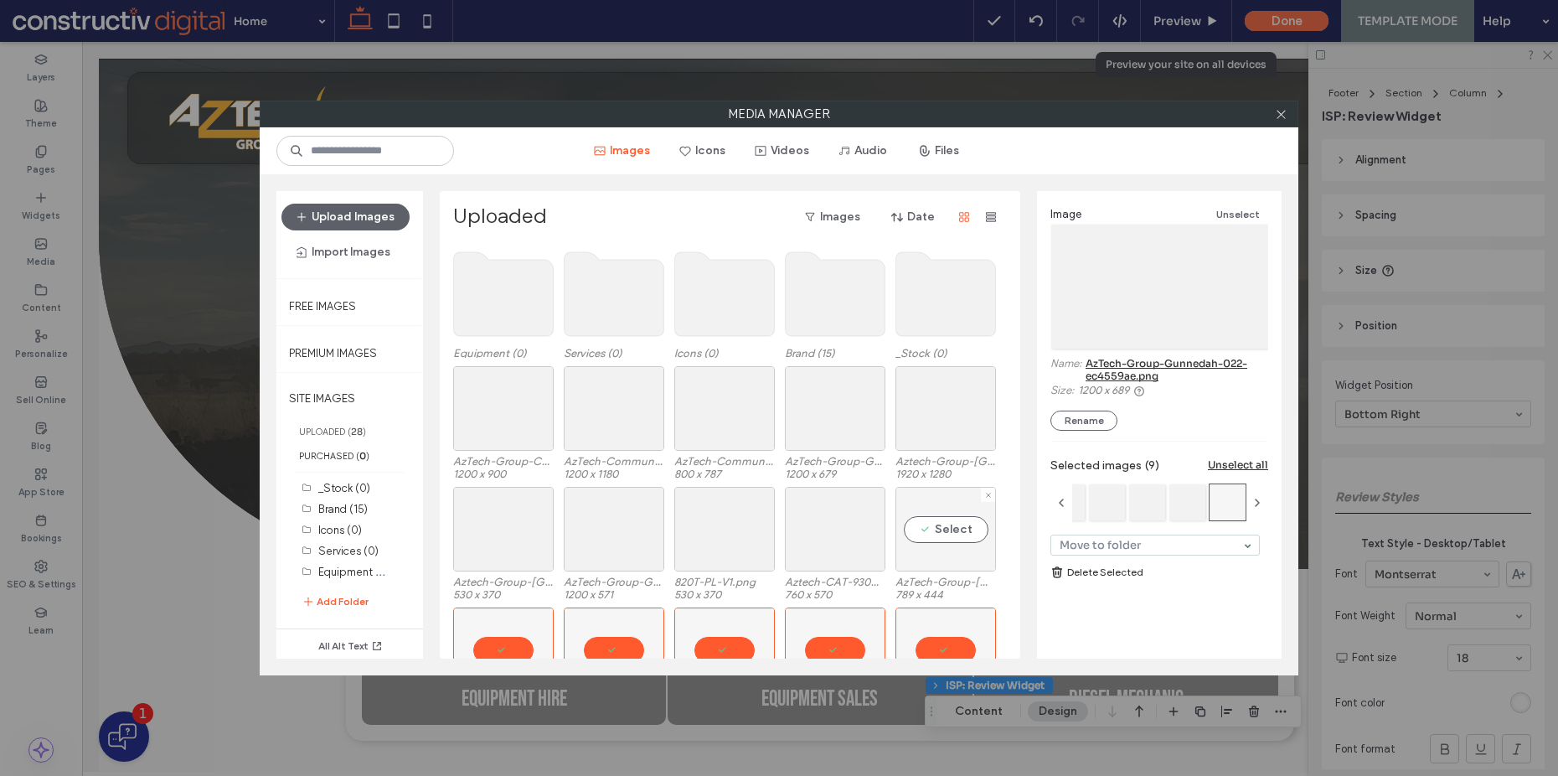
click at [942, 531] on div "Select" at bounding box center [946, 529] width 101 height 85
click at [823, 530] on div at bounding box center [835, 529] width 101 height 85
click at [716, 529] on div at bounding box center [724, 529] width 101 height 85
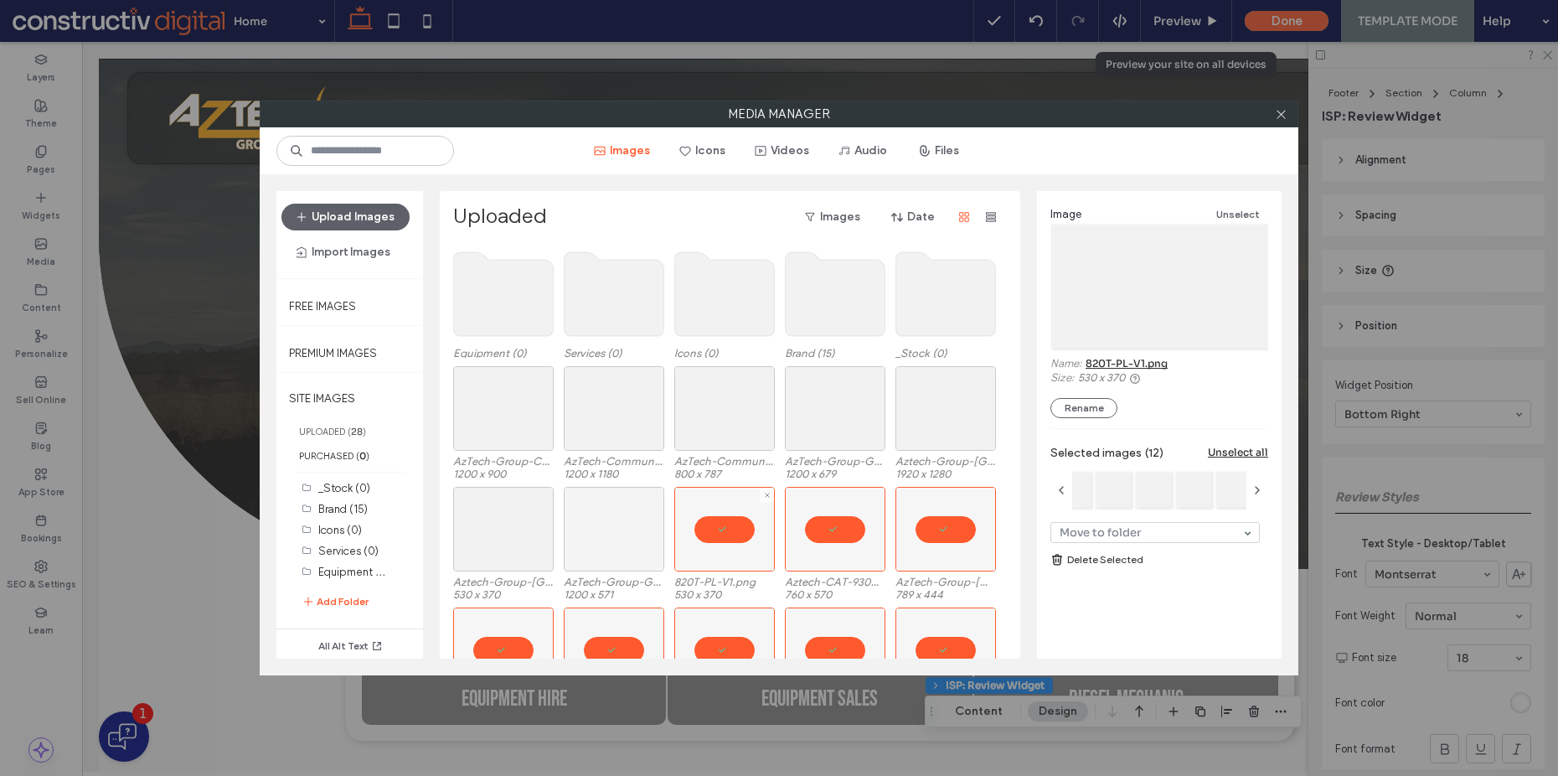
click at [589, 524] on div at bounding box center [614, 529] width 101 height 85
click at [492, 519] on div at bounding box center [503, 529] width 101 height 85
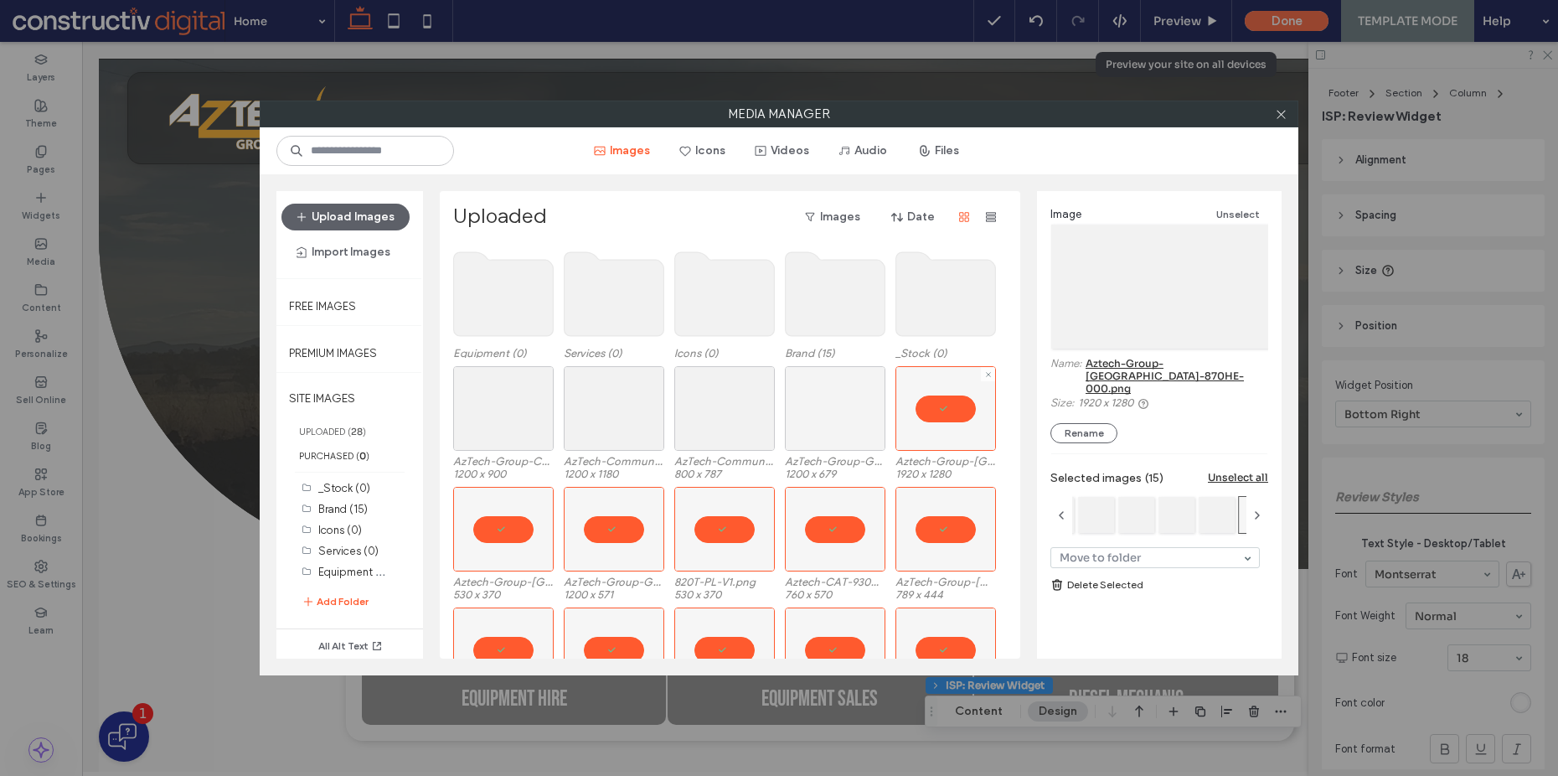
click at [841, 415] on div at bounding box center [835, 408] width 101 height 85
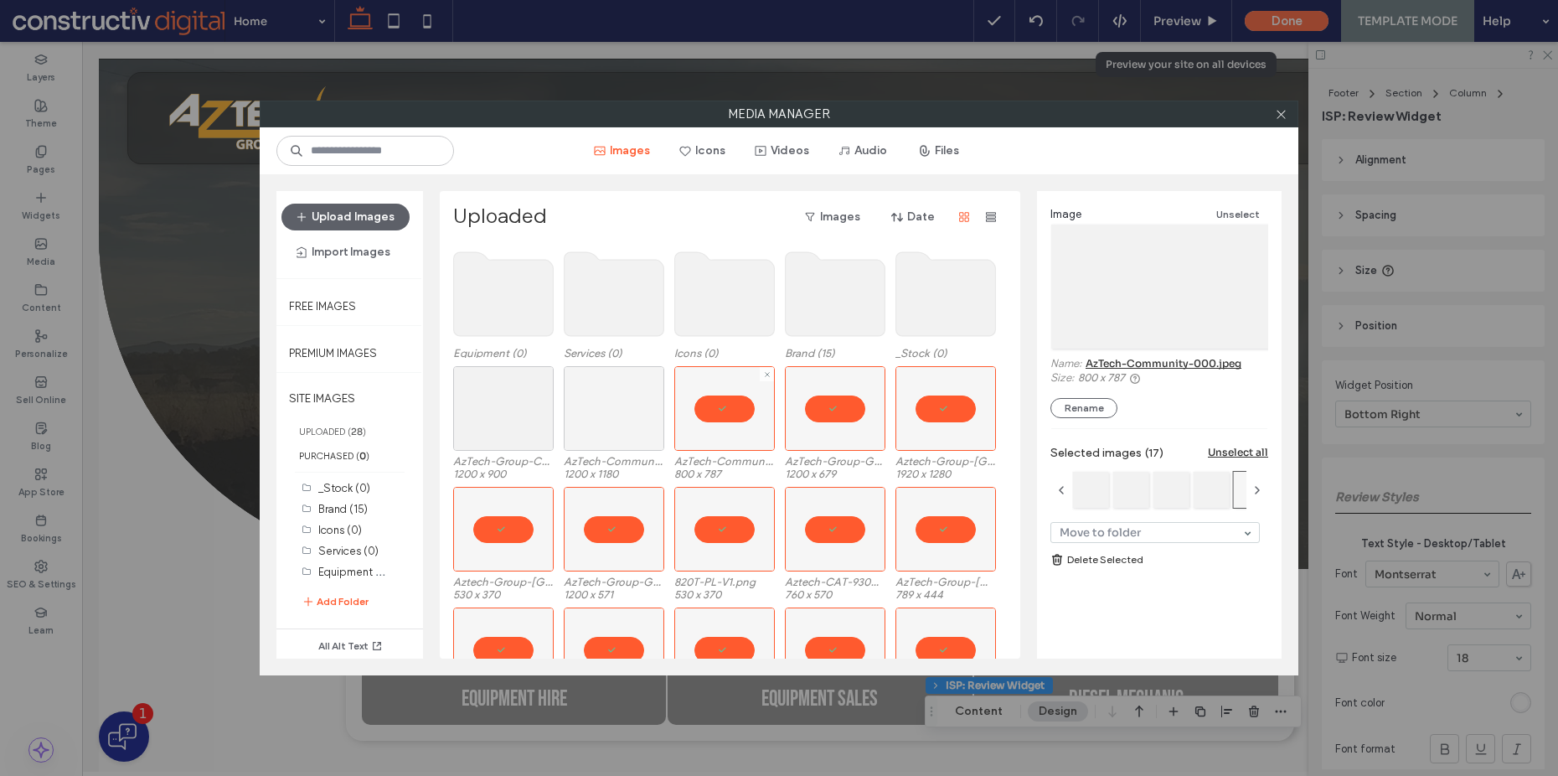
click at [616, 416] on div at bounding box center [614, 408] width 101 height 85
click at [518, 418] on div at bounding box center [503, 408] width 101 height 85
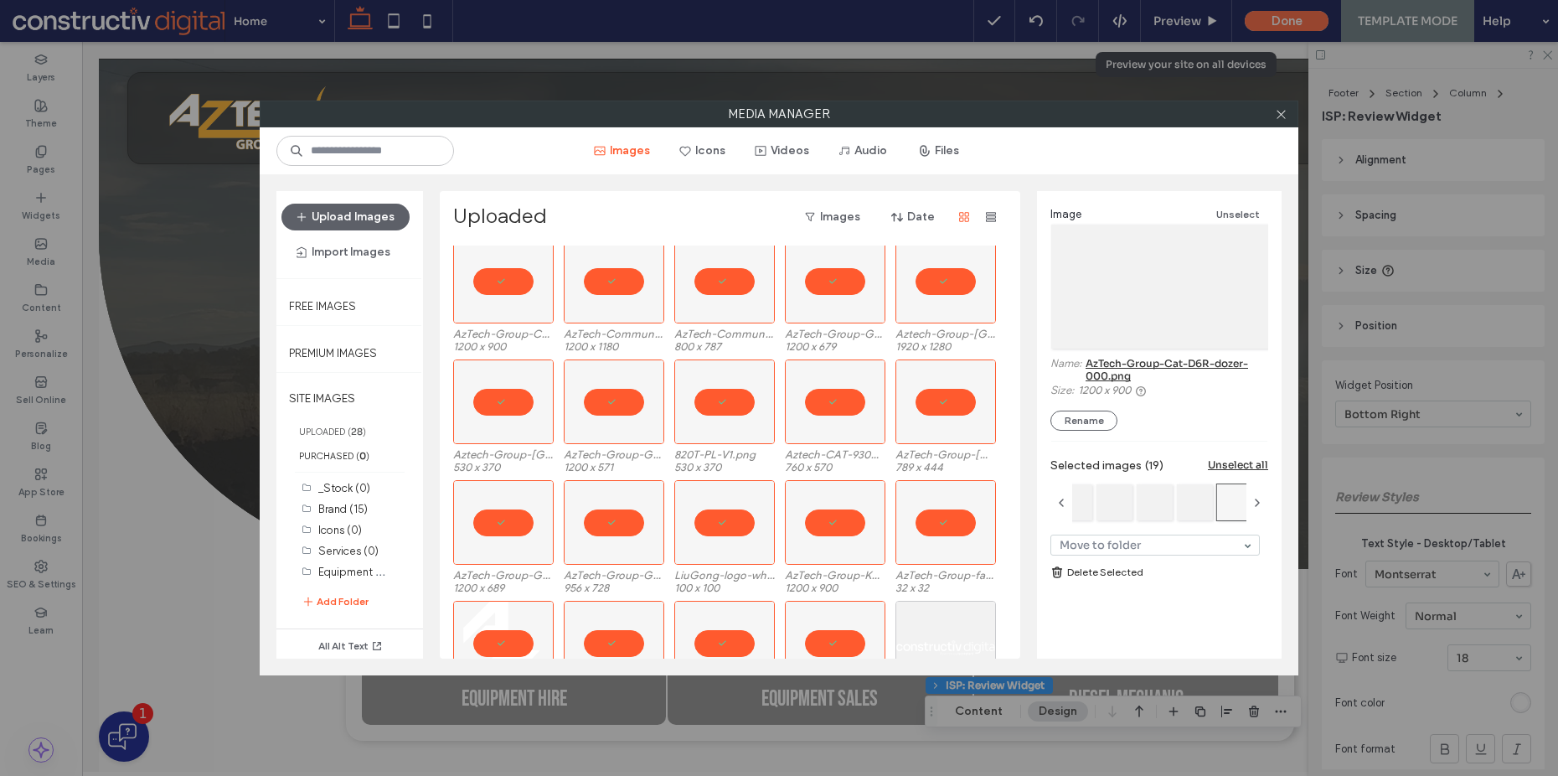
scroll to position [336, 0]
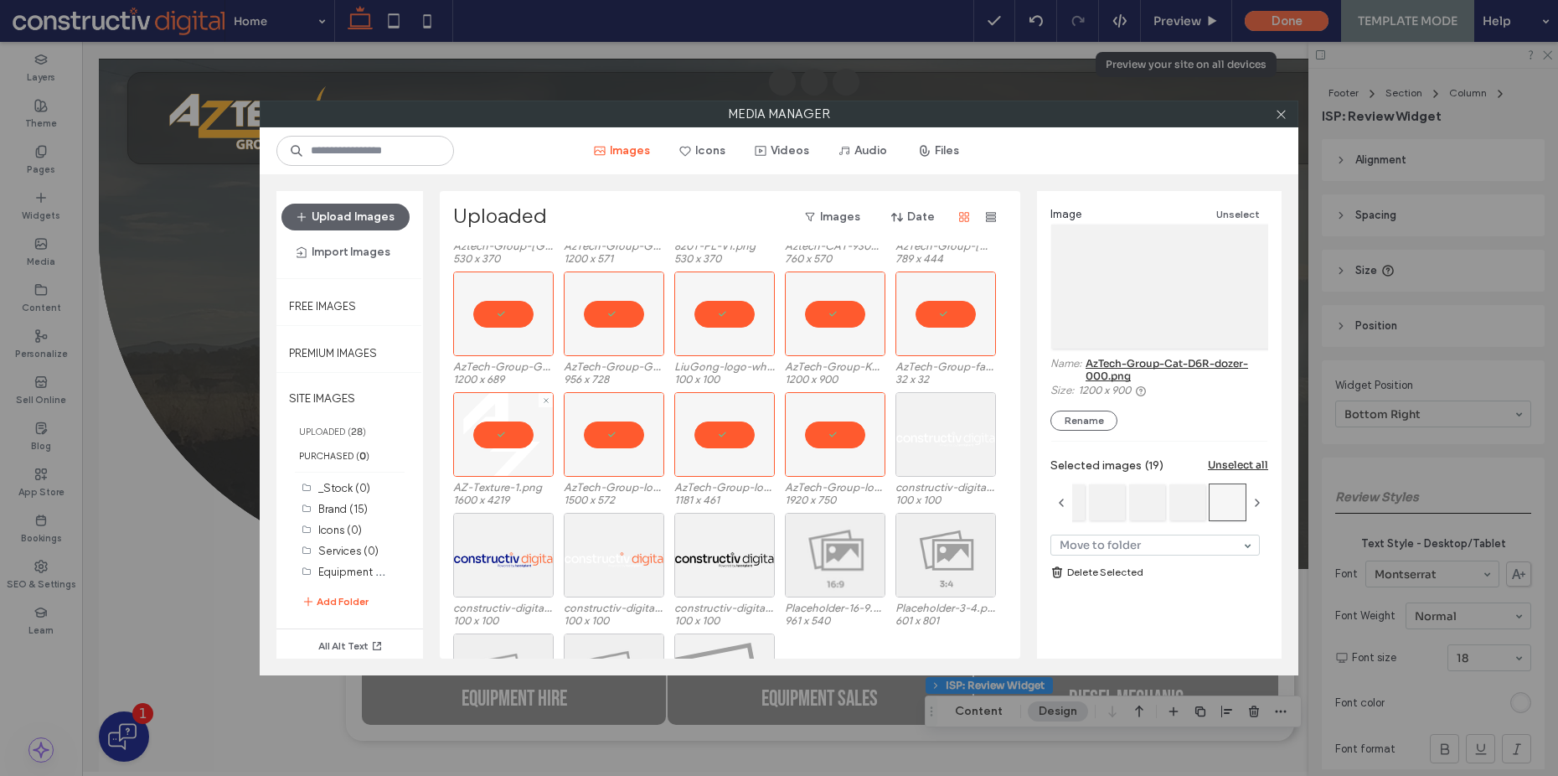
click at [499, 436] on div at bounding box center [503, 434] width 101 height 85
click at [949, 322] on div at bounding box center [946, 313] width 101 height 85
click at [1103, 570] on link "Delete Selected" at bounding box center [1159, 572] width 218 height 17
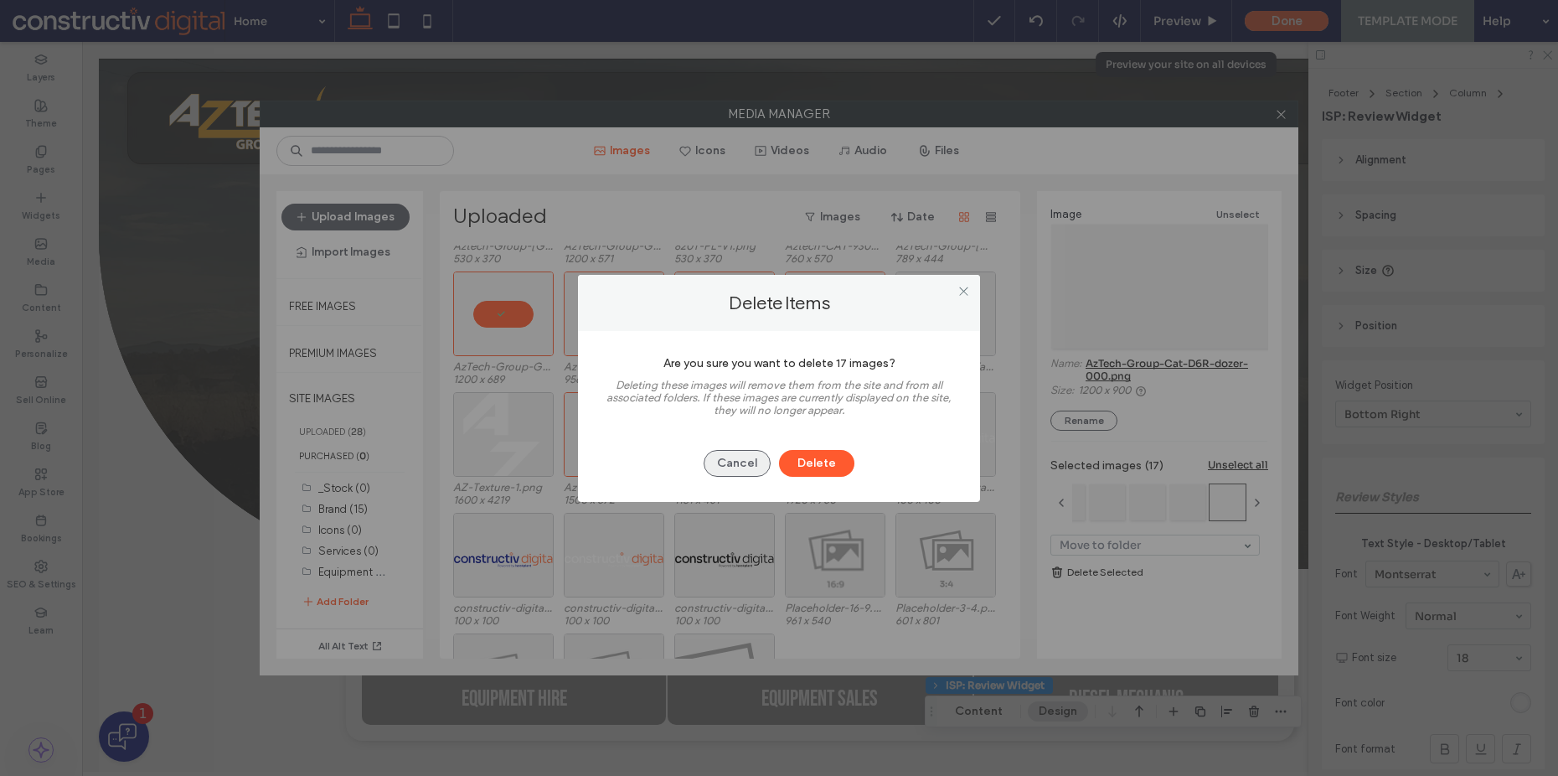
click at [725, 467] on button "Cancel" at bounding box center [737, 463] width 67 height 27
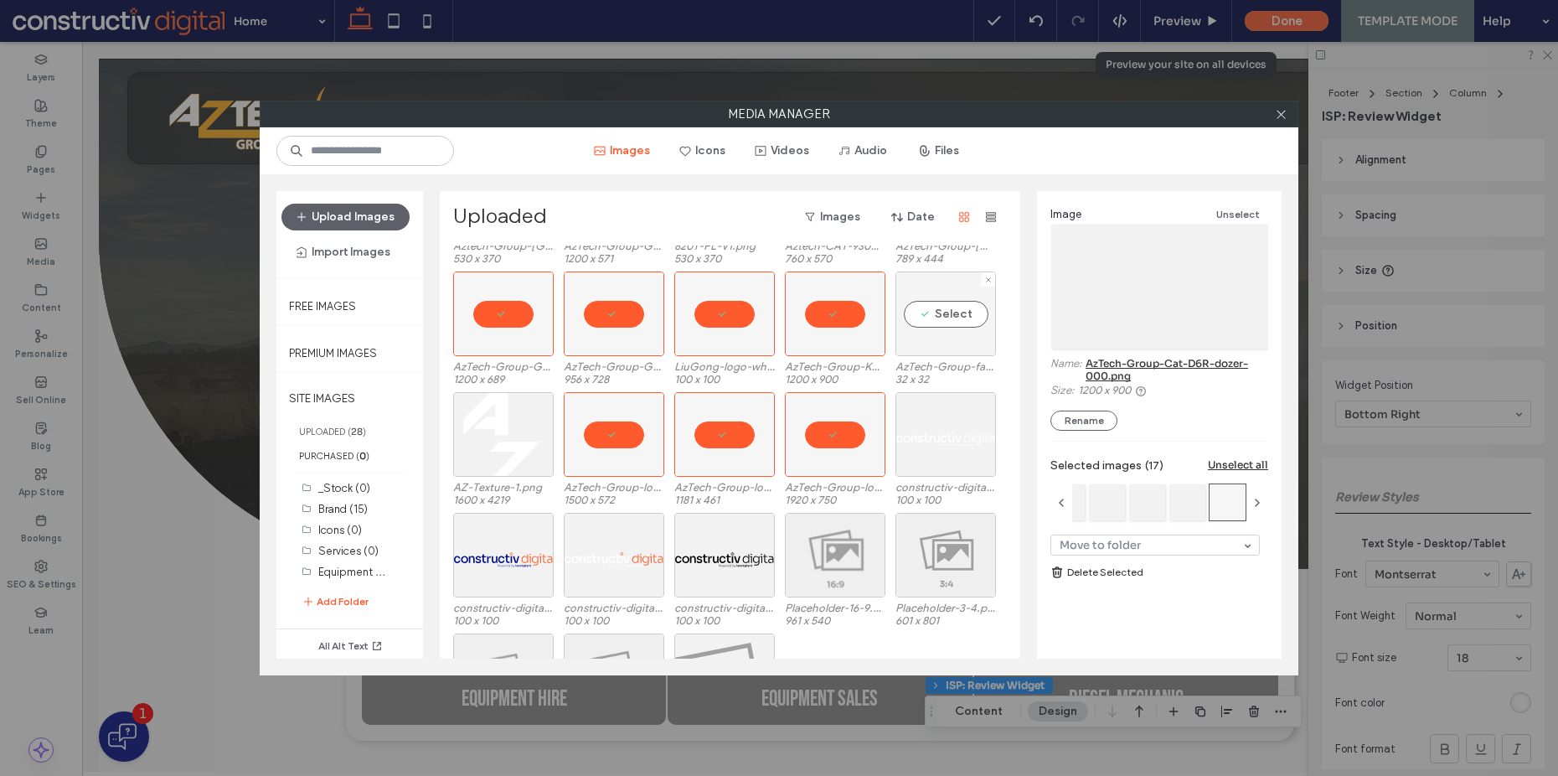
click at [958, 330] on div "Select" at bounding box center [946, 313] width 101 height 85
click at [1095, 560] on link "Delete Selected" at bounding box center [1159, 559] width 218 height 17
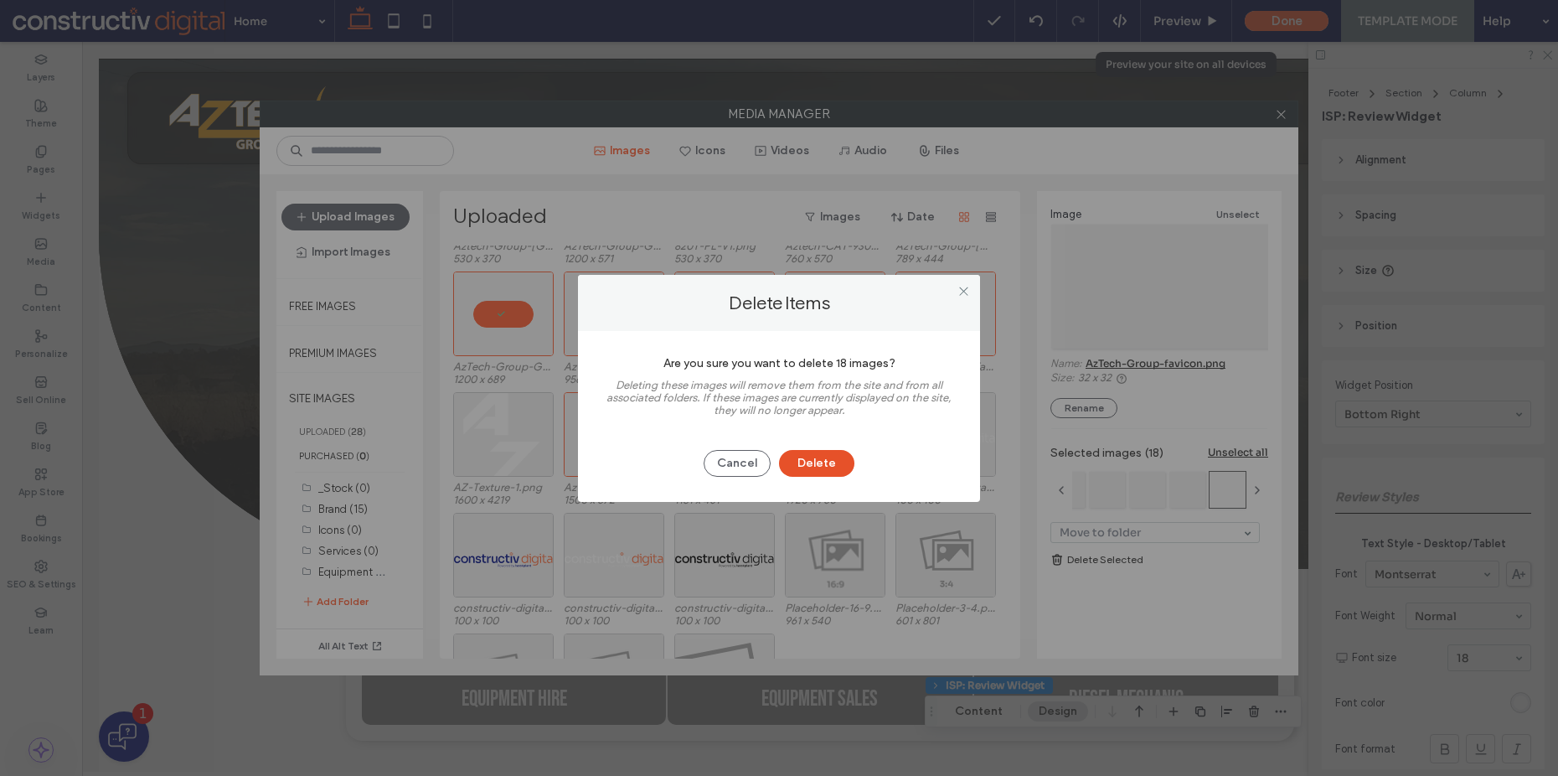
click at [813, 467] on button "Delete" at bounding box center [816, 463] width 75 height 27
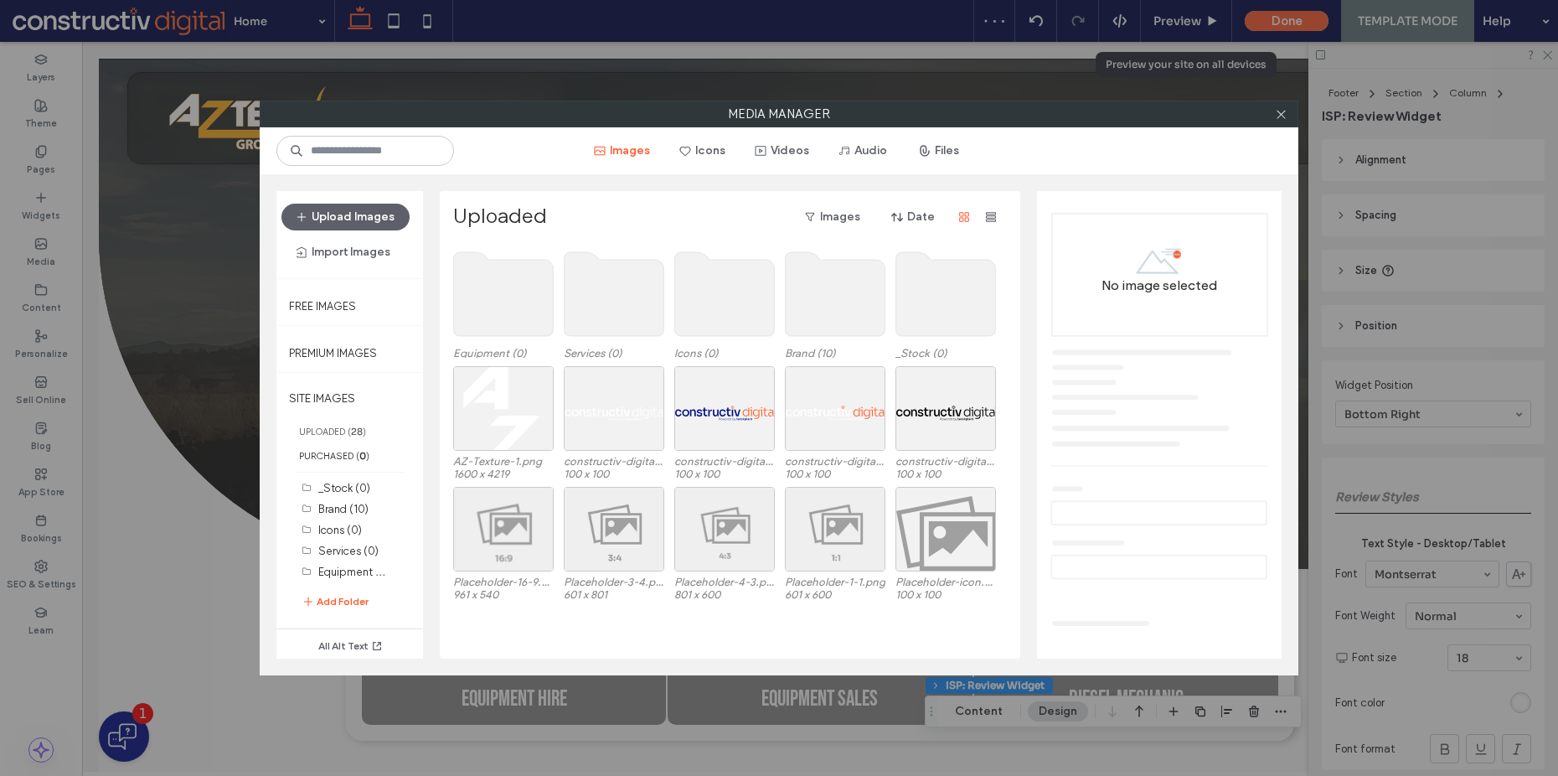
click at [1287, 110] on div at bounding box center [1280, 113] width 25 height 25
click at [1284, 113] on icon at bounding box center [1281, 114] width 13 height 13
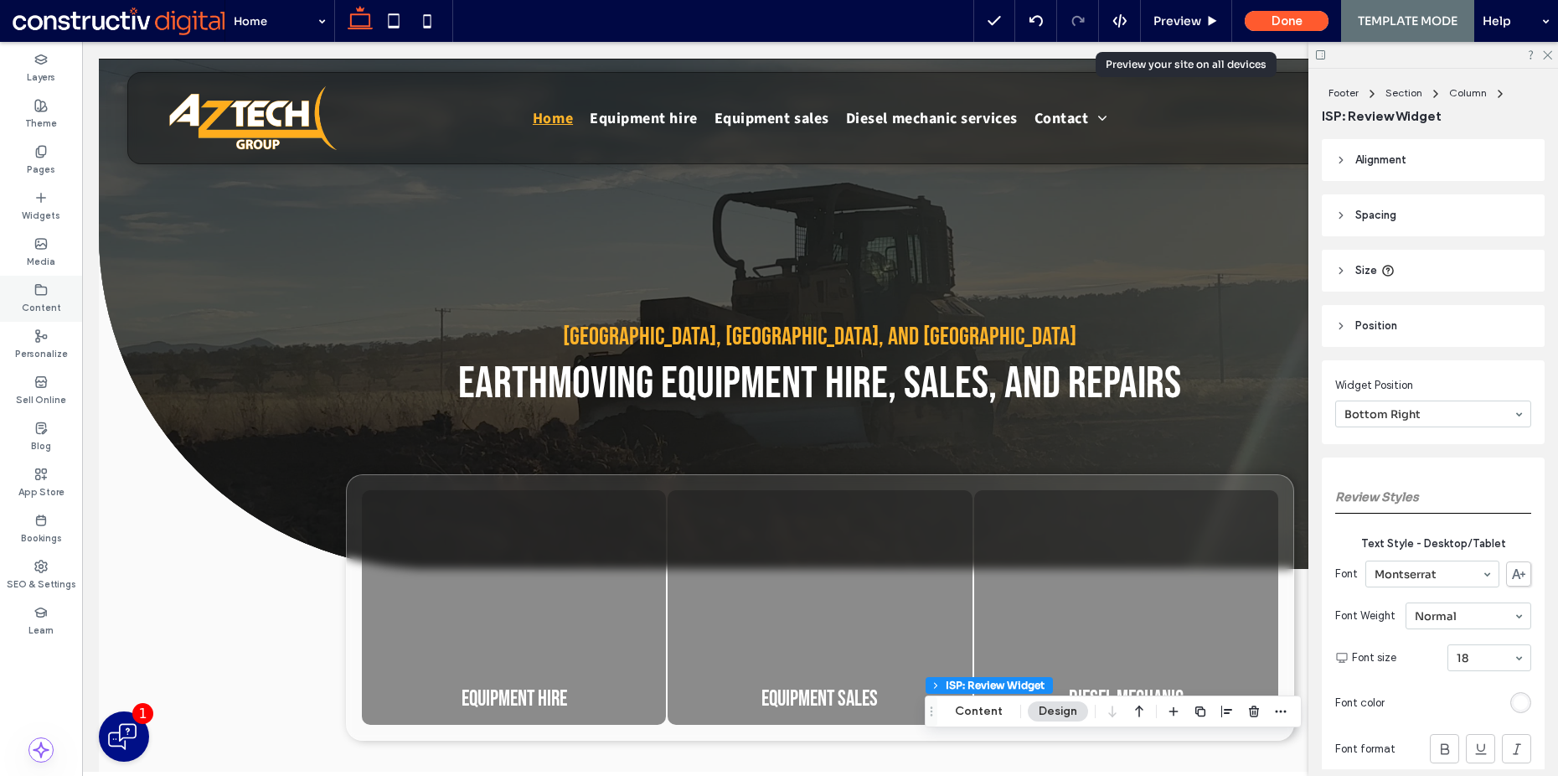
click at [47, 289] on icon at bounding box center [40, 289] width 13 height 13
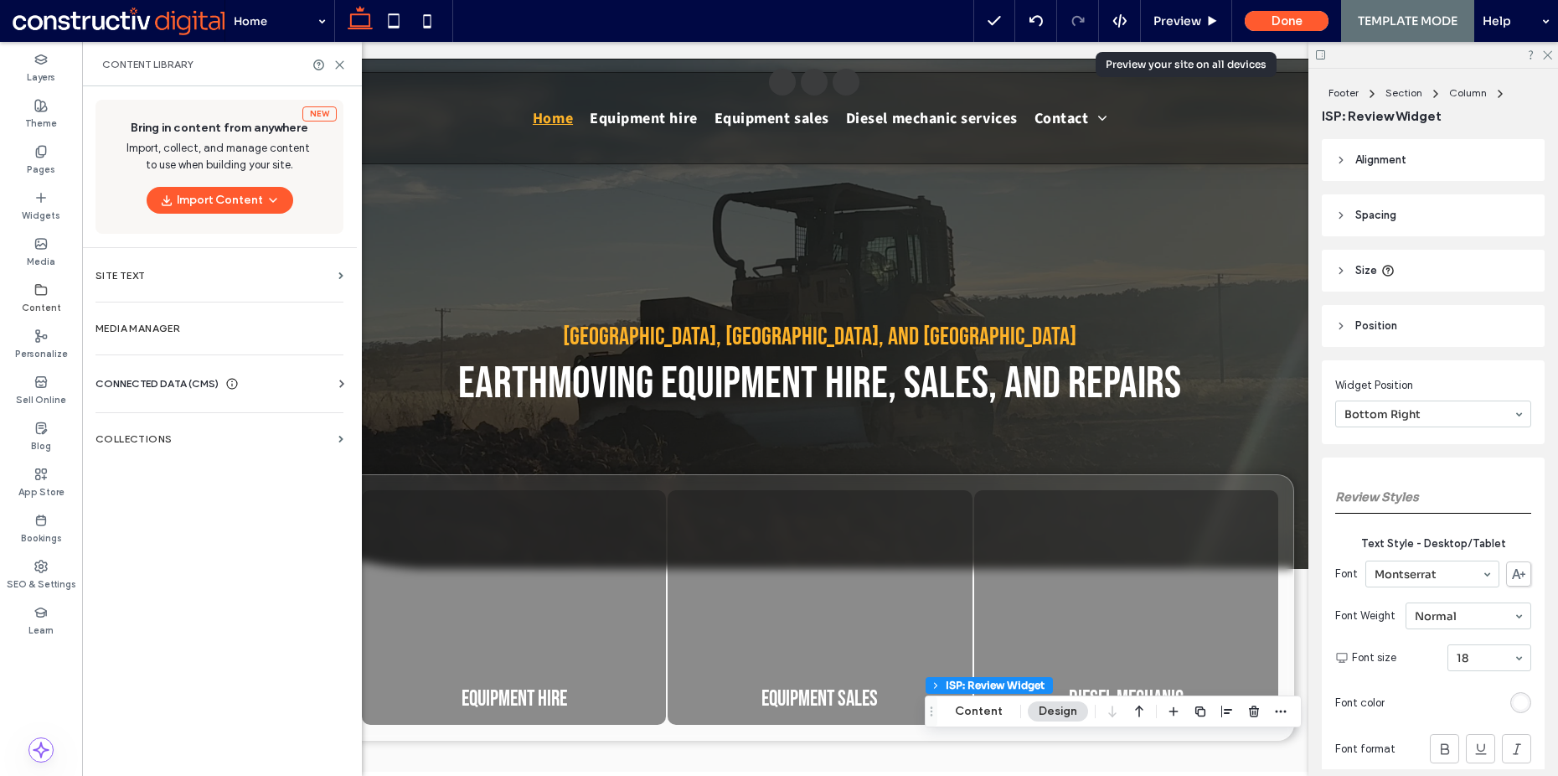
click at [165, 384] on span "CONNECTED DATA (CMS)" at bounding box center [156, 383] width 123 height 17
click at [172, 425] on label "Business Info" at bounding box center [223, 425] width 228 height 12
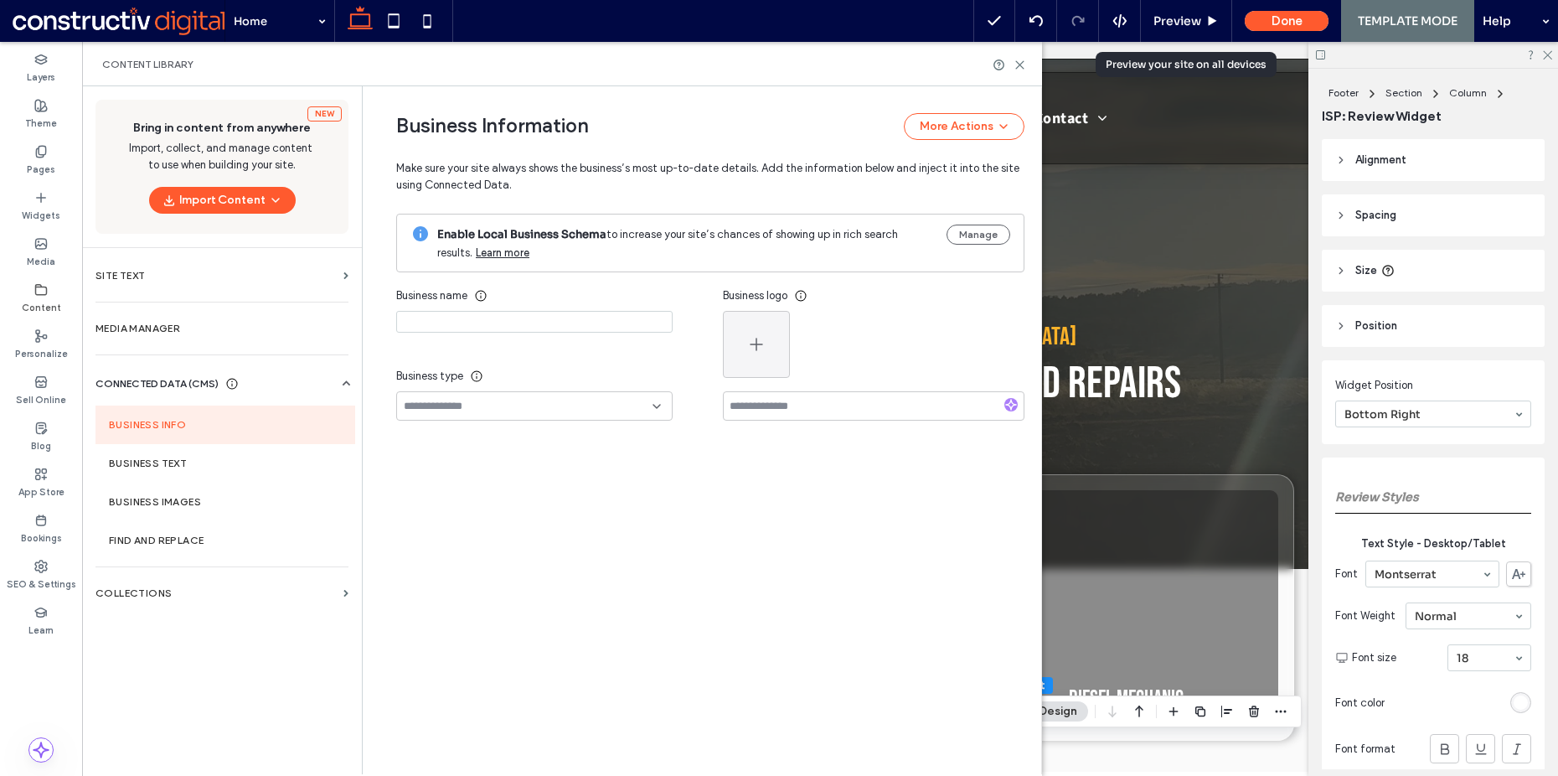
type input "**********"
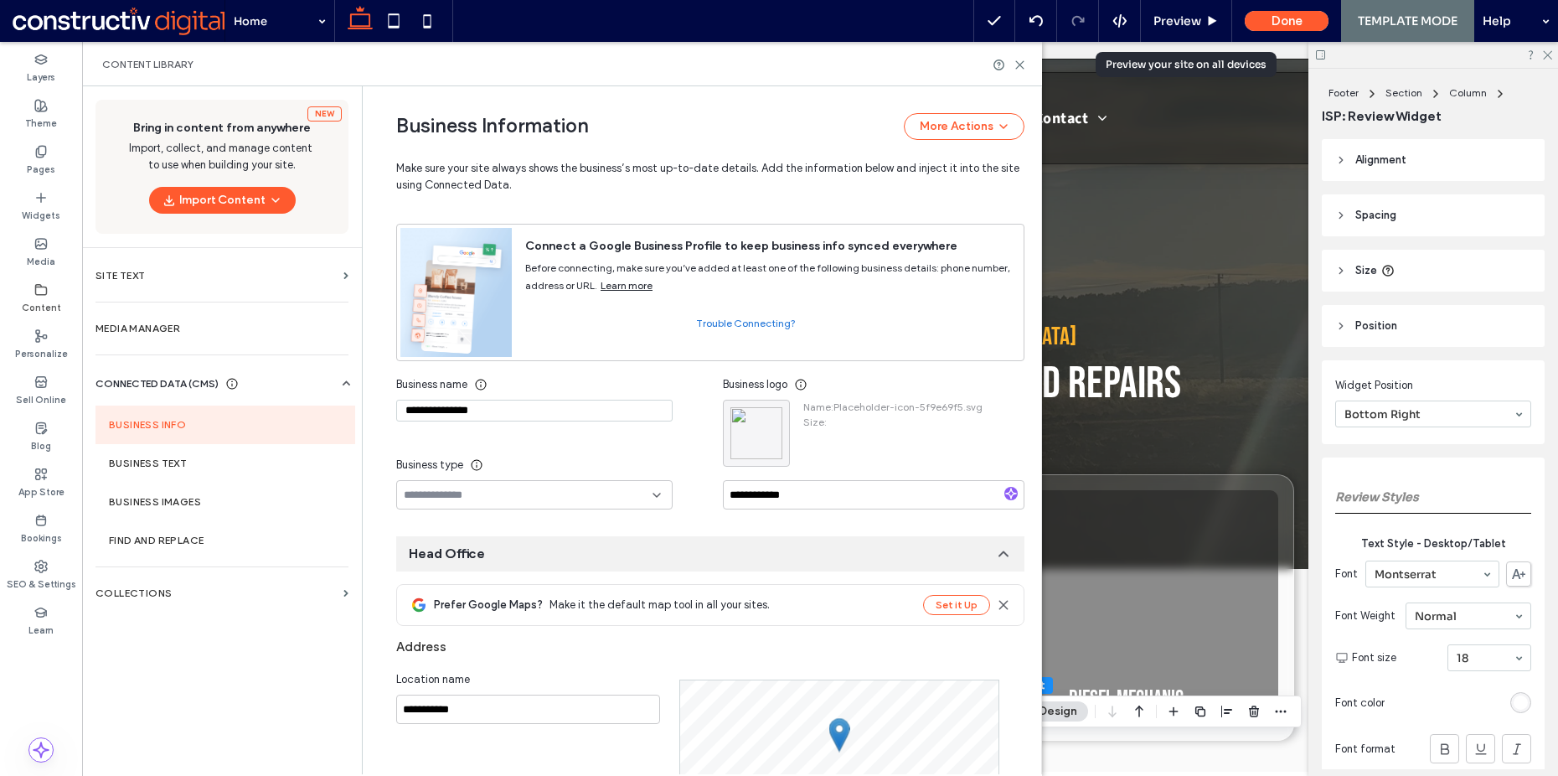
scroll to position [116, 0]
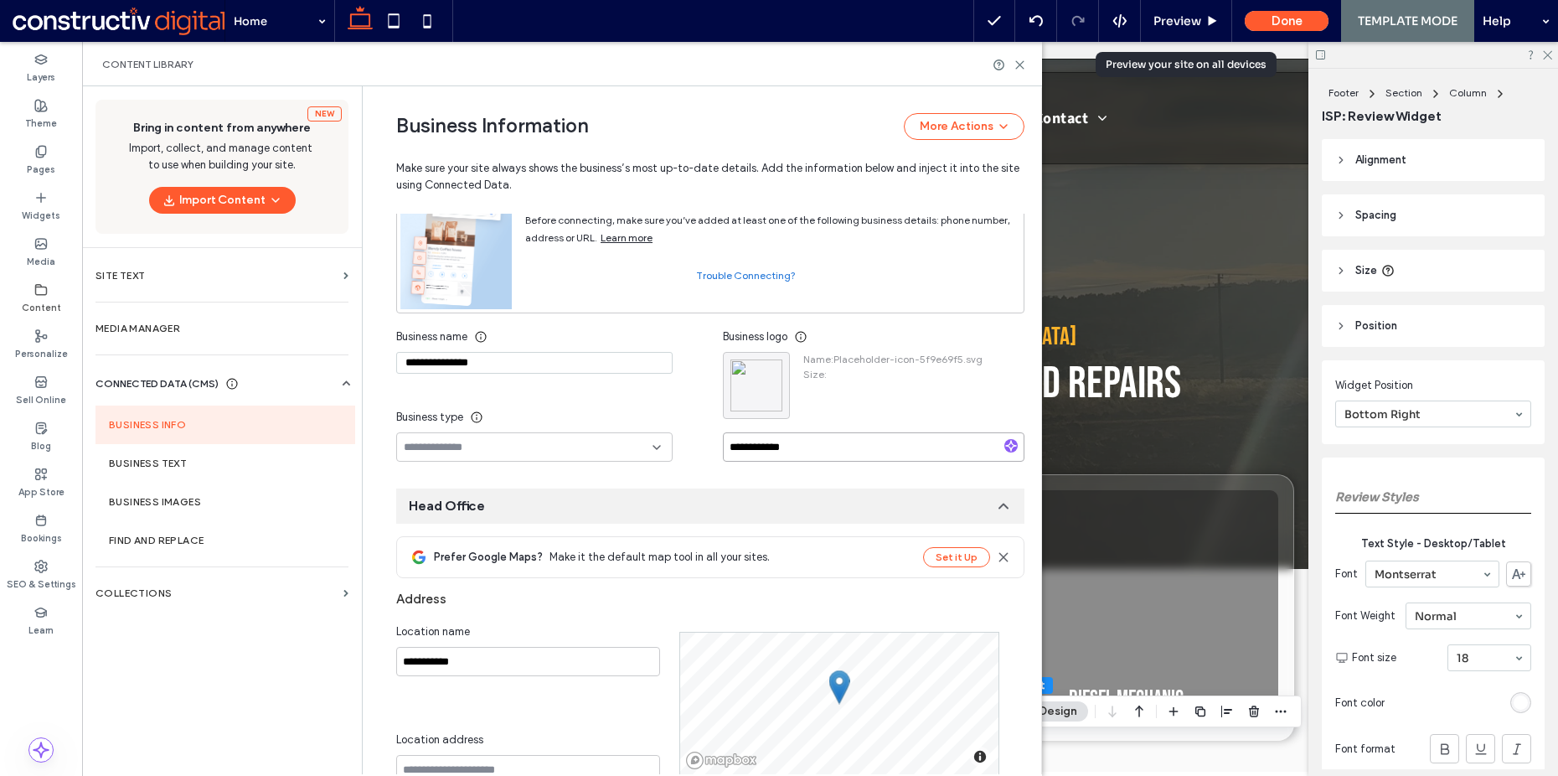
drag, startPoint x: 815, startPoint y: 452, endPoint x: 705, endPoint y: 444, distance: 110.8
click at [705, 444] on div "**********" at bounding box center [710, 392] width 628 height 140
click at [689, 433] on div "**********" at bounding box center [559, 392] width 327 height 140
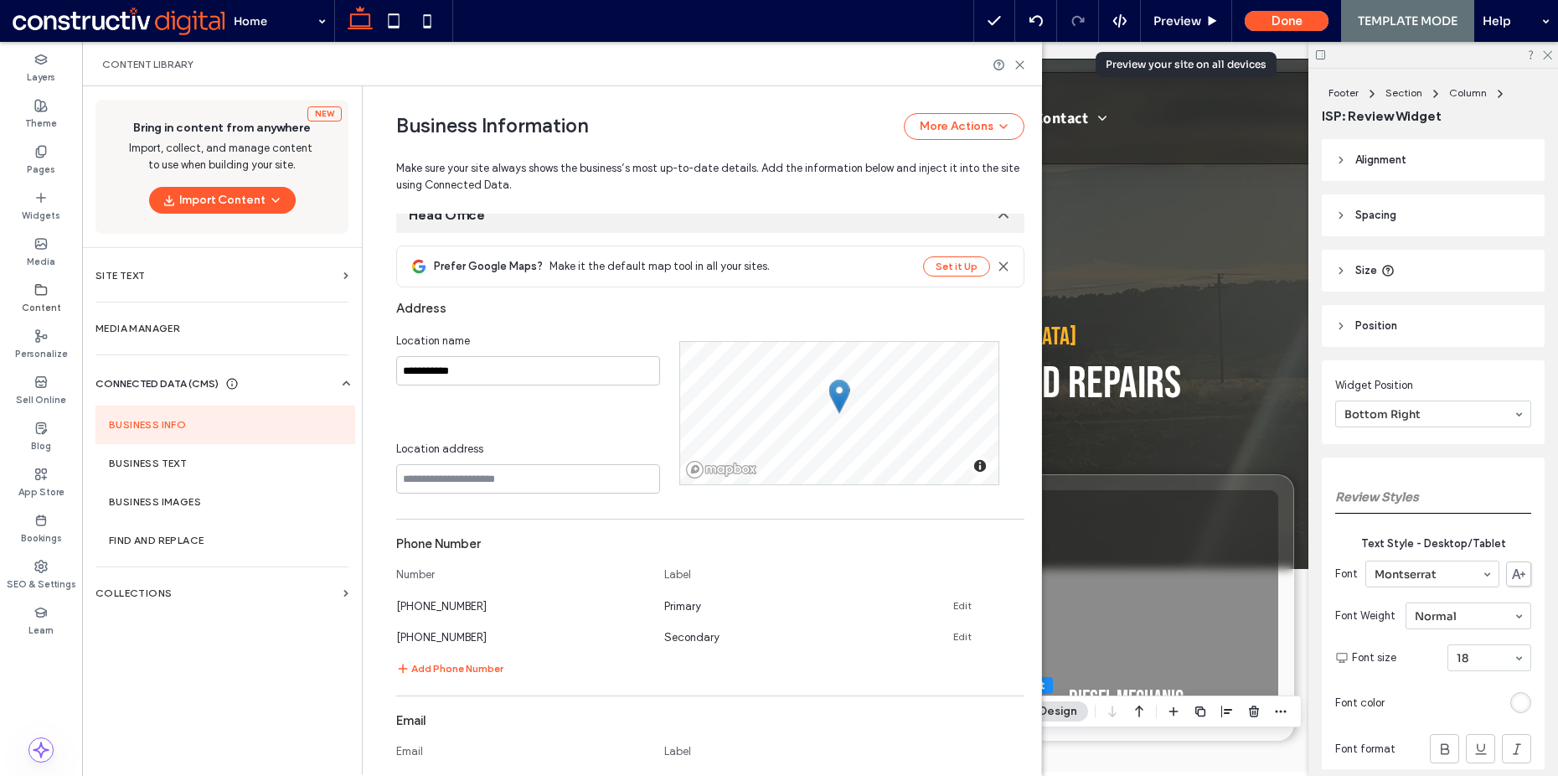
scroll to position [433, 0]
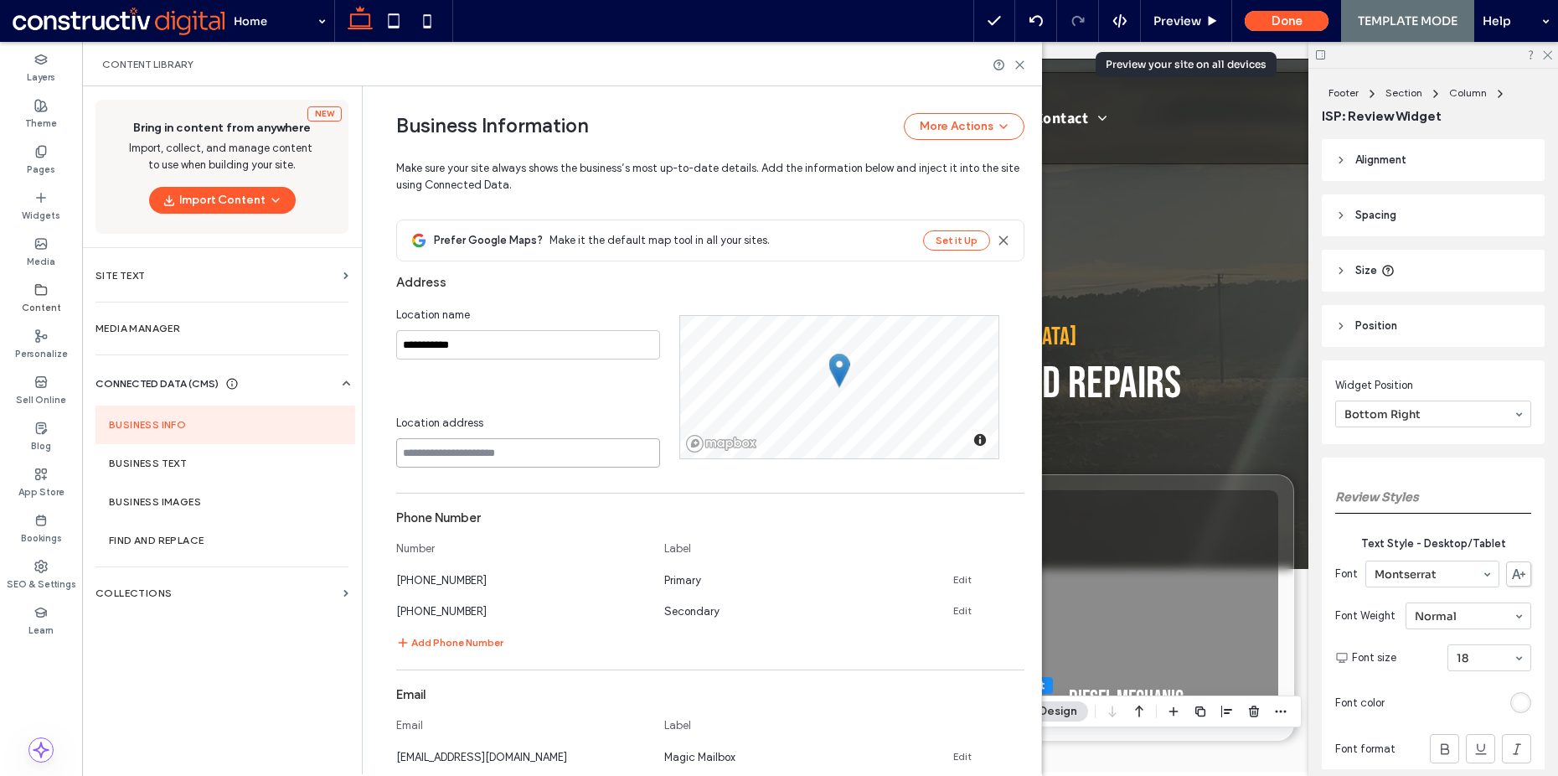
click at [523, 453] on input at bounding box center [528, 452] width 264 height 29
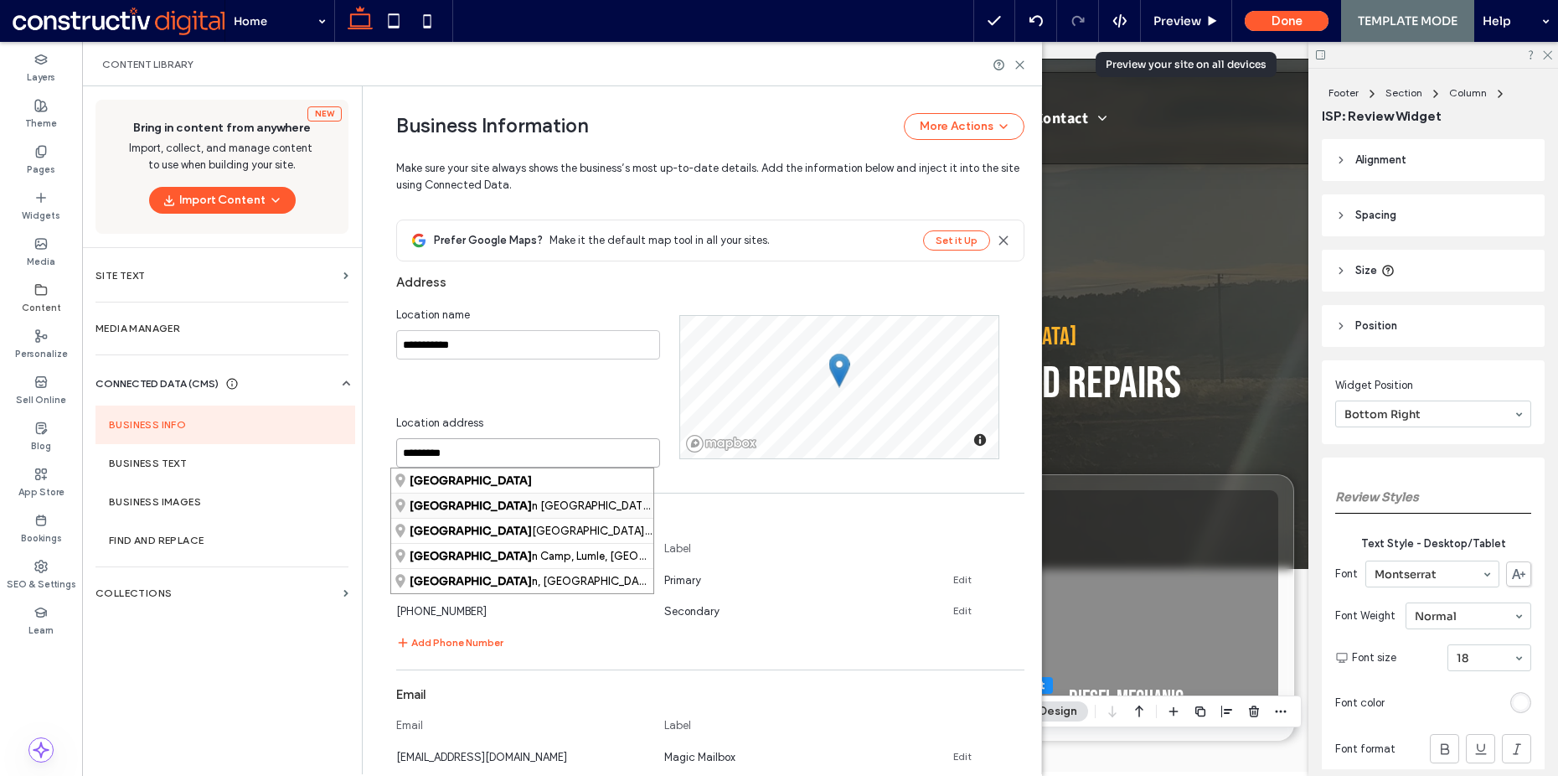
type input "*********"
click at [523, 483] on div "[GEOGRAPHIC_DATA]" at bounding box center [522, 480] width 262 height 24
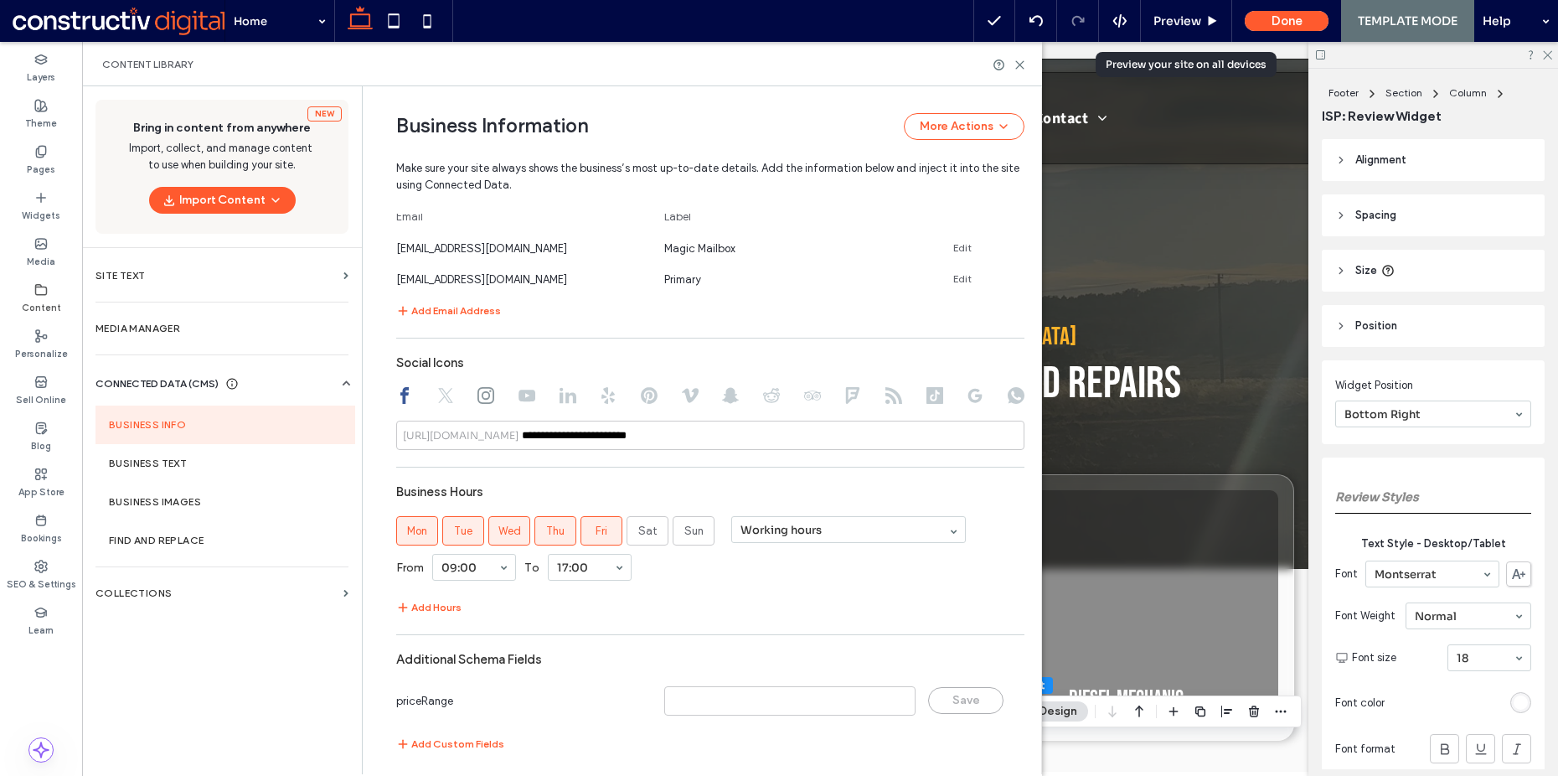
scroll to position [951, 0]
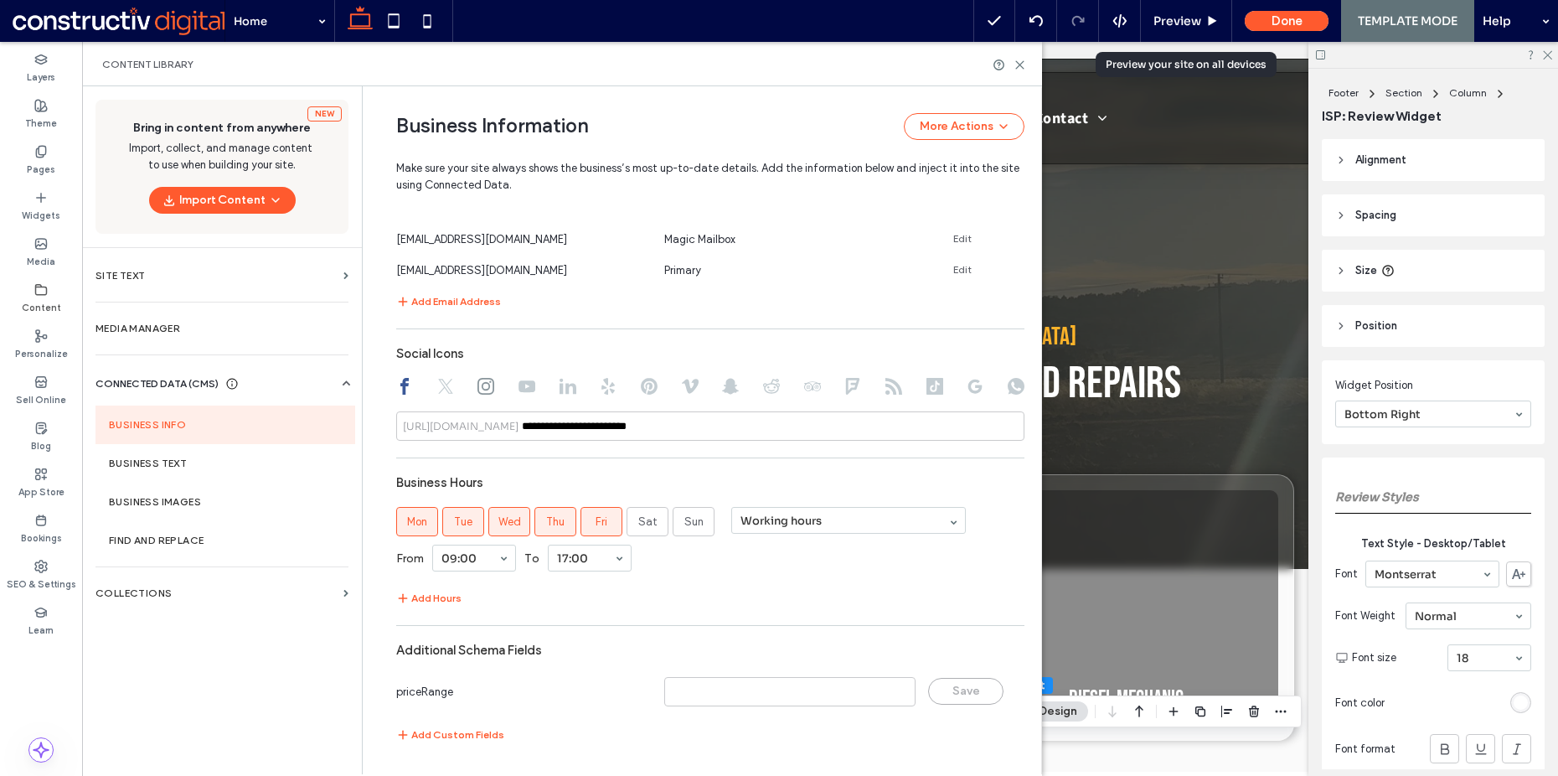
click at [448, 392] on div at bounding box center [710, 388] width 628 height 21
click at [477, 390] on icon at bounding box center [485, 386] width 17 height 17
type input "**********"
click at [441, 386] on icon at bounding box center [445, 386] width 17 height 17
click at [470, 386] on div at bounding box center [710, 388] width 628 height 21
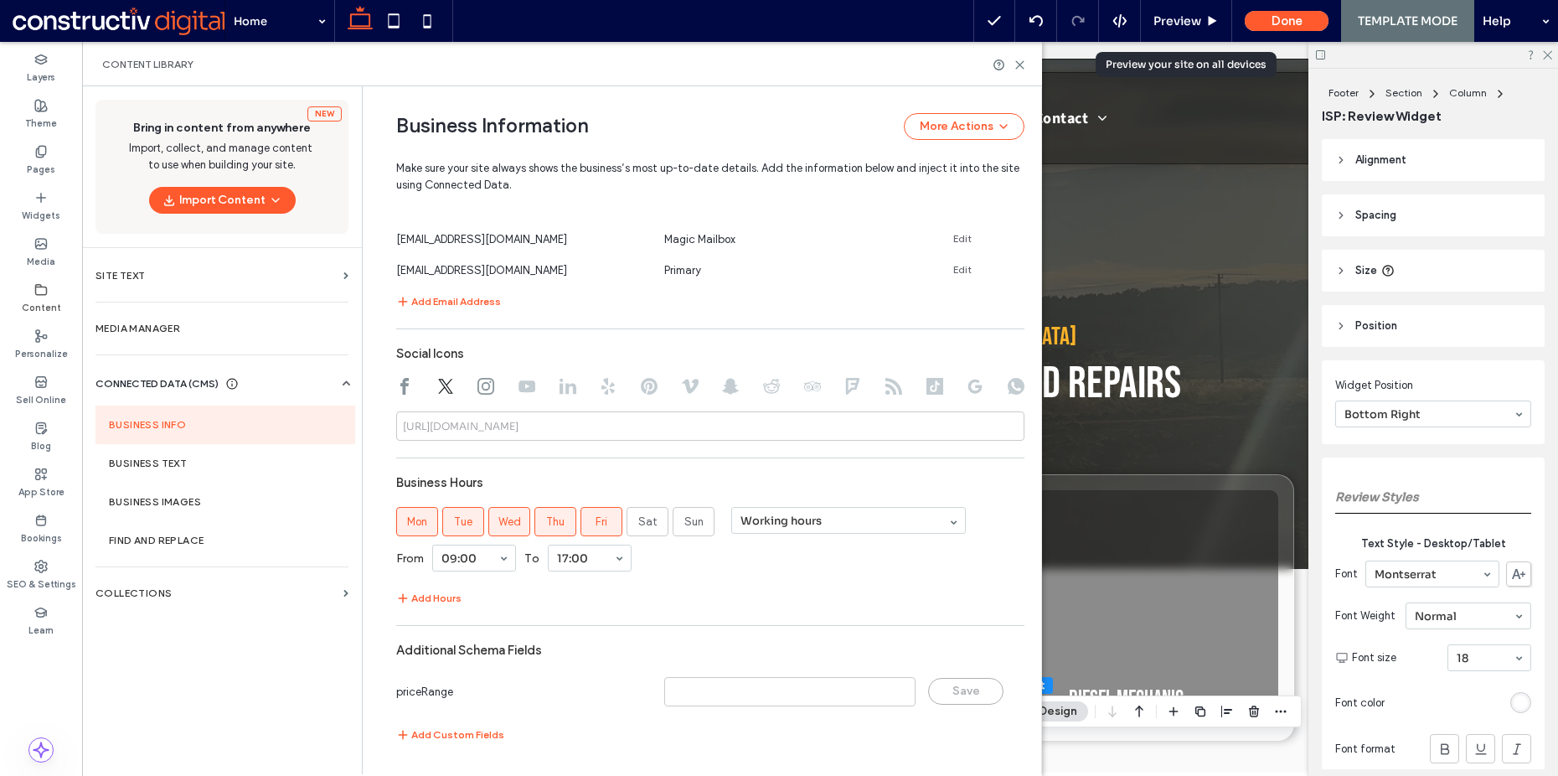
click at [478, 385] on icon at bounding box center [485, 386] width 17 height 17
type input "**********"
click at [600, 430] on input "**********" at bounding box center [710, 425] width 628 height 29
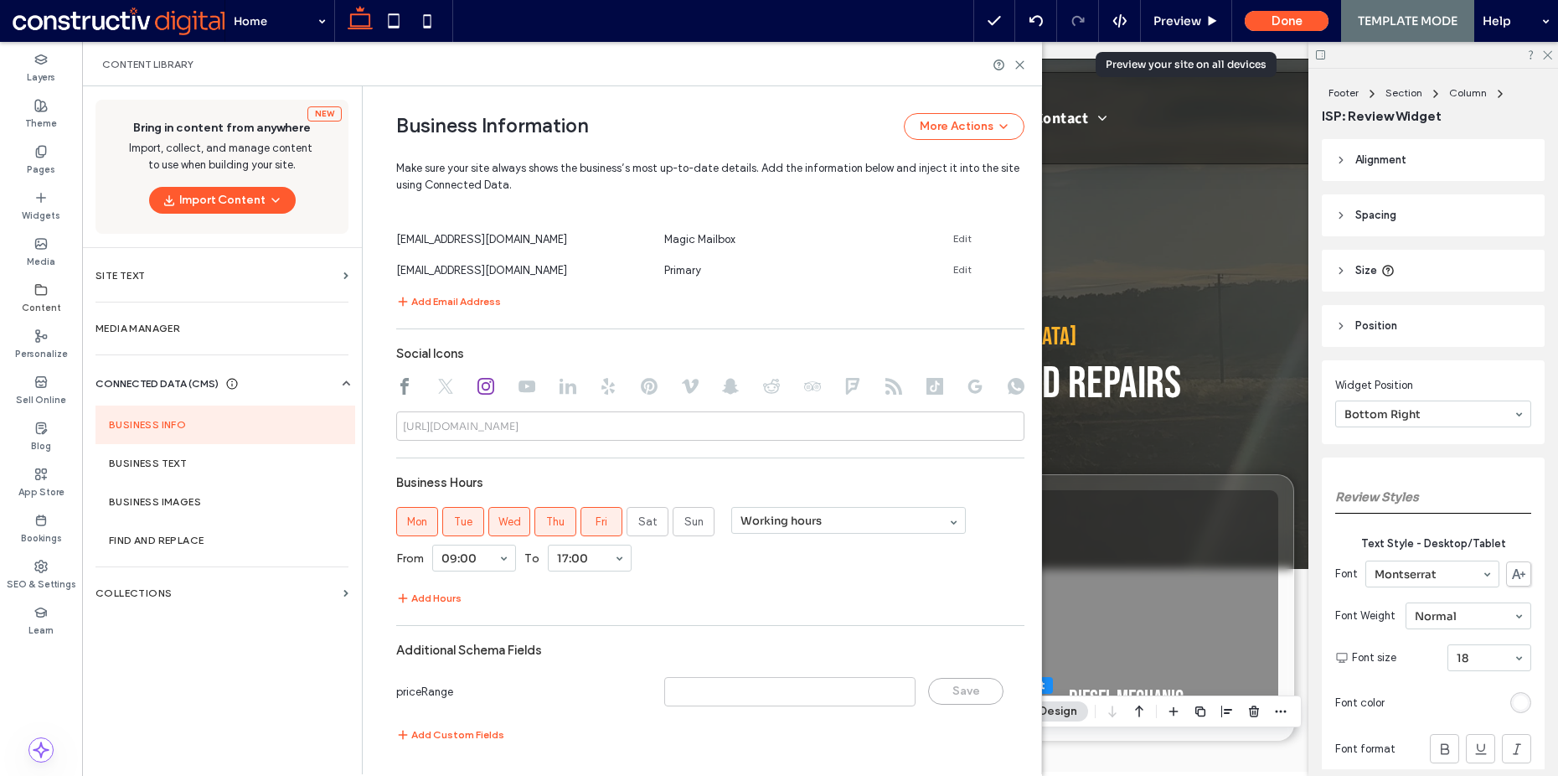
click at [520, 385] on icon at bounding box center [527, 386] width 17 height 17
click at [560, 385] on icon at bounding box center [568, 386] width 17 height 17
click at [600, 390] on icon at bounding box center [608, 386] width 17 height 17
drag, startPoint x: 636, startPoint y: 389, endPoint x: 684, endPoint y: 390, distance: 47.8
click at [641, 389] on use at bounding box center [649, 386] width 17 height 17
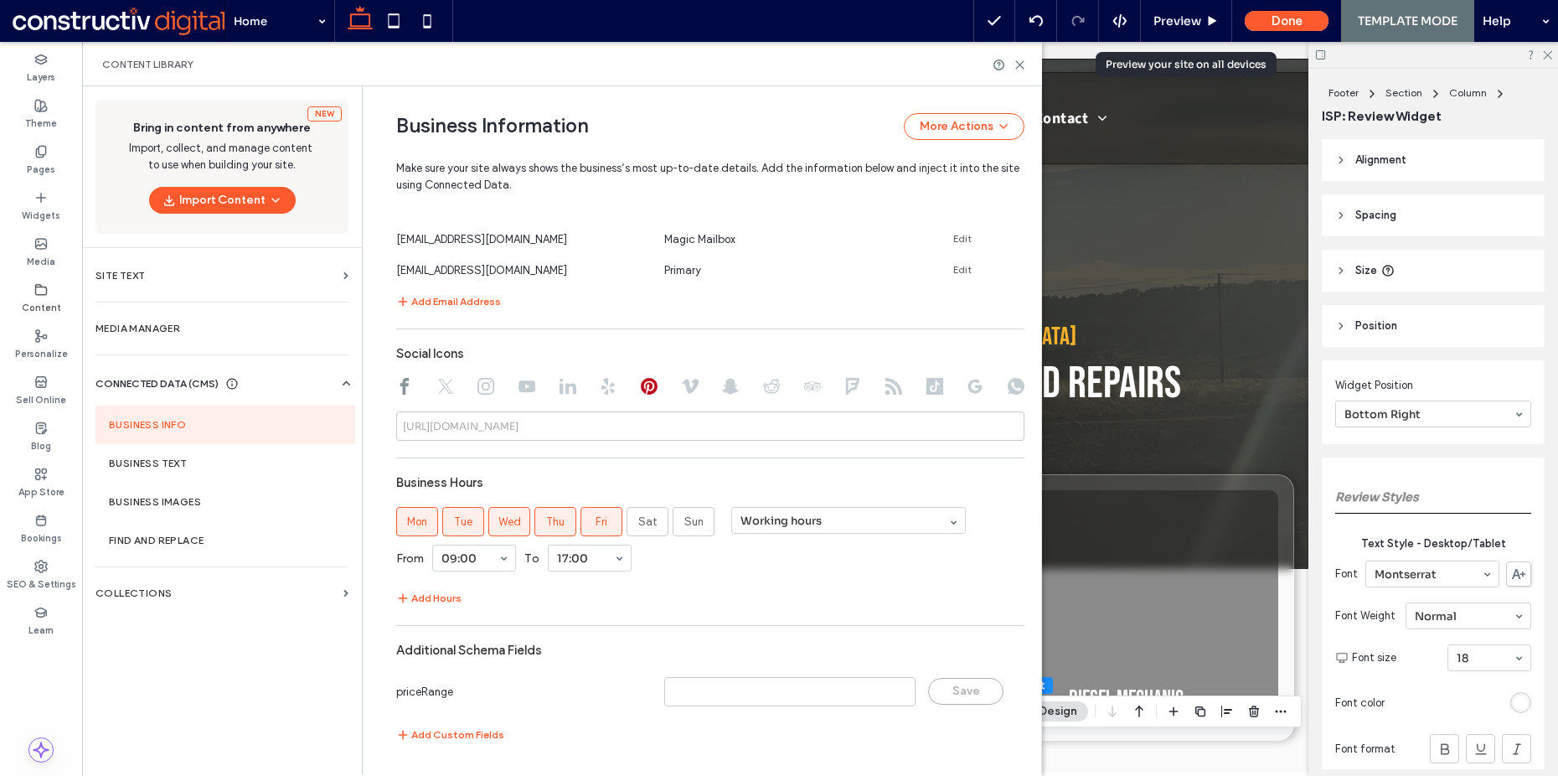
click at [683, 390] on use at bounding box center [690, 386] width 17 height 14
click at [726, 385] on use at bounding box center [730, 387] width 17 height 16
click at [774, 386] on div at bounding box center [710, 388] width 628 height 21
click at [767, 386] on use at bounding box center [771, 386] width 17 height 14
click at [808, 385] on icon at bounding box center [812, 386] width 17 height 17
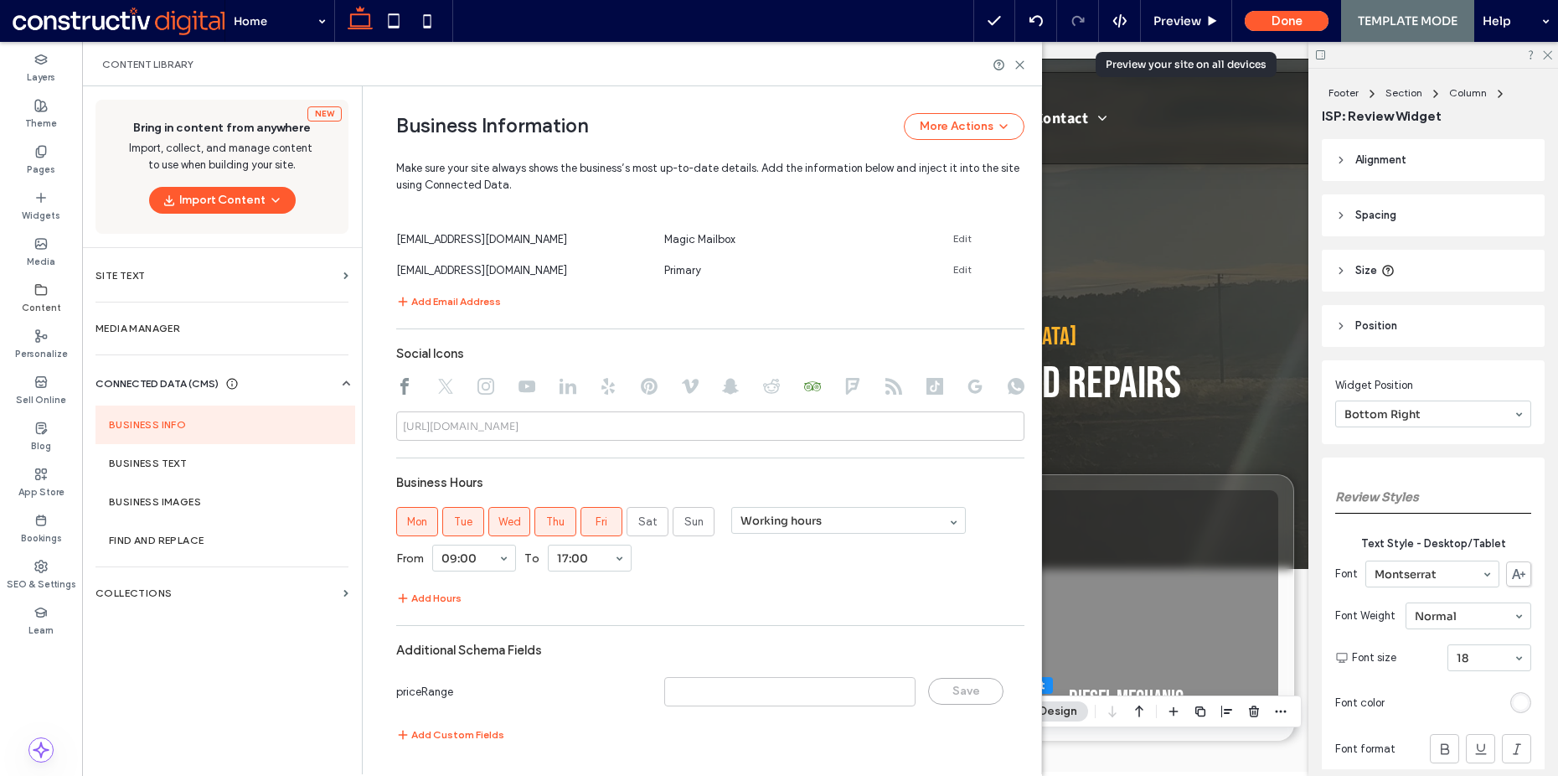
click at [844, 385] on icon at bounding box center [852, 386] width 17 height 17
click at [888, 387] on icon at bounding box center [893, 386] width 17 height 17
click at [927, 388] on icon at bounding box center [935, 386] width 17 height 17
click at [928, 388] on use at bounding box center [935, 386] width 17 height 17
click at [980, 388] on div at bounding box center [710, 388] width 628 height 21
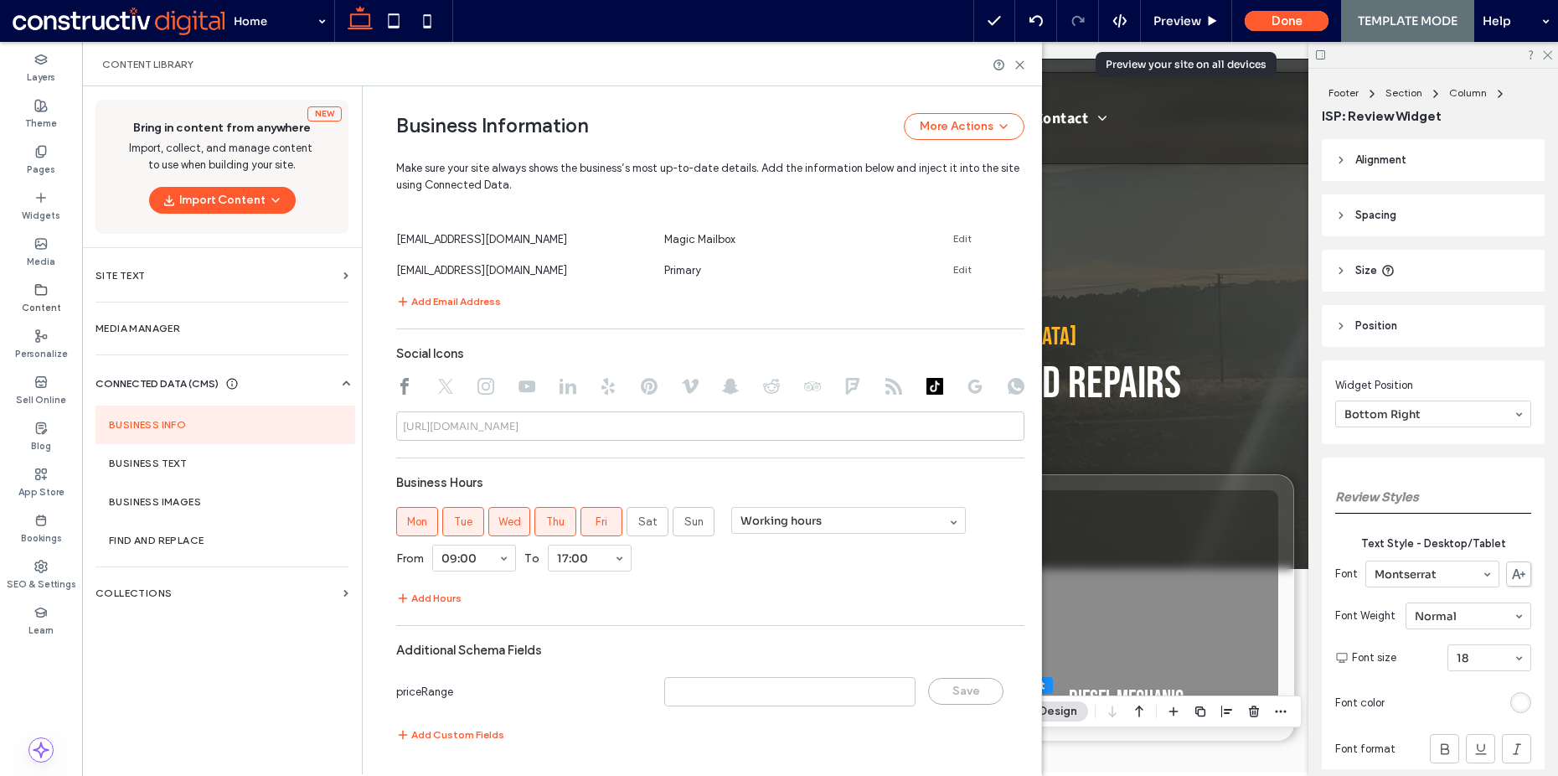
click at [974, 387] on use at bounding box center [975, 386] width 14 height 14
click at [1008, 385] on icon at bounding box center [1016, 386] width 17 height 17
click at [400, 379] on use at bounding box center [404, 386] width 8 height 17
type input "**********"
click at [611, 469] on div "Business Hours" at bounding box center [710, 483] width 628 height 32
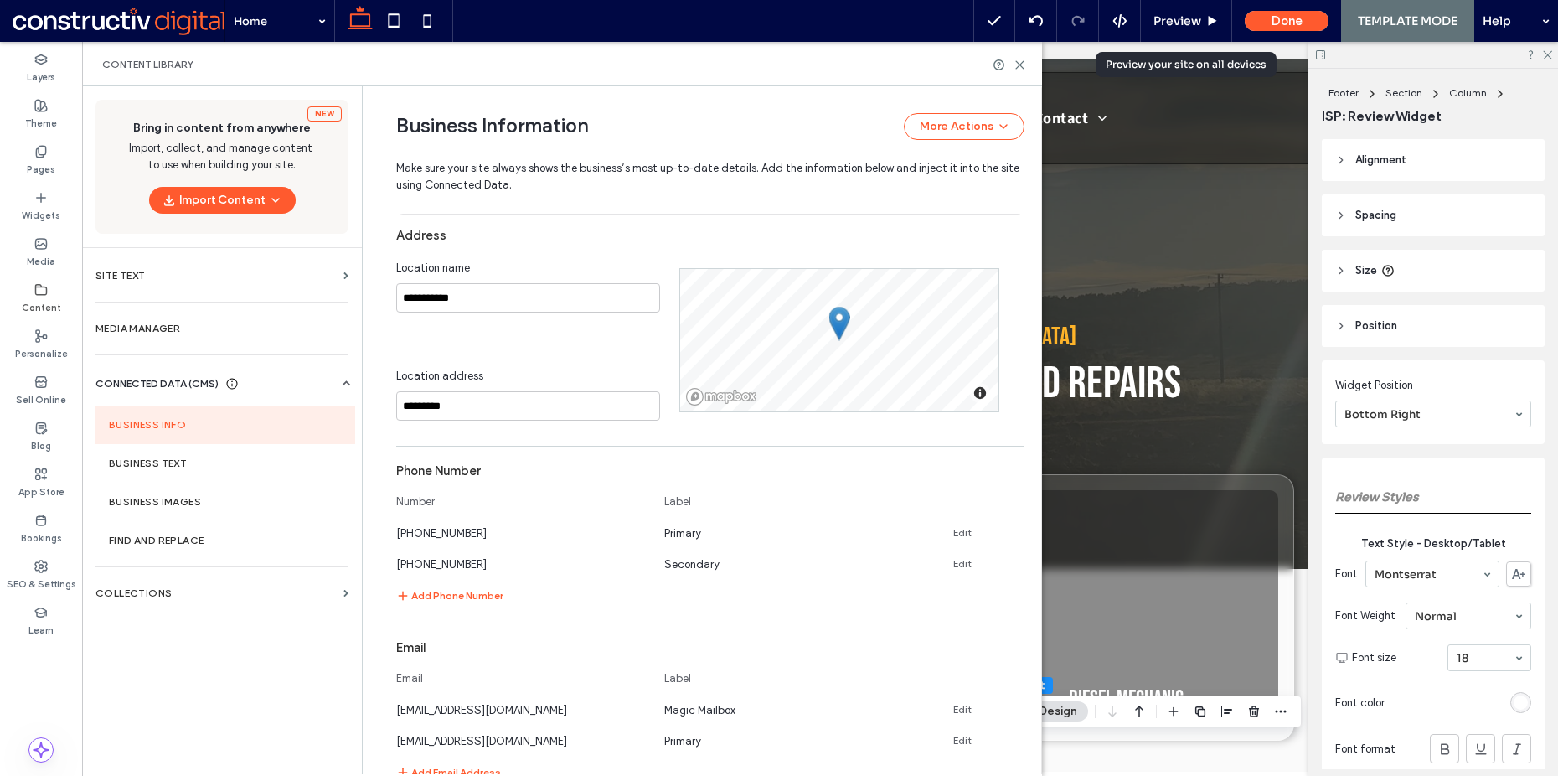
scroll to position [0, 0]
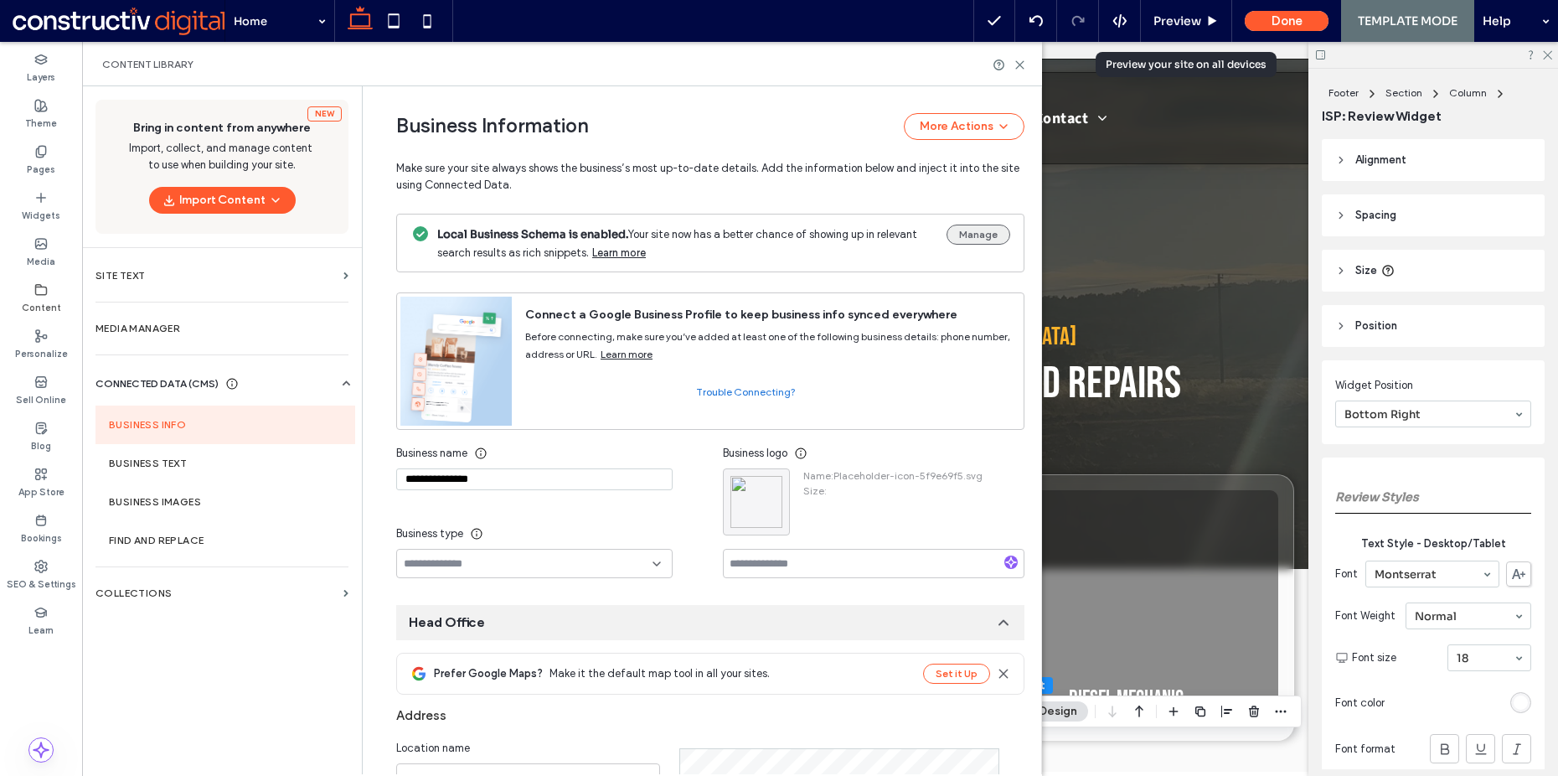
click at [987, 230] on button "Manage" at bounding box center [979, 235] width 64 height 20
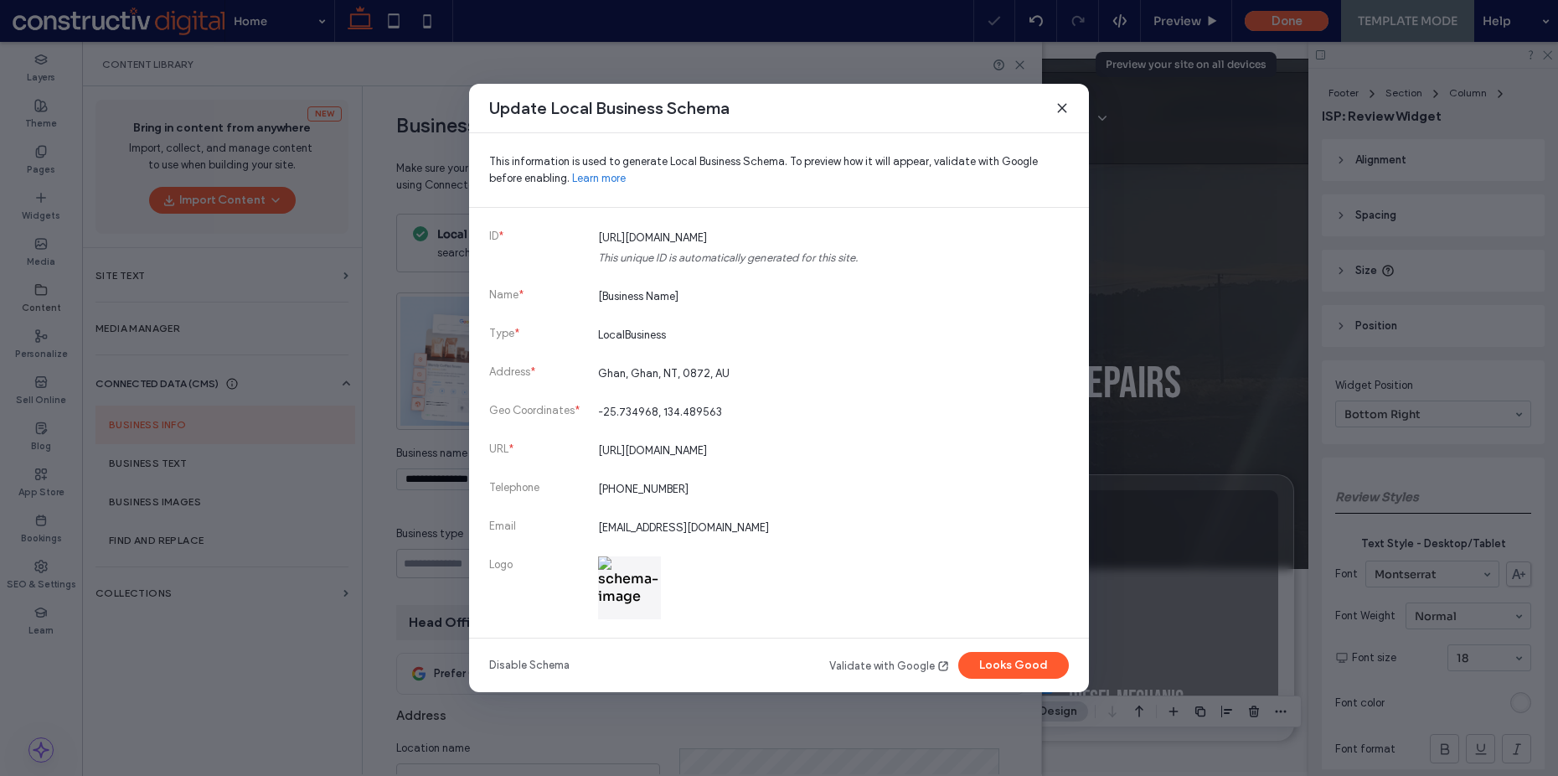
click at [951, 134] on div "This information is used to generate Local Business Schema. To preview how it w…" at bounding box center [779, 170] width 620 height 74
click at [1022, 659] on button "Looks Good" at bounding box center [1013, 665] width 111 height 27
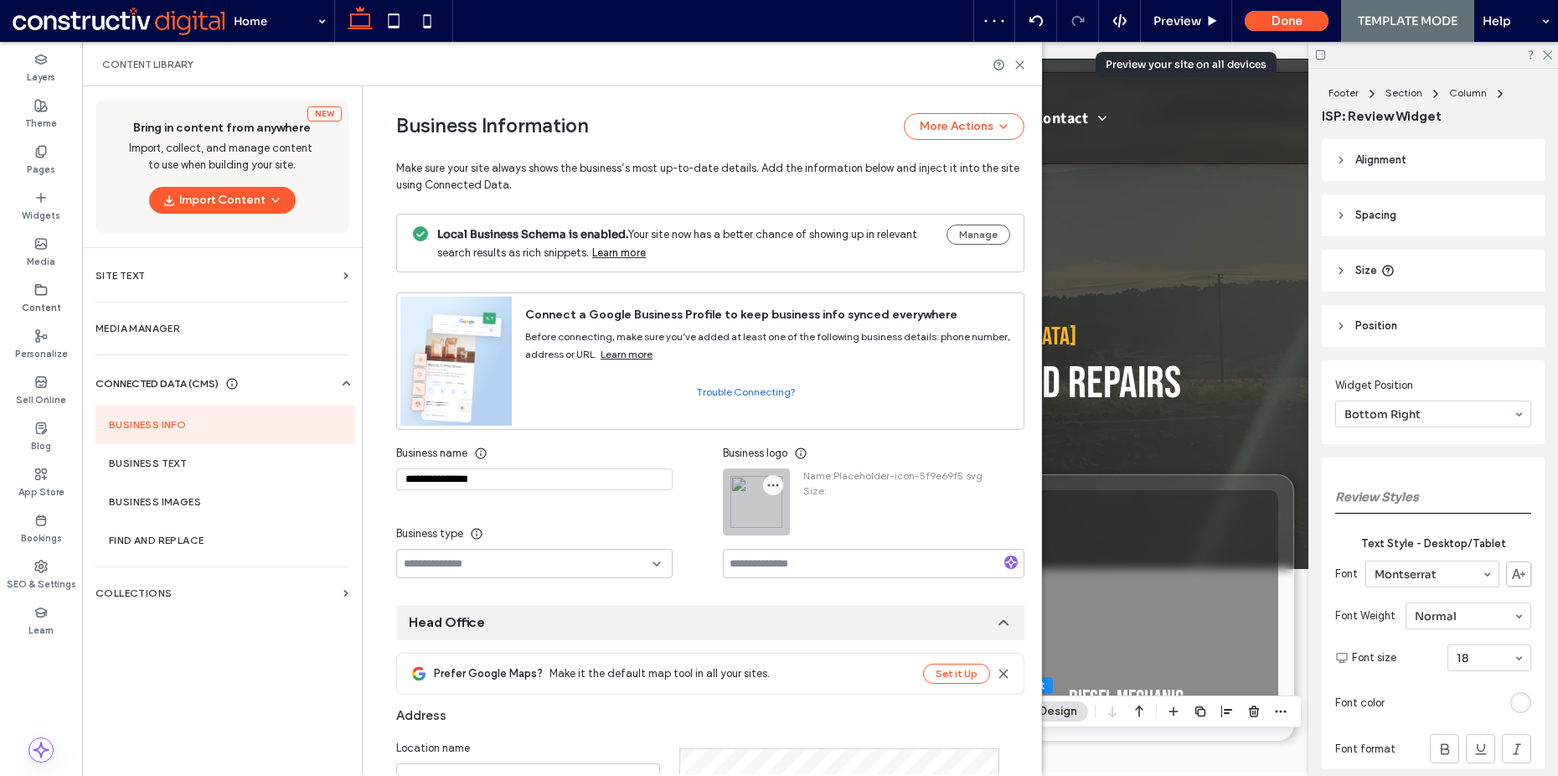
click at [768, 484] on use "button" at bounding box center [773, 485] width 11 height 3
click at [815, 525] on span "Replace Image" at bounding box center [829, 526] width 75 height 17
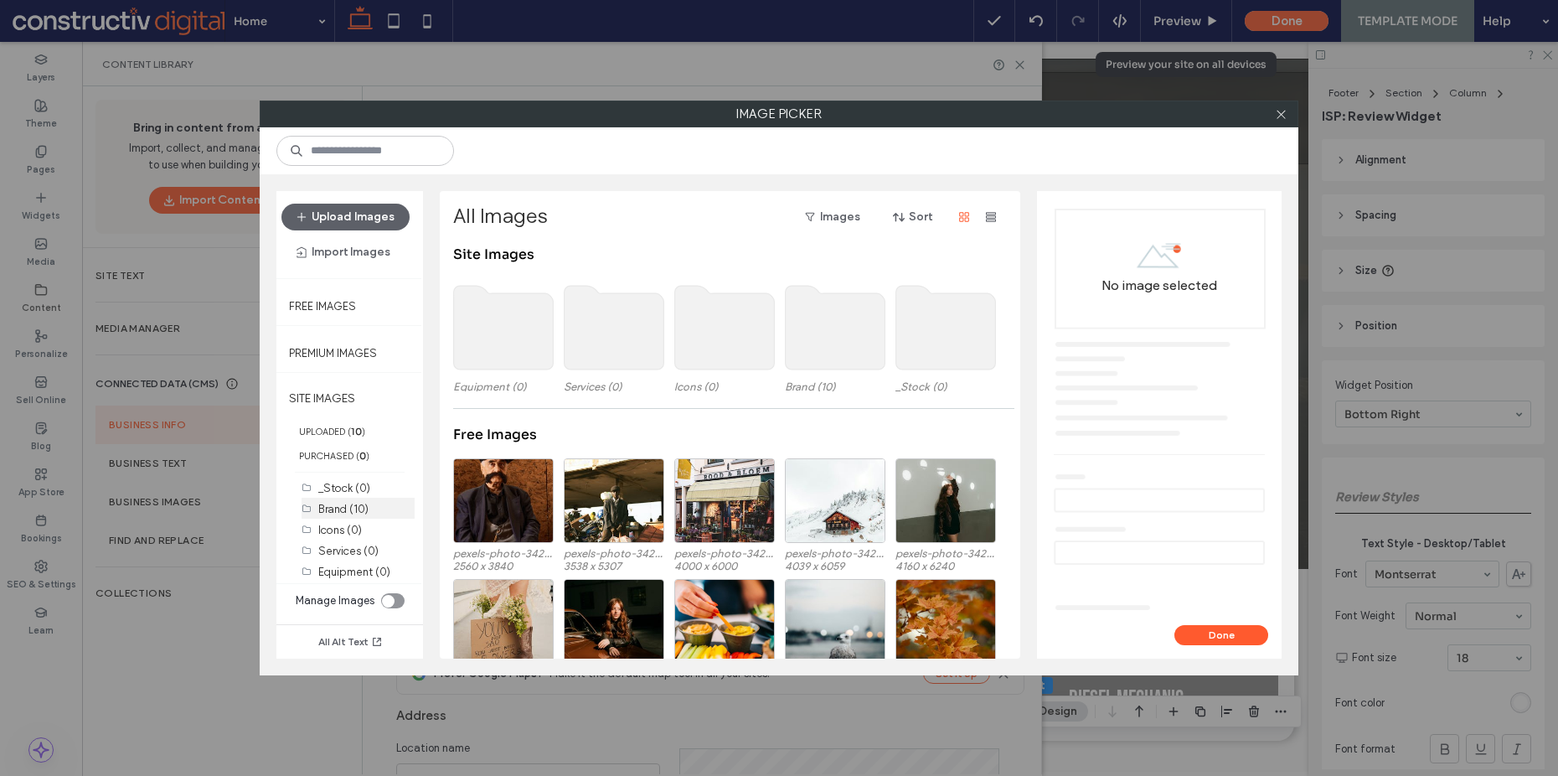
click at [348, 503] on label "Brand (10)" at bounding box center [343, 509] width 50 height 13
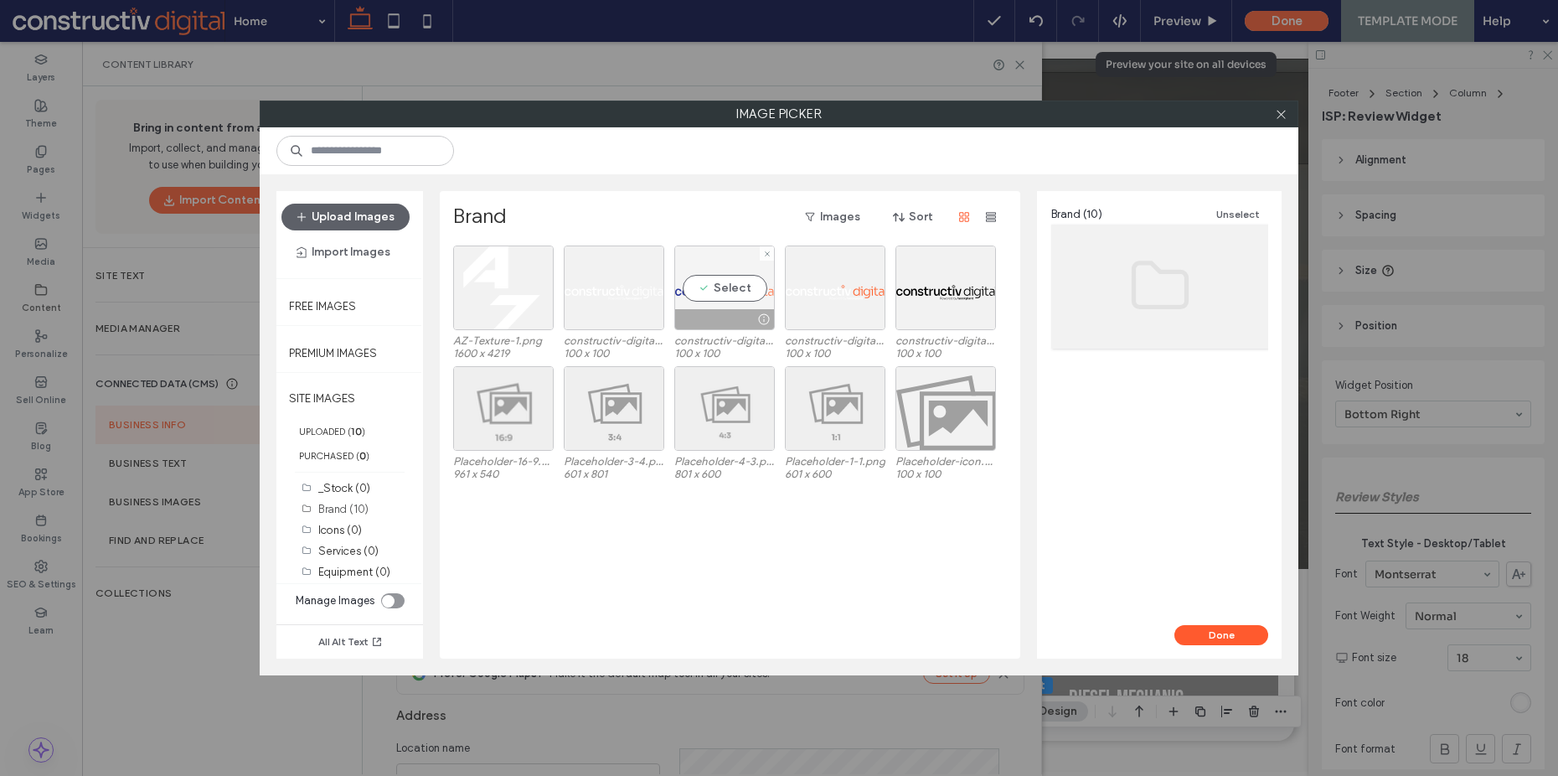
click at [716, 293] on div "Select" at bounding box center [724, 287] width 101 height 85
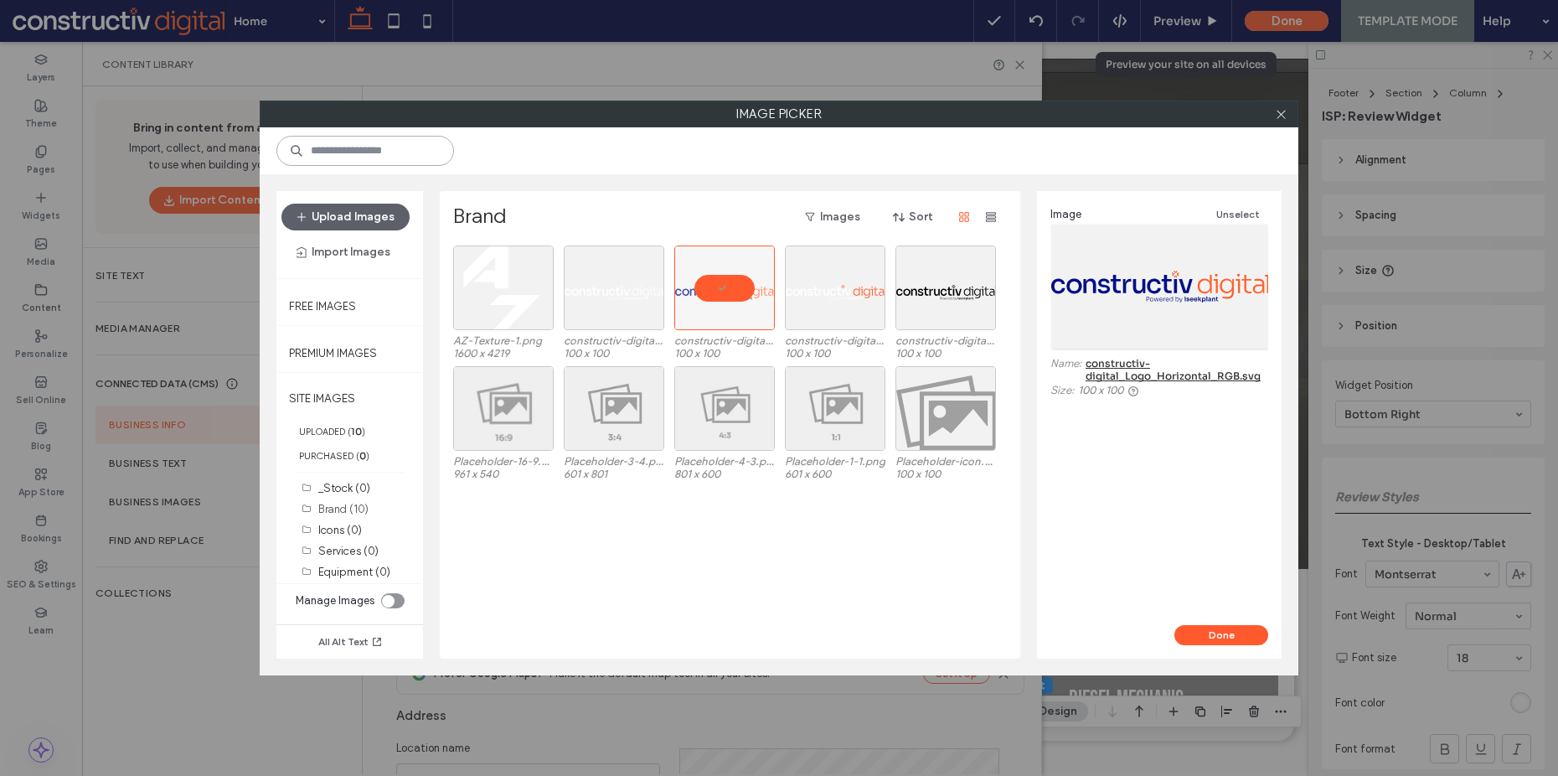
click at [401, 153] on input at bounding box center [365, 151] width 178 height 30
click at [954, 399] on div "Select" at bounding box center [946, 408] width 101 height 85
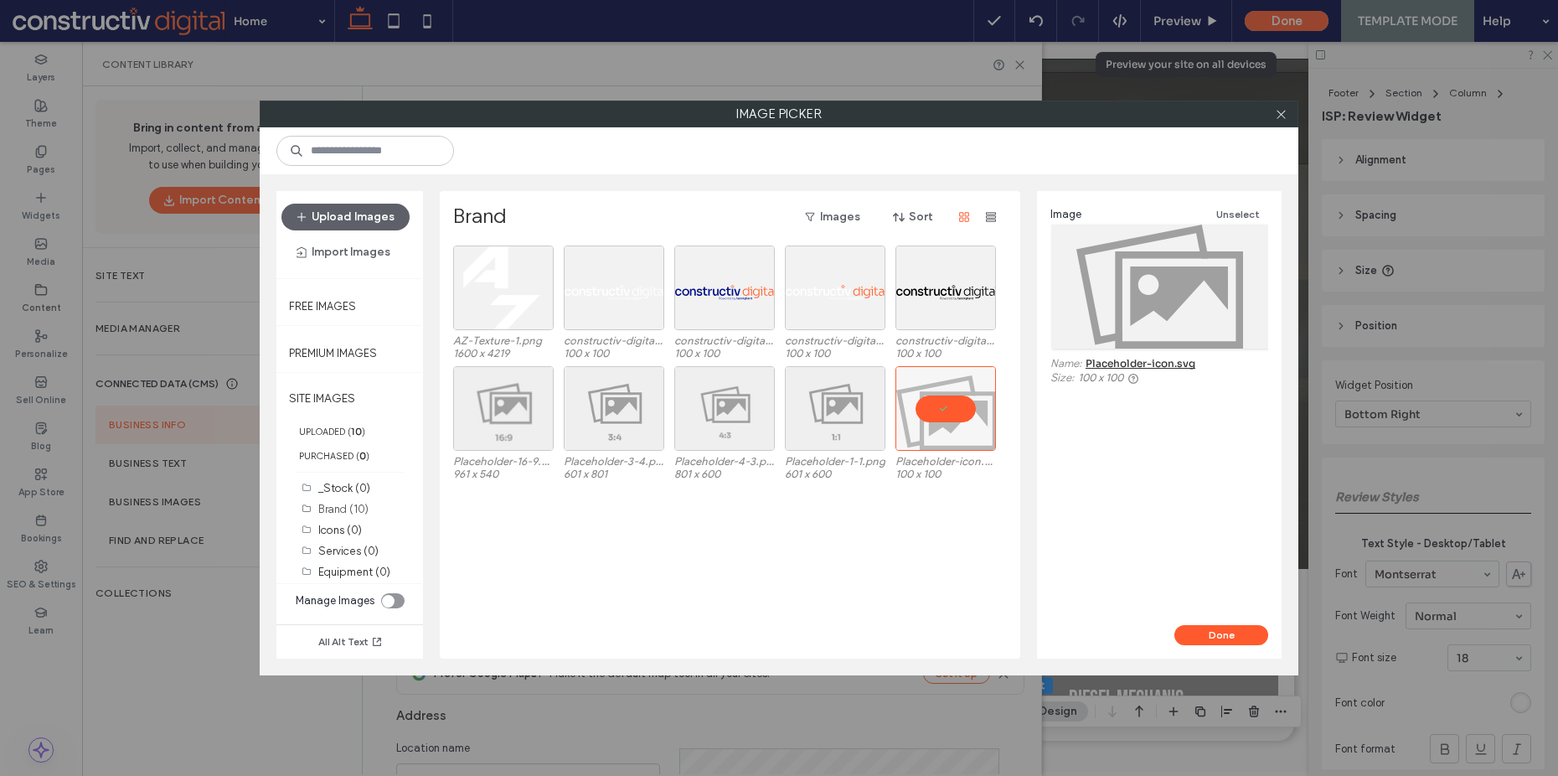
click at [1231, 622] on div "Image Unselect Name: Placeholder-icon.svg Size: 100 x 100" at bounding box center [1159, 408] width 245 height 434
drag, startPoint x: 1229, startPoint y: 636, endPoint x: 1147, endPoint y: 594, distance: 92.2
click at [1229, 636] on button "Done" at bounding box center [1221, 635] width 94 height 20
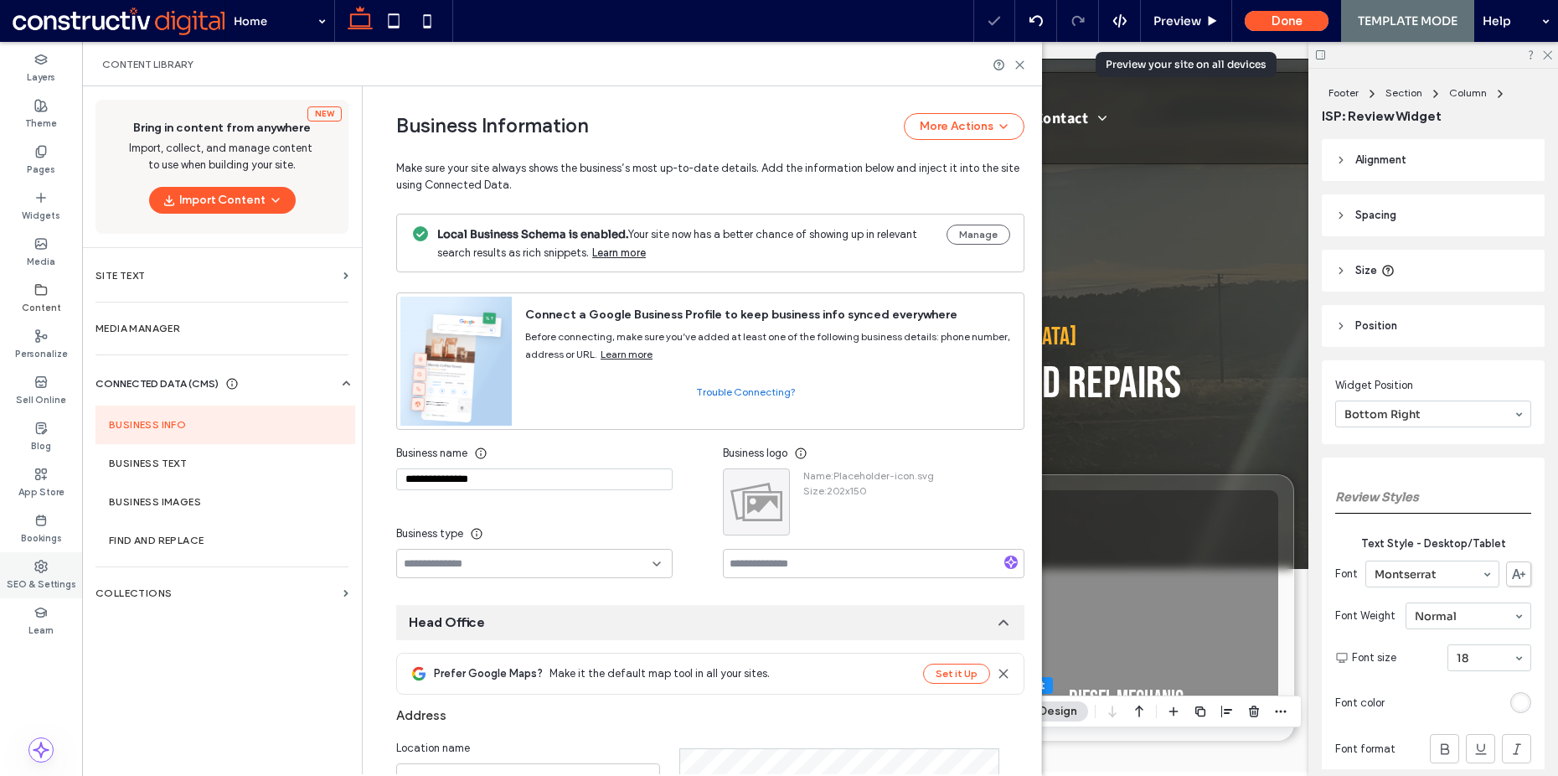
click at [49, 580] on label "SEO & Settings" at bounding box center [42, 582] width 70 height 18
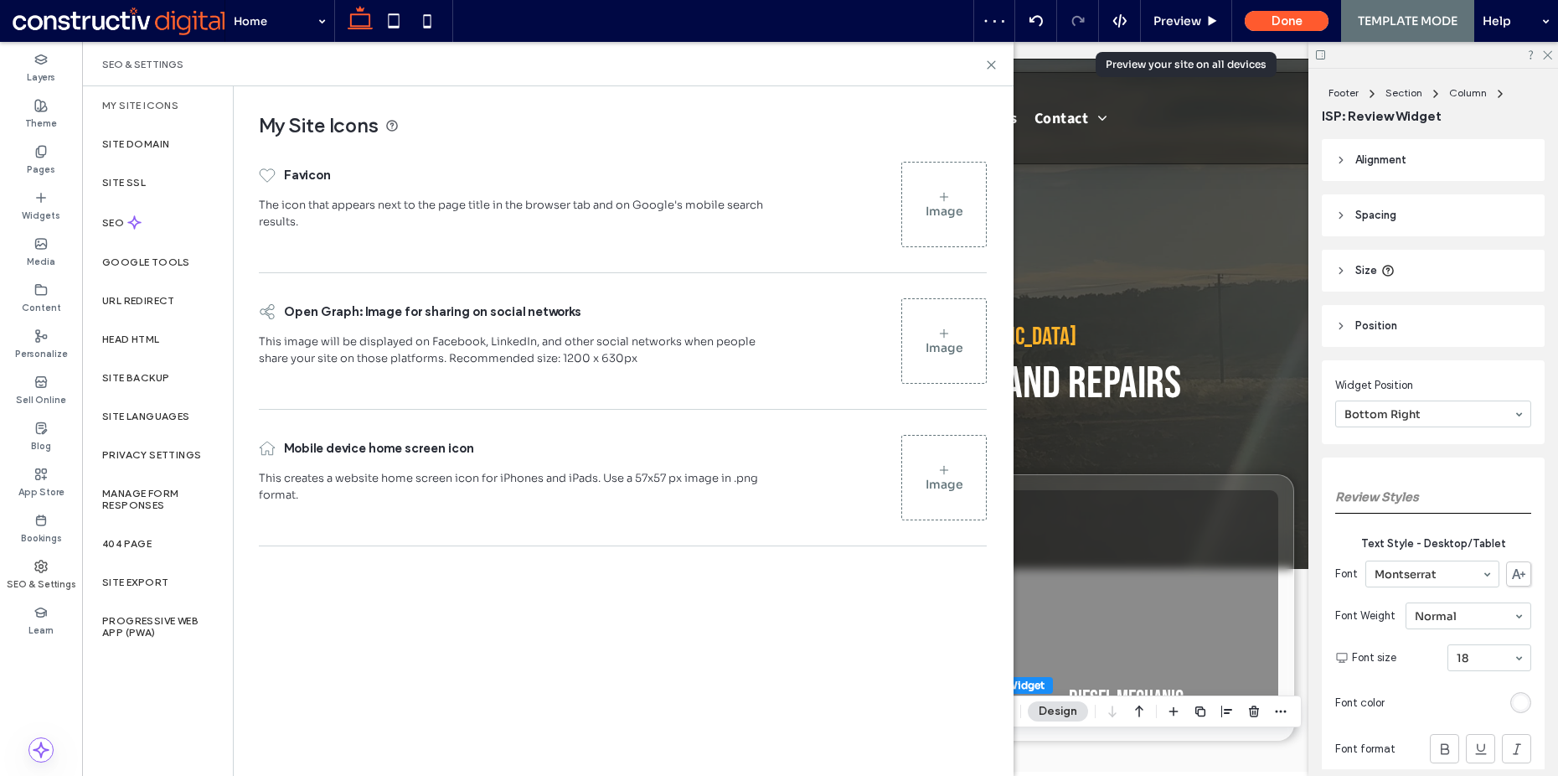
click at [930, 204] on div "Image" at bounding box center [945, 211] width 38 height 15
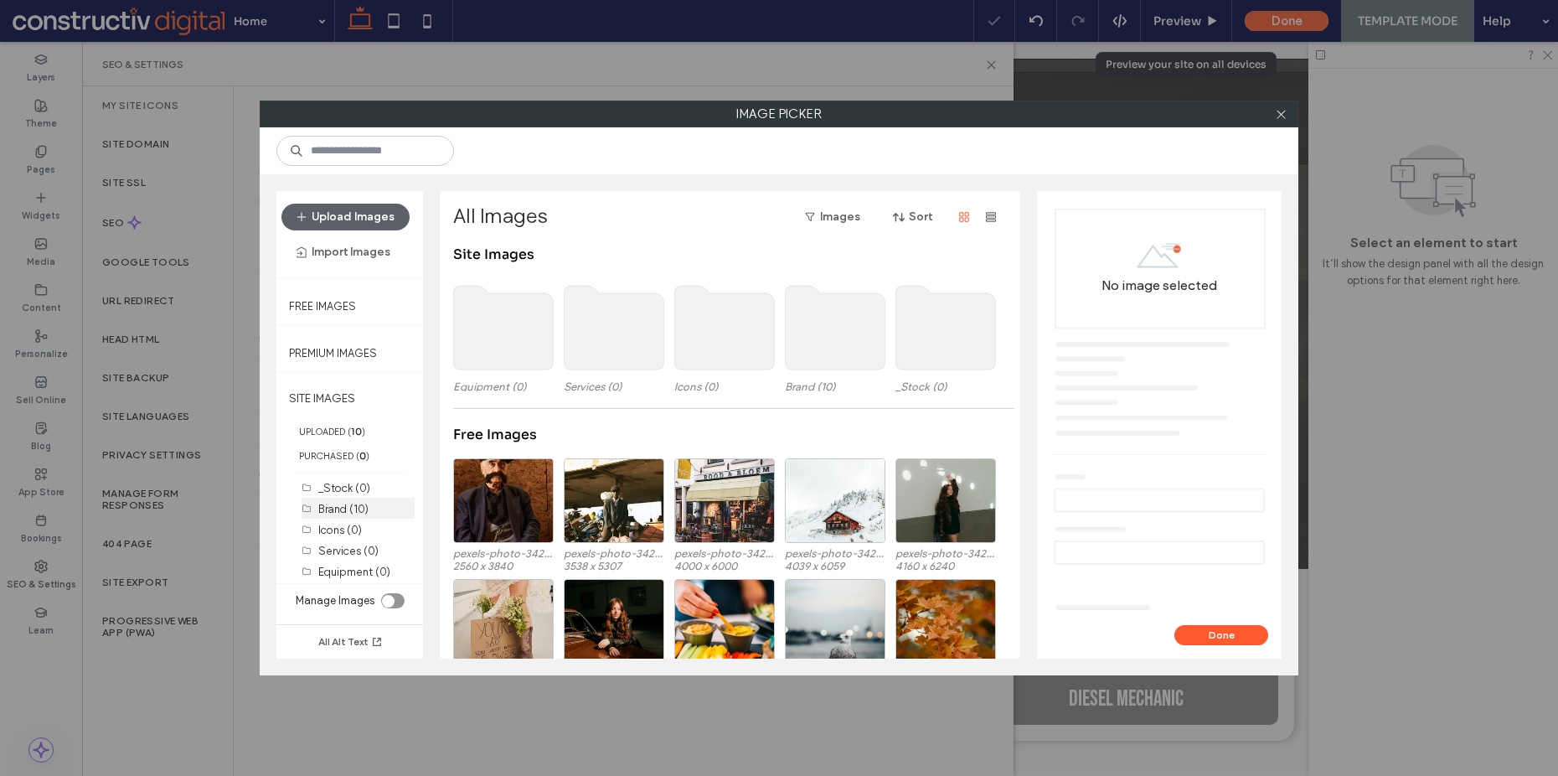
click at [346, 512] on label "Brand (10)" at bounding box center [343, 509] width 50 height 13
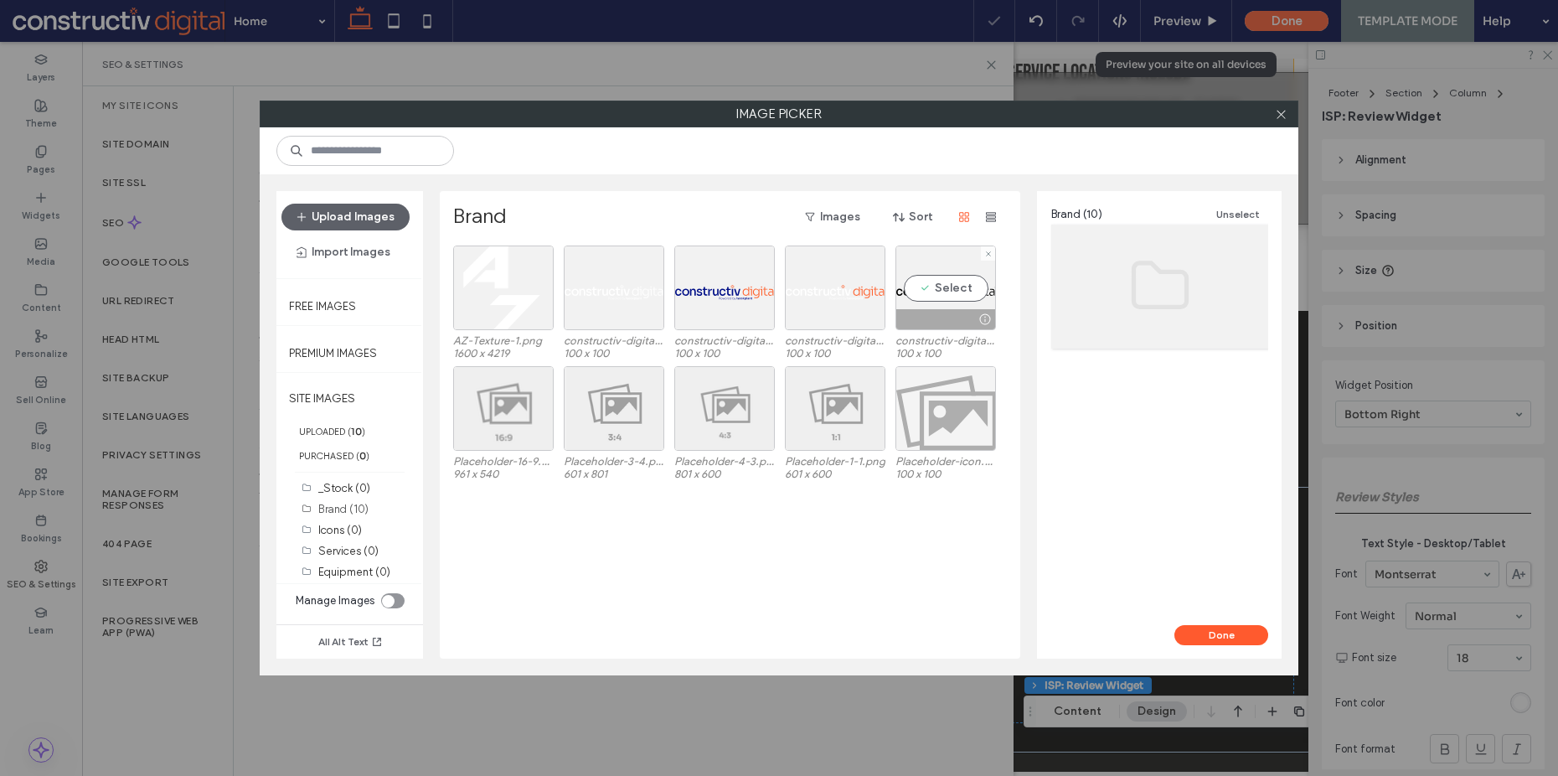
scroll to position [3316, 0]
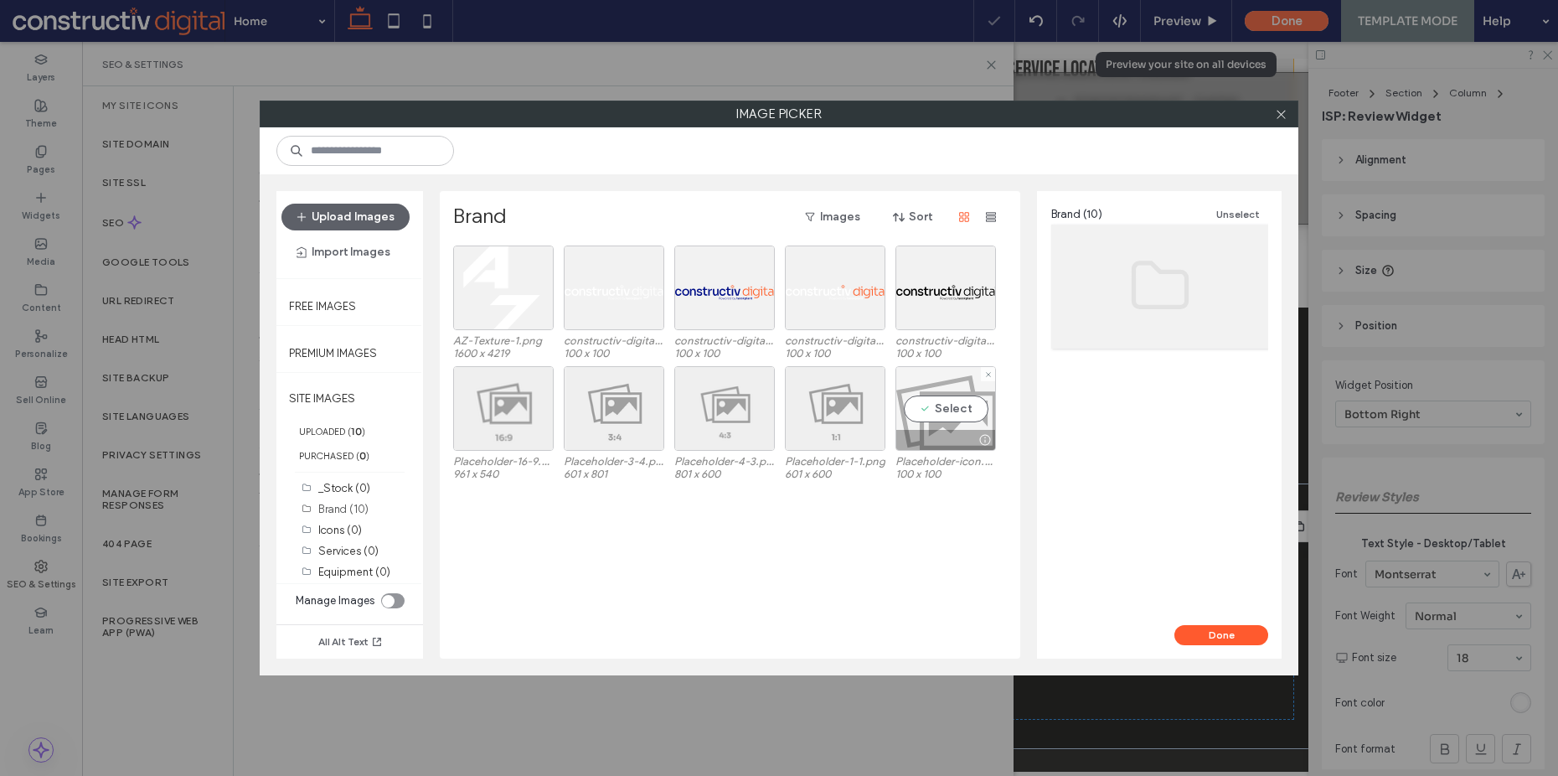
click at [937, 405] on div "Select" at bounding box center [946, 408] width 101 height 85
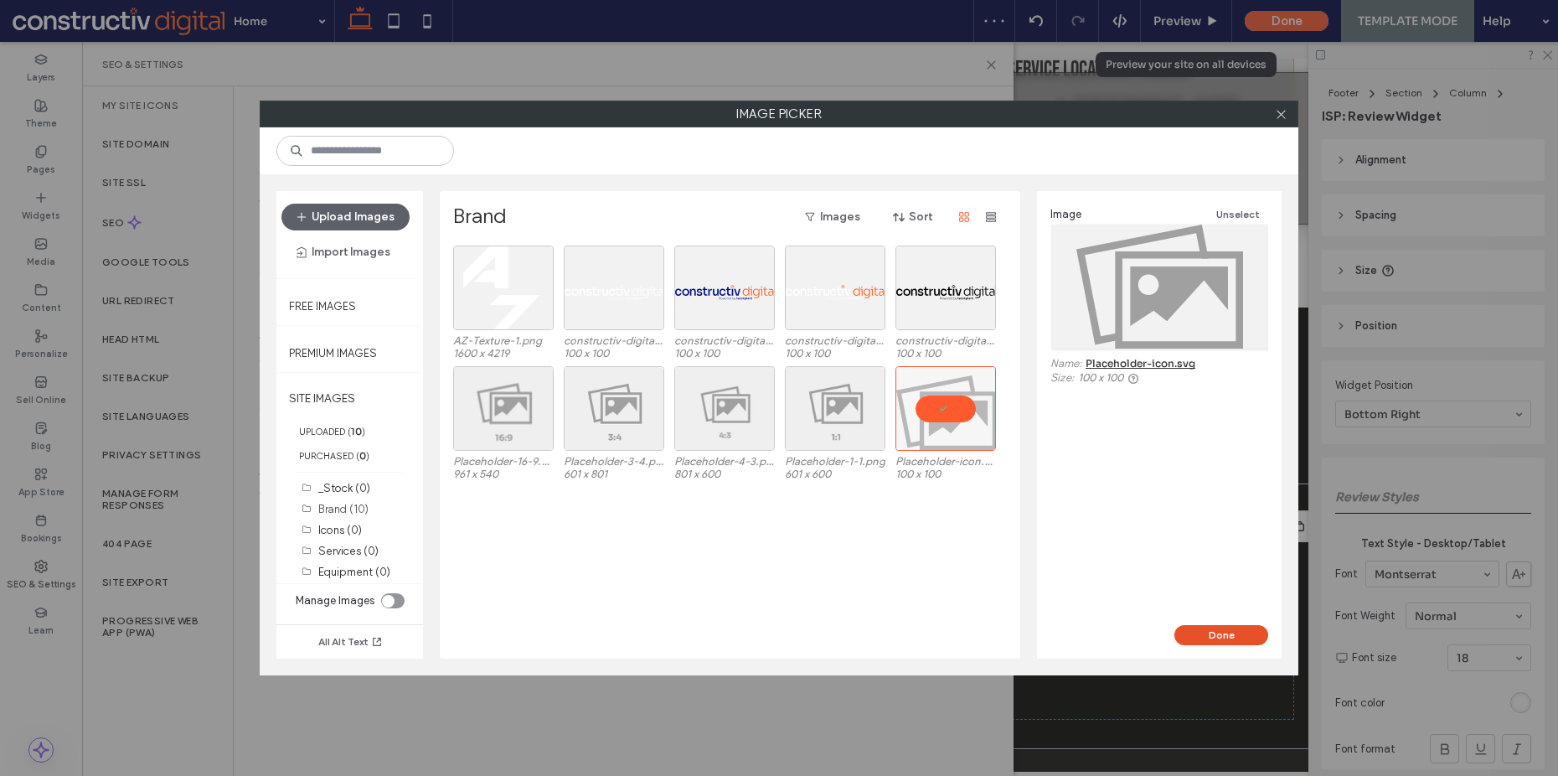
click at [1205, 628] on button "Done" at bounding box center [1221, 635] width 94 height 20
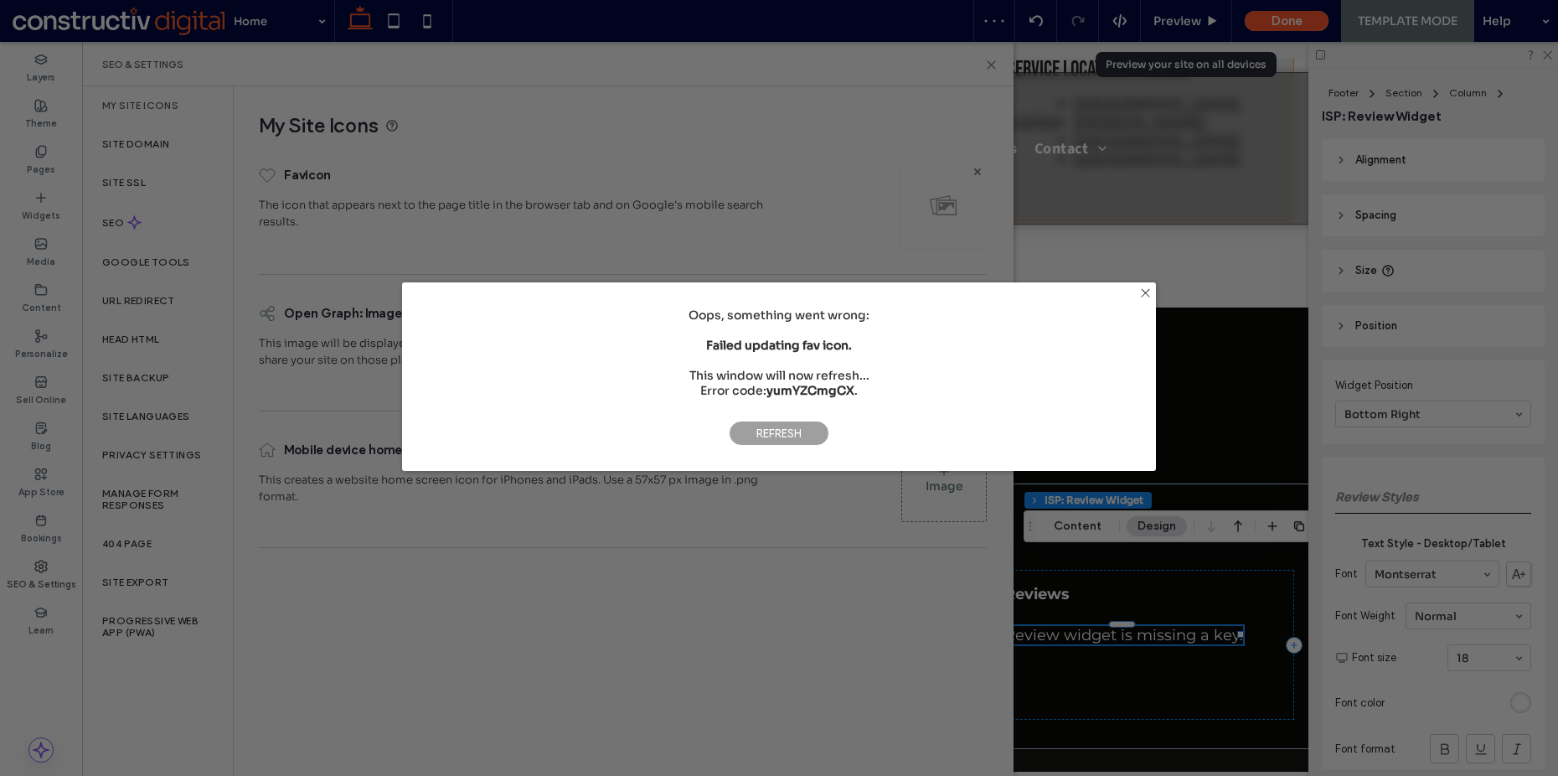
click at [782, 429] on span "Refresh" at bounding box center [779, 433] width 101 height 25
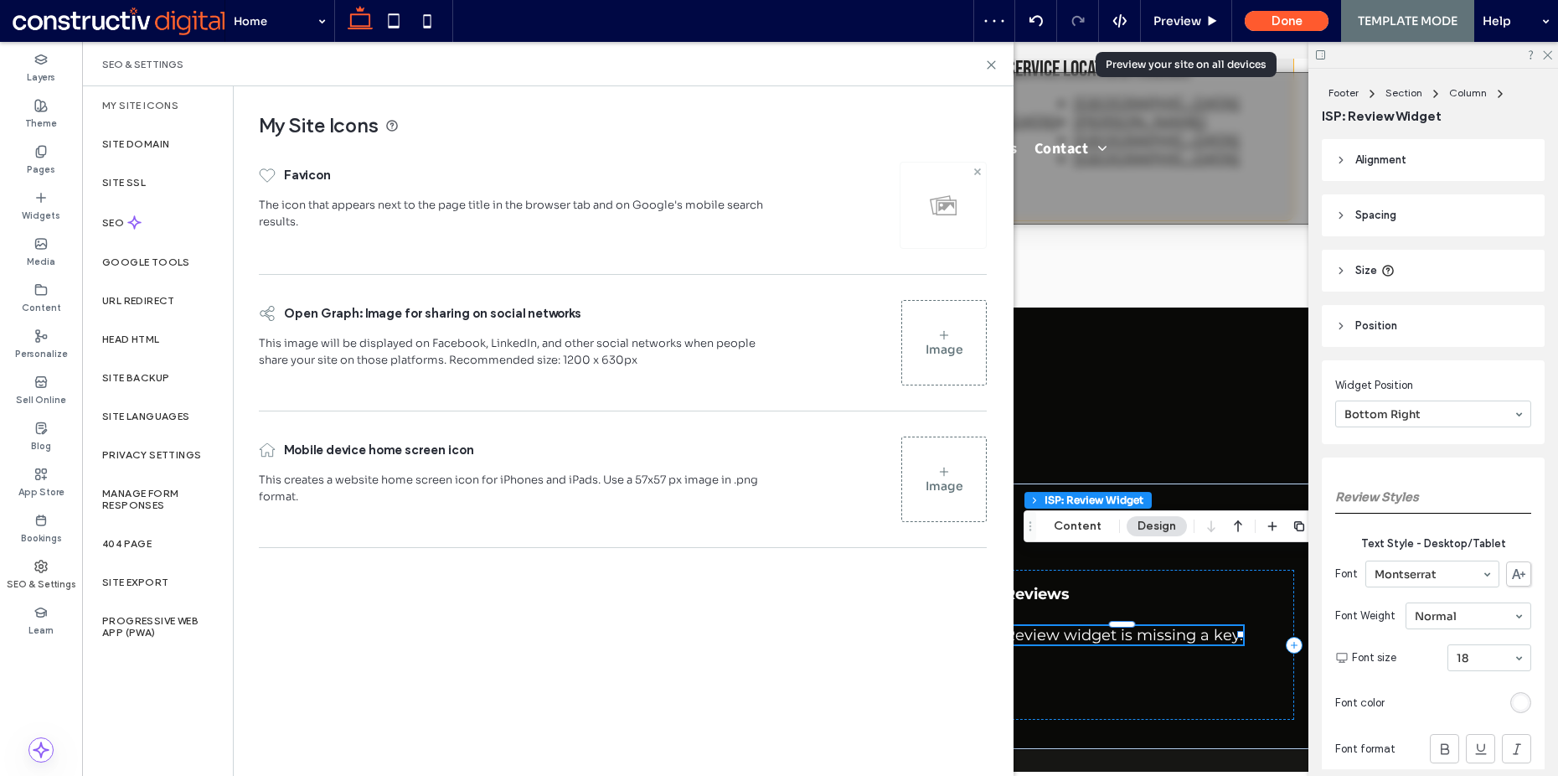
click at [974, 169] on use at bounding box center [976, 171] width 7 height 7
click at [995, 63] on icon at bounding box center [991, 65] width 13 height 13
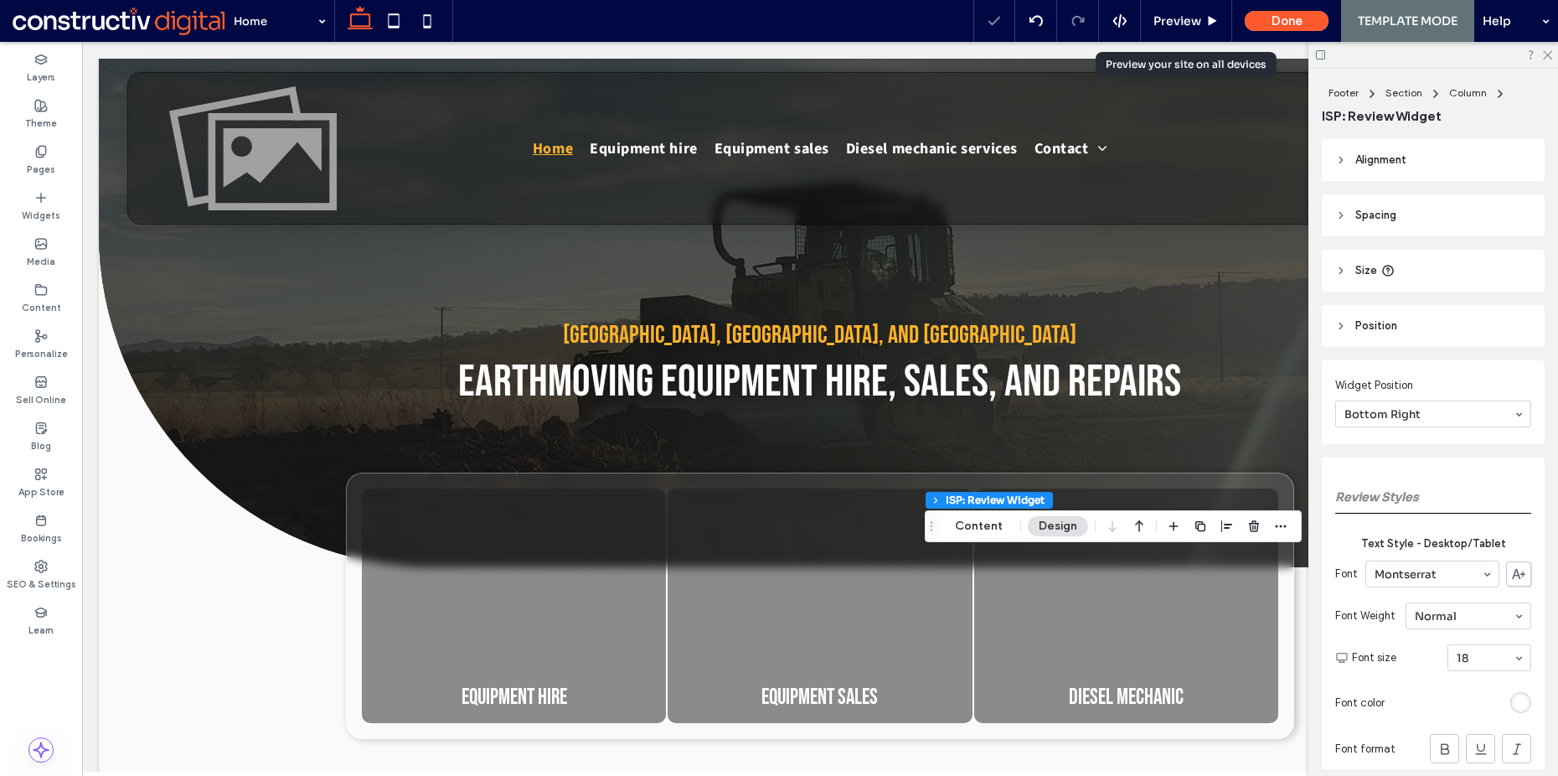
scroll to position [0, 0]
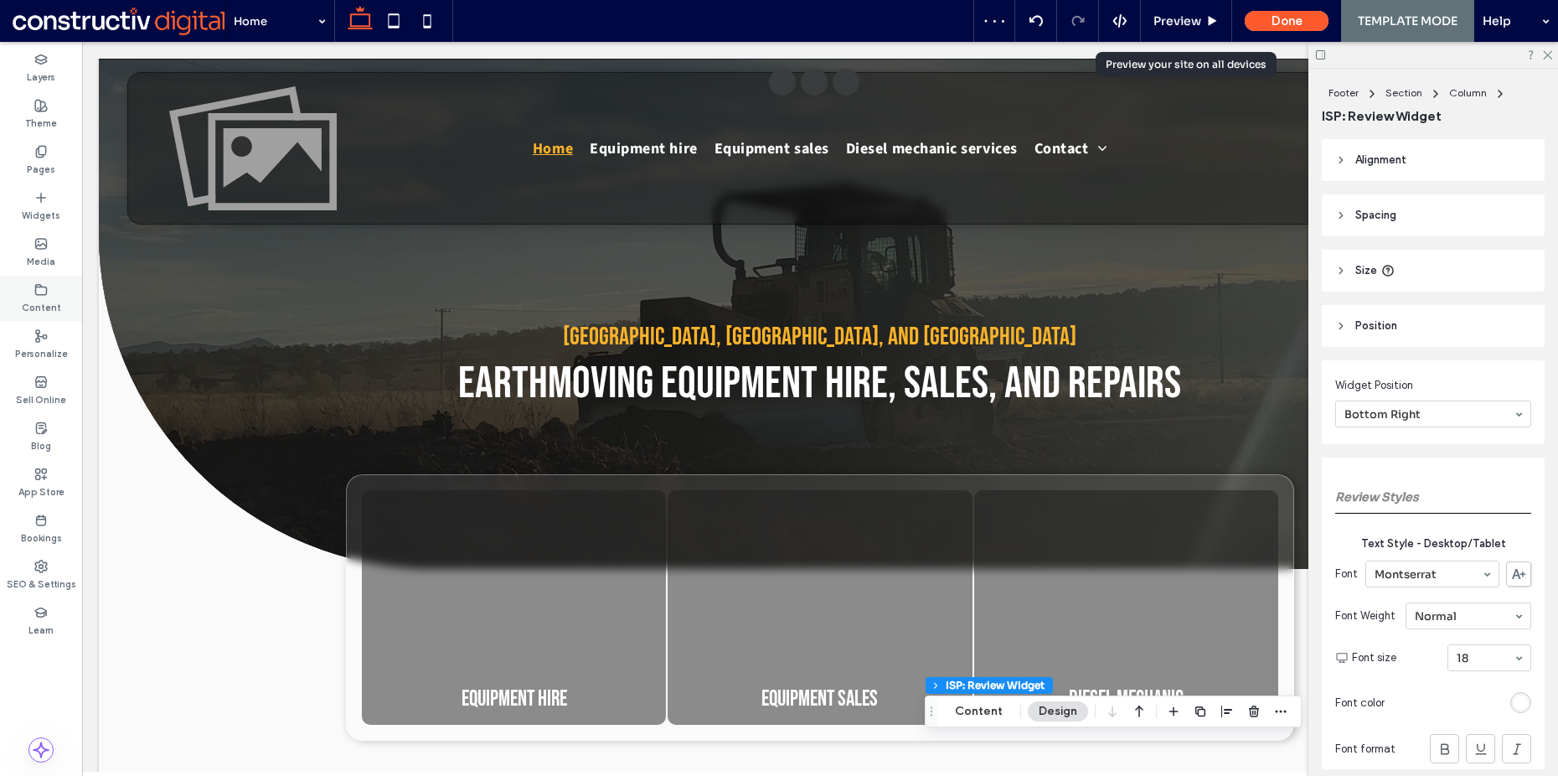
click at [63, 294] on div "Content" at bounding box center [41, 299] width 82 height 46
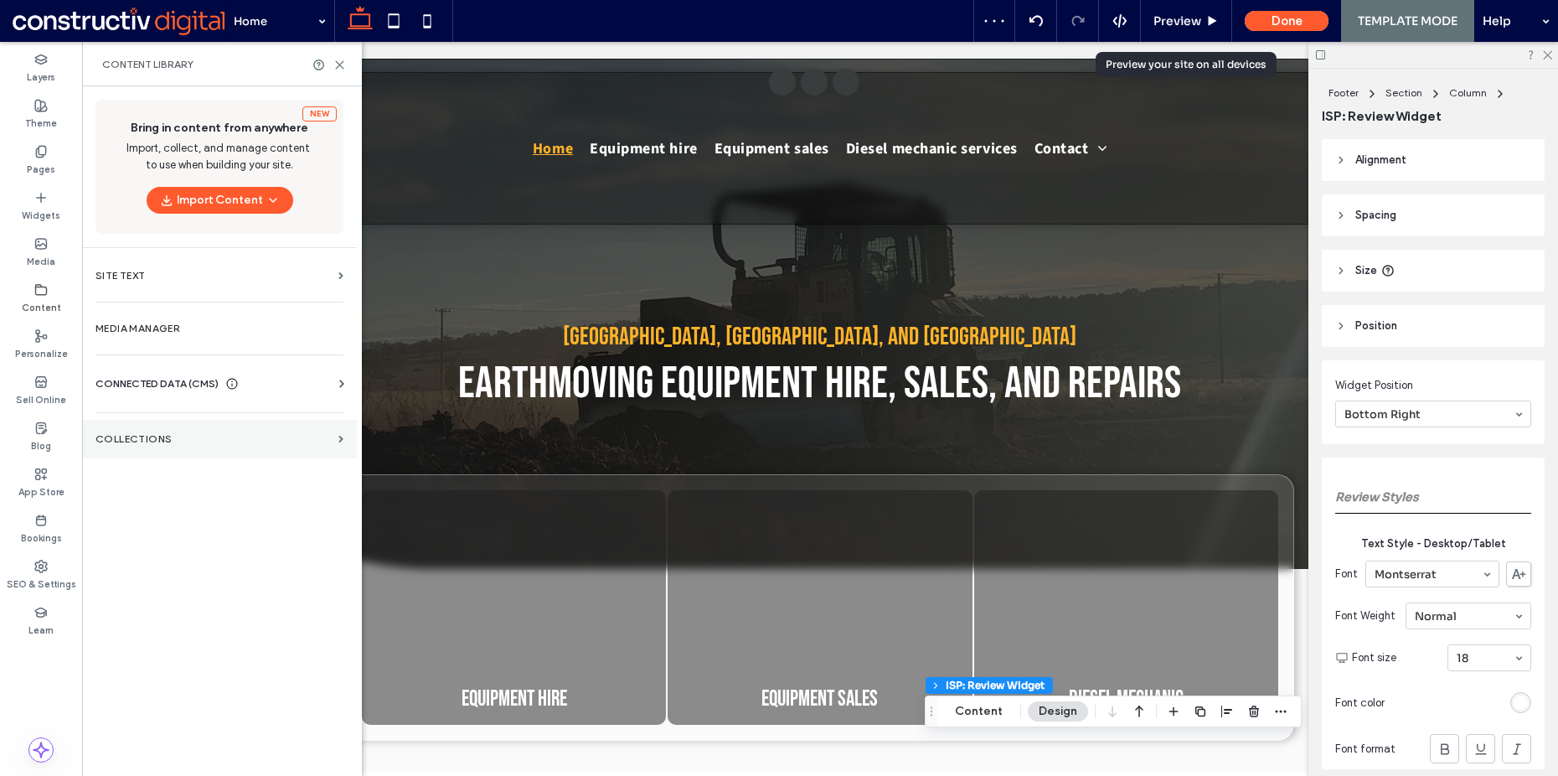
click at [147, 437] on label "Collections" at bounding box center [213, 439] width 236 height 12
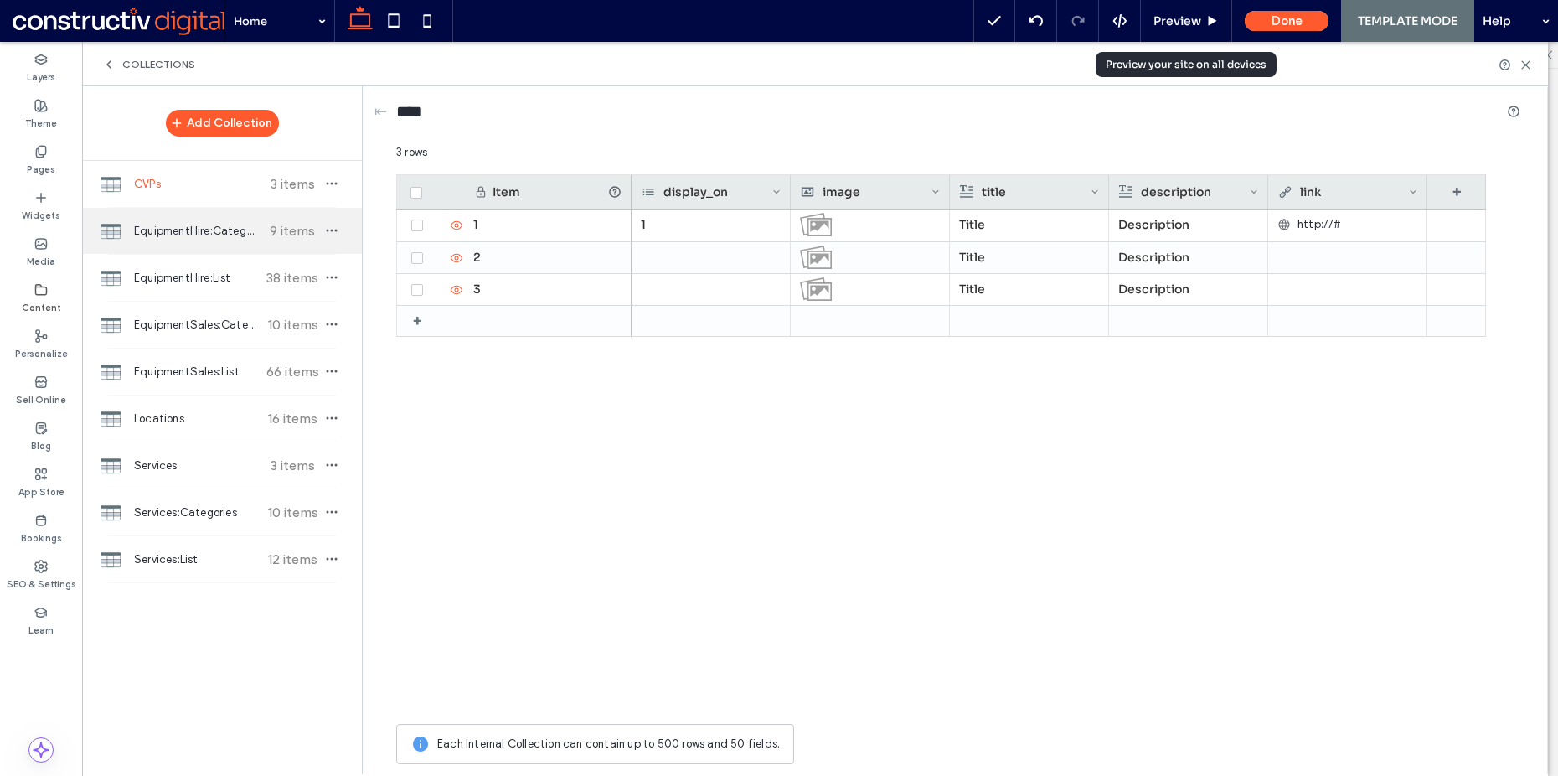
click at [188, 225] on span "EquipmentHire:Categories" at bounding box center [196, 231] width 125 height 17
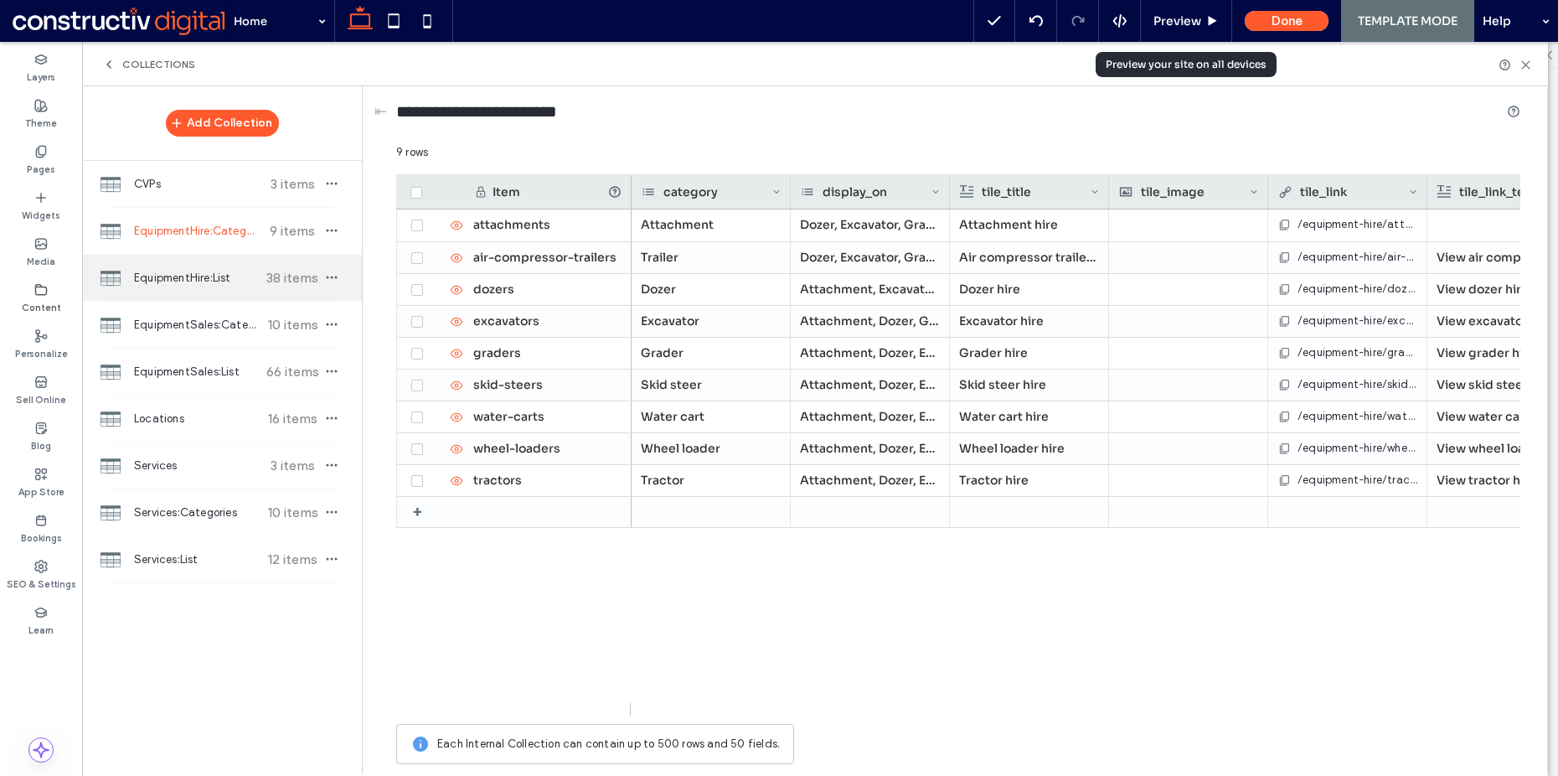
click at [188, 285] on span "EquipmentHire:List" at bounding box center [196, 278] width 125 height 17
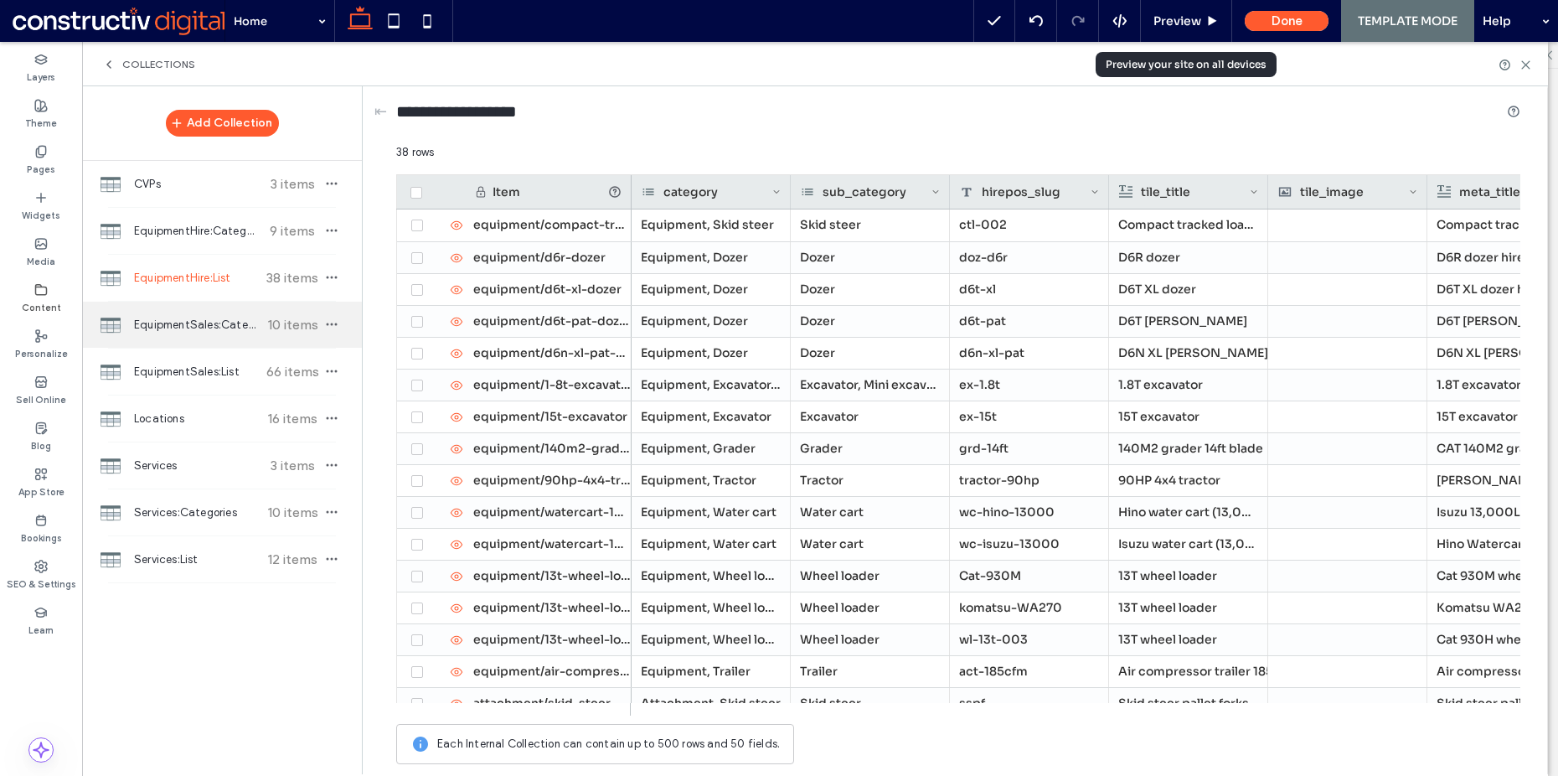
click at [188, 320] on span "EquipmentSales:Categories" at bounding box center [196, 325] width 125 height 17
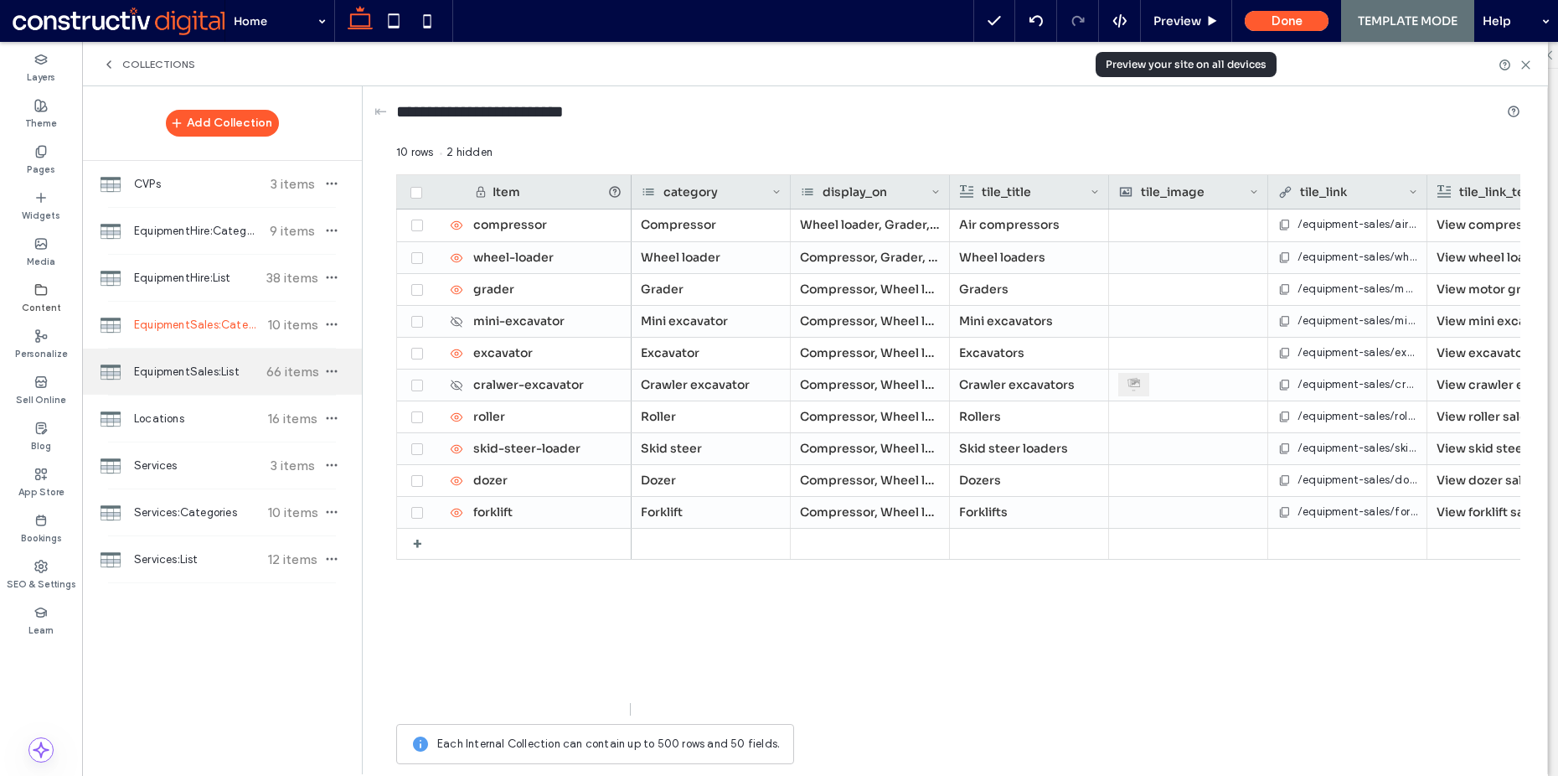
click at [202, 368] on span "EquipmentSales:List" at bounding box center [196, 372] width 125 height 17
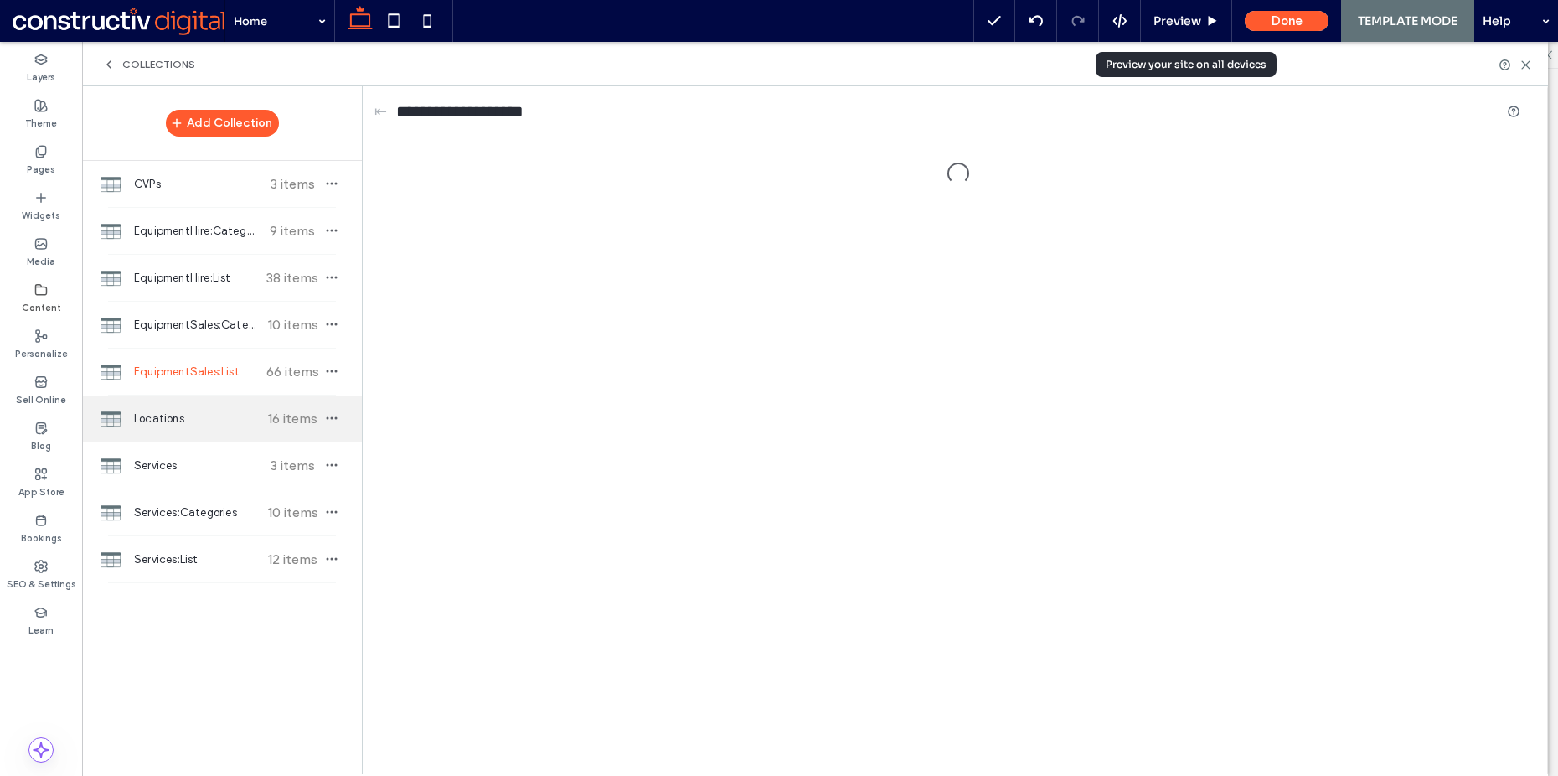
click at [200, 422] on span "Locations" at bounding box center [196, 418] width 125 height 17
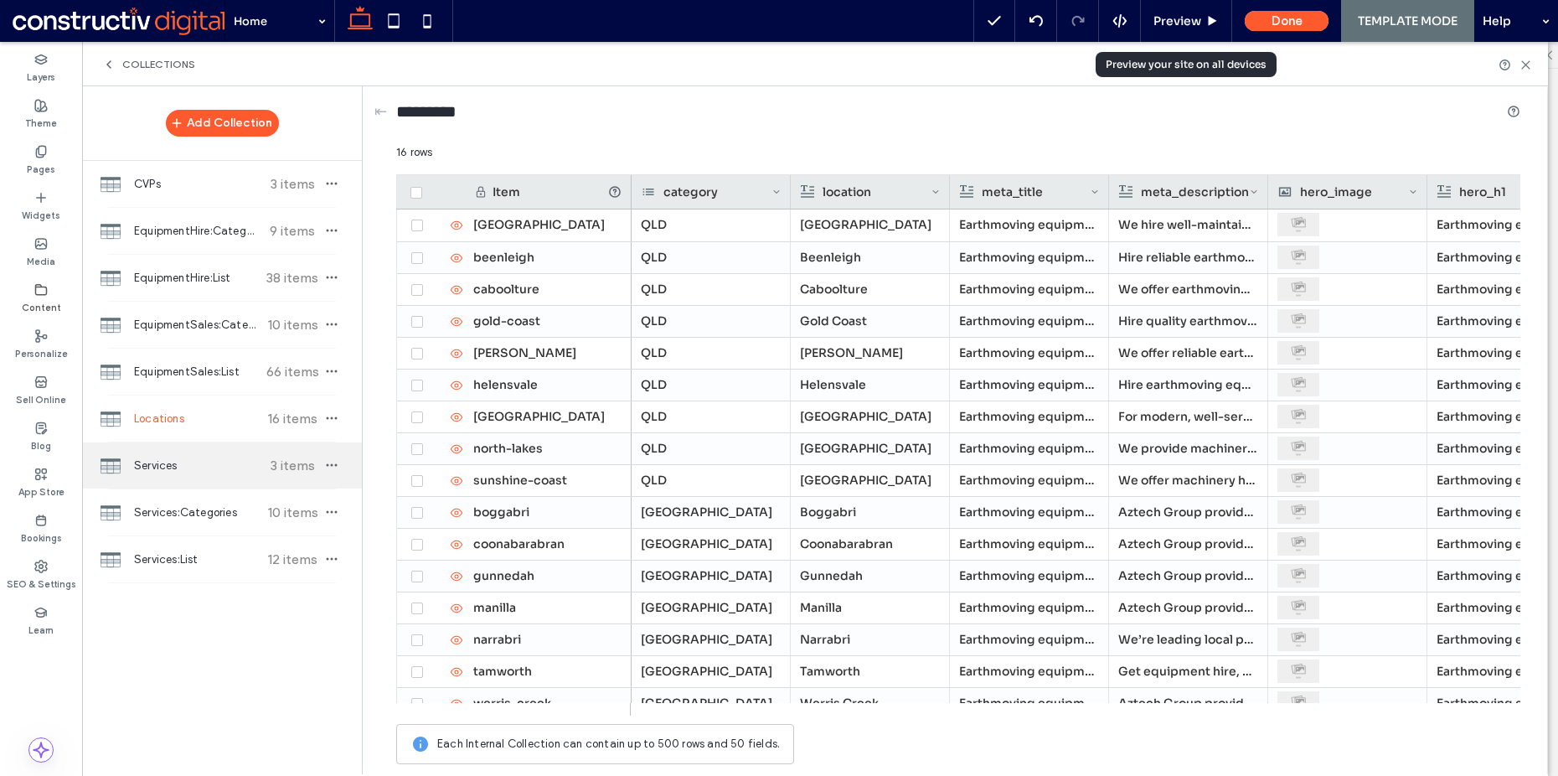
click at [191, 455] on div "Services 3 items" at bounding box center [222, 465] width 280 height 46
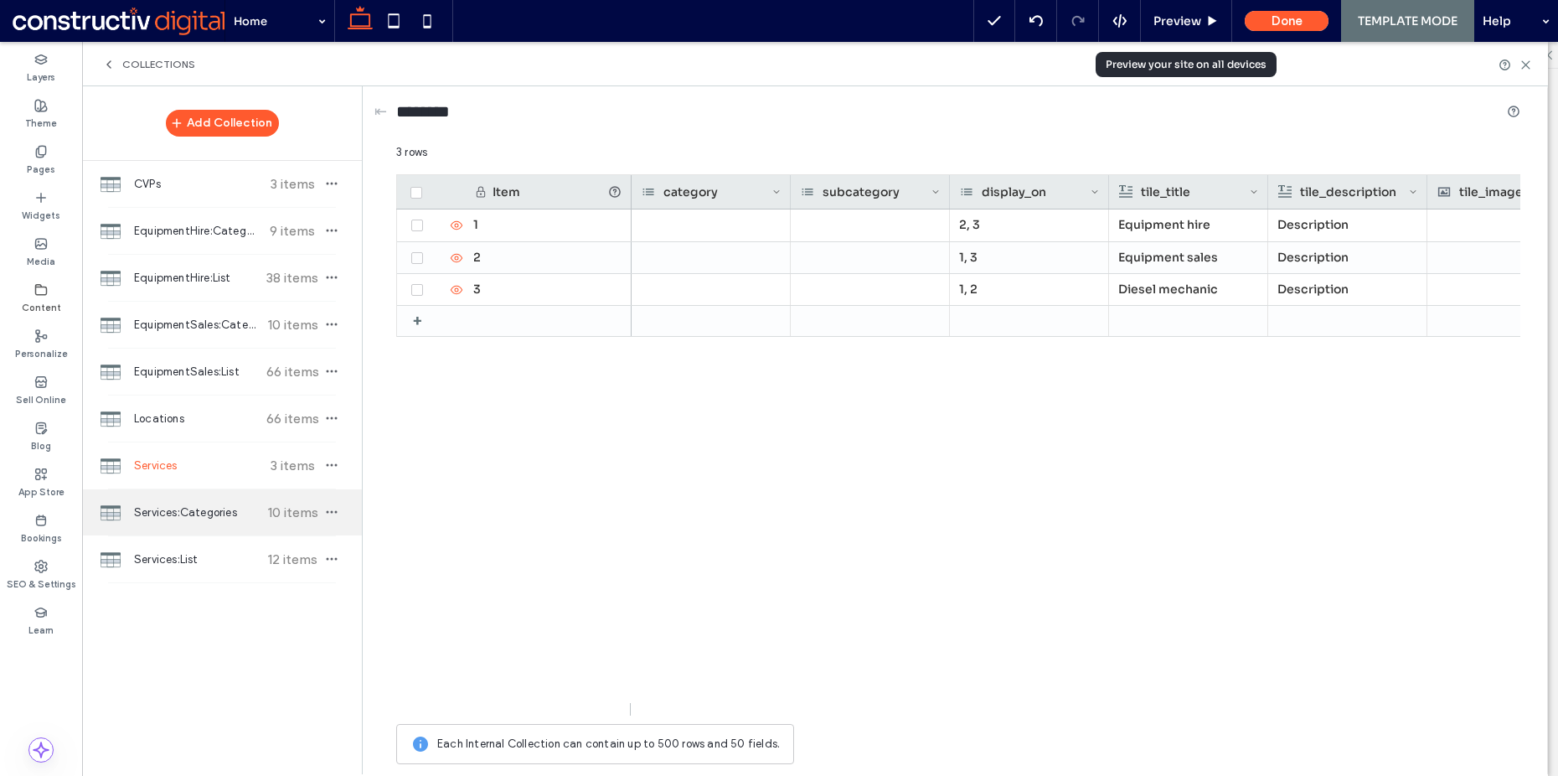
click at [199, 509] on span "Services:Categories" at bounding box center [196, 512] width 125 height 17
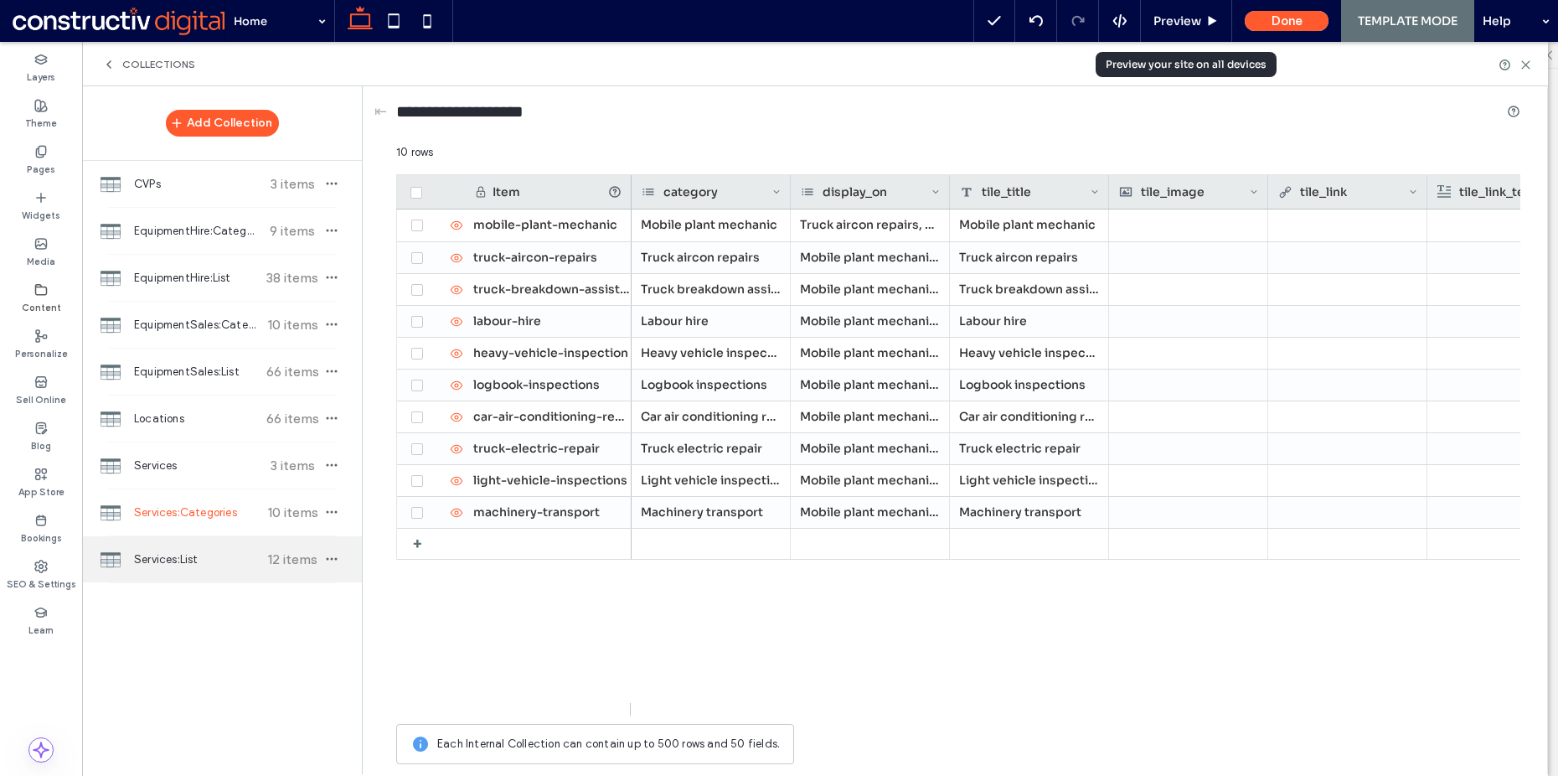
click at [194, 559] on span "Services:List" at bounding box center [196, 559] width 125 height 17
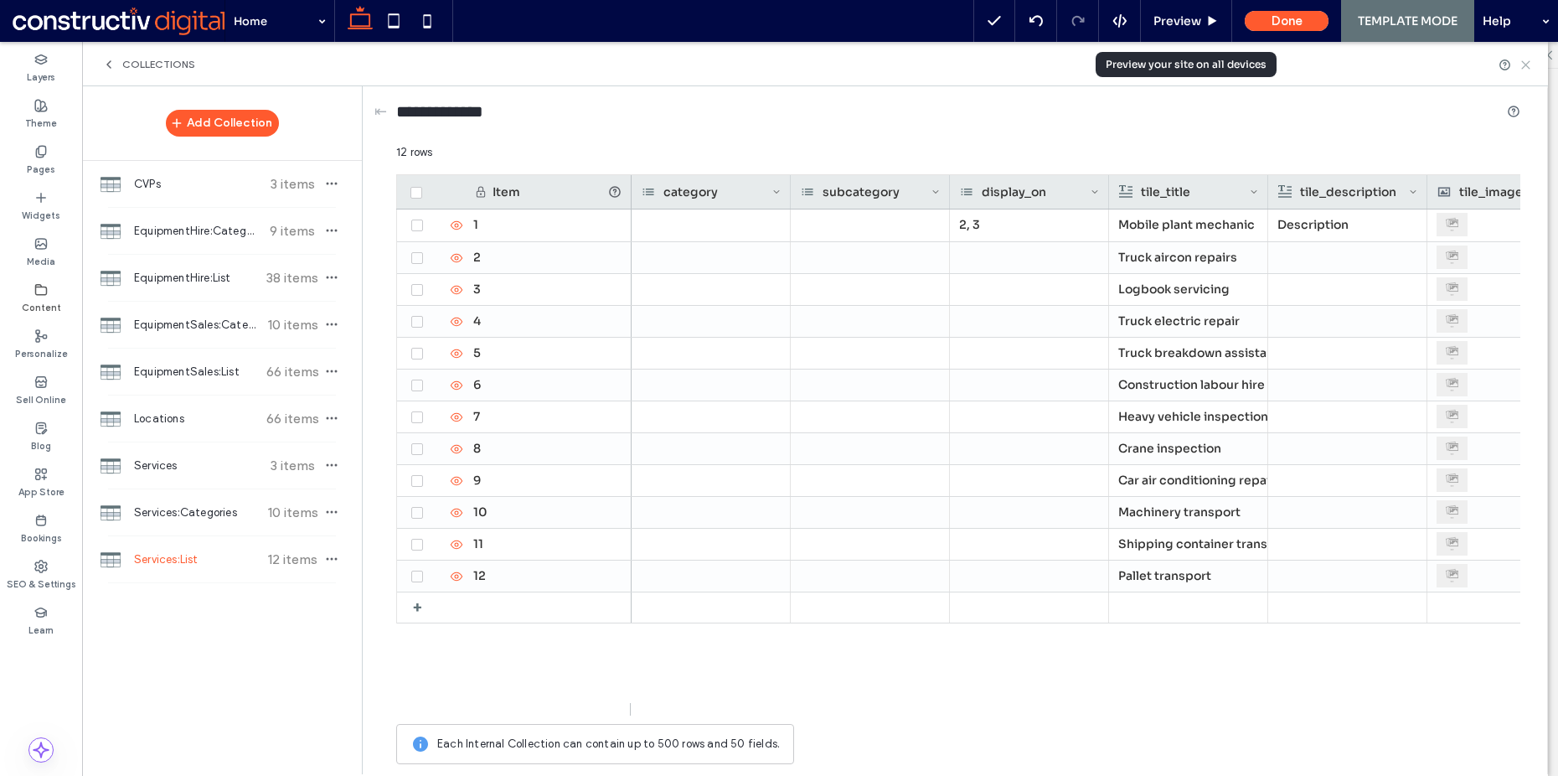
click at [1520, 65] on icon at bounding box center [1526, 65] width 13 height 13
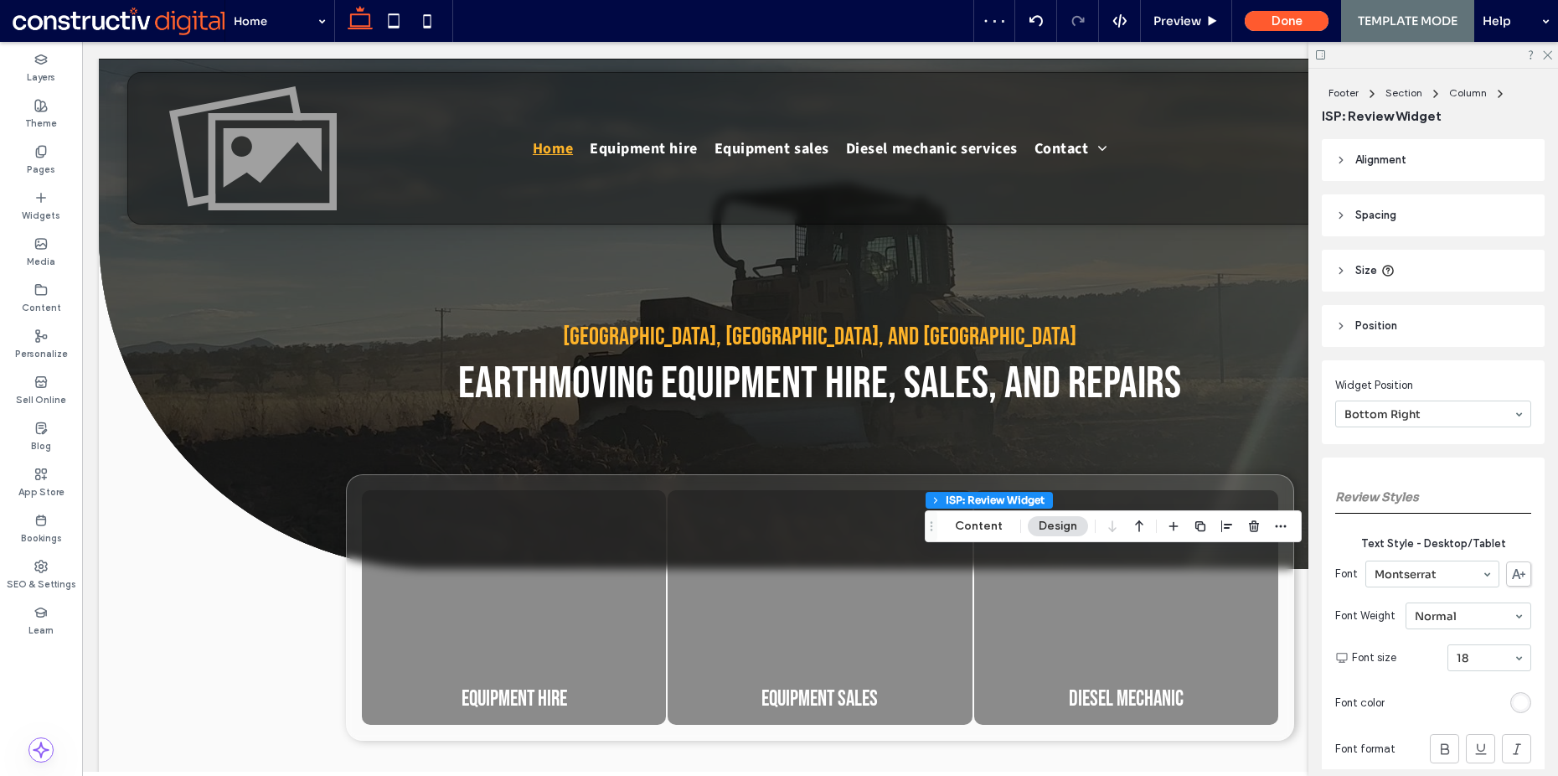
scroll to position [3316, 0]
